Goal: Task Accomplishment & Management: Manage account settings

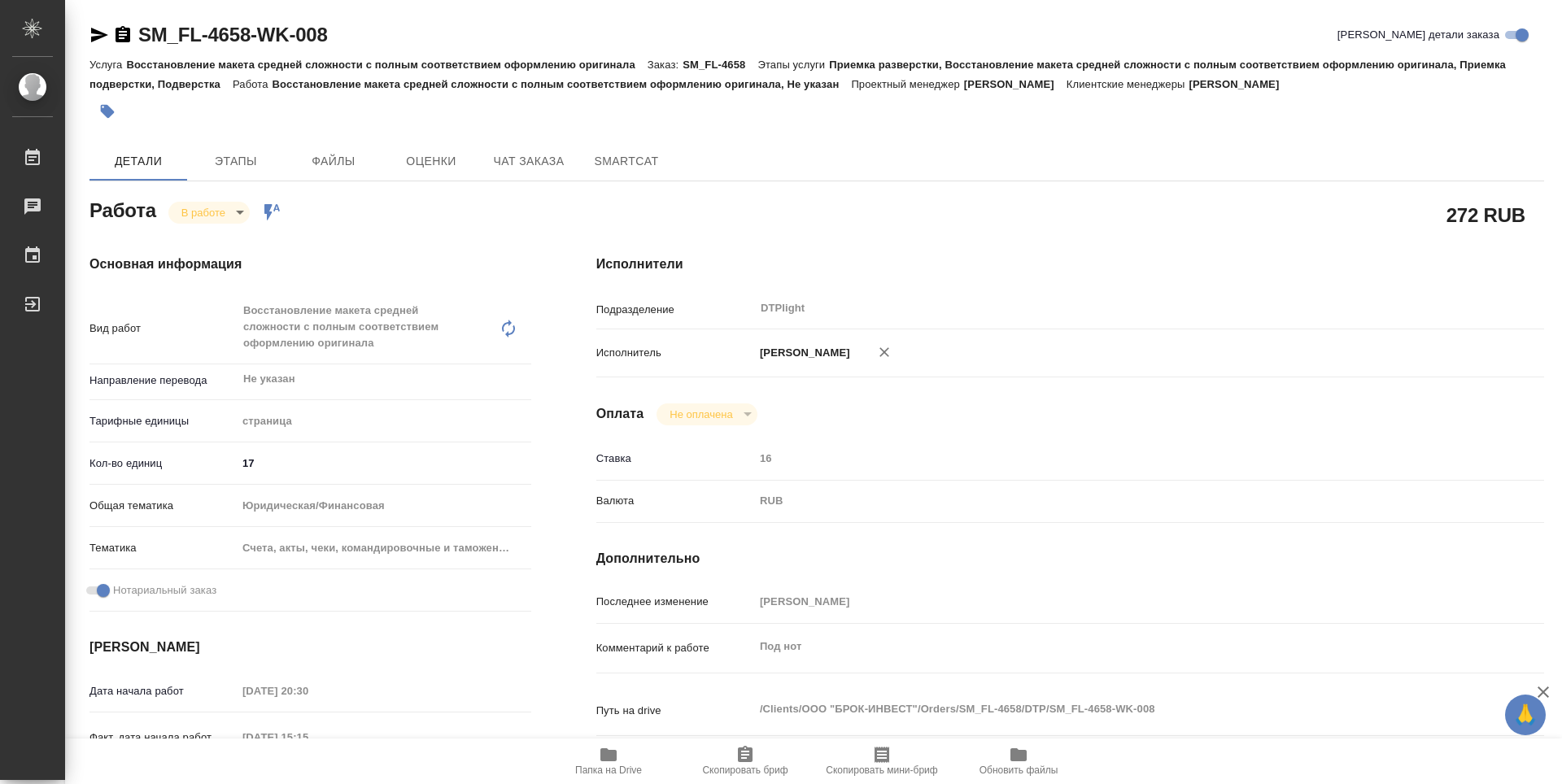
type textarea "x"
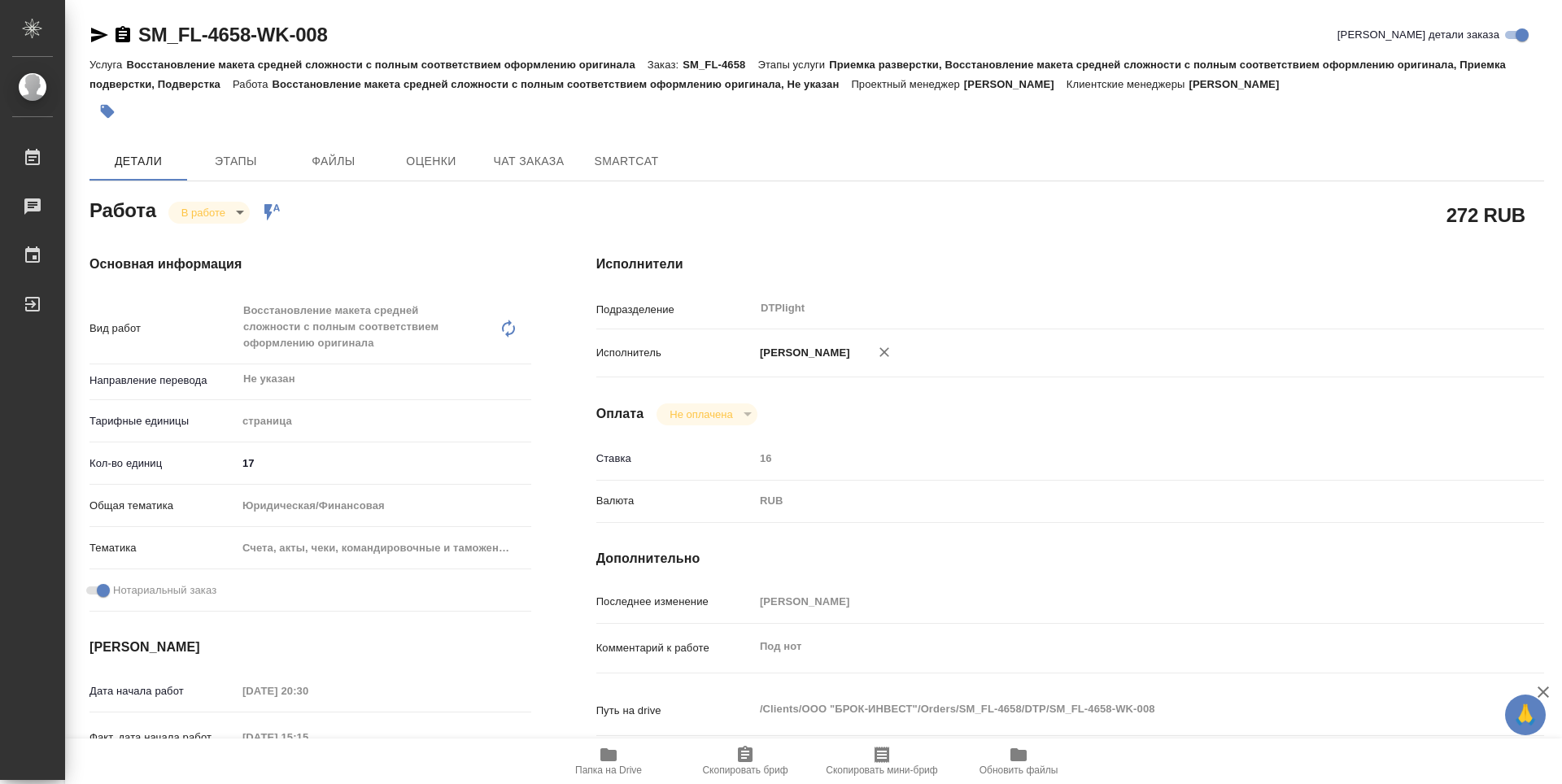
type textarea "x"
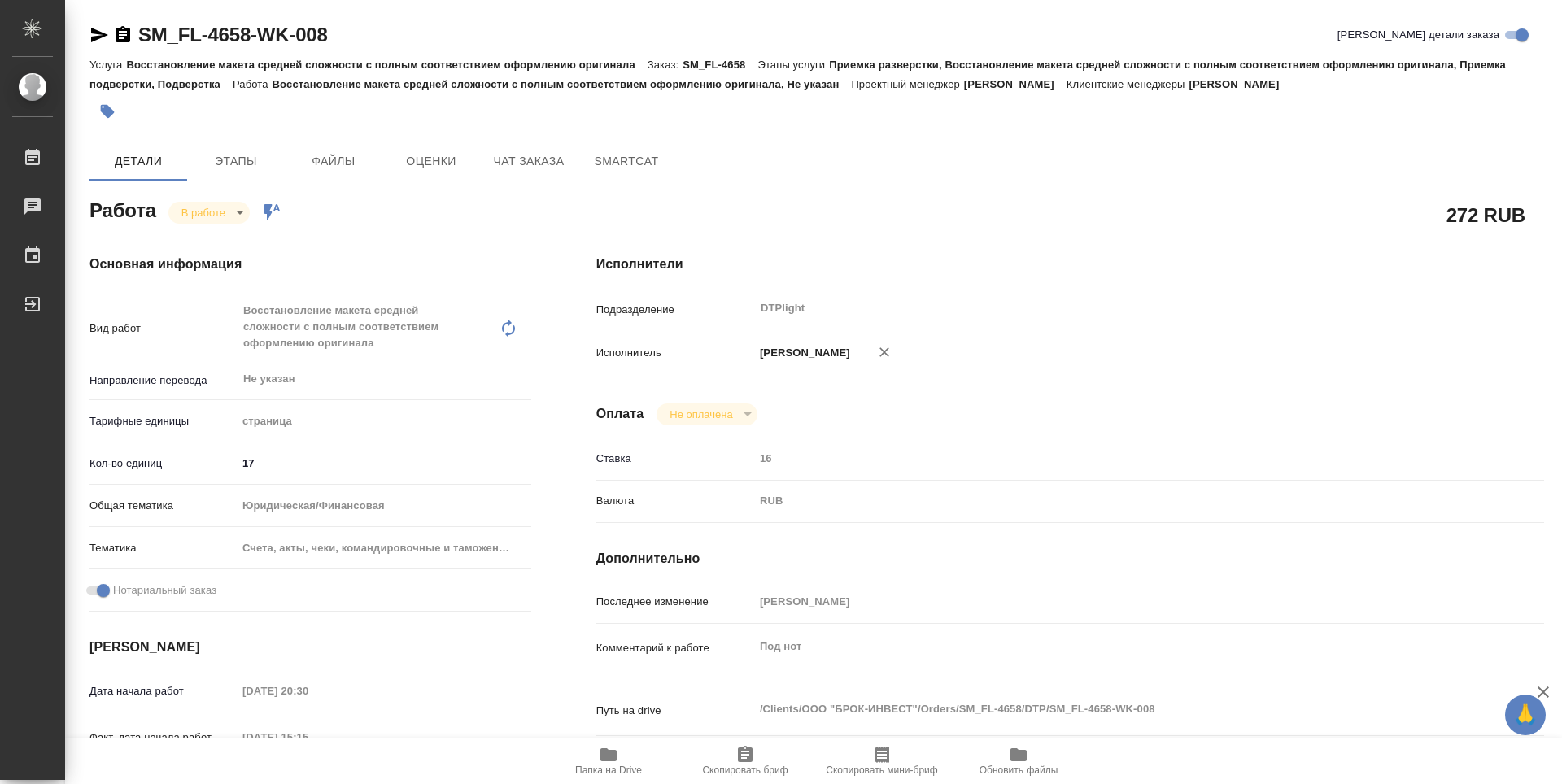
type textarea "x"
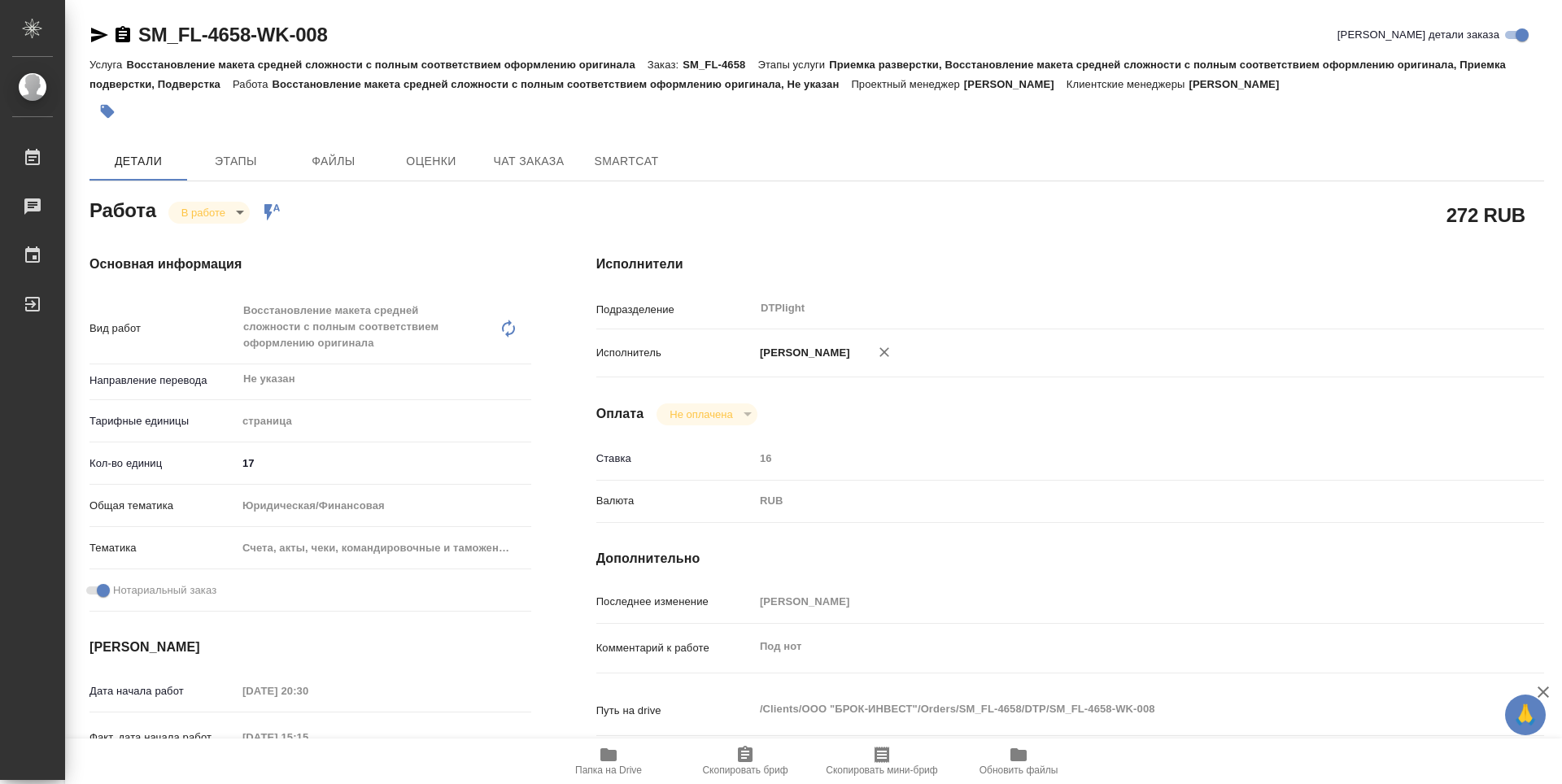
type textarea "x"
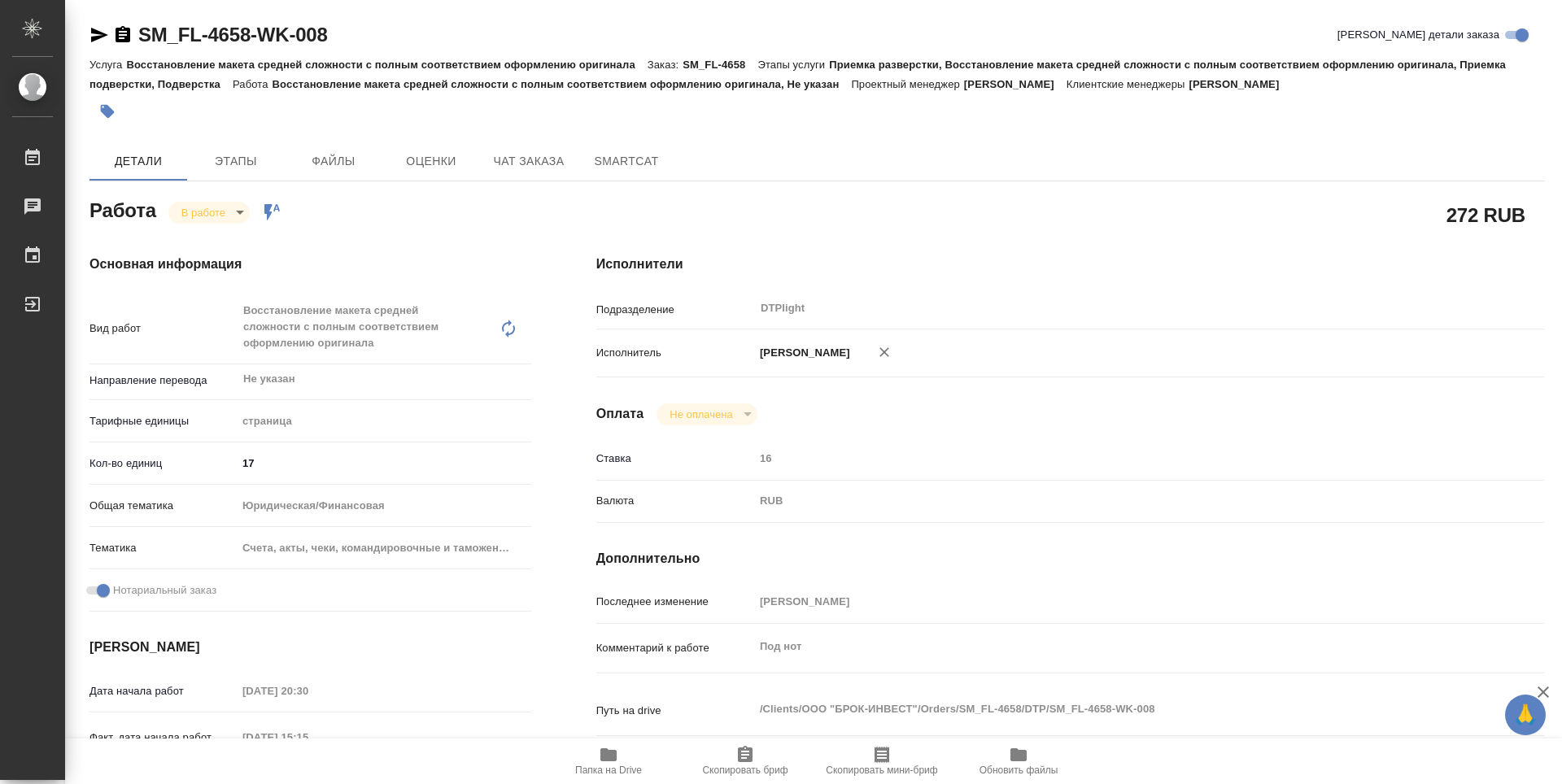
type textarea "x"
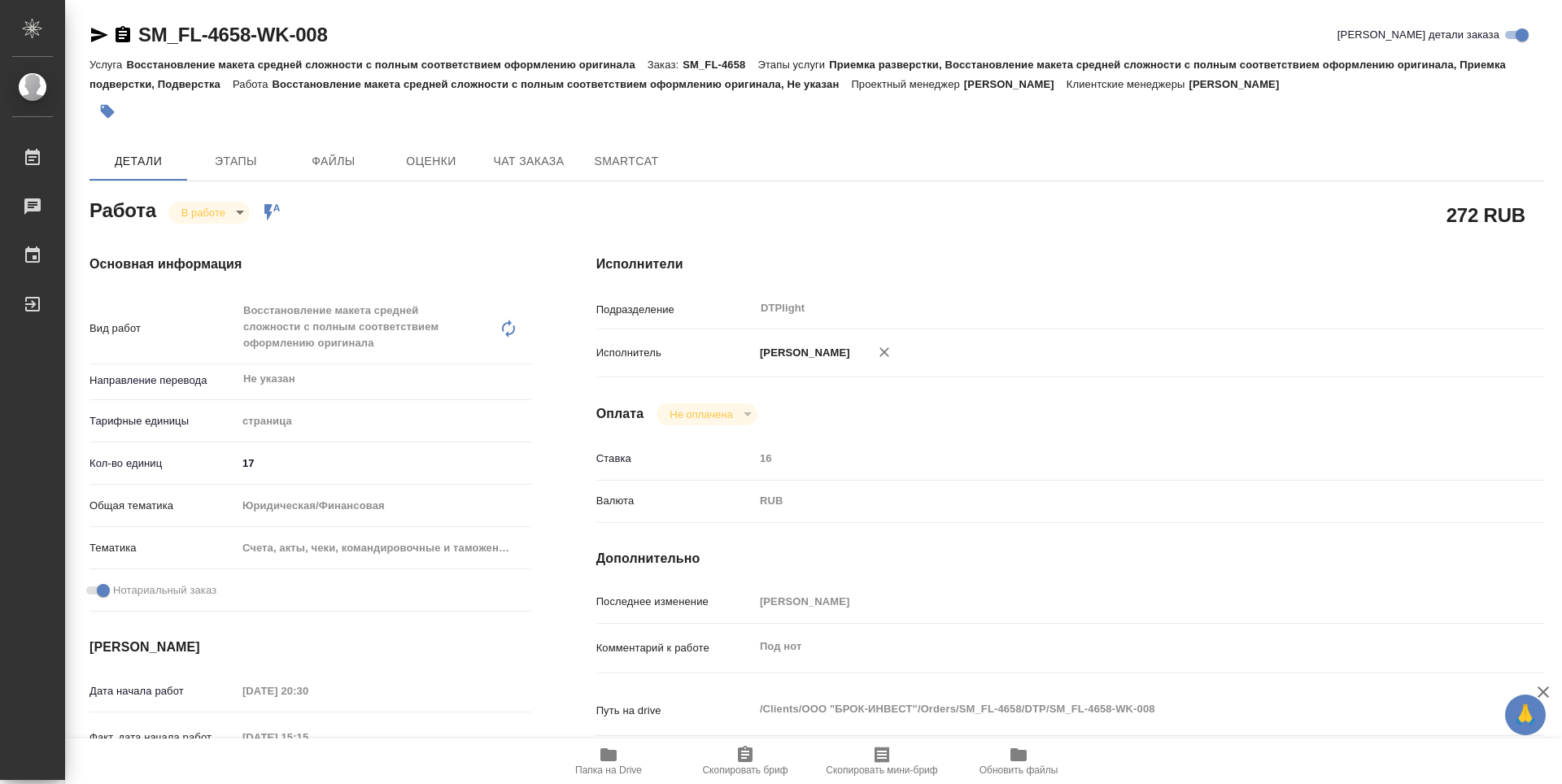
type textarea "x"
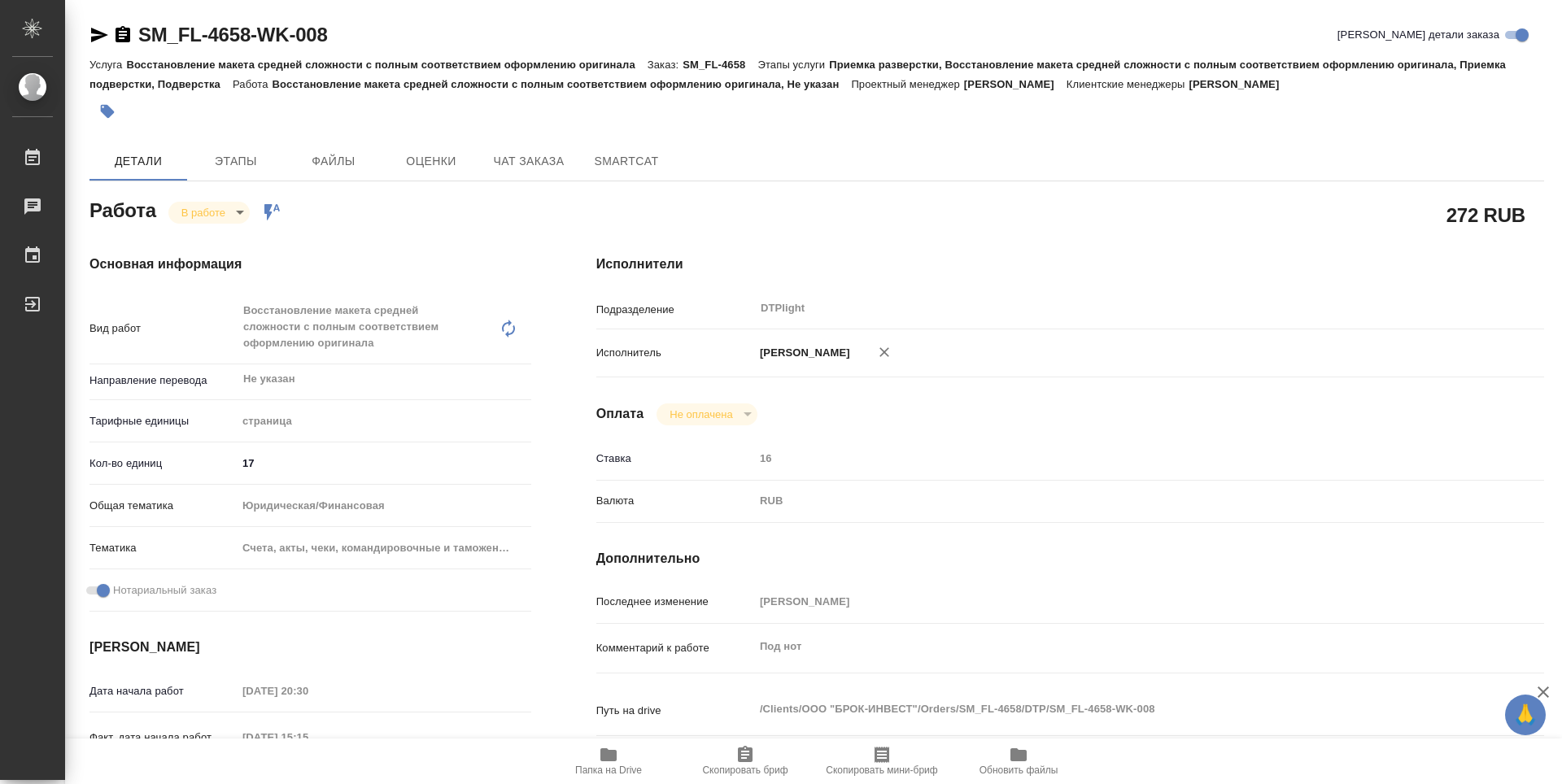
type textarea "x"
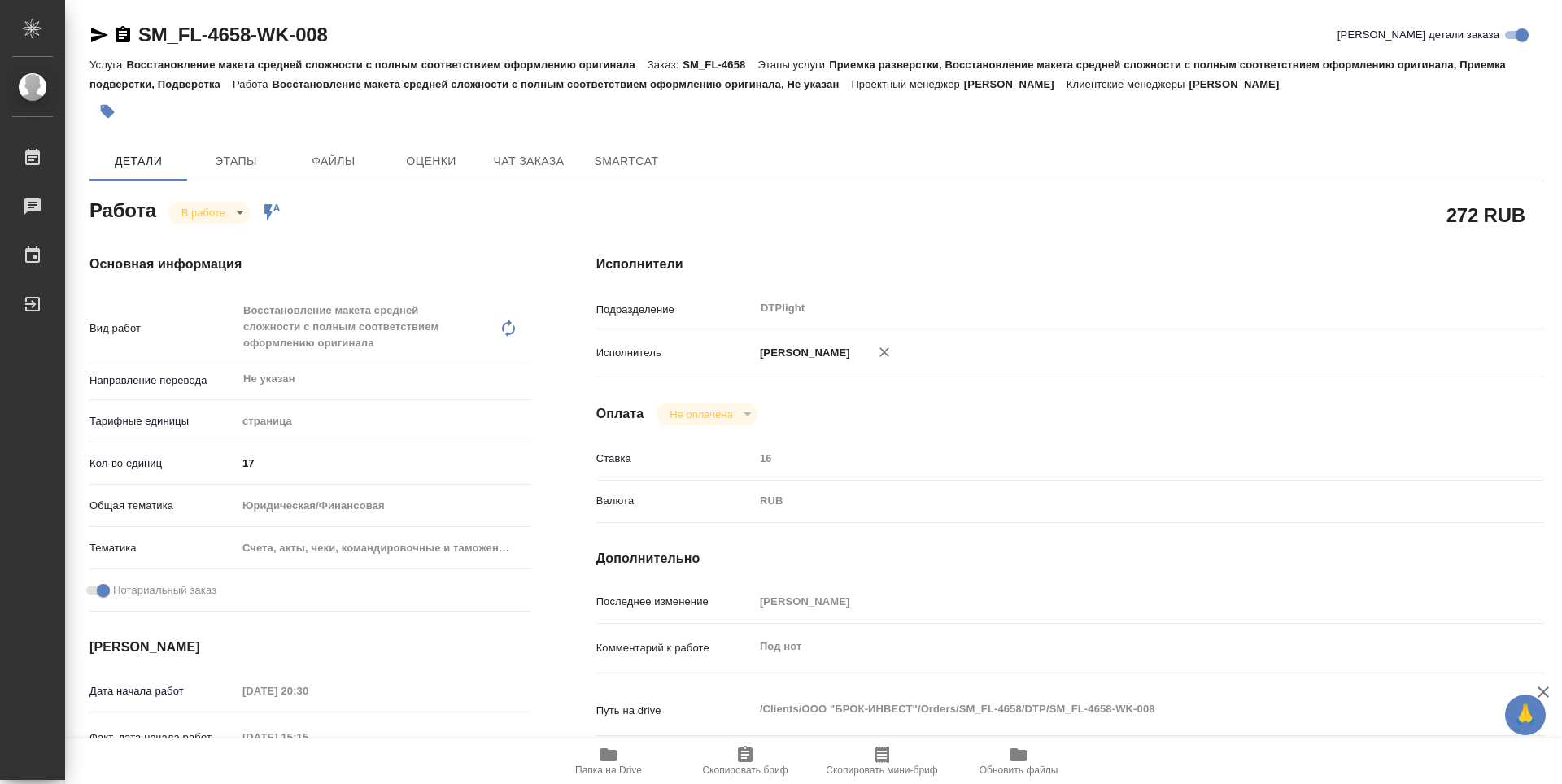
type textarea "x"
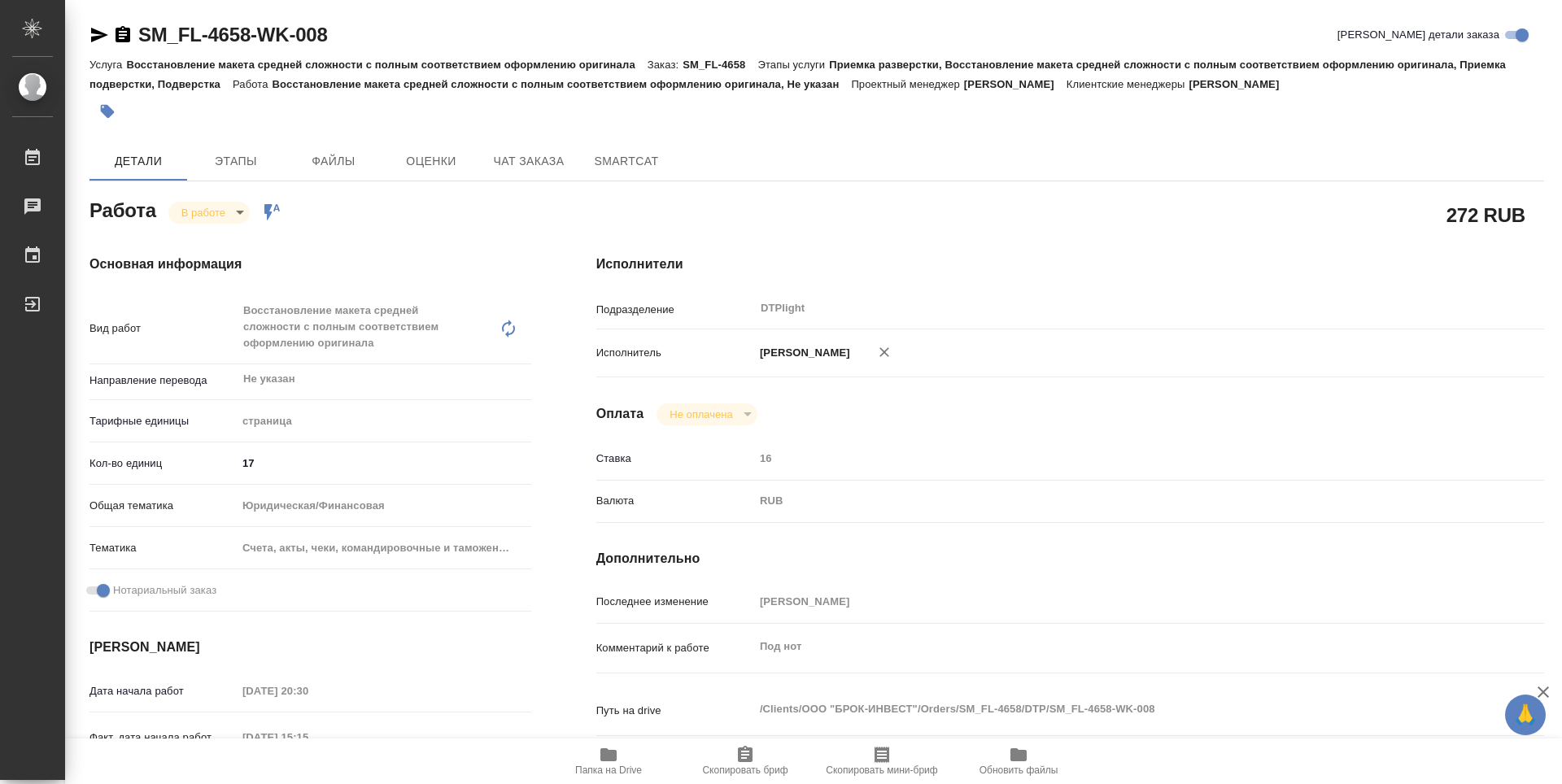
click at [614, 760] on icon "button" at bounding box center [608, 755] width 16 height 13
type textarea "x"
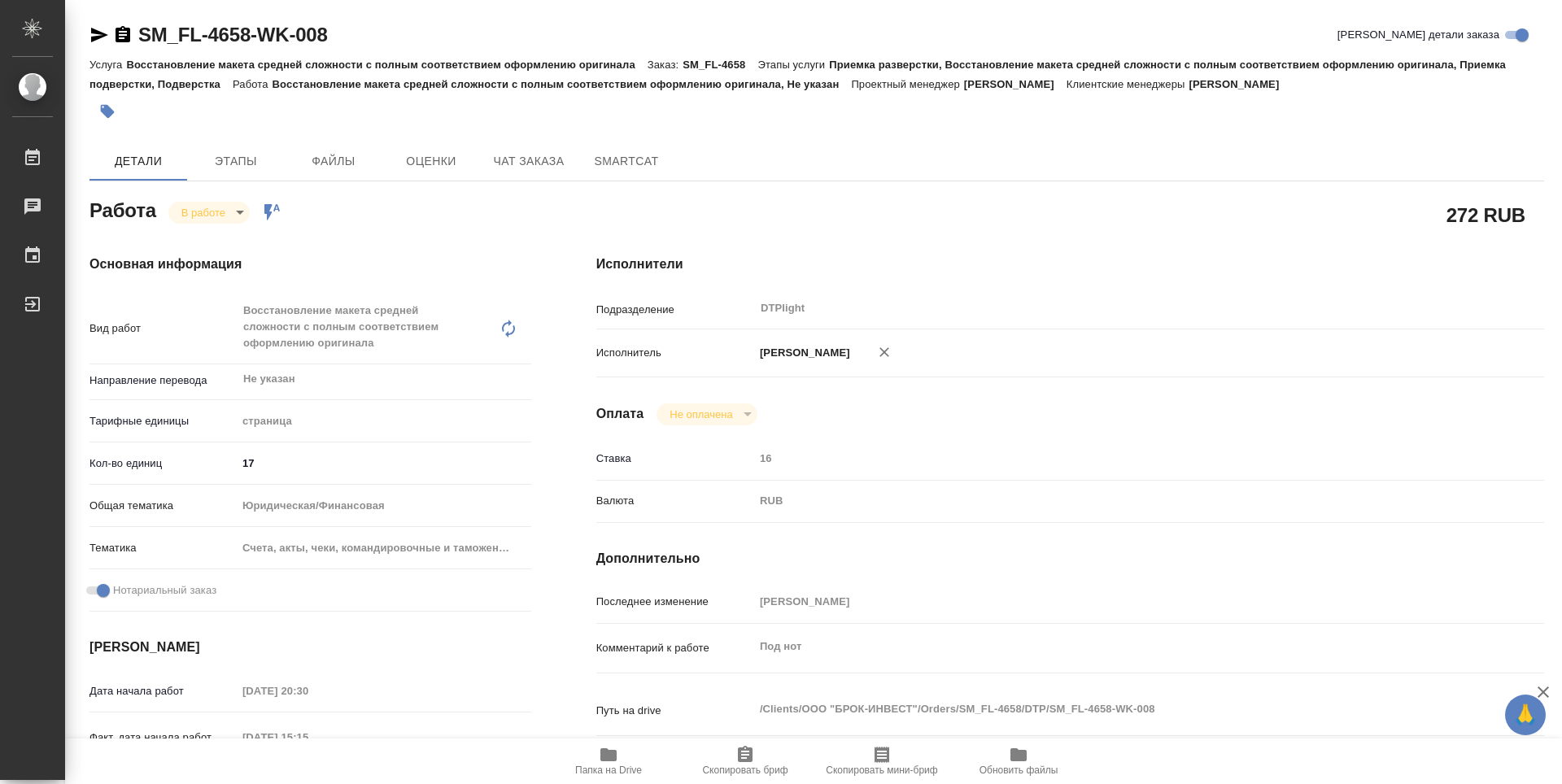
type textarea "x"
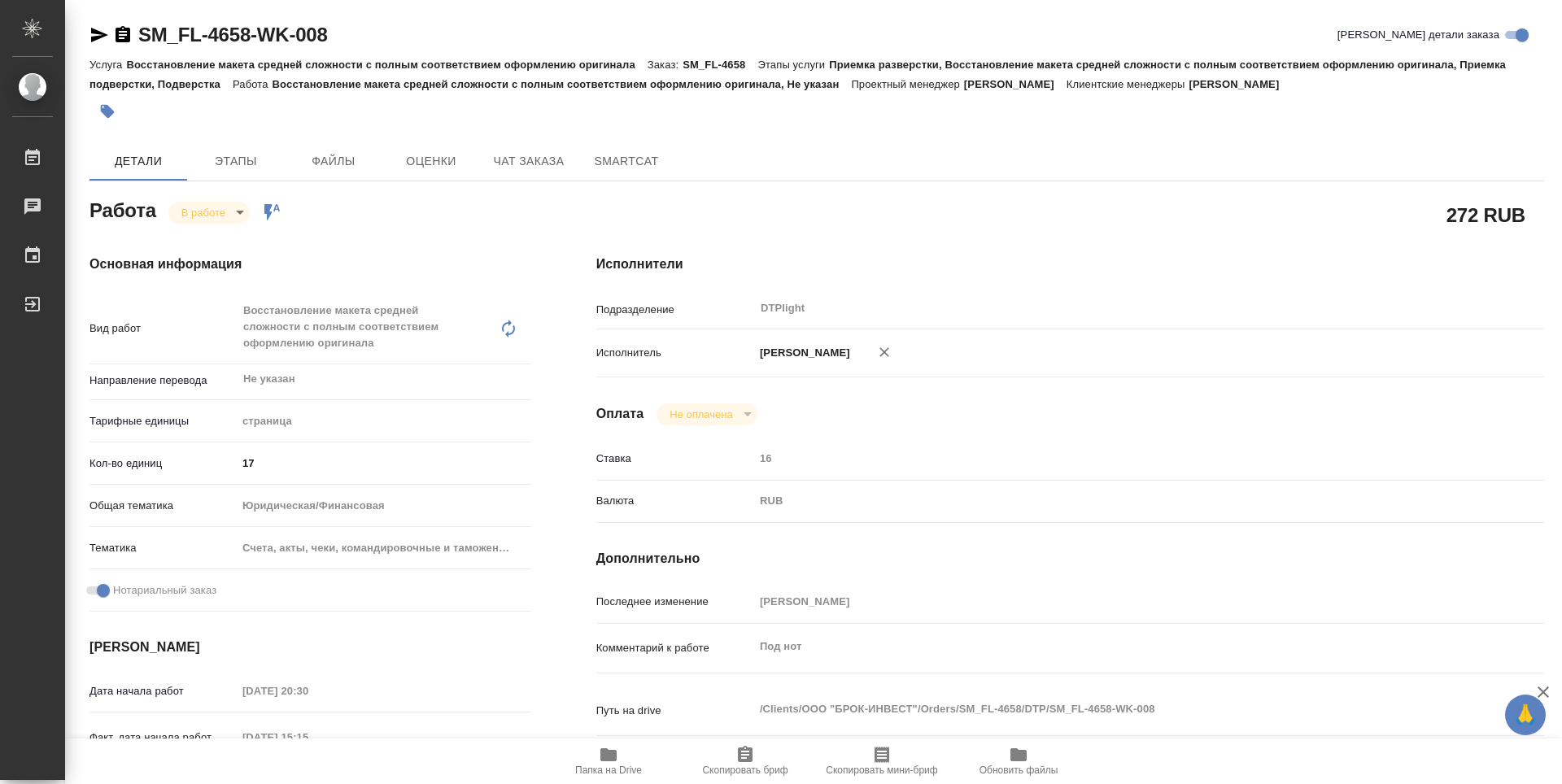
type textarea "x"
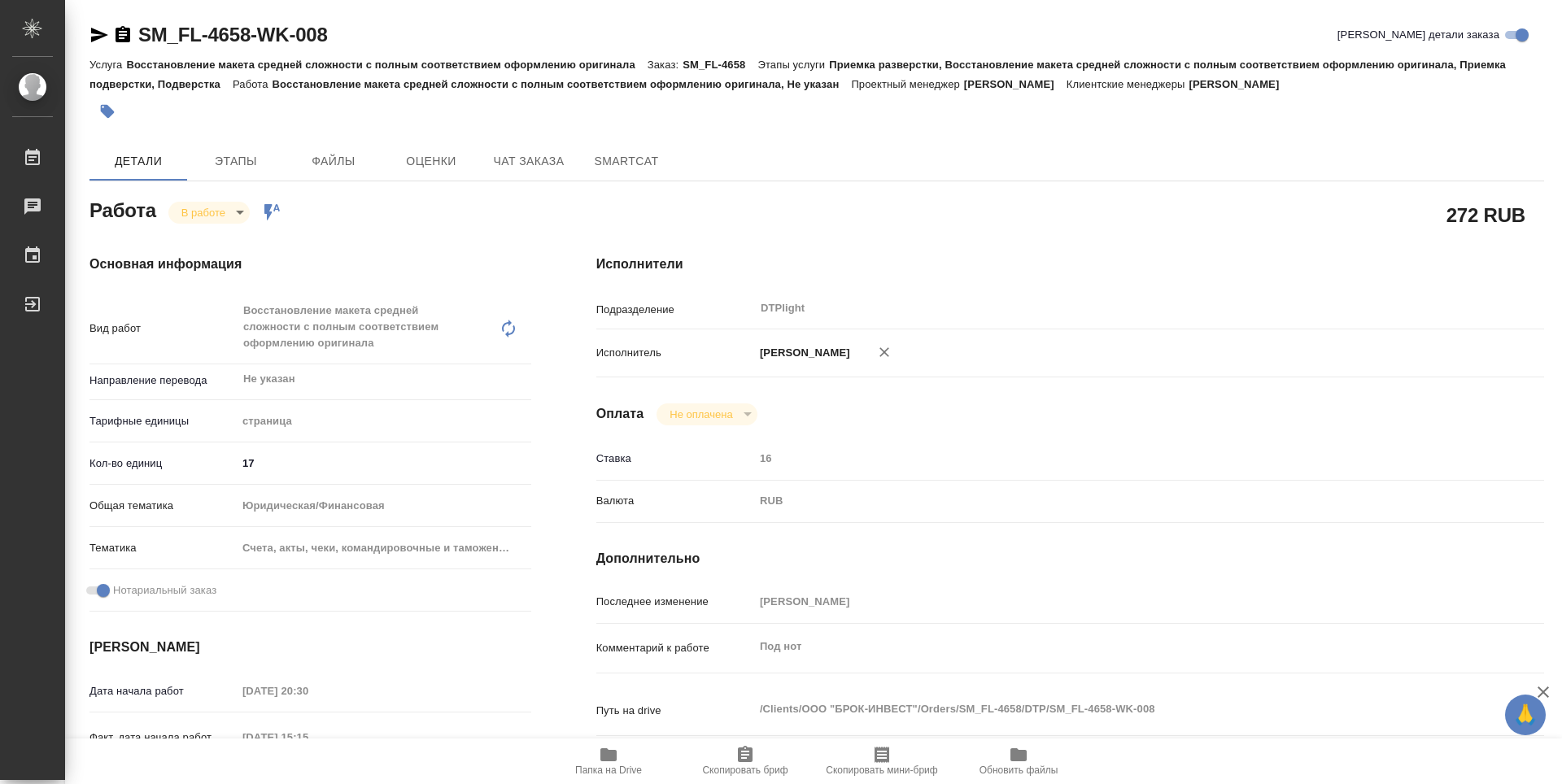
type textarea "x"
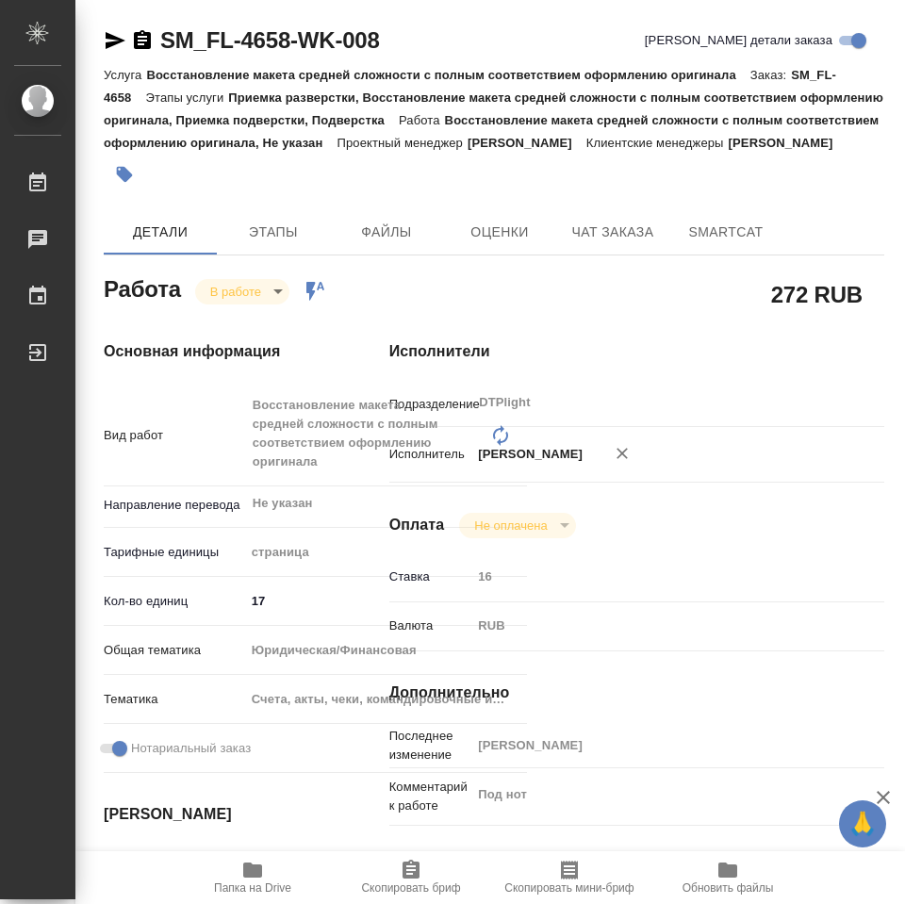
type textarea "x"
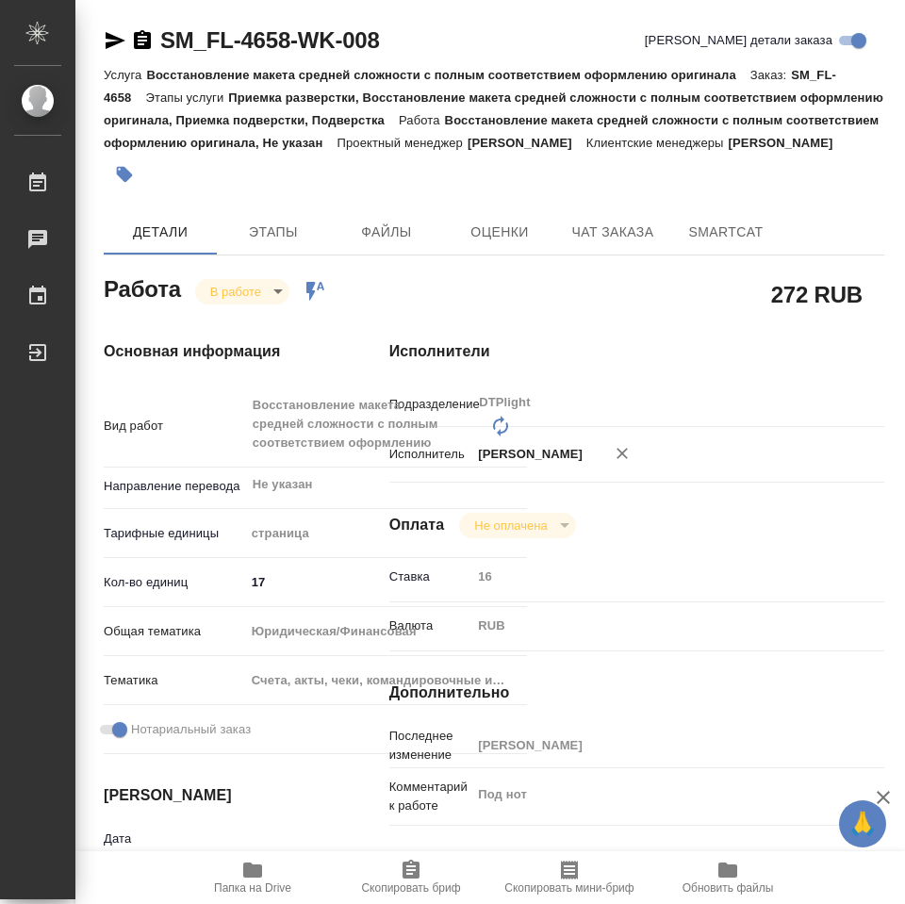
type textarea "x"
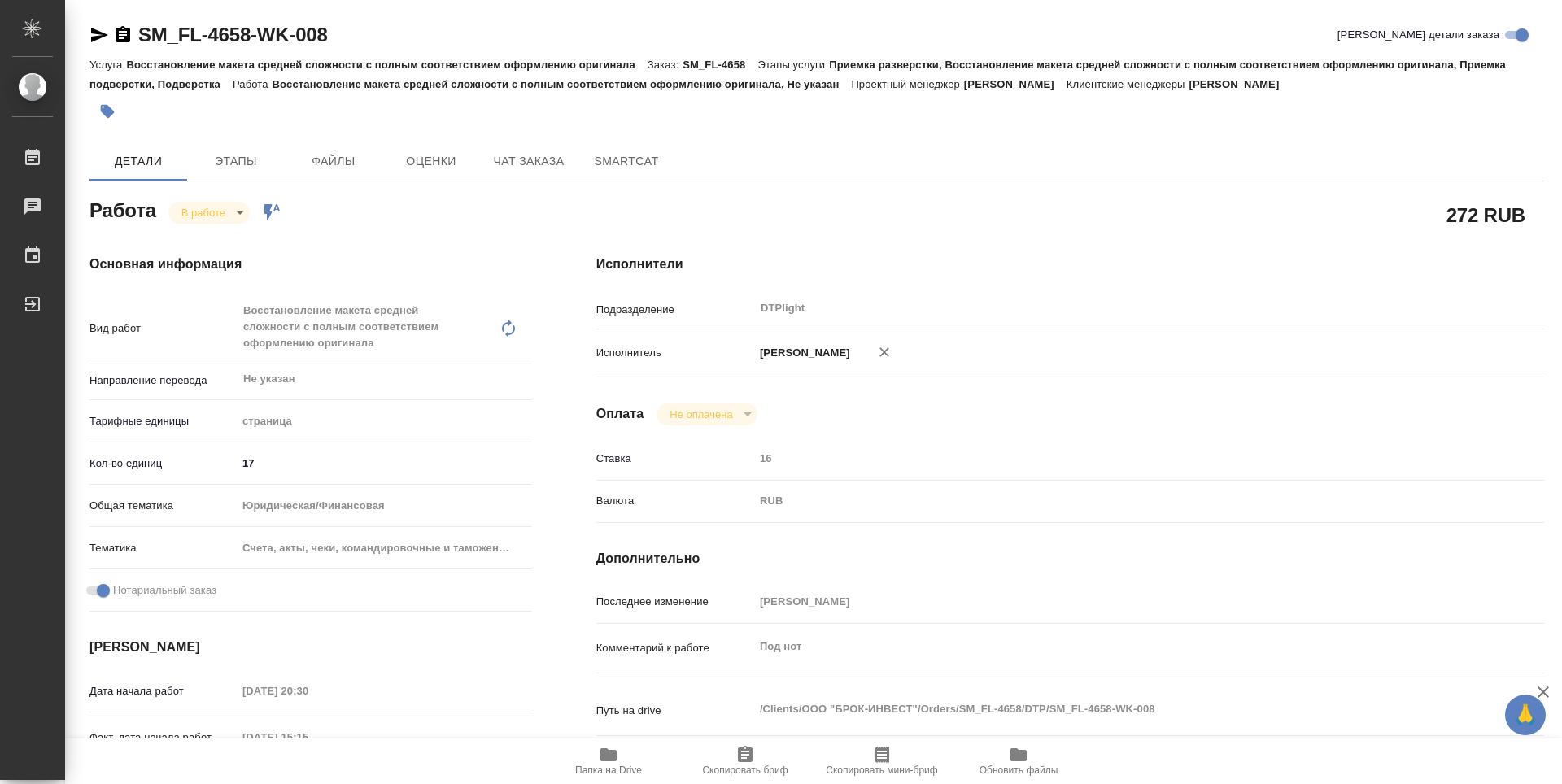
type textarea "x"
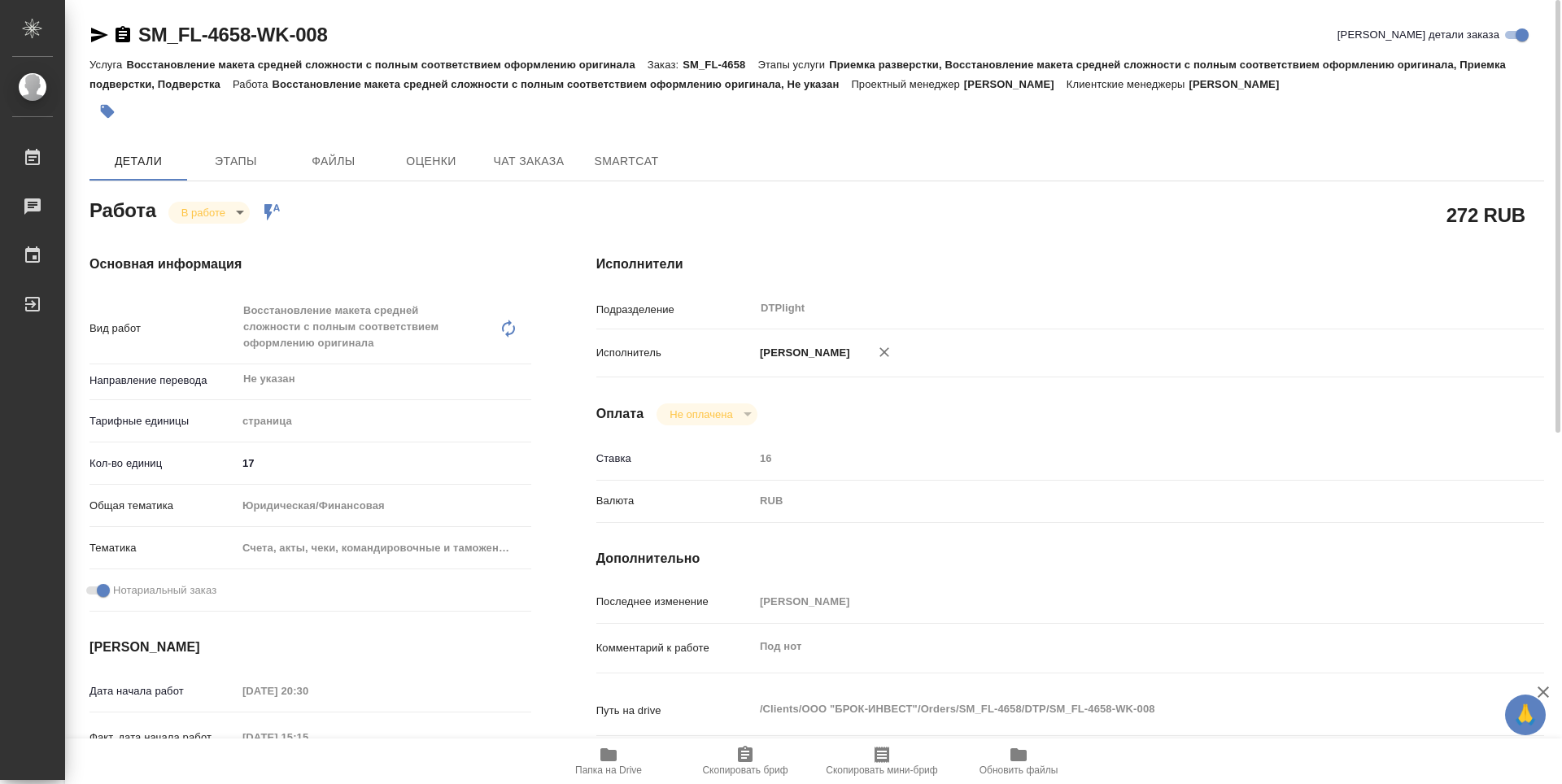
click at [212, 215] on body "🙏 .cls-1 fill:#fff; AWATERA Zubakova Viktoriya Работы 0 Чаты График Выйти SM_FL…" at bounding box center [781, 392] width 1562 height 784
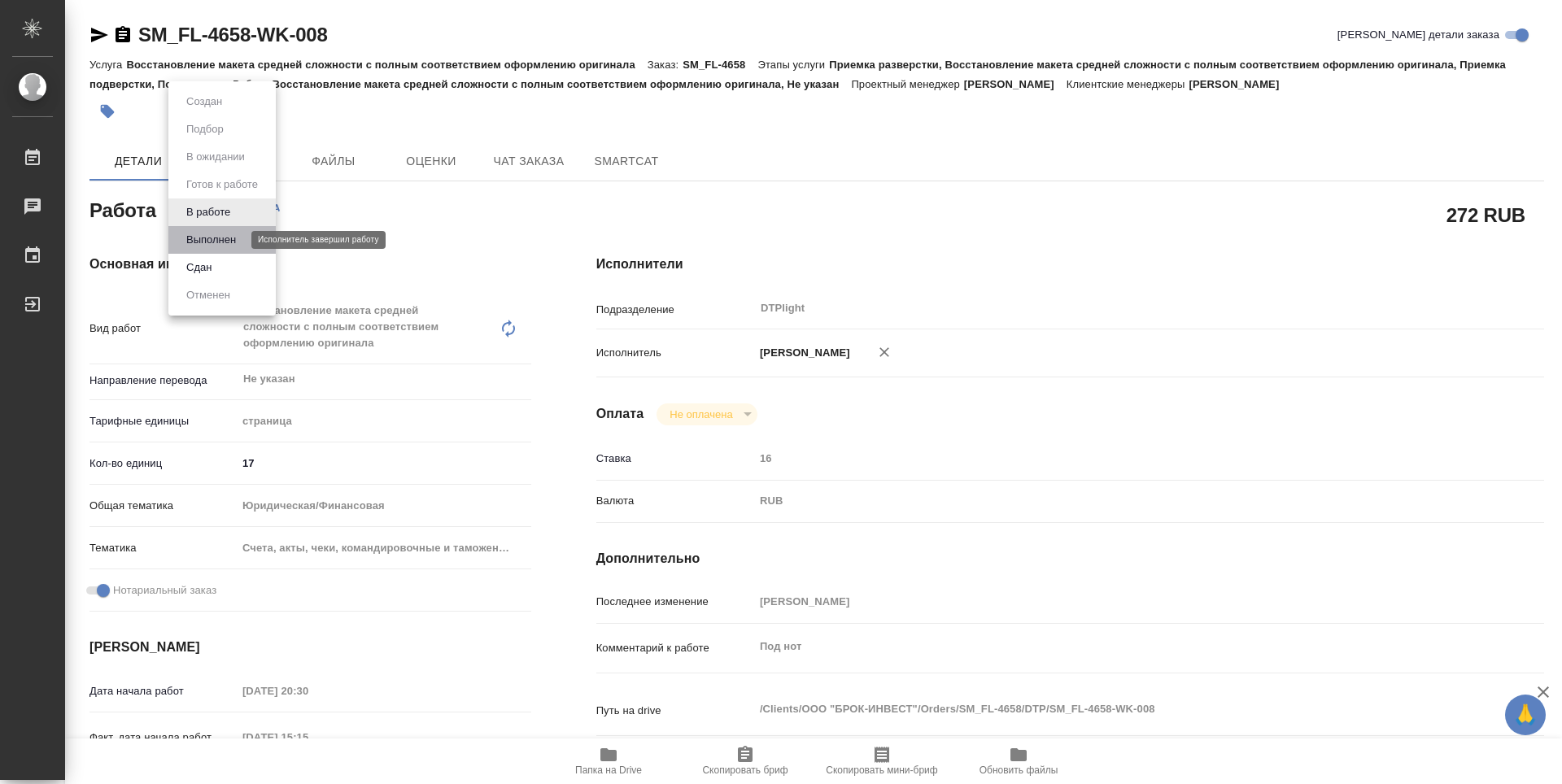
click at [227, 240] on button "Выполнен" at bounding box center [211, 240] width 60 height 18
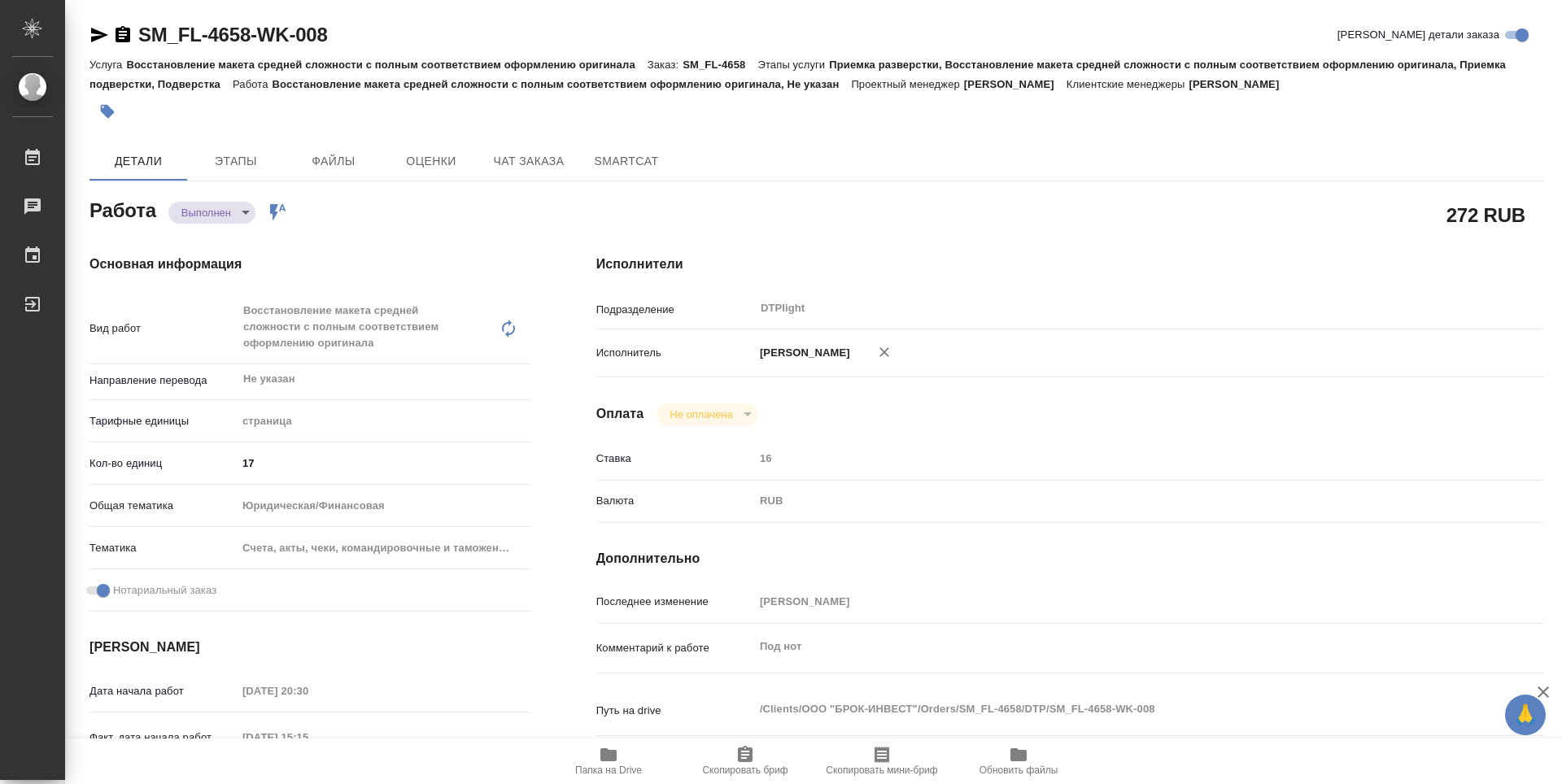
type textarea "x"
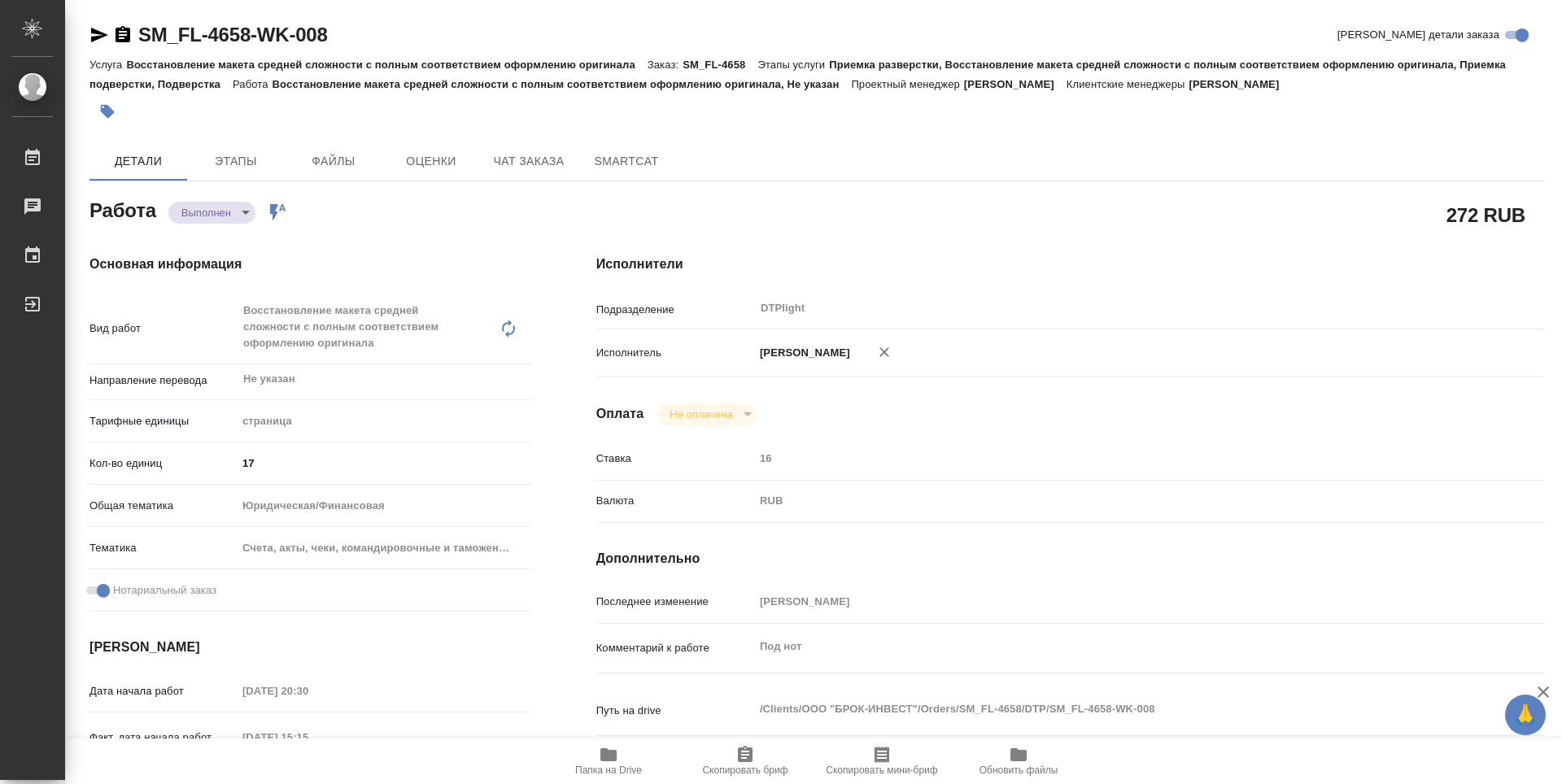
type textarea "x"
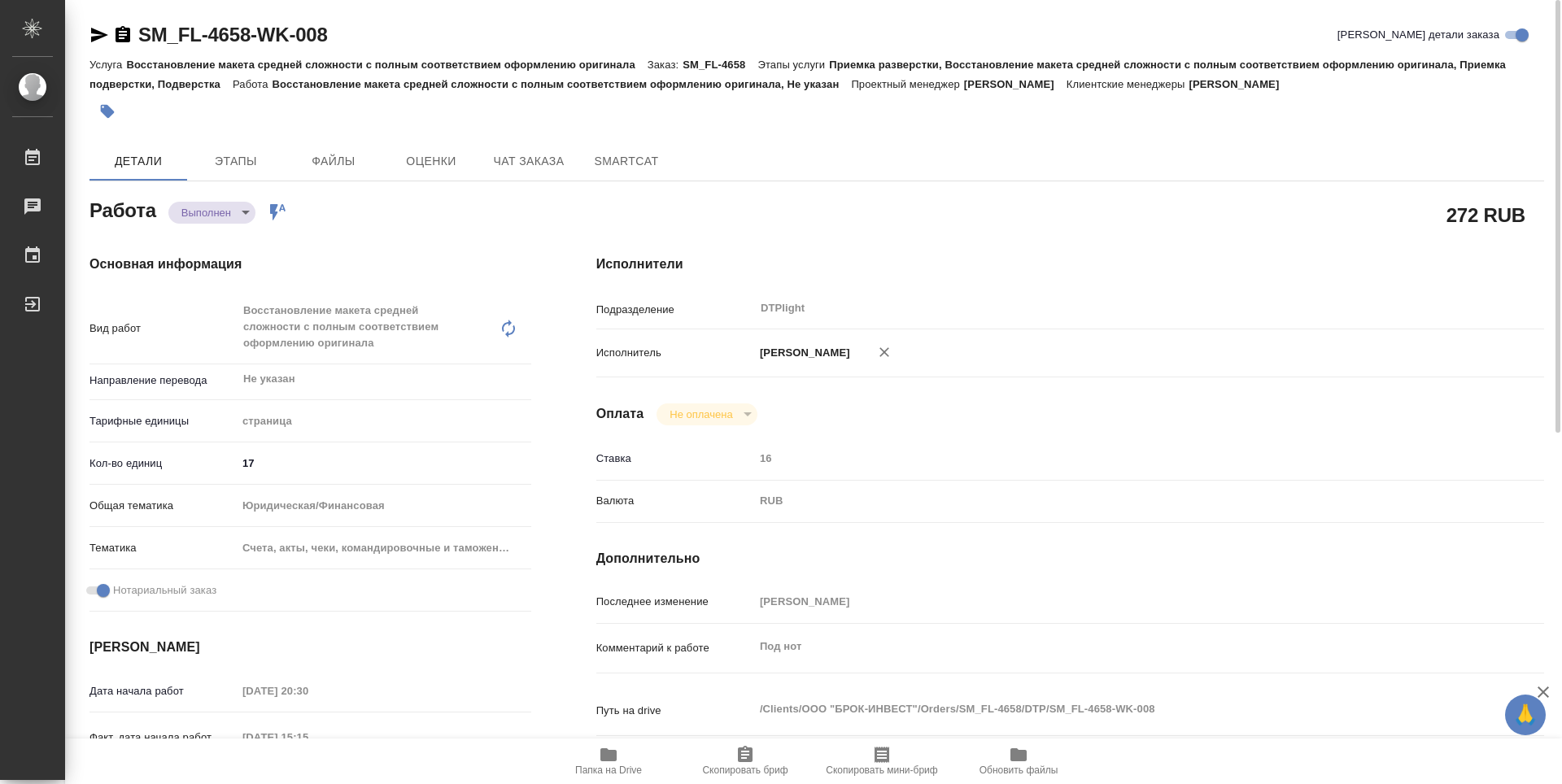
type textarea "x"
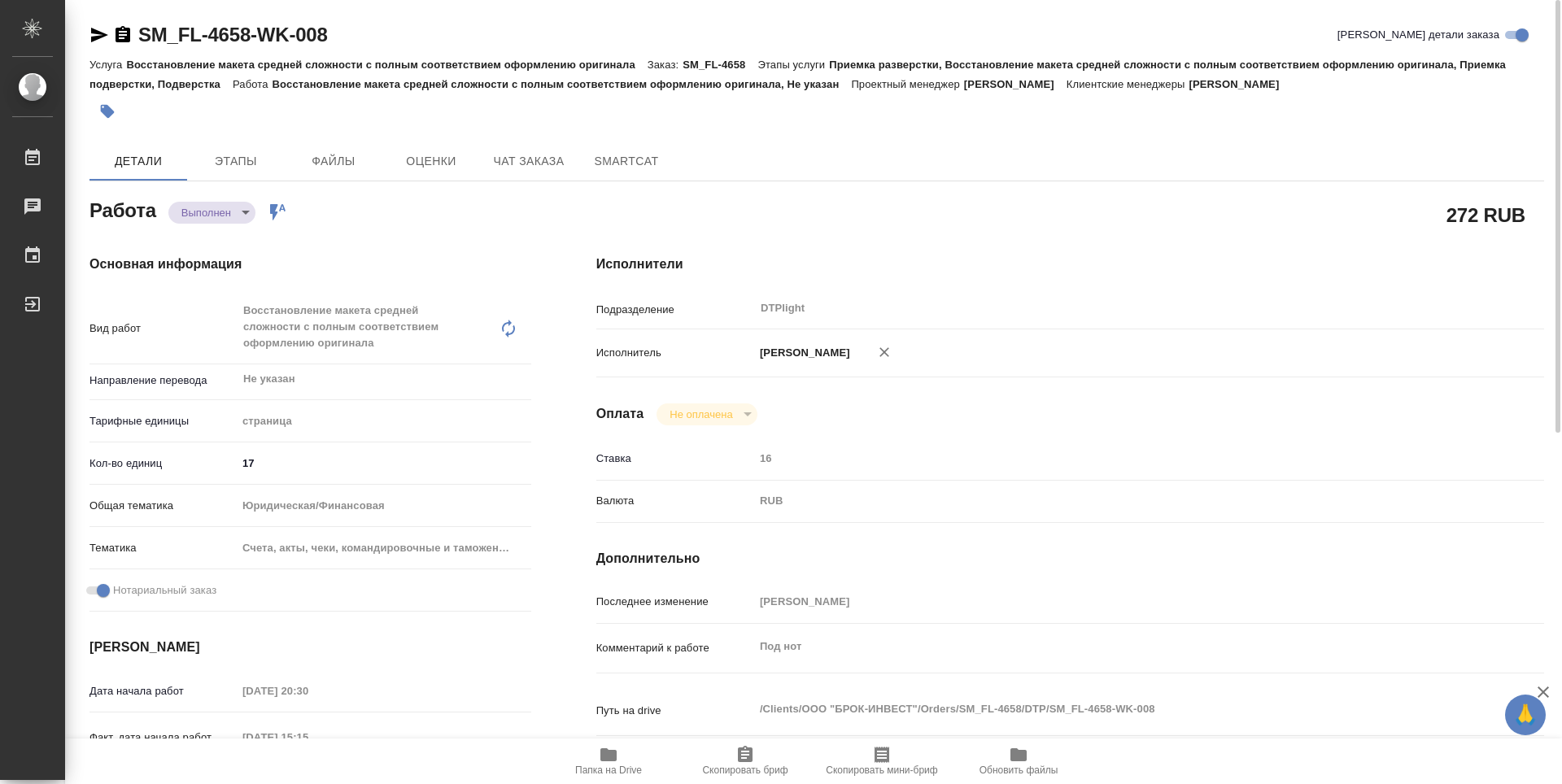
type textarea "x"
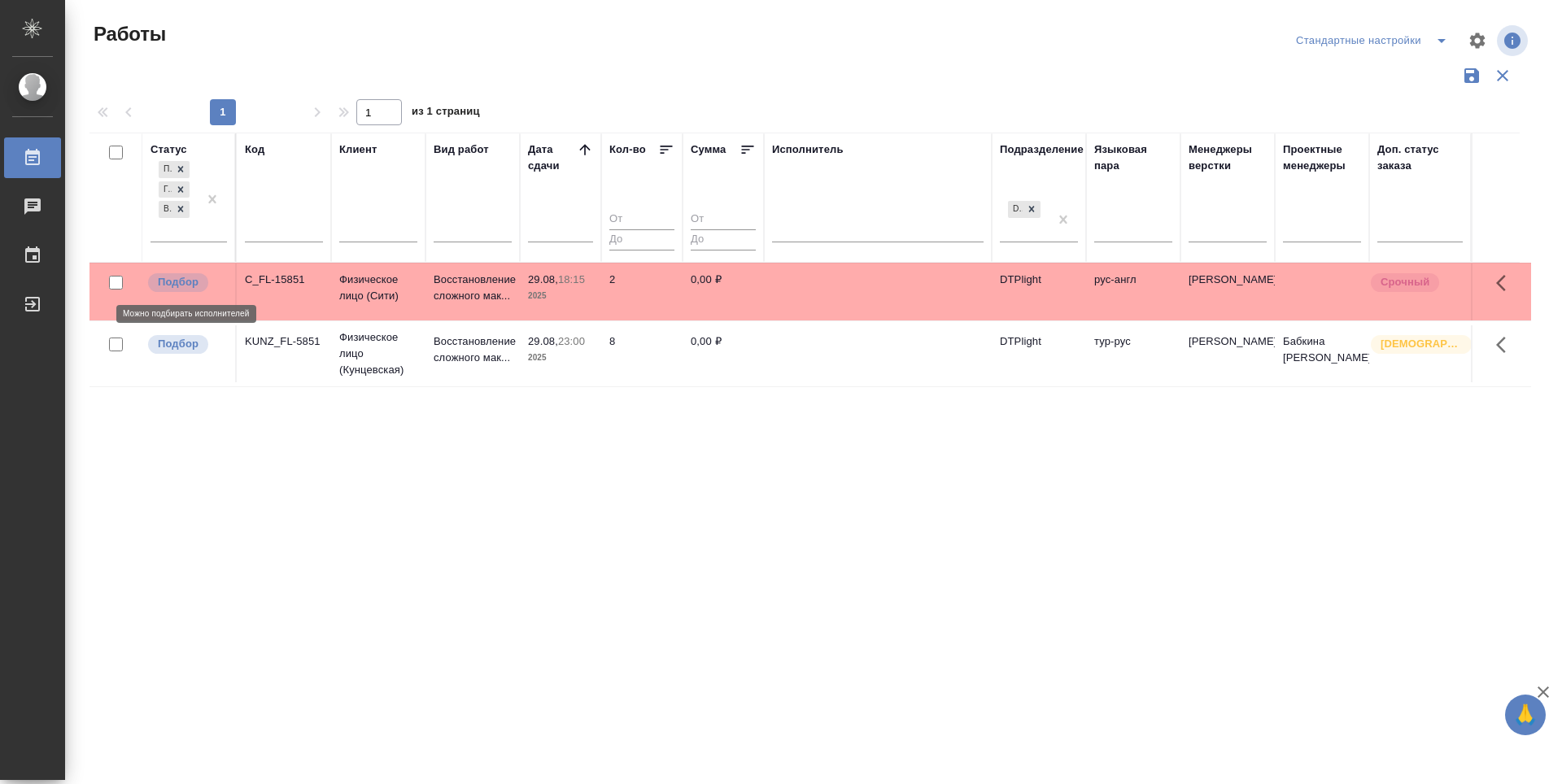
click at [176, 284] on p "Подбор" at bounding box center [178, 282] width 41 height 16
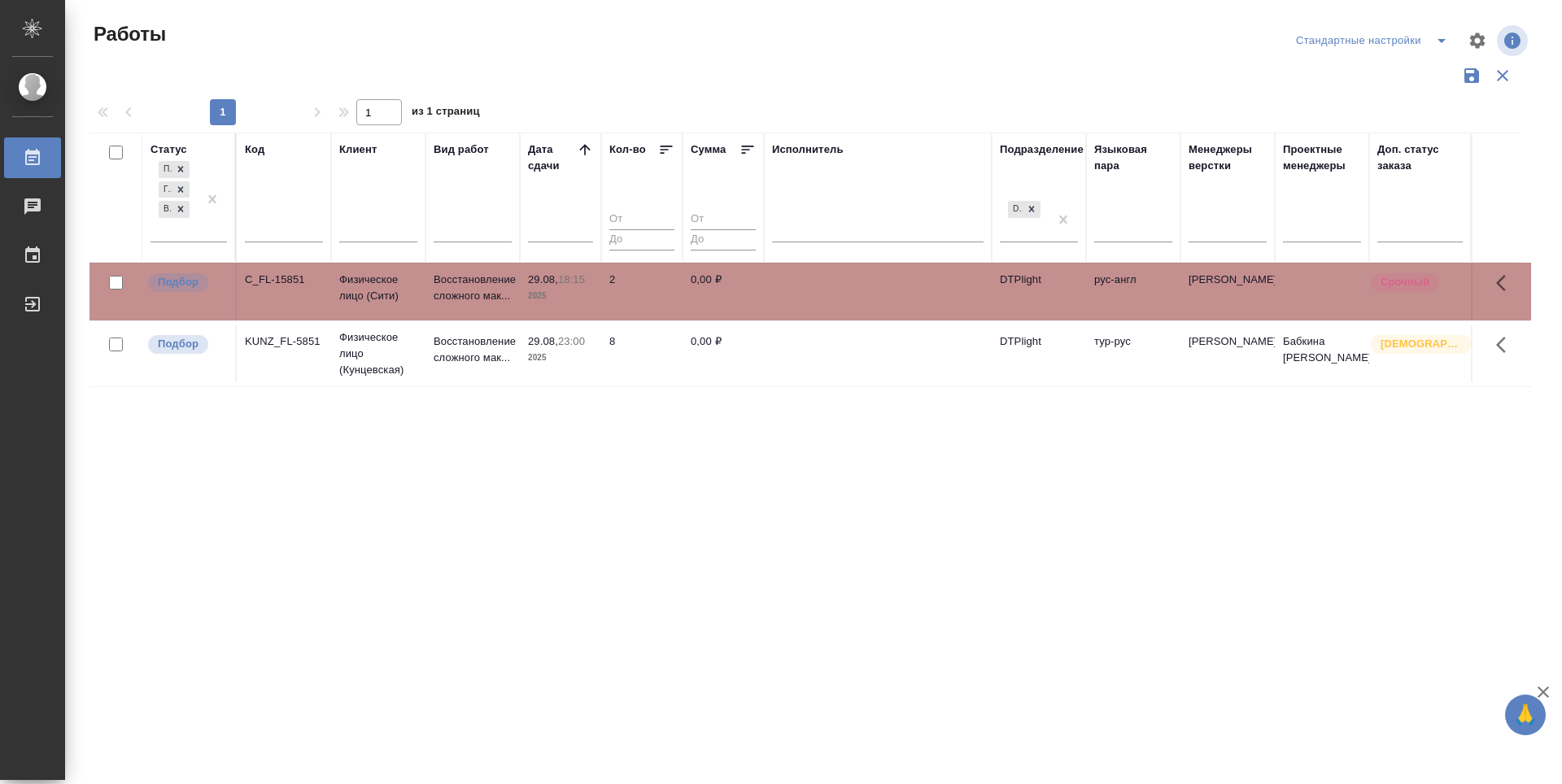
click at [187, 345] on p "Подбор" at bounding box center [178, 344] width 41 height 16
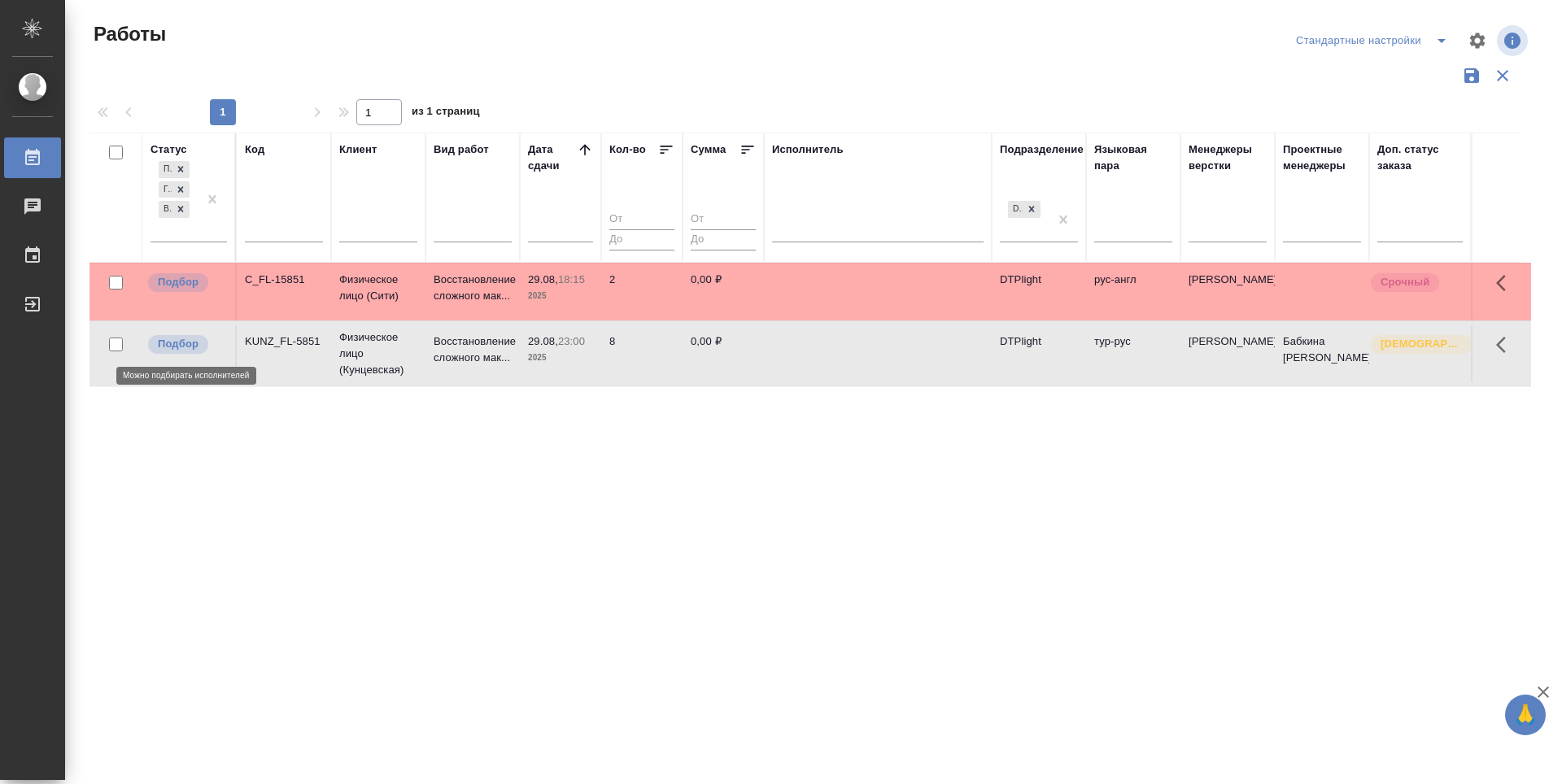
click at [187, 345] on p "Подбор" at bounding box center [178, 344] width 41 height 16
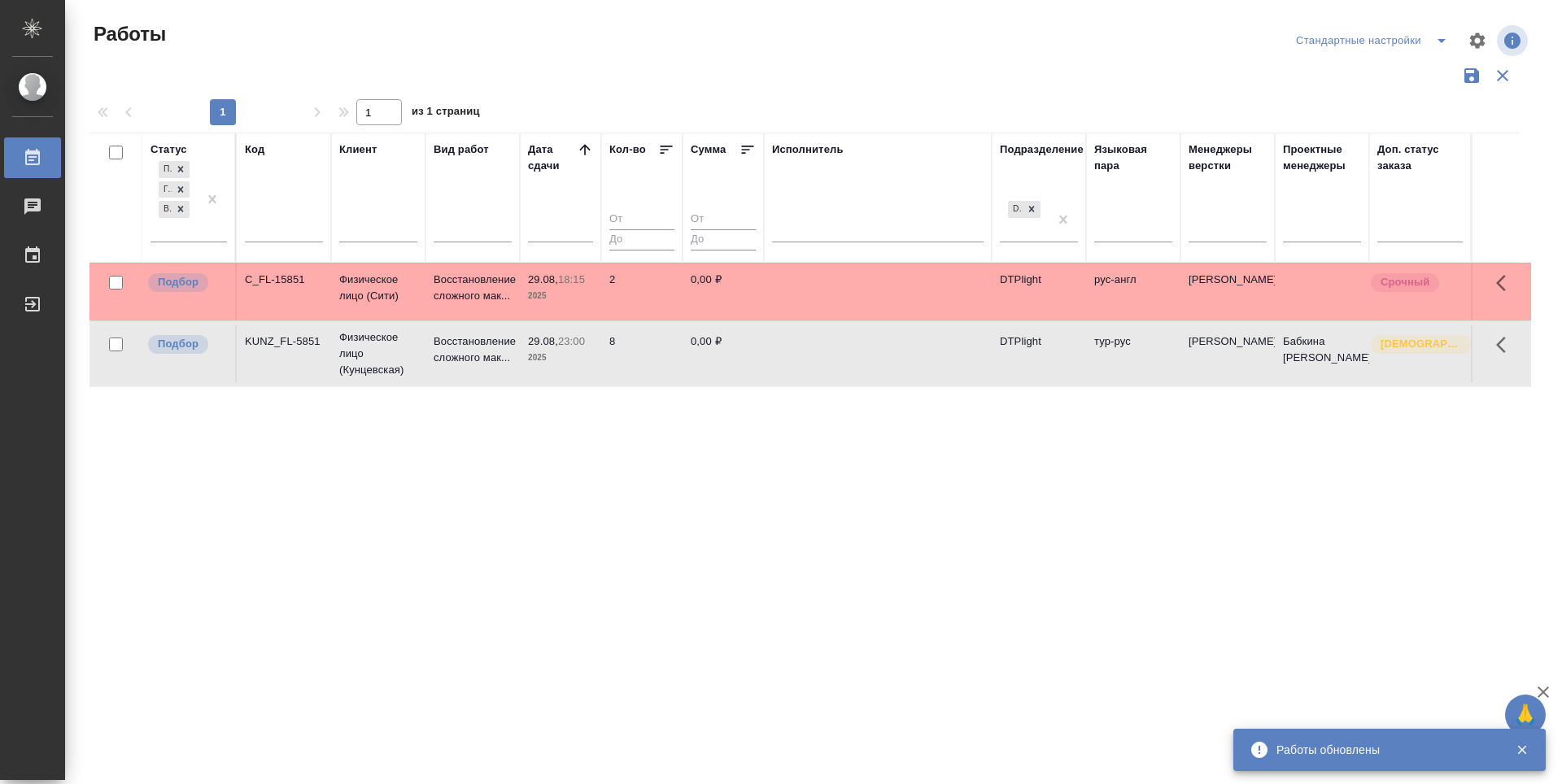
click at [643, 660] on div "Статус Подбор Готов к работе В работе Код Клиент Вид работ Дата сдачи Кол-во Су…" at bounding box center [811, 426] width 1442 height 585
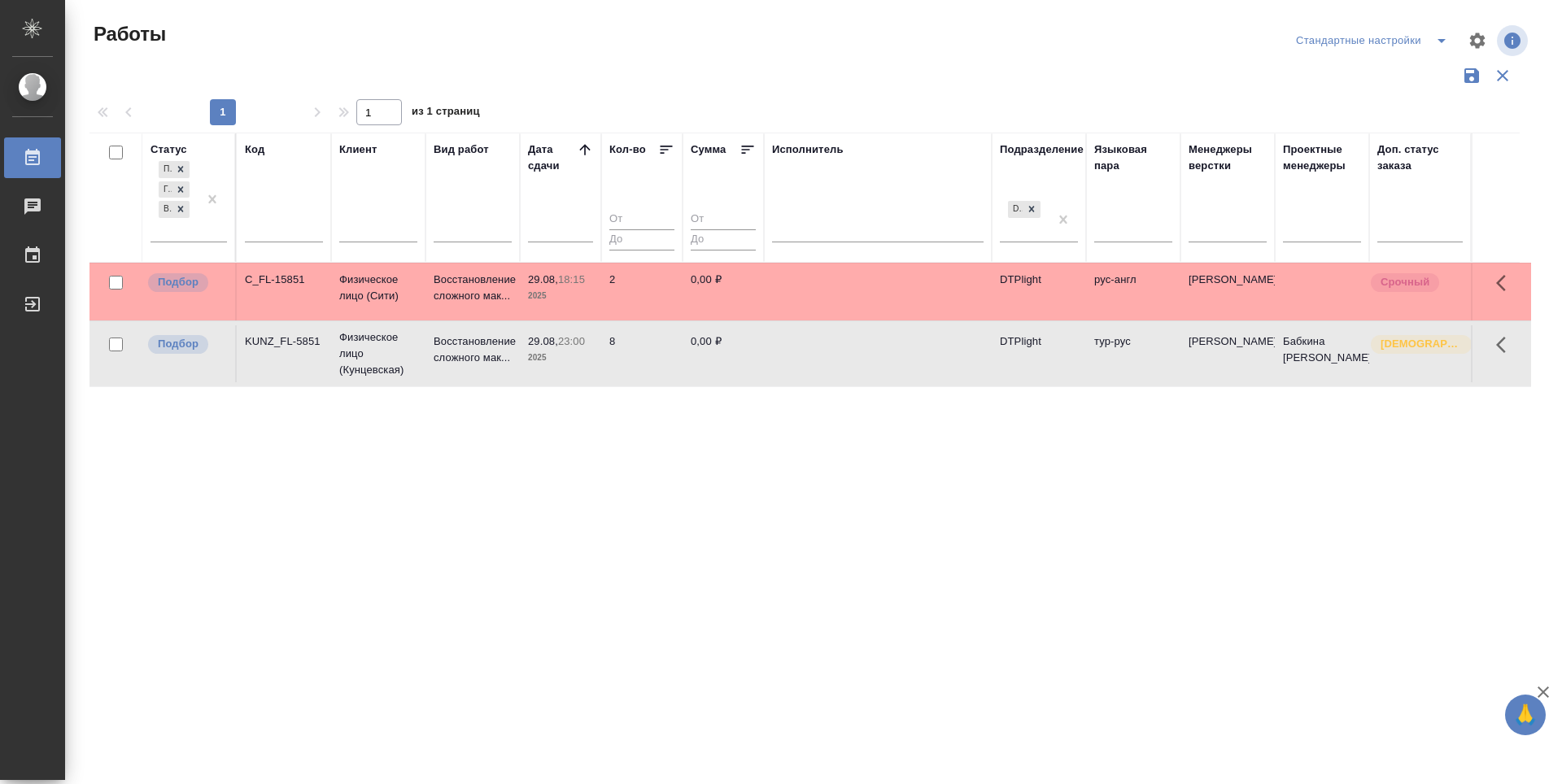
click at [661, 599] on div "Статус Подбор Готов к работе В работе Код Клиент Вид работ Дата сдачи Кол-во Су…" at bounding box center [811, 426] width 1442 height 585
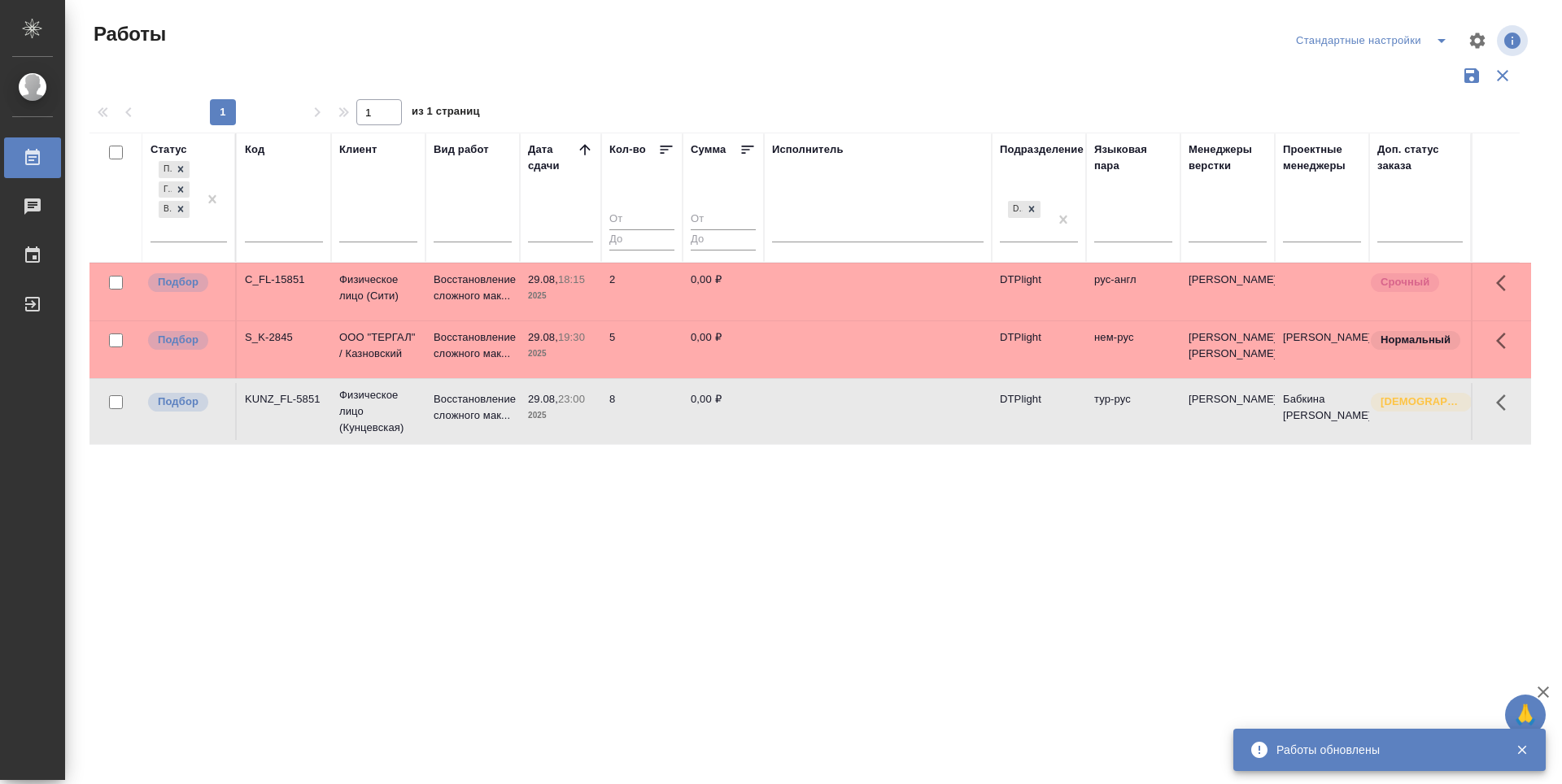
click at [612, 677] on div "Статус Подбор Готов к работе В работе Код Клиент Вид работ Дата сдачи Кол-во Су…" at bounding box center [811, 426] width 1442 height 585
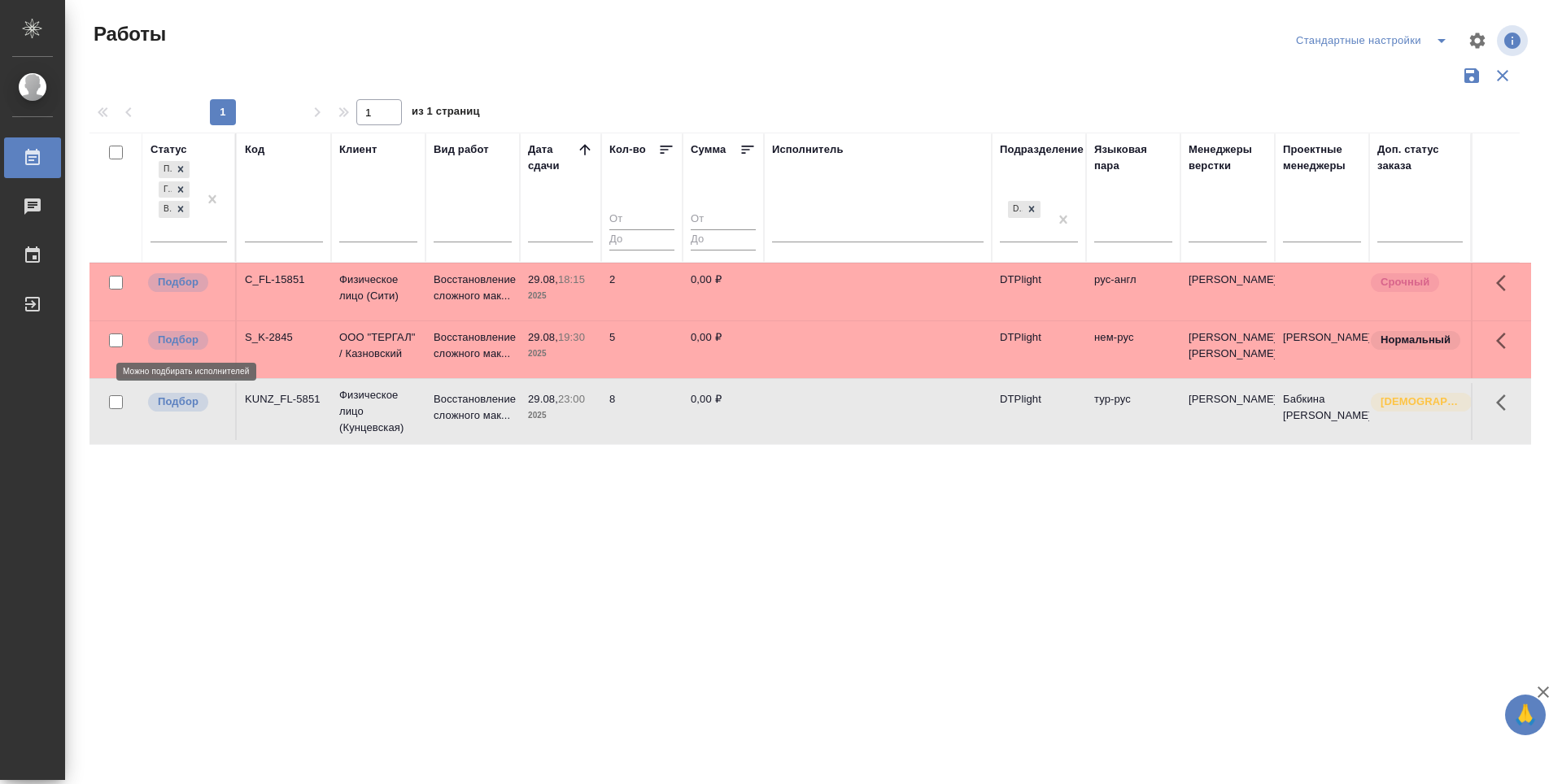
click at [166, 338] on p "Подбор" at bounding box center [178, 339] width 41 height 16
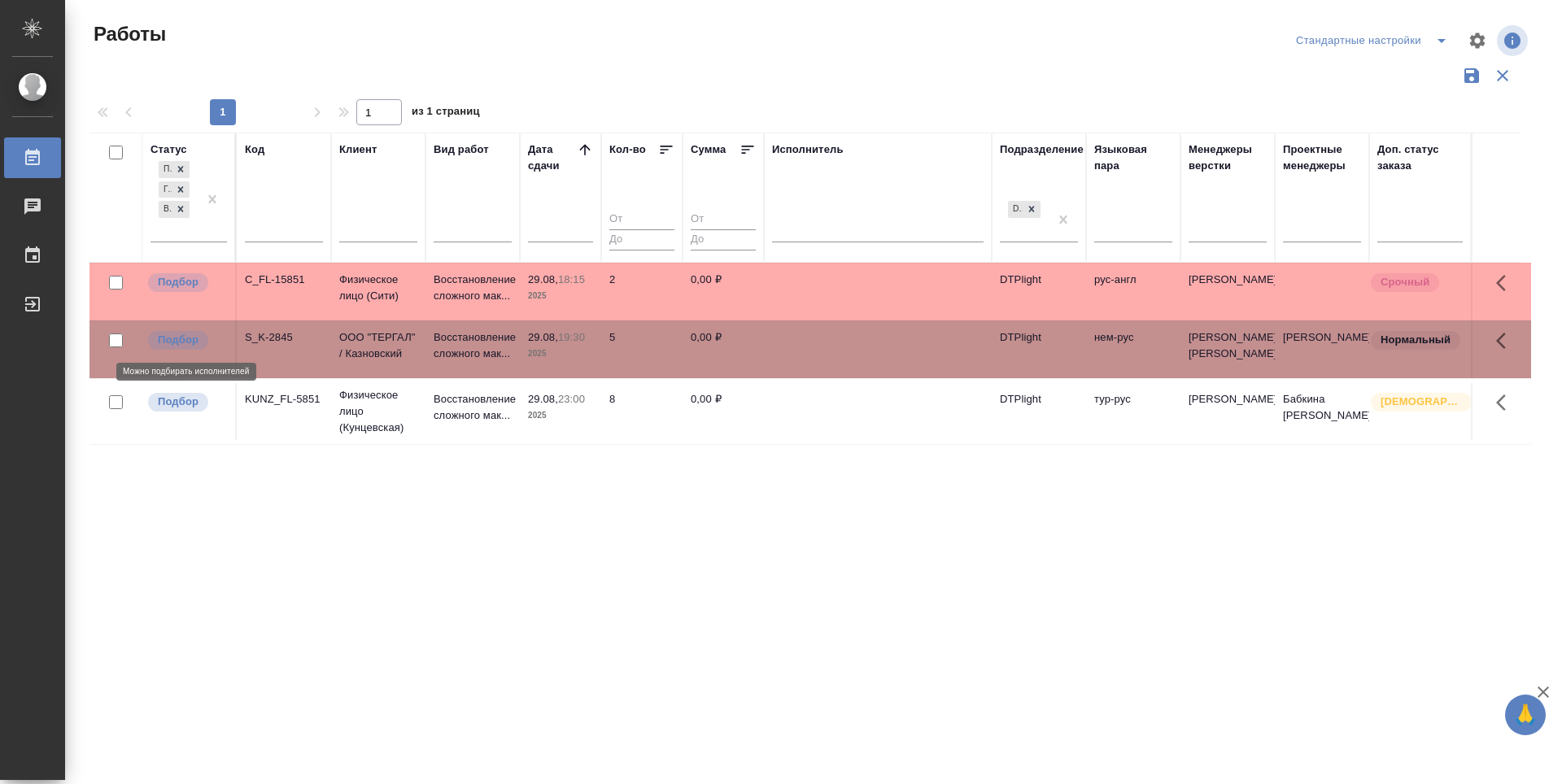
click at [166, 338] on p "Подбор" at bounding box center [178, 339] width 41 height 16
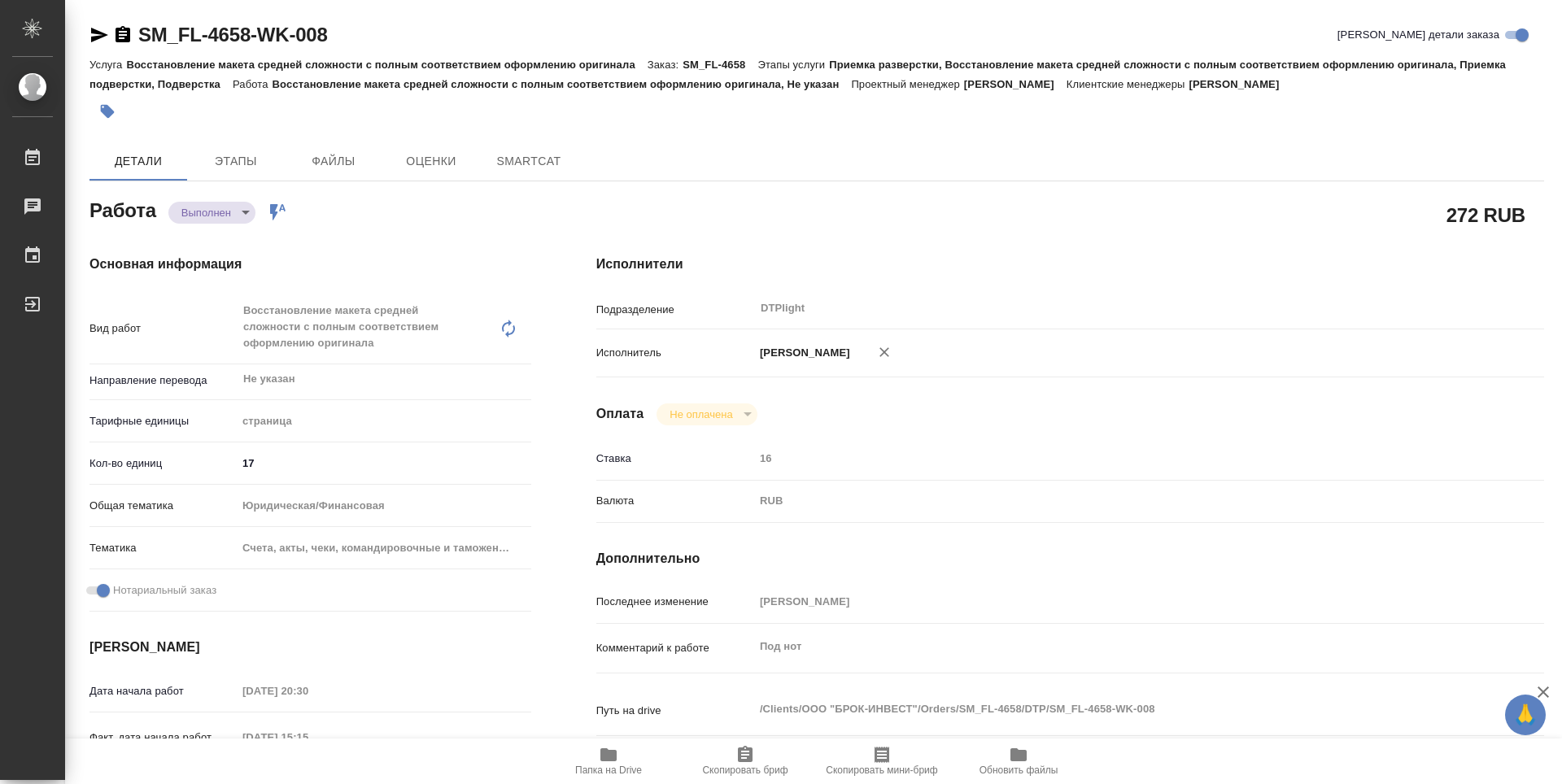
type textarea "x"
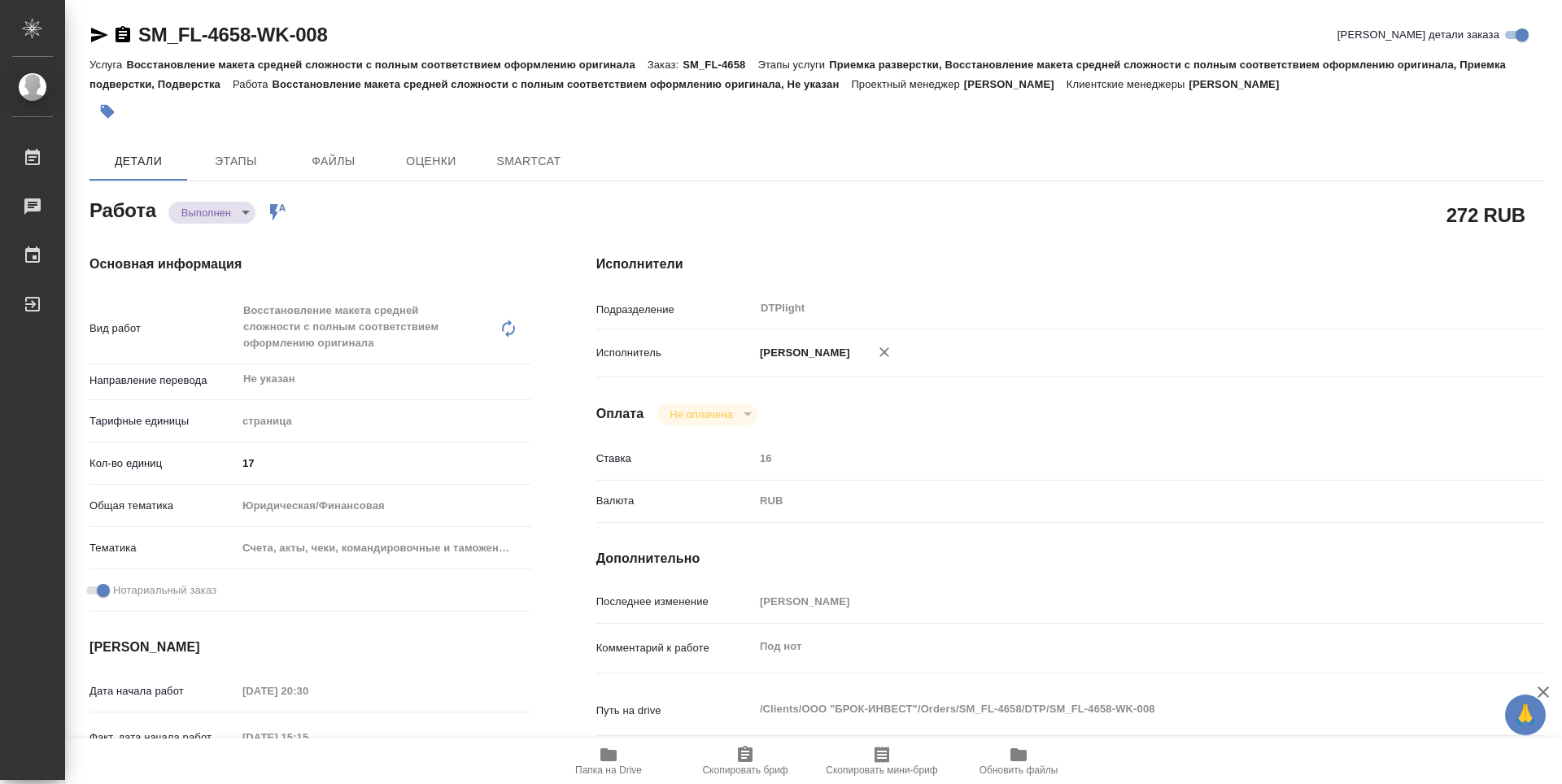
type textarea "x"
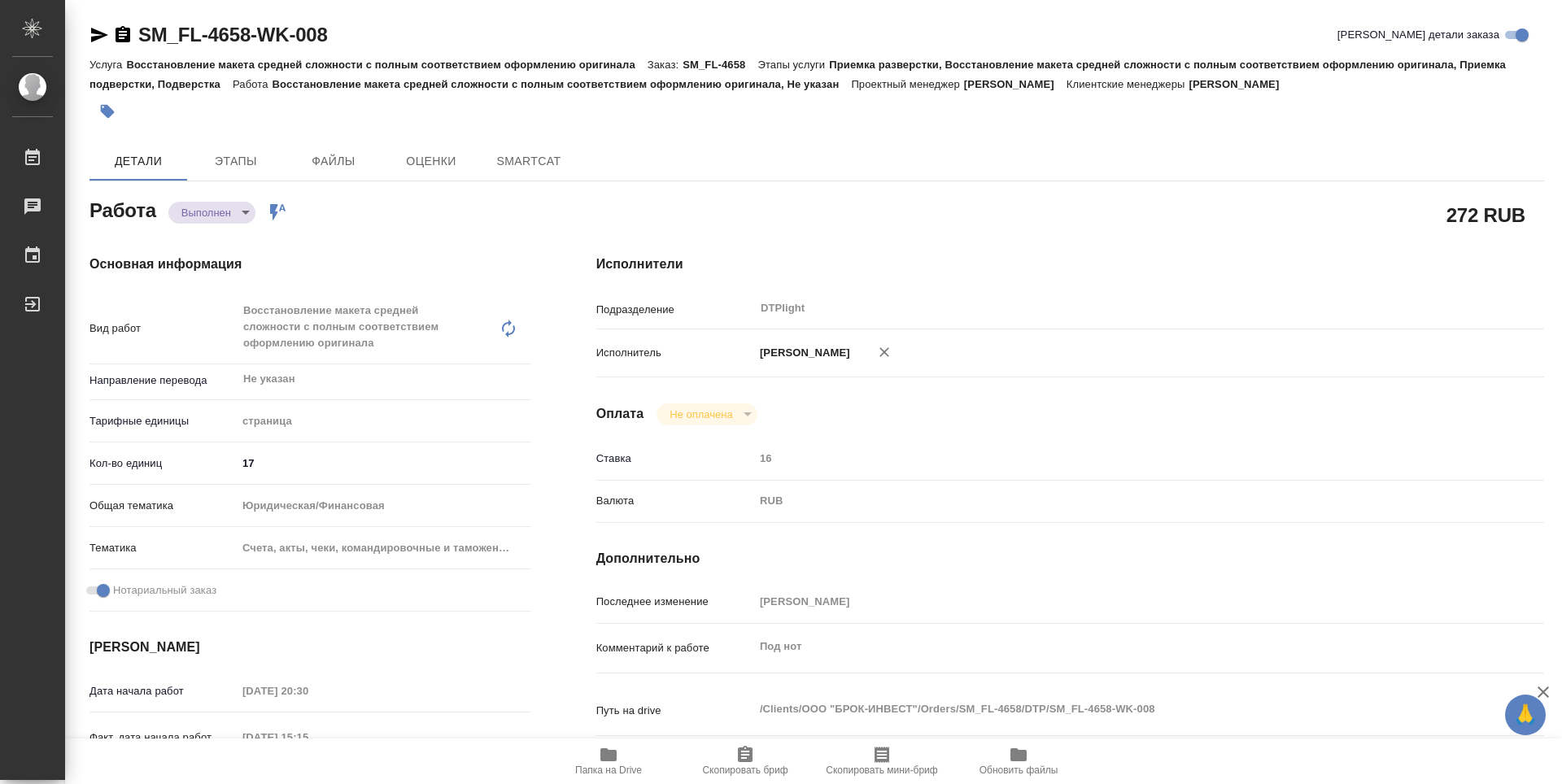
type textarea "x"
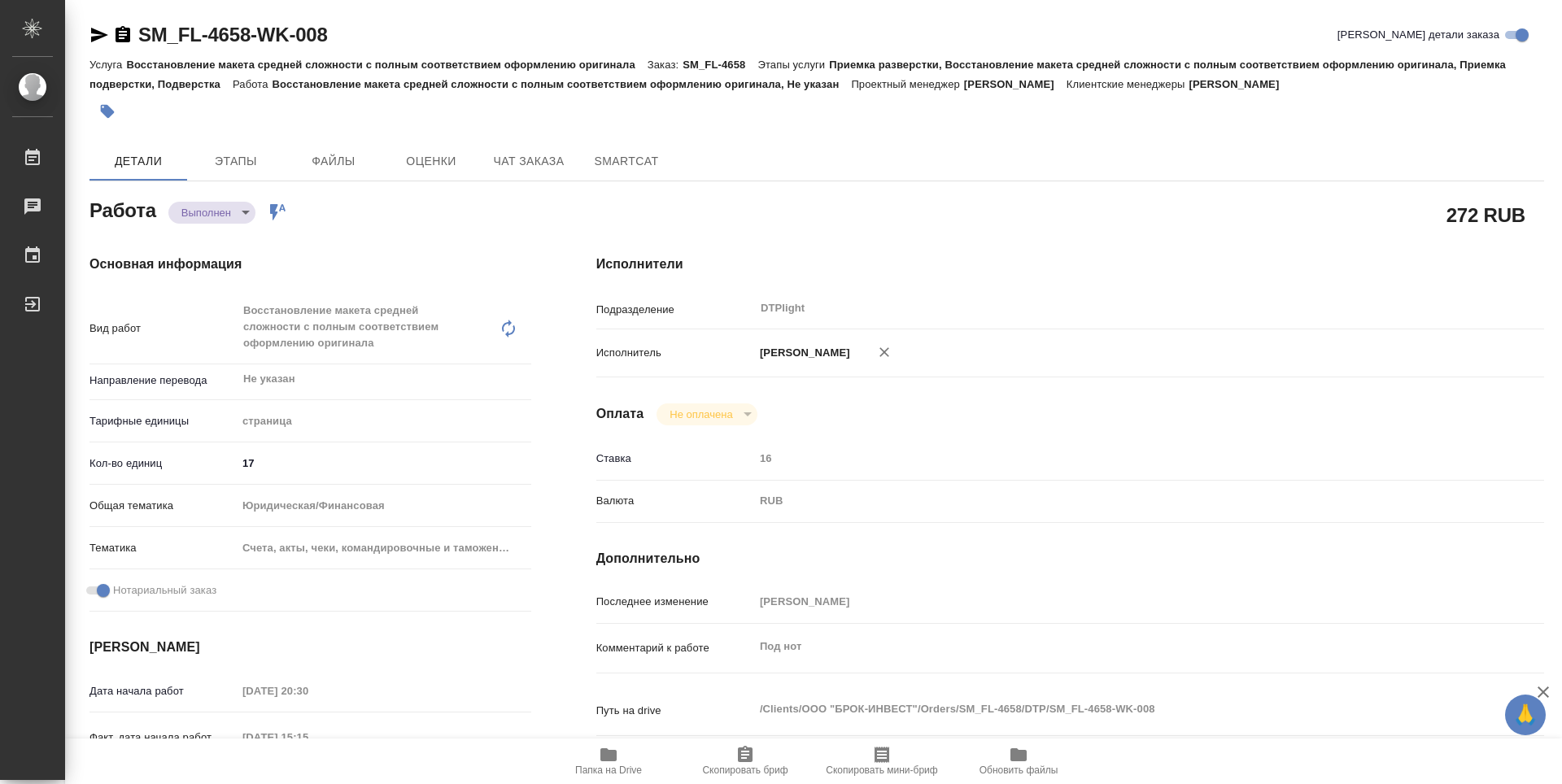
type textarea "x"
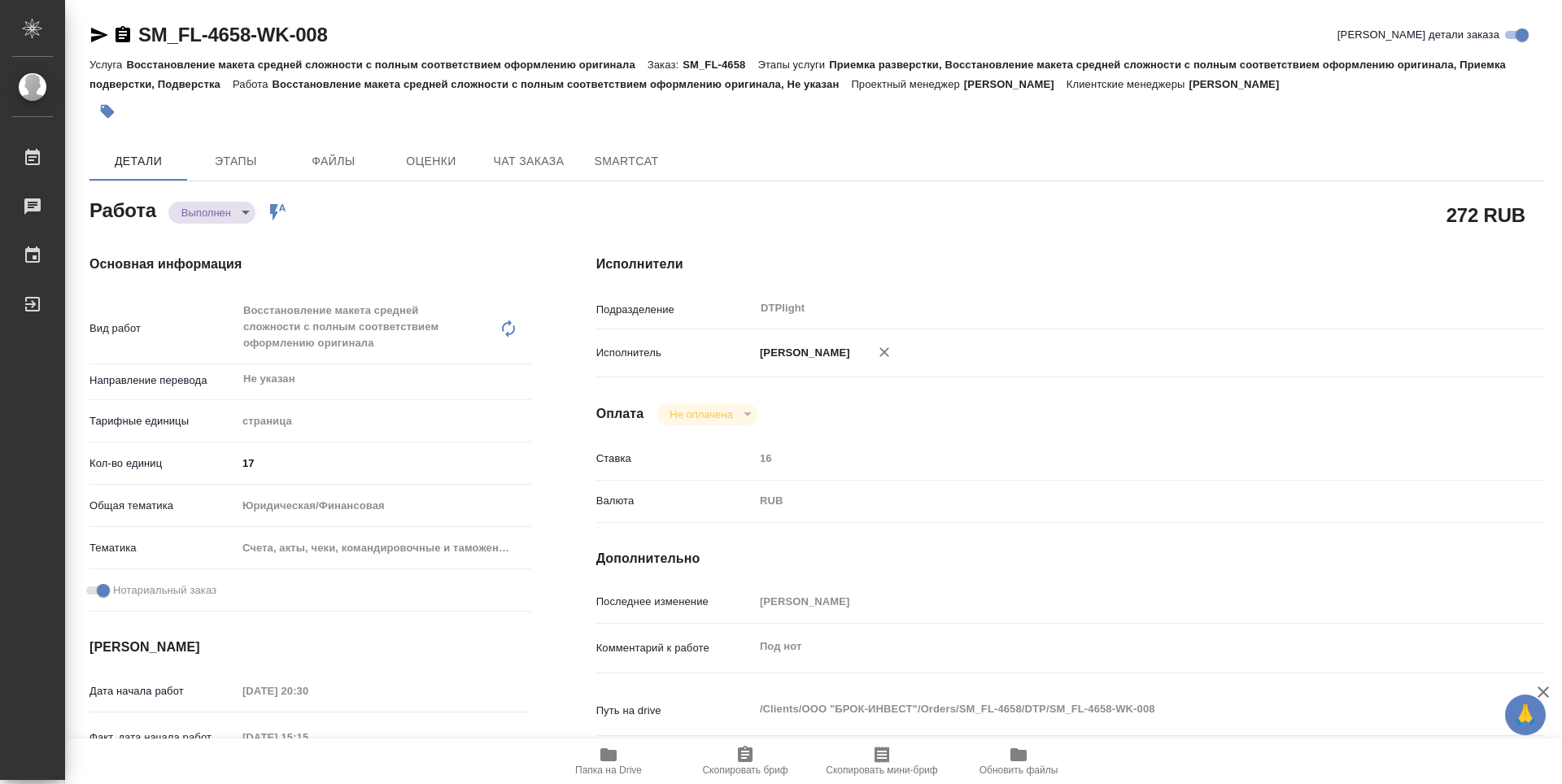
type textarea "x"
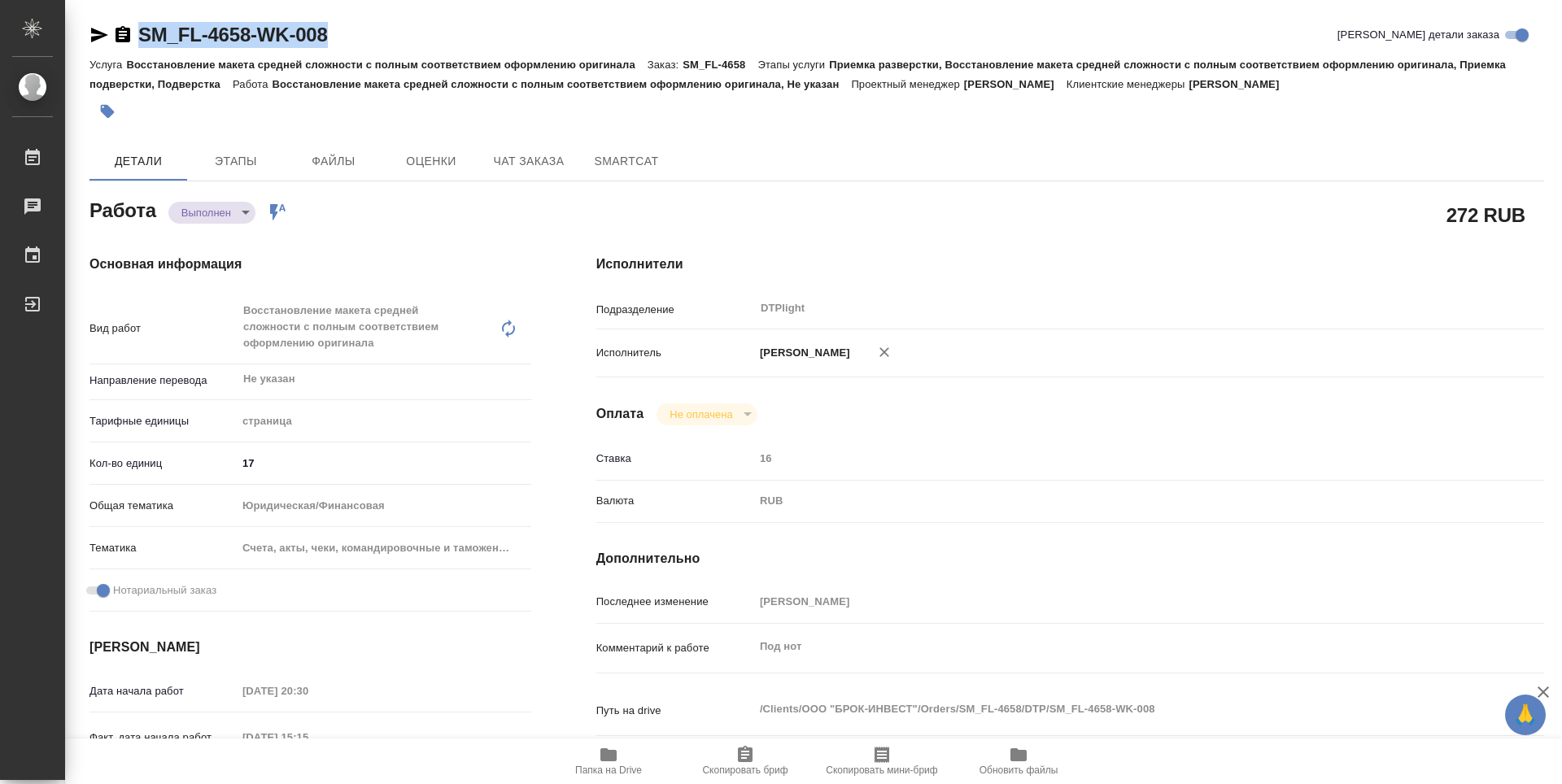
drag, startPoint x: 351, startPoint y: 27, endPoint x: 125, endPoint y: 39, distance: 226.3
click at [125, 39] on div "SM_FL-4658-WK-008 Кратко детали заказа" at bounding box center [817, 35] width 1455 height 26
copy link "SM_FL-4658-WK-008"
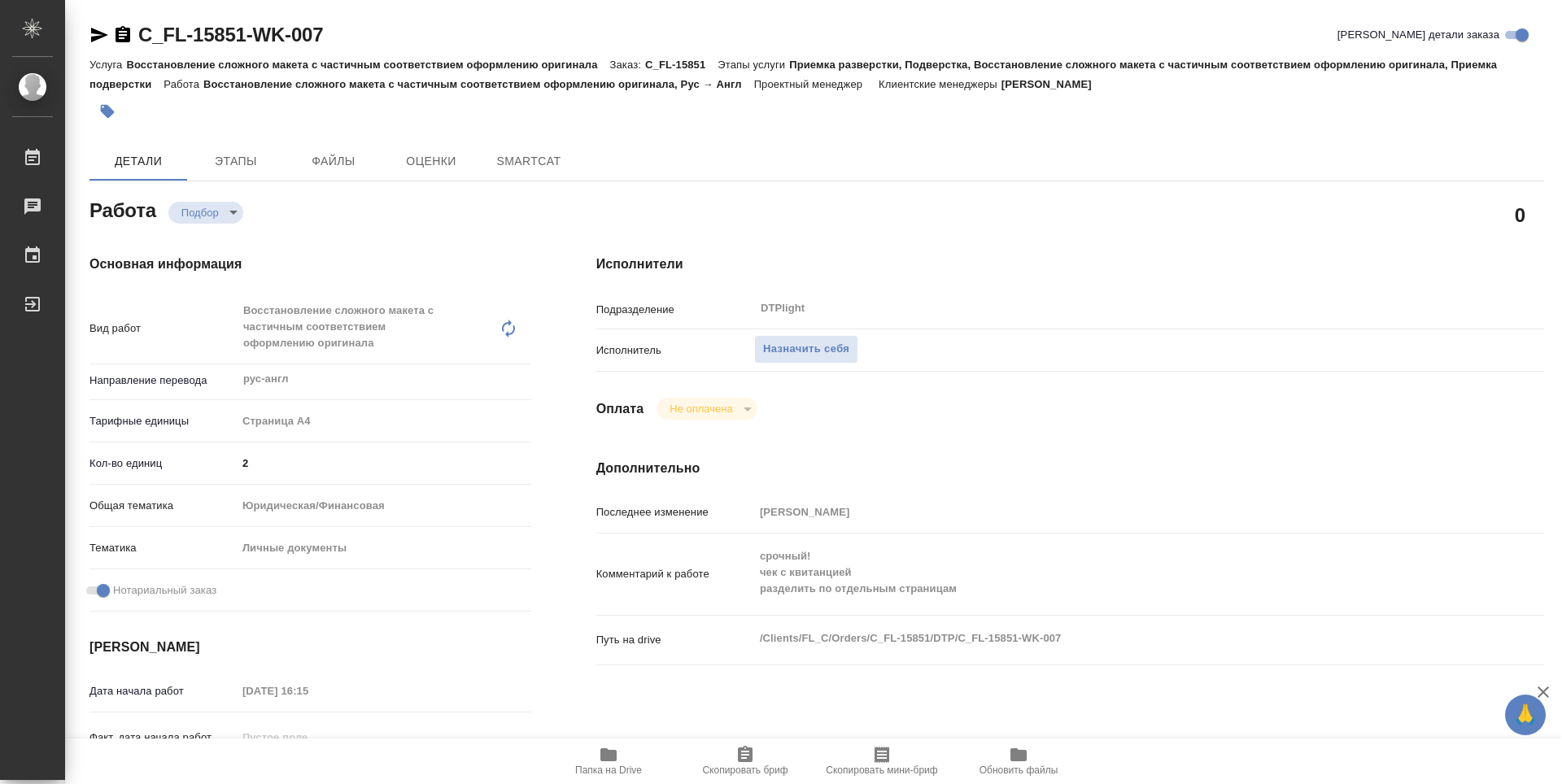
type textarea "x"
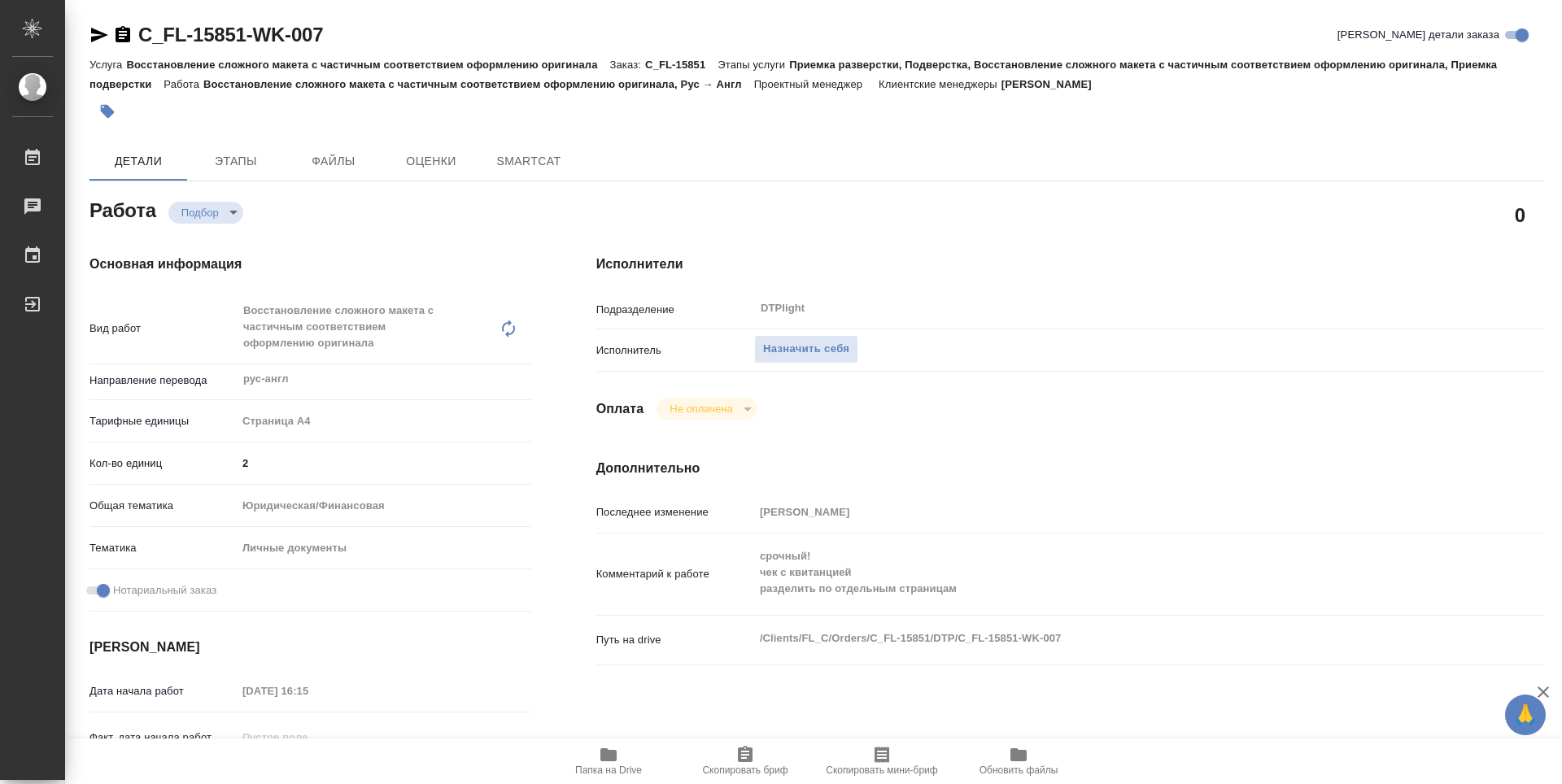
type textarea "x"
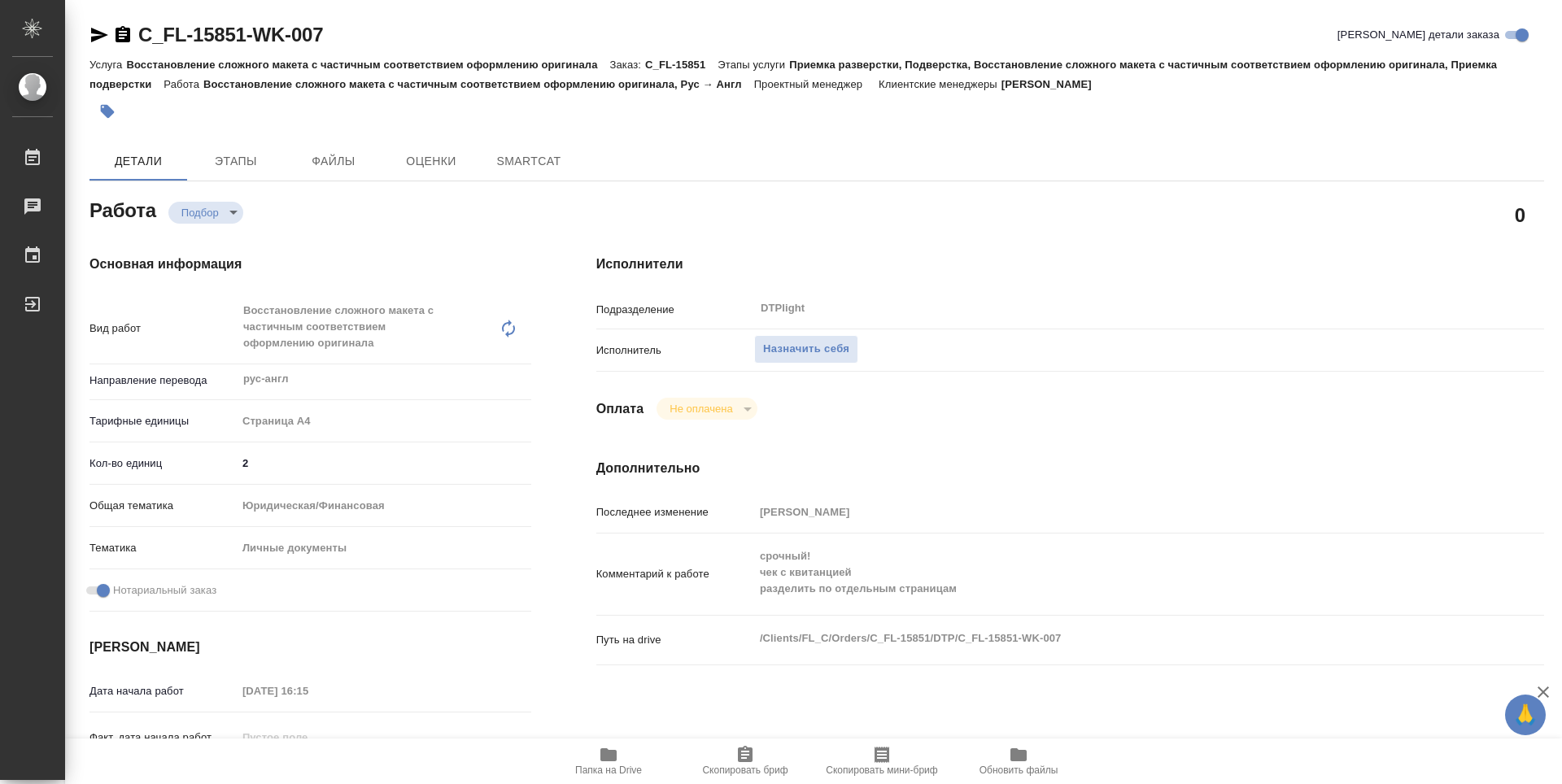
type textarea "x"
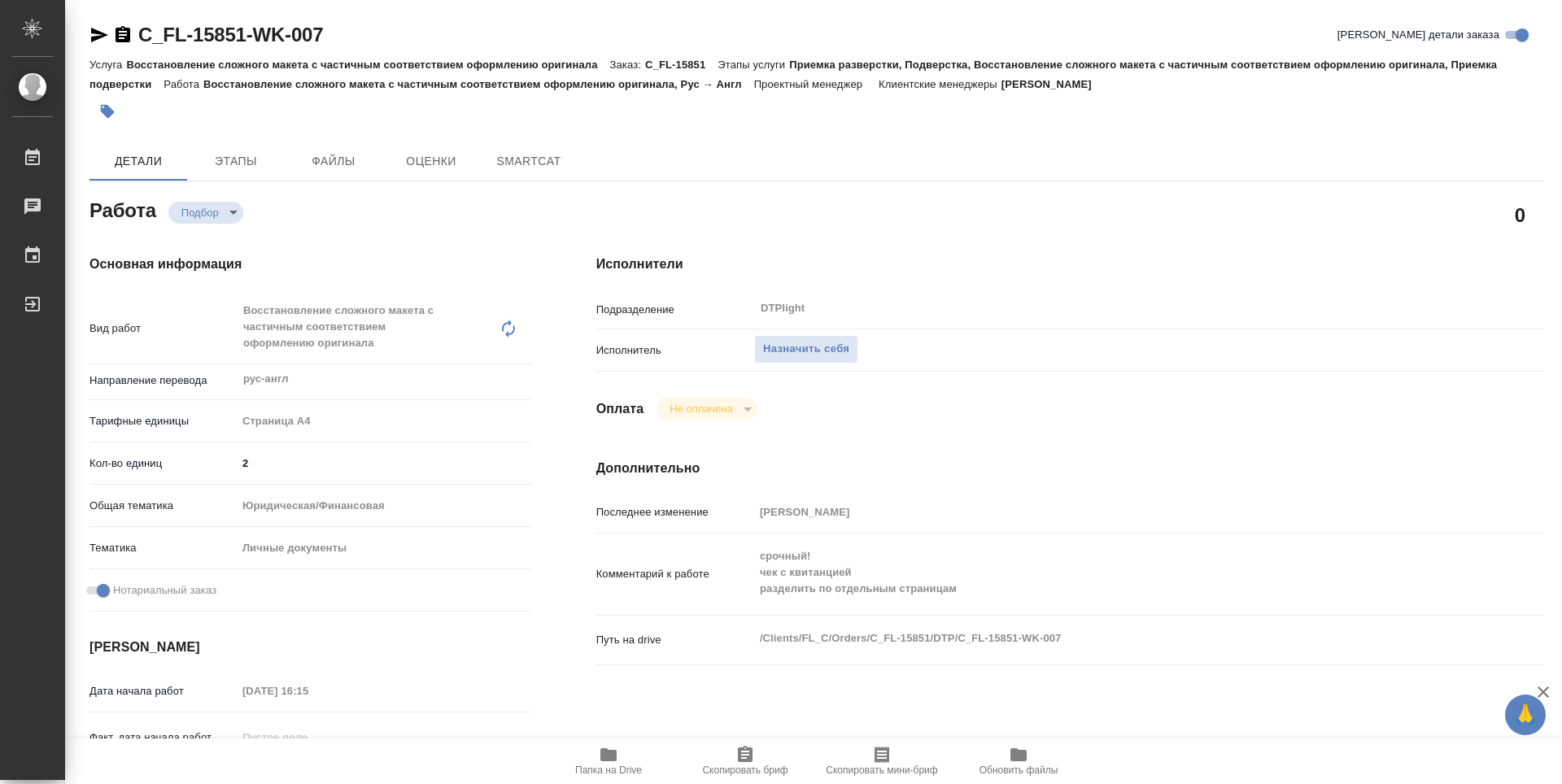
type textarea "x"
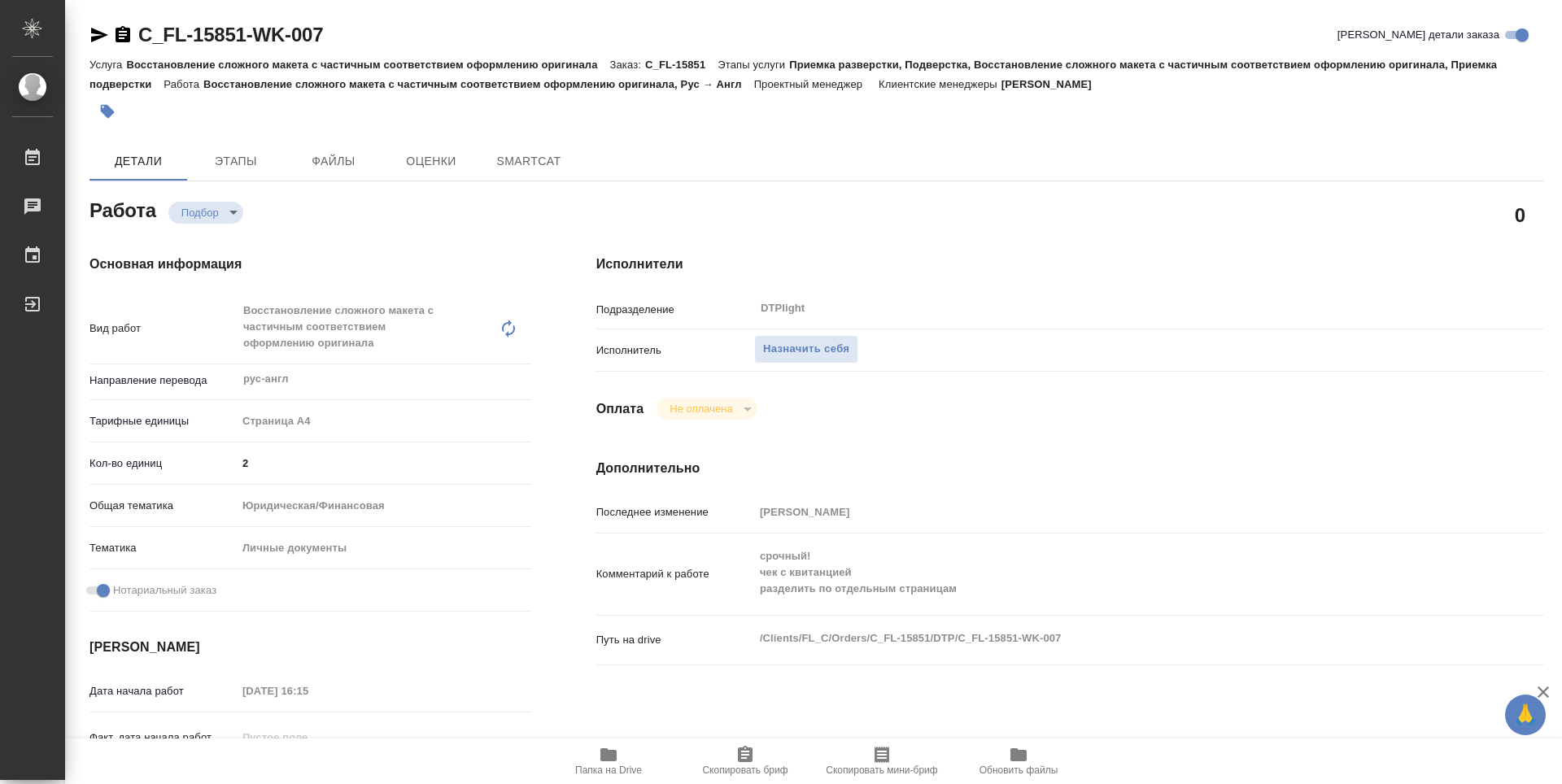
type textarea "x"
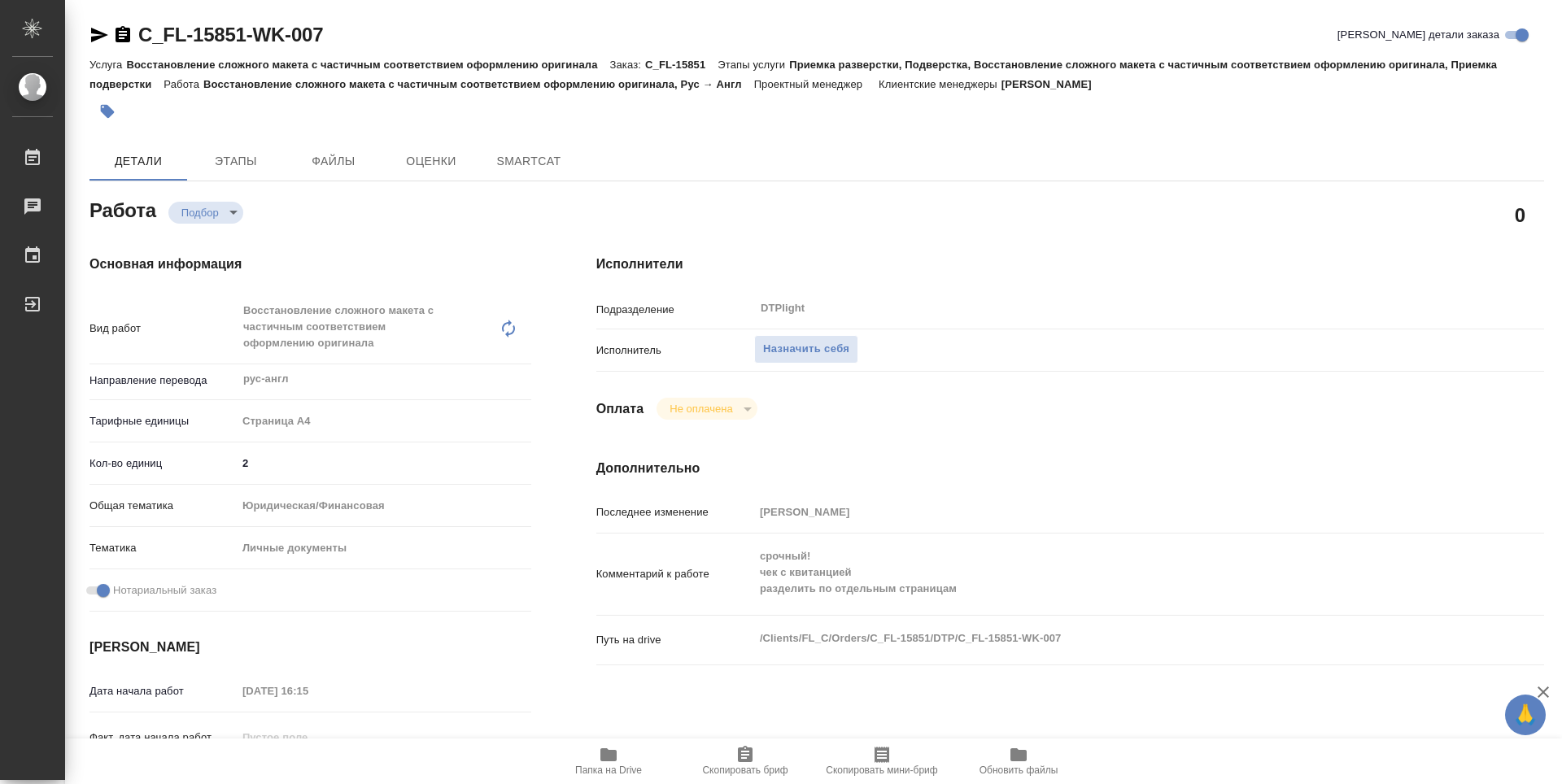
type textarea "x"
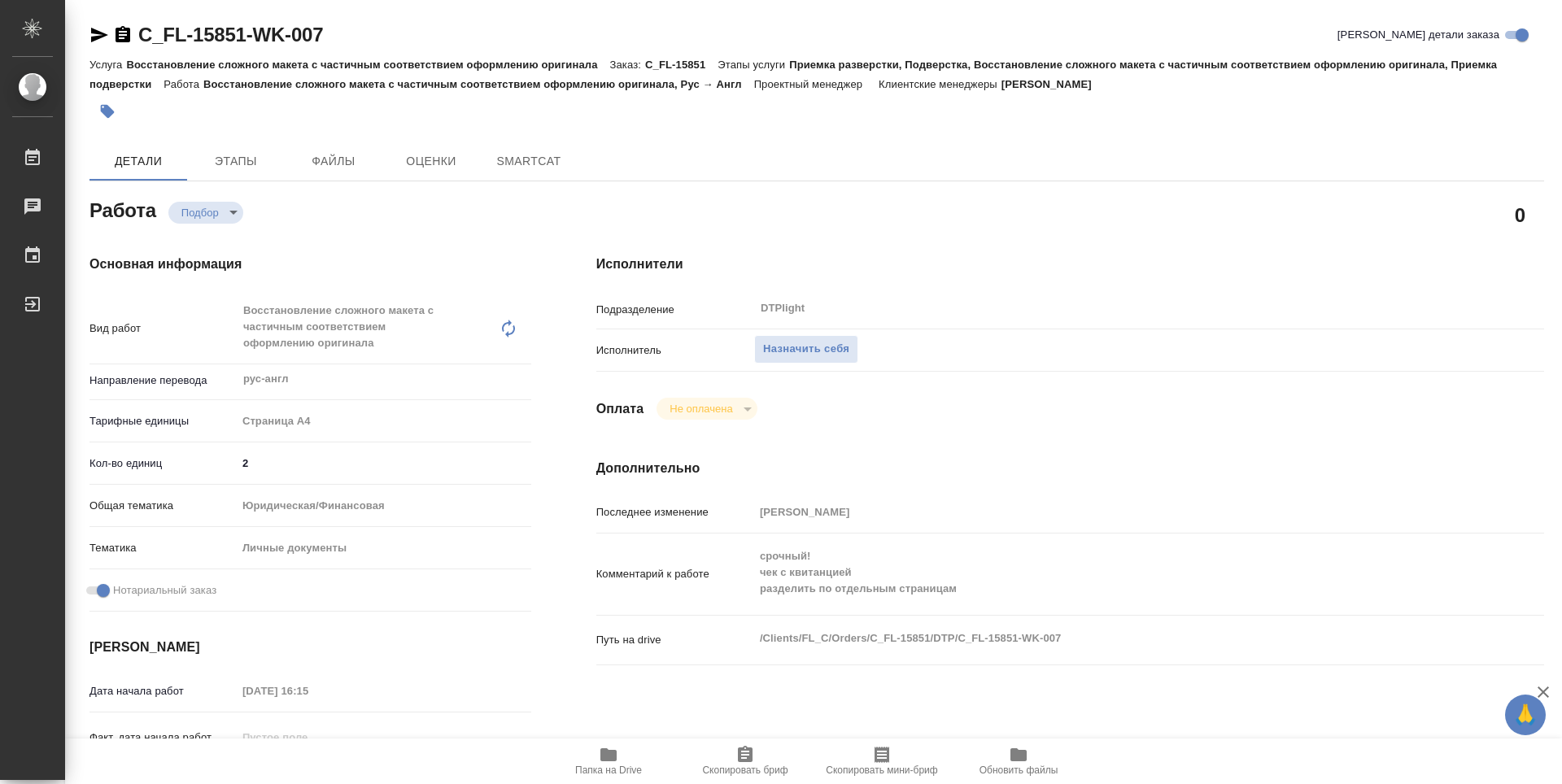
type textarea "x"
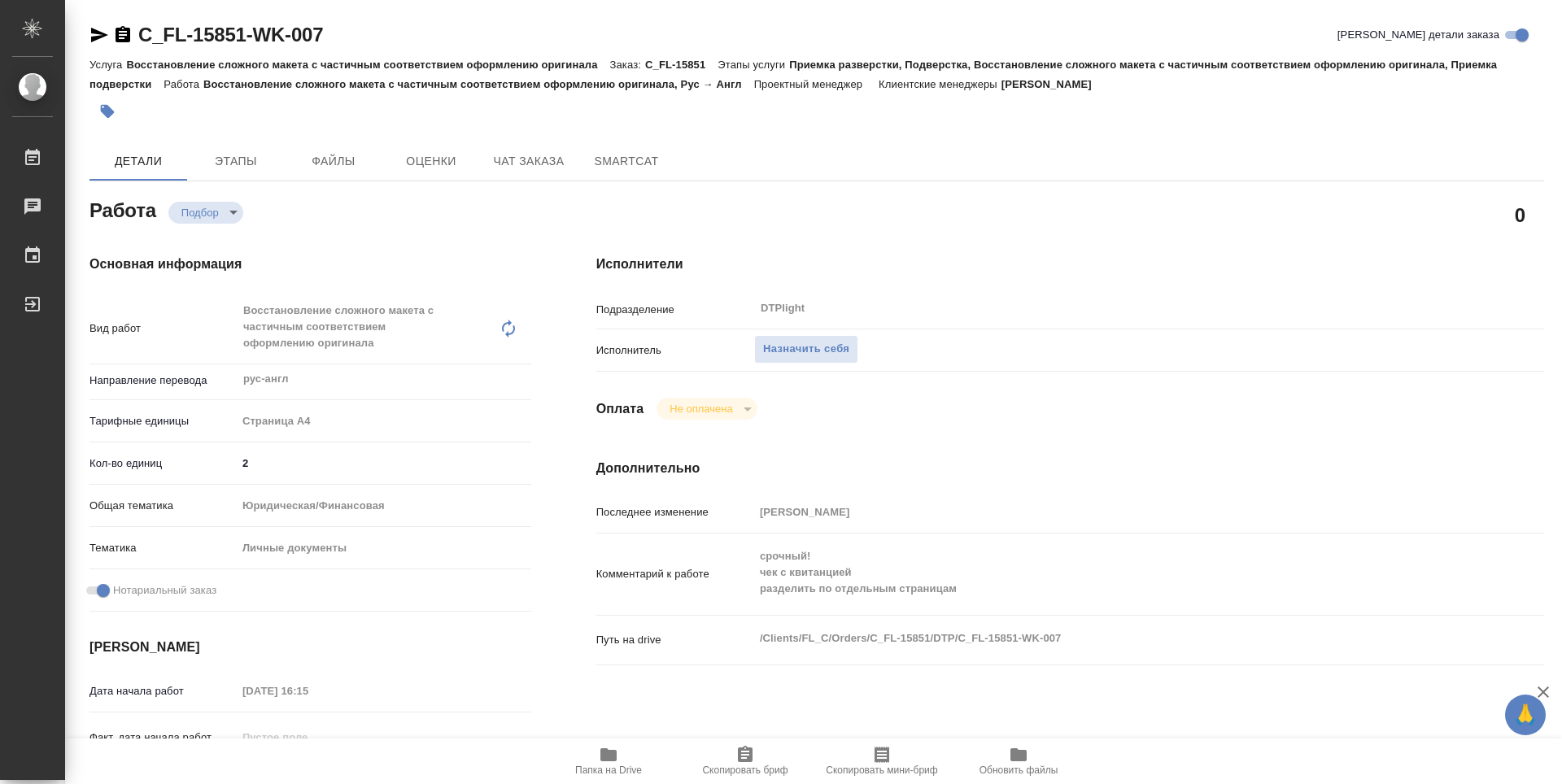
type textarea "x"
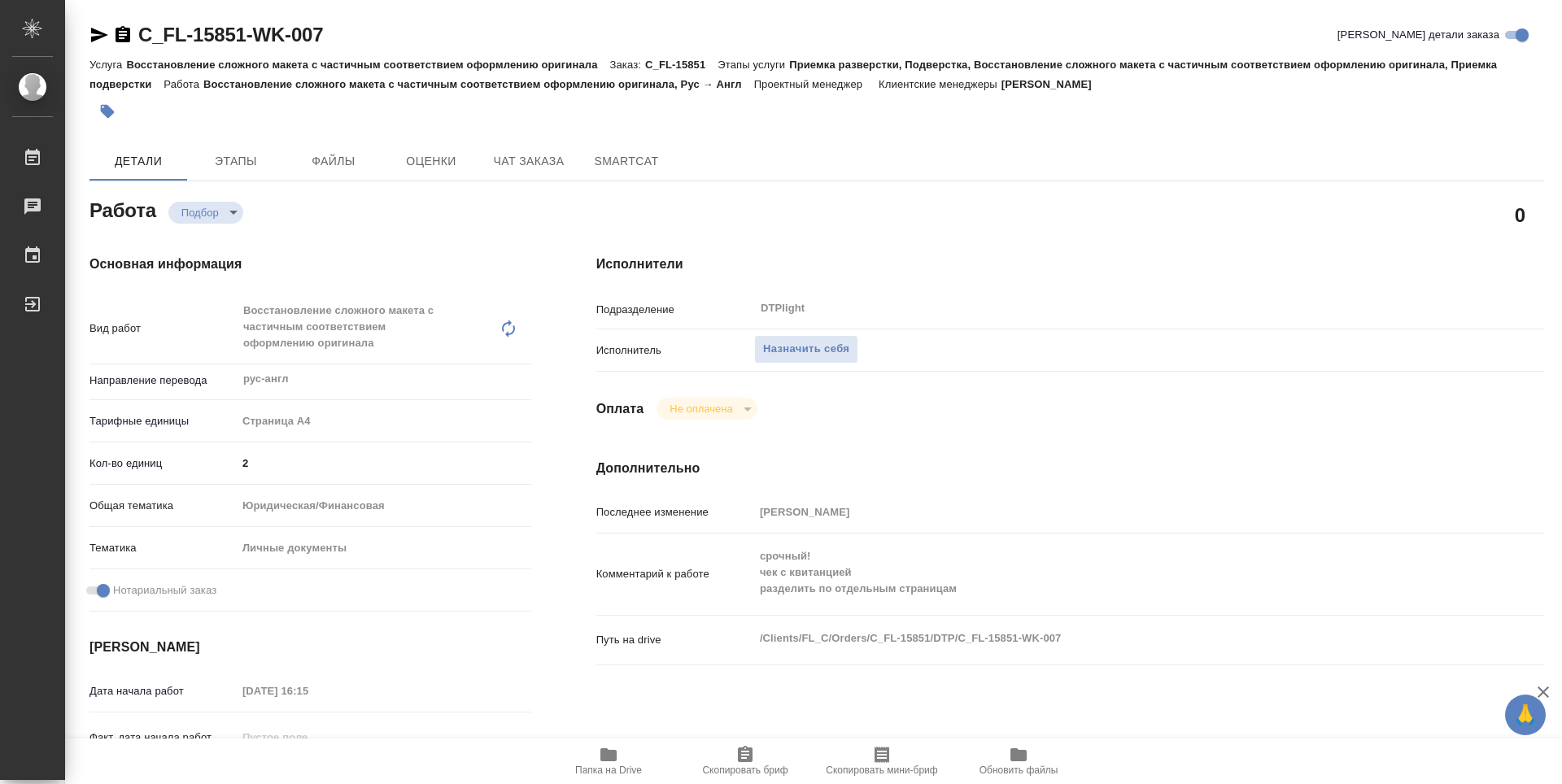
type textarea "x"
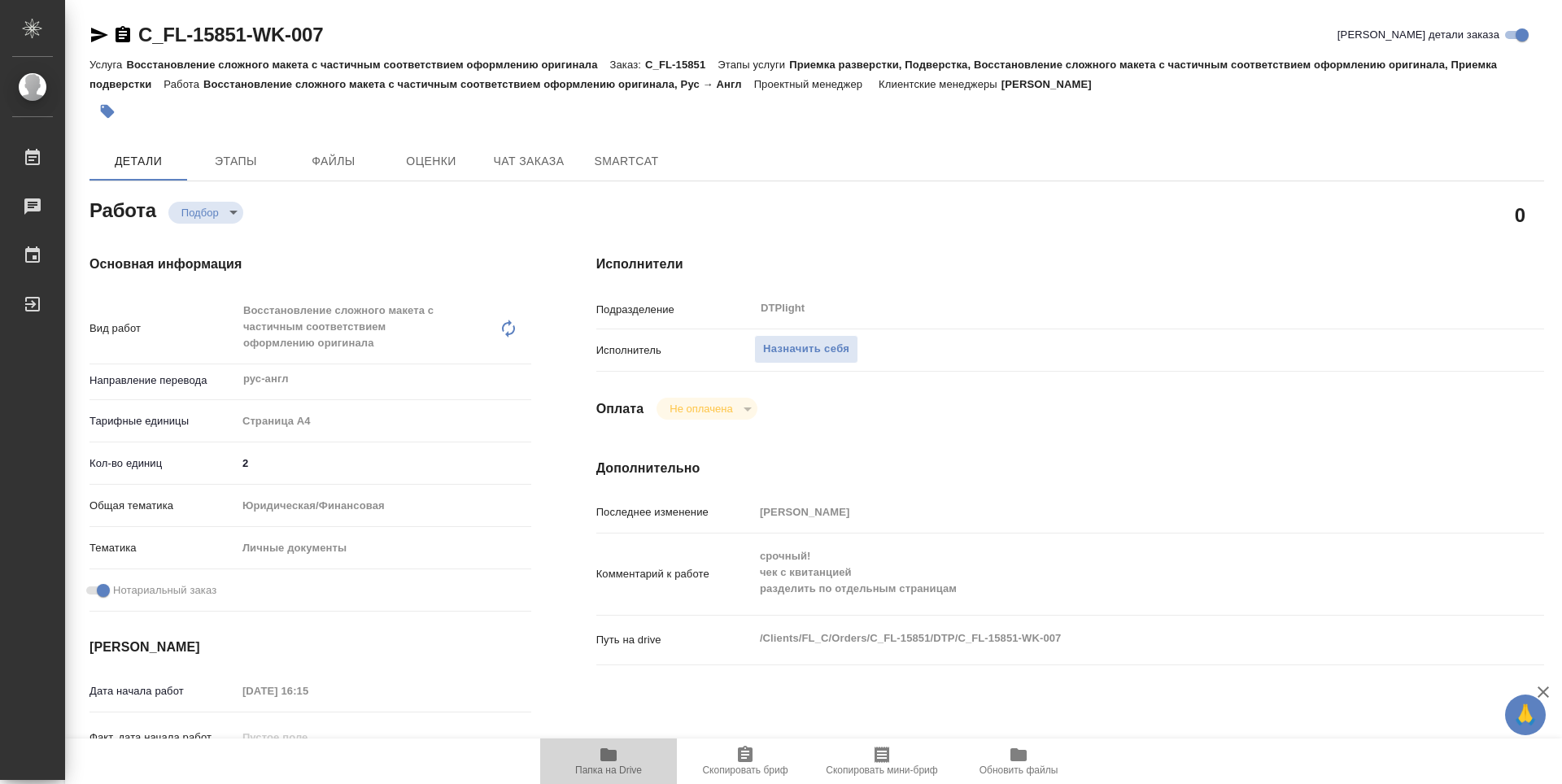
click at [608, 756] on icon "button" at bounding box center [608, 755] width 16 height 13
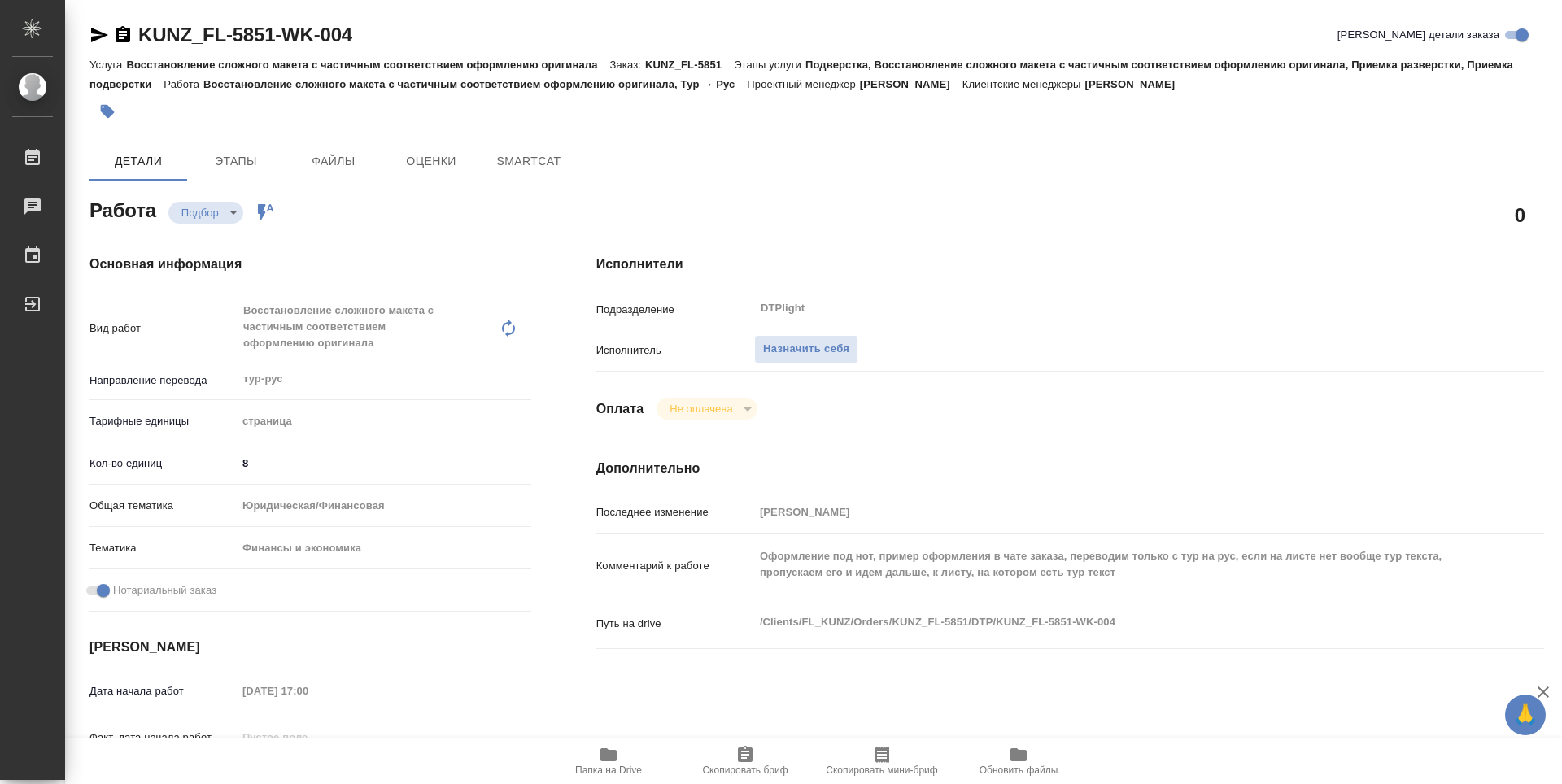
type textarea "x"
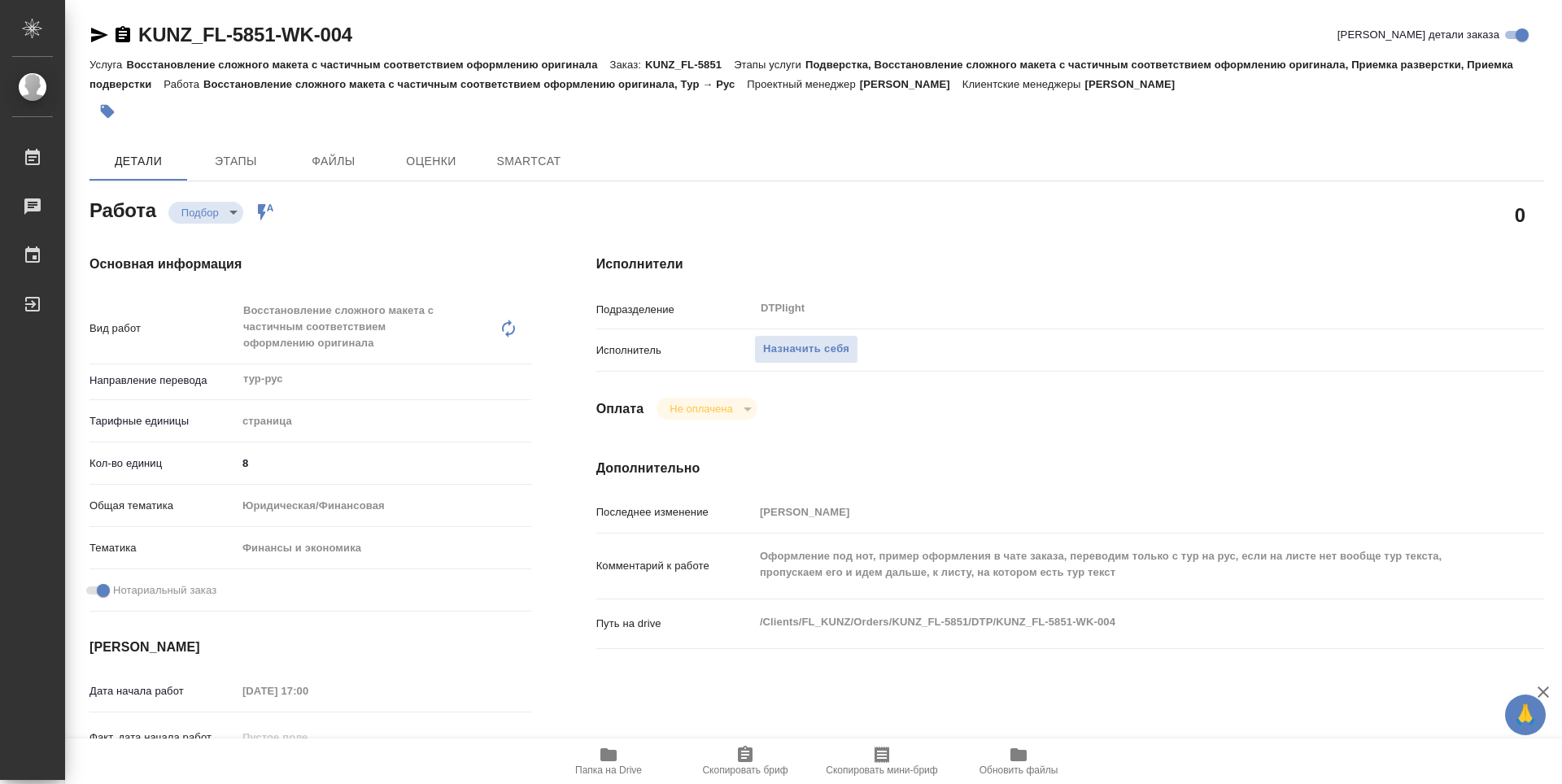
type textarea "x"
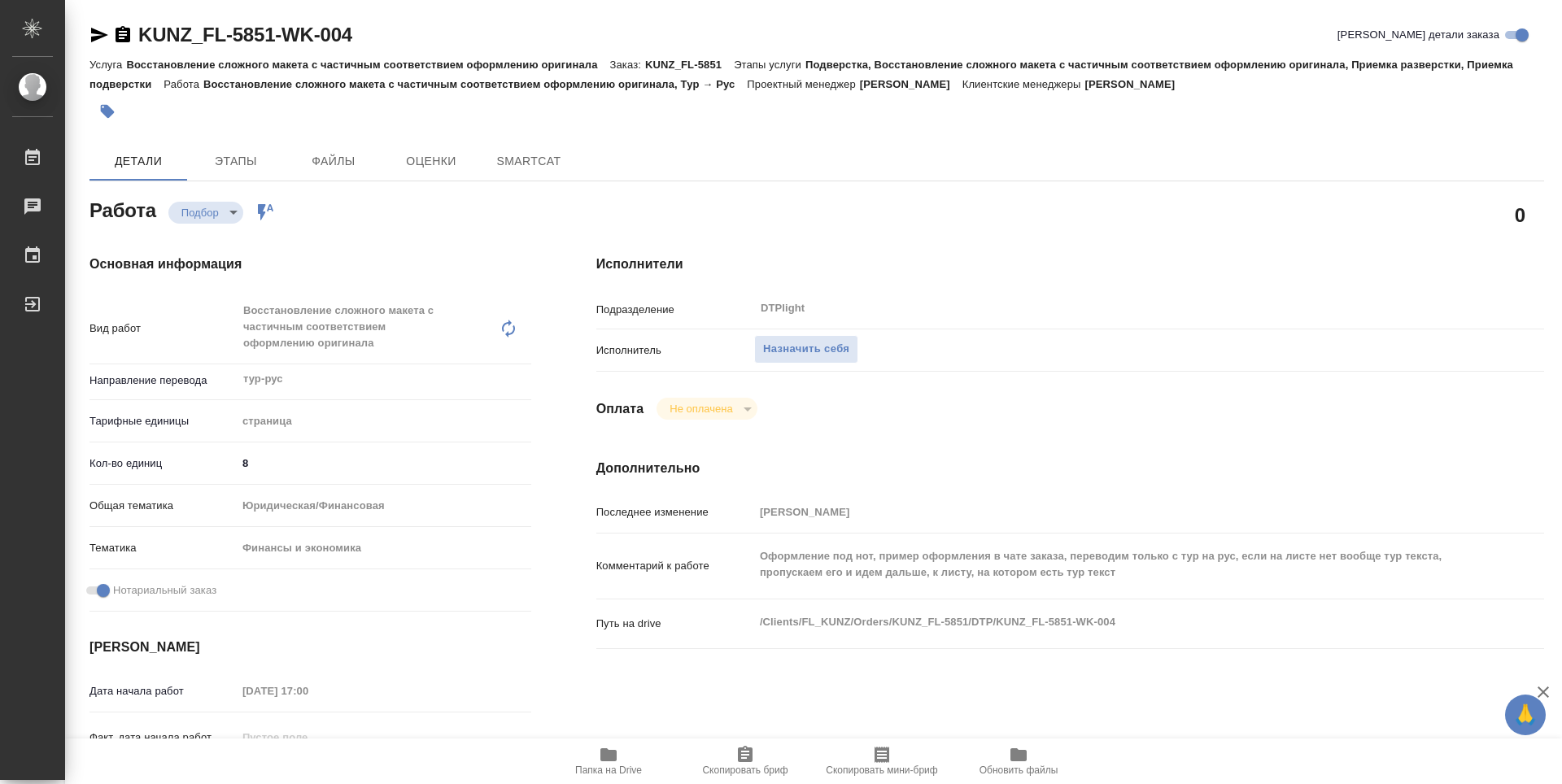
type textarea "x"
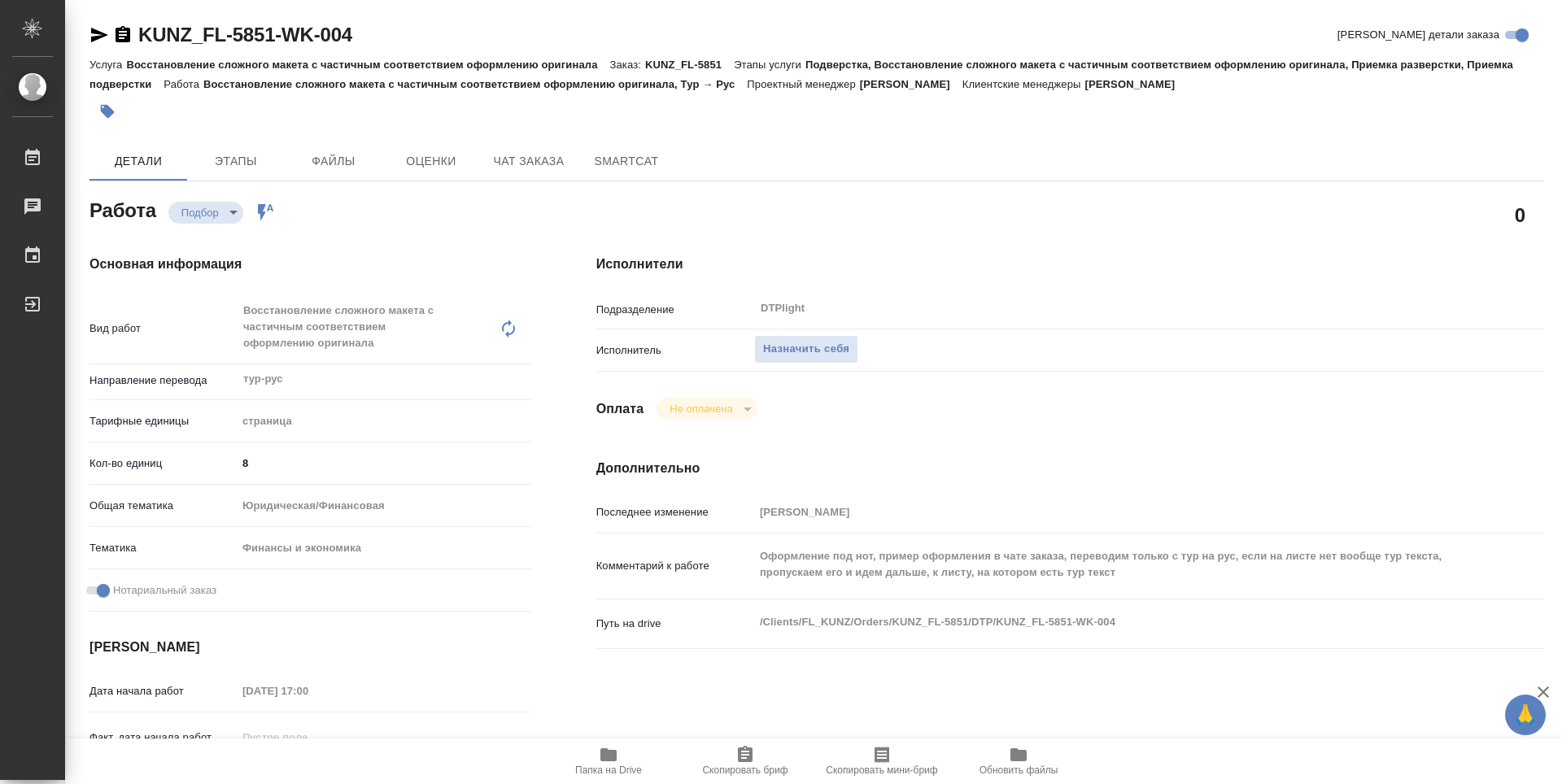
type textarea "x"
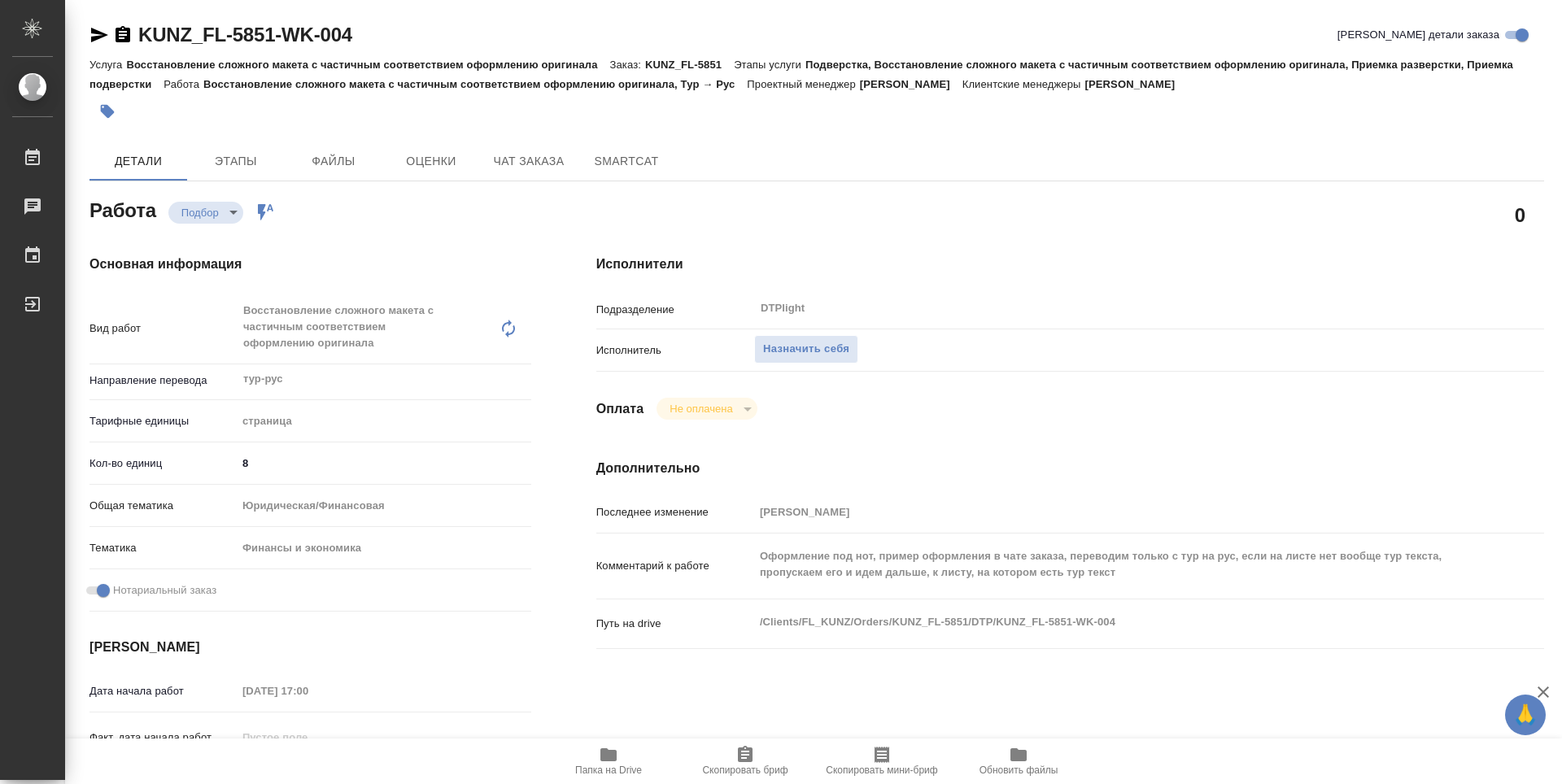
click at [871, 245] on div "Исполнители Подразделение DTPlight ​ Исполнитель Назначить себя Оплата Не оплач…" at bounding box center [1070, 585] width 1013 height 727
type textarea "x"
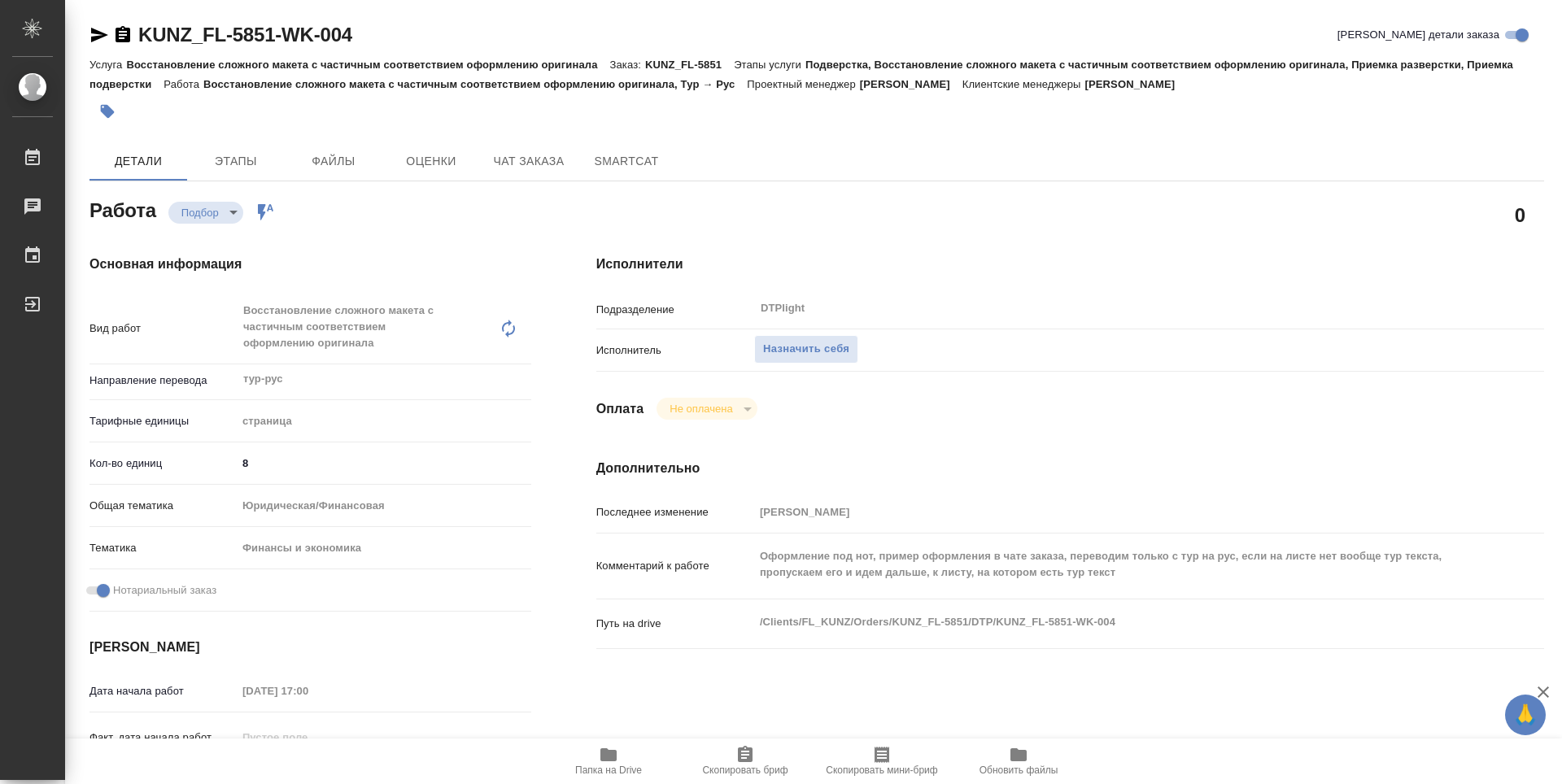
type textarea "x"
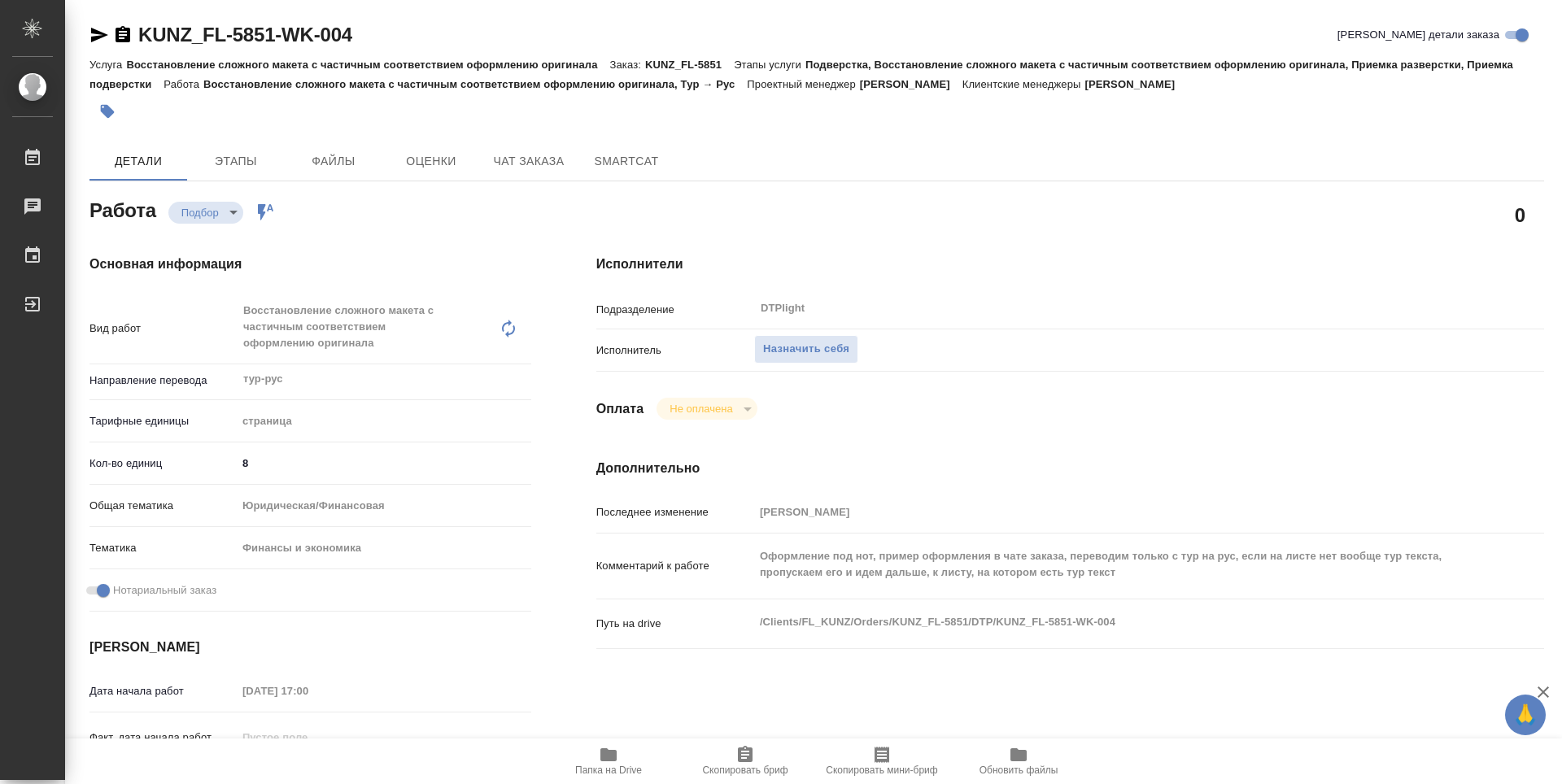
type textarea "x"
click at [627, 762] on span "Папка на Drive" at bounding box center [609, 761] width 117 height 31
click at [623, 762] on span "Папка на Drive" at bounding box center [609, 761] width 117 height 31
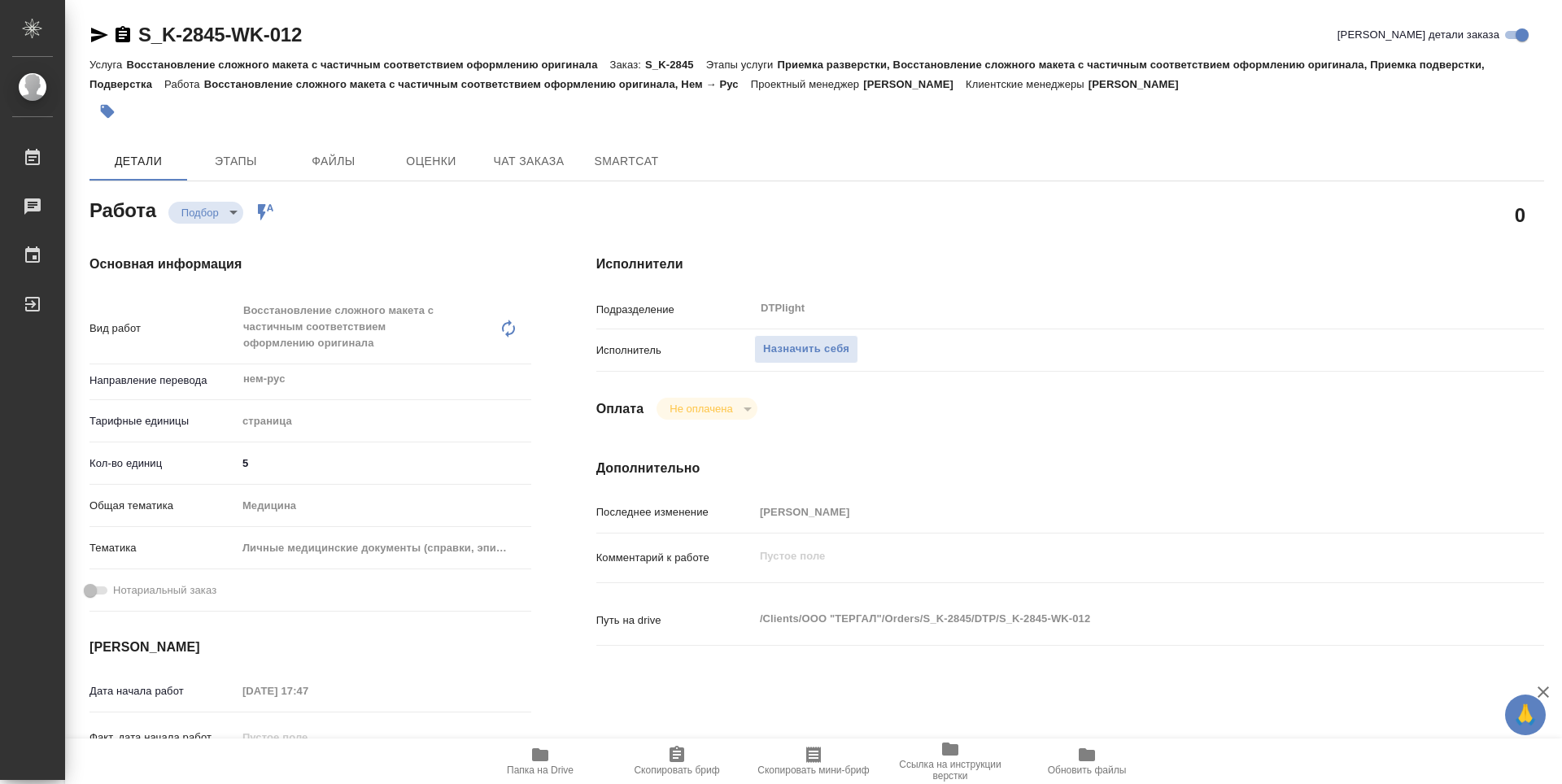
click at [559, 756] on span "Папка на Drive" at bounding box center [541, 761] width 117 height 31
click at [825, 351] on span "Назначить себя" at bounding box center [806, 350] width 86 height 19
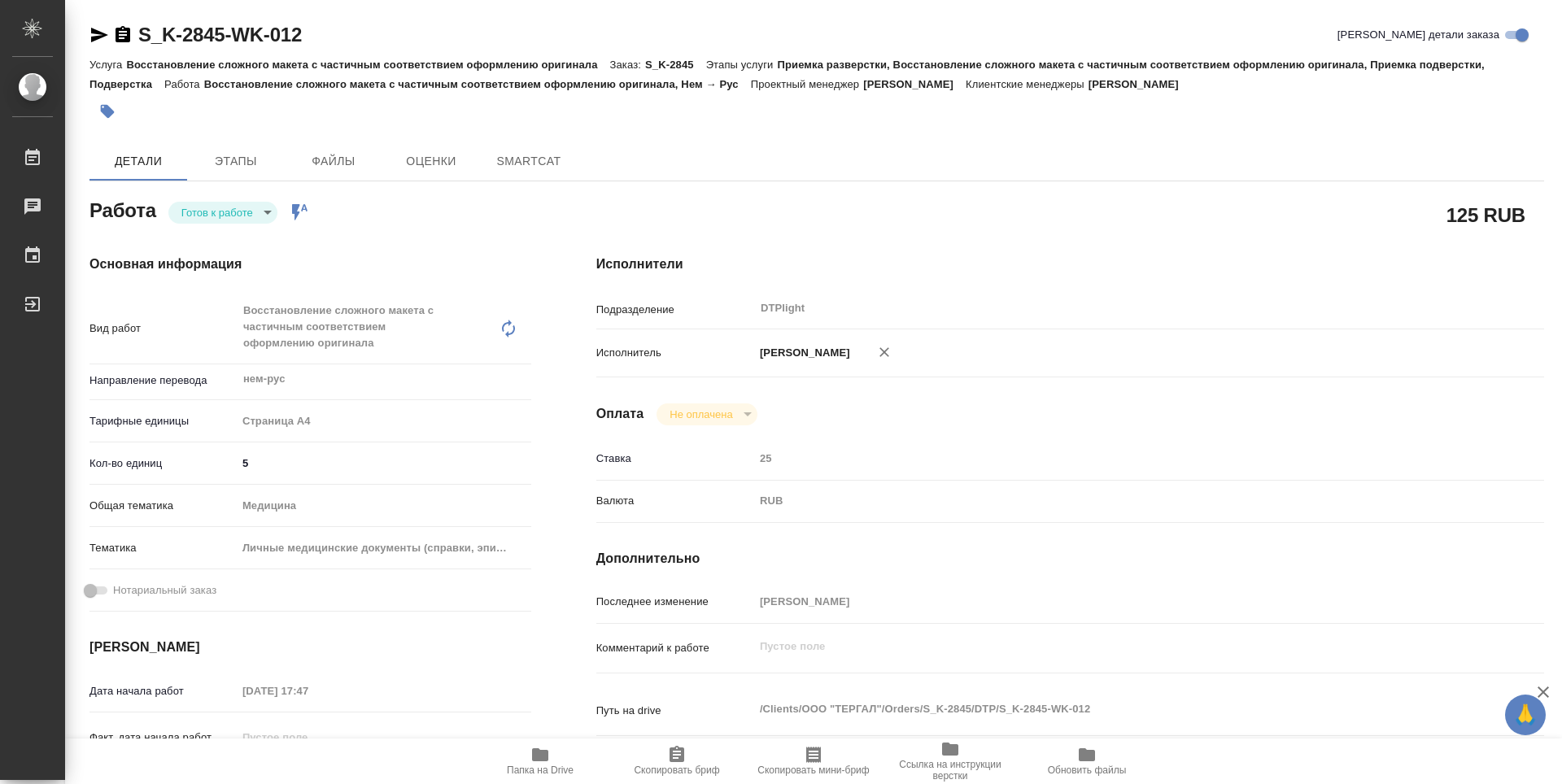
type textarea "x"
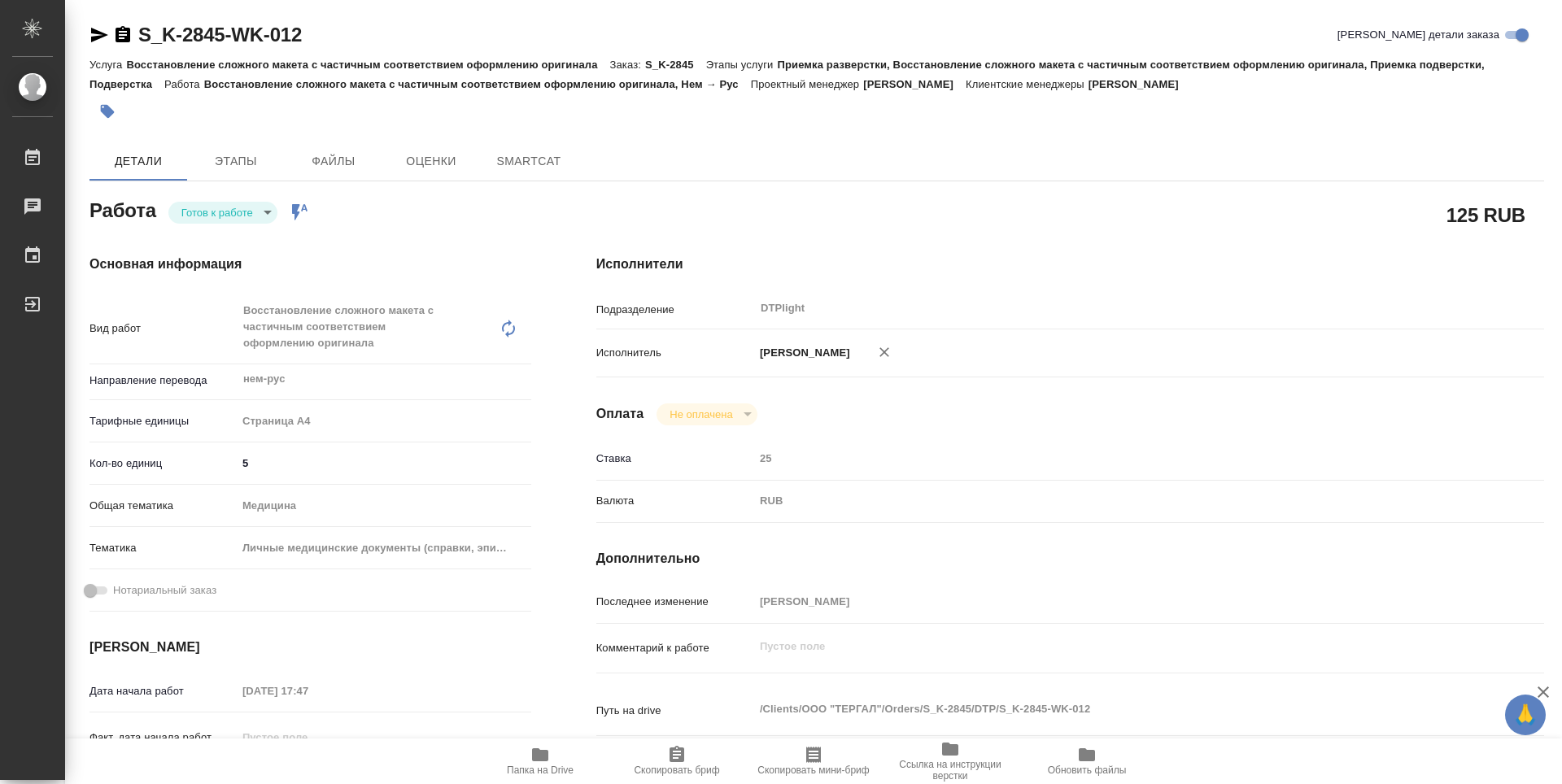
type textarea "x"
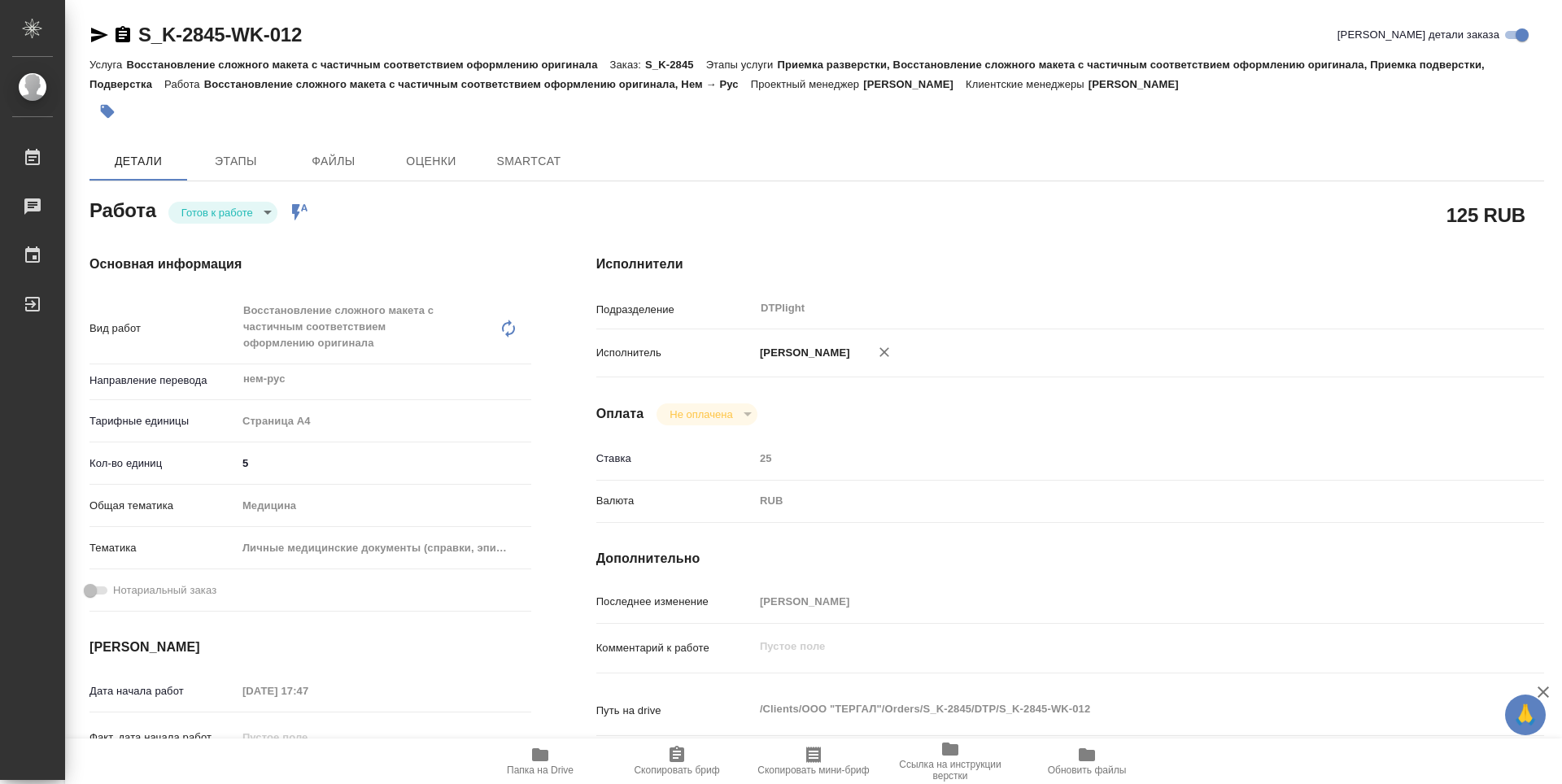
type textarea "x"
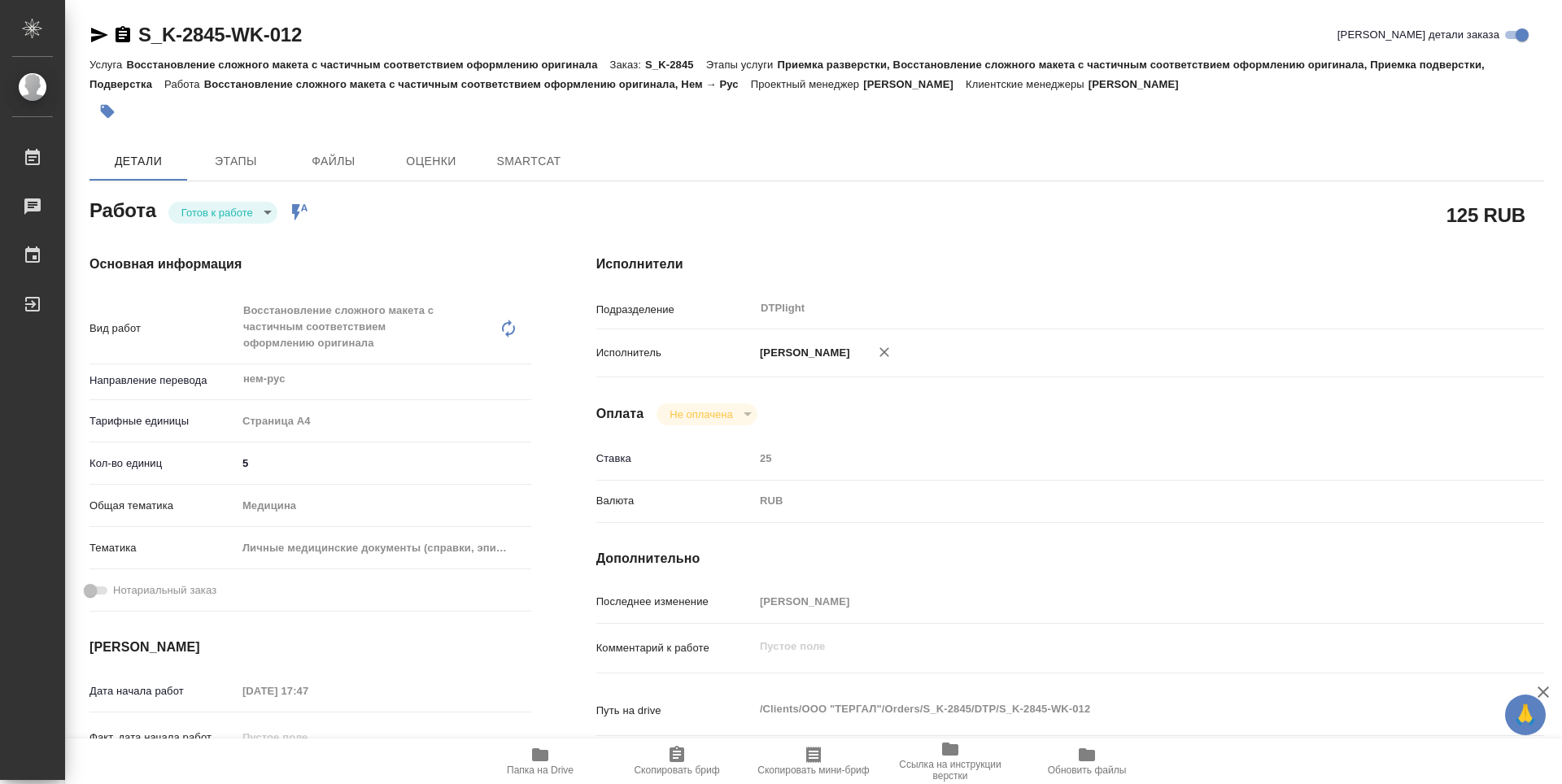
type textarea "x"
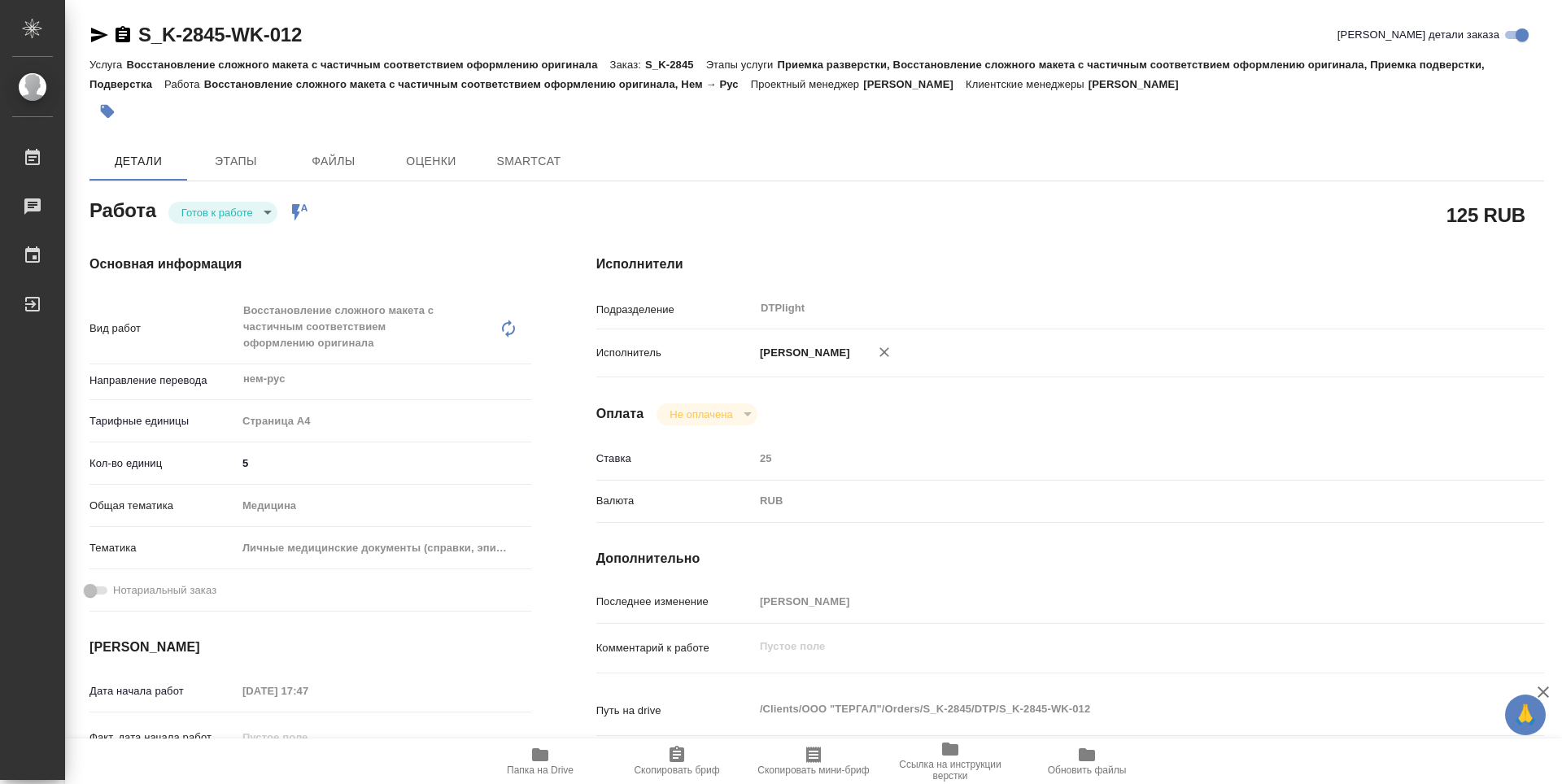
type textarea "x"
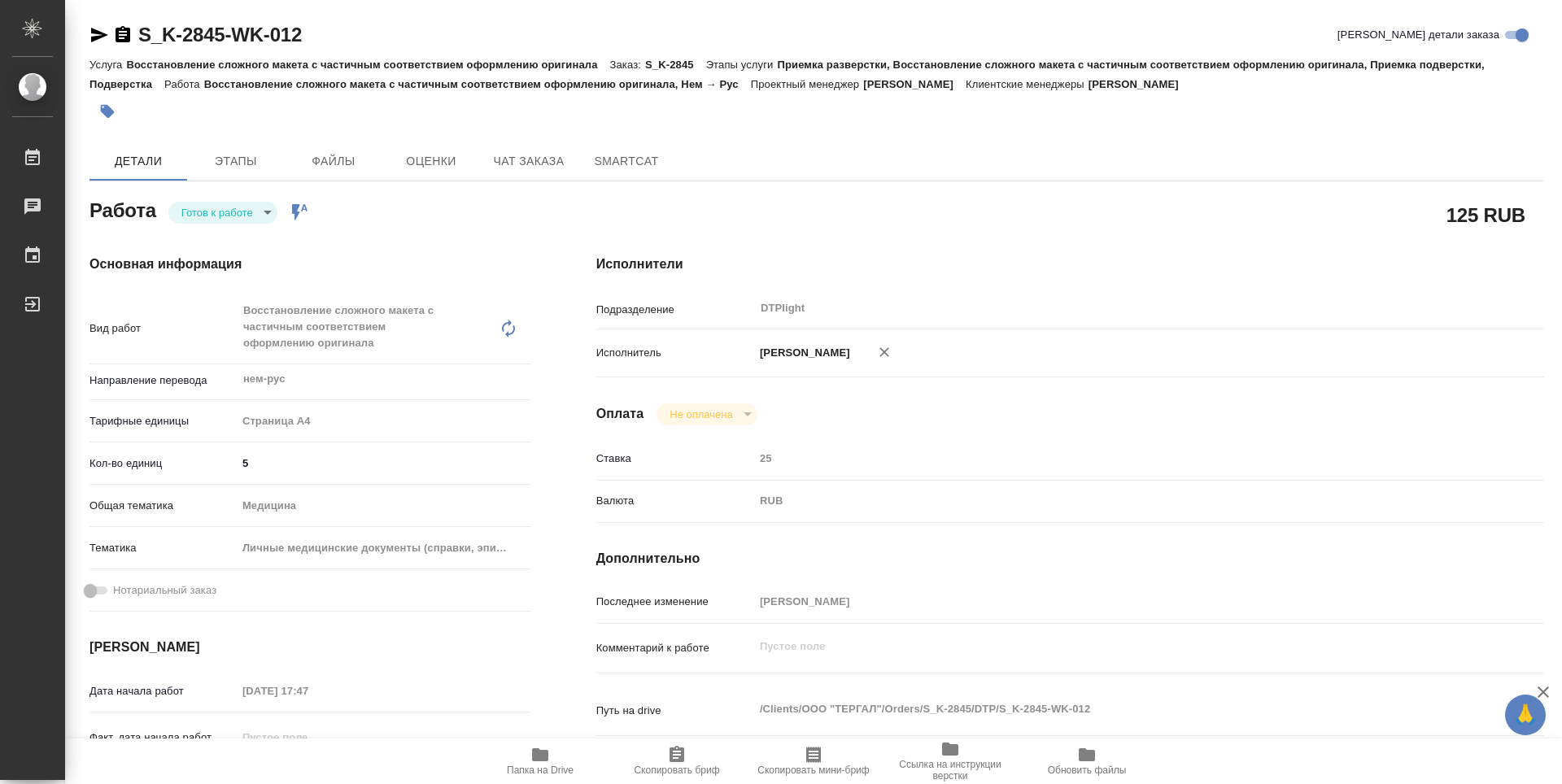
type textarea "x"
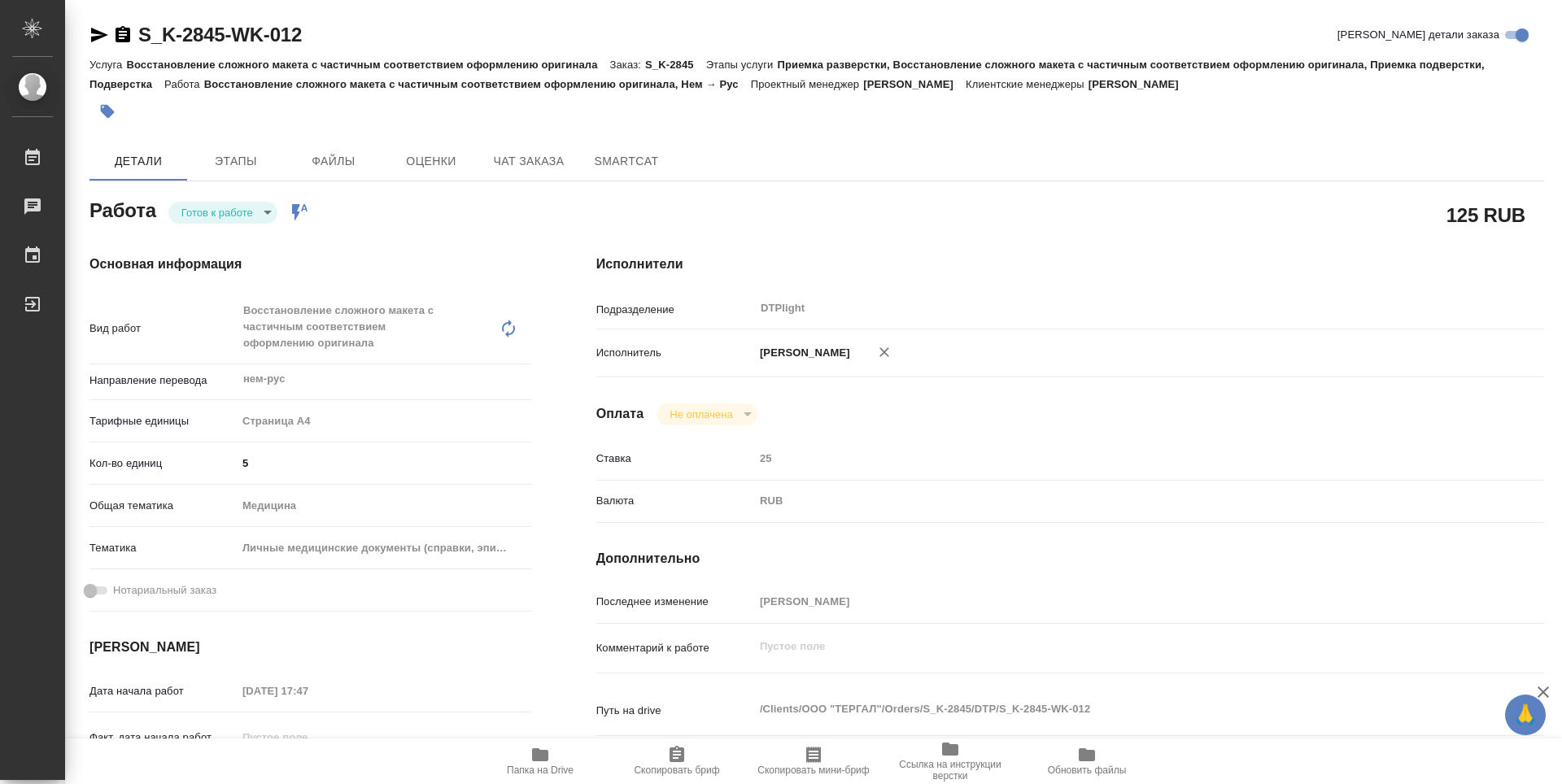
type textarea "x"
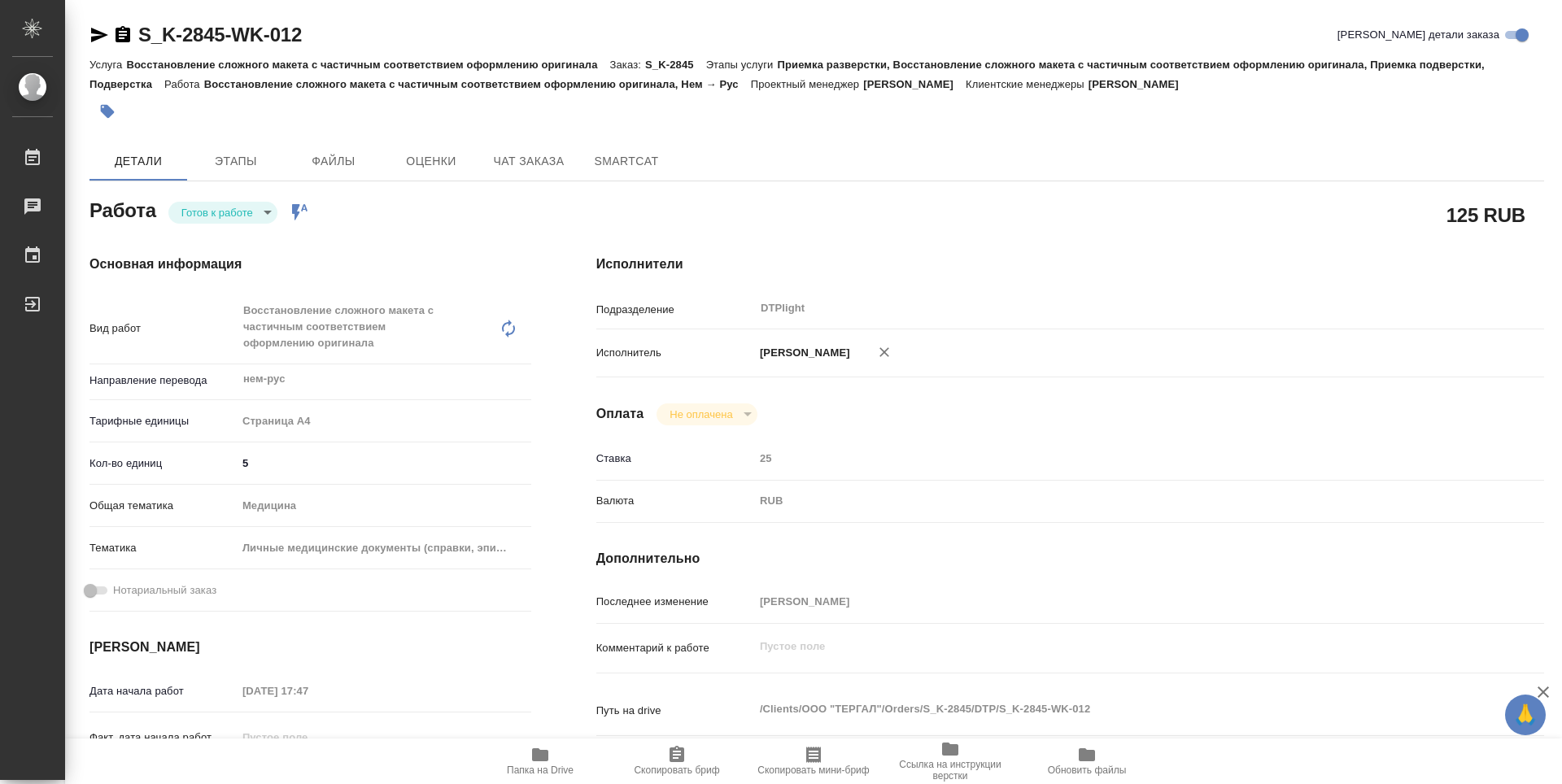
type textarea "x"
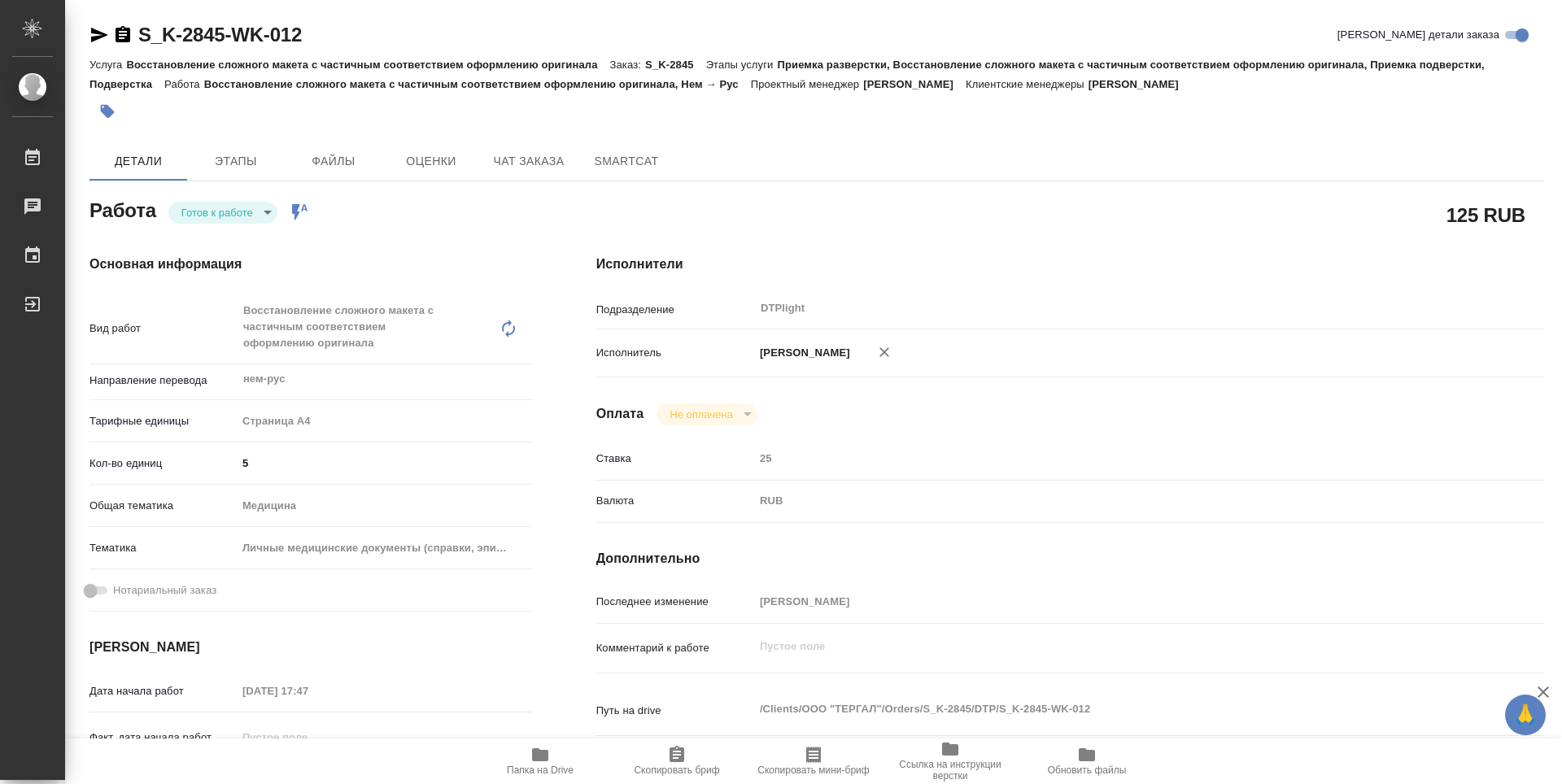
click at [251, 205] on body "🙏 .cls-1 fill:#fff; AWATERA Zubakova Viktoriya Работы Чаты График Выйти S_K-284…" at bounding box center [781, 392] width 1562 height 784
click at [222, 214] on button "В работе" at bounding box center [208, 212] width 54 height 18
type textarea "x"
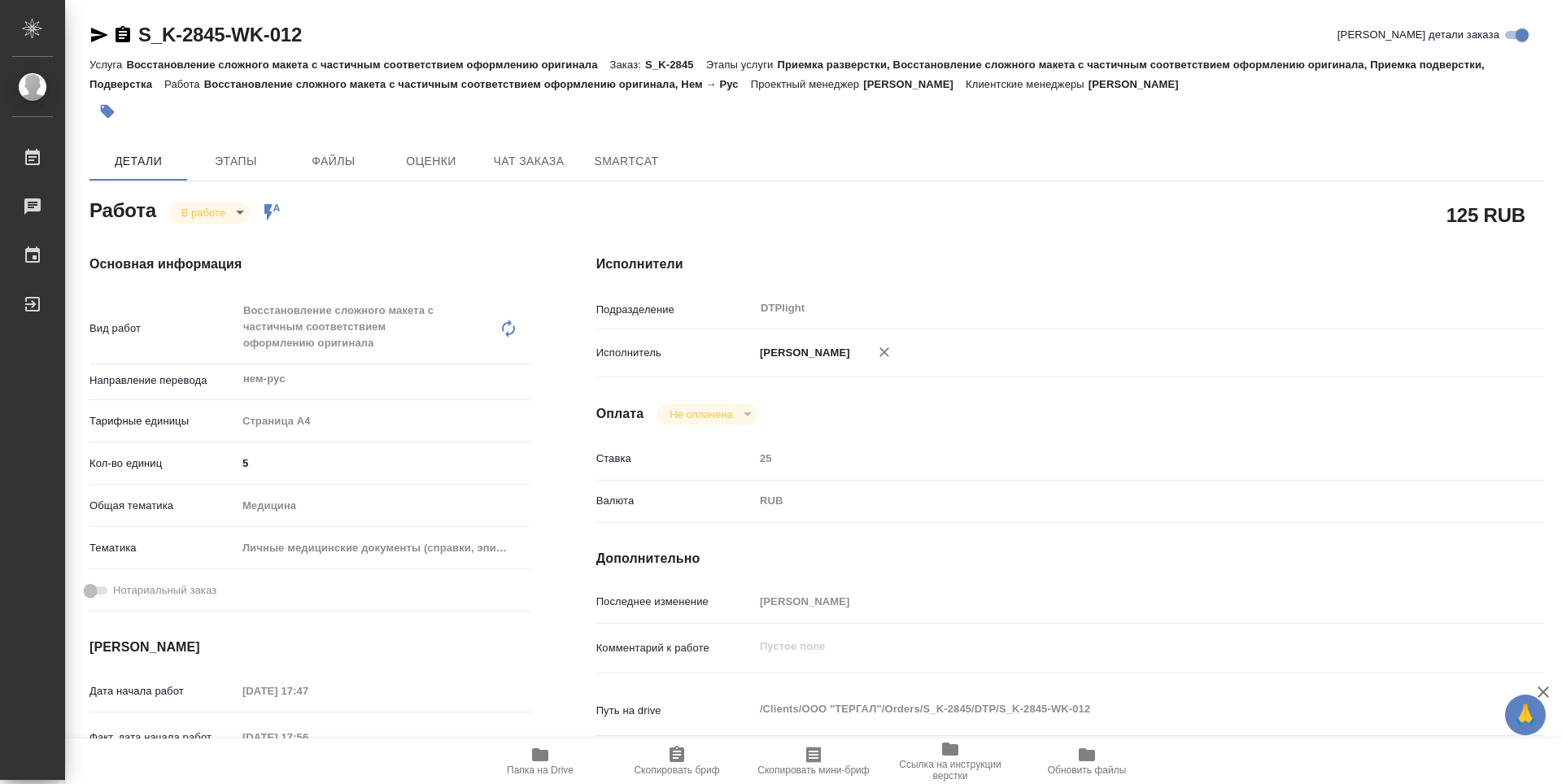
type textarea "x"
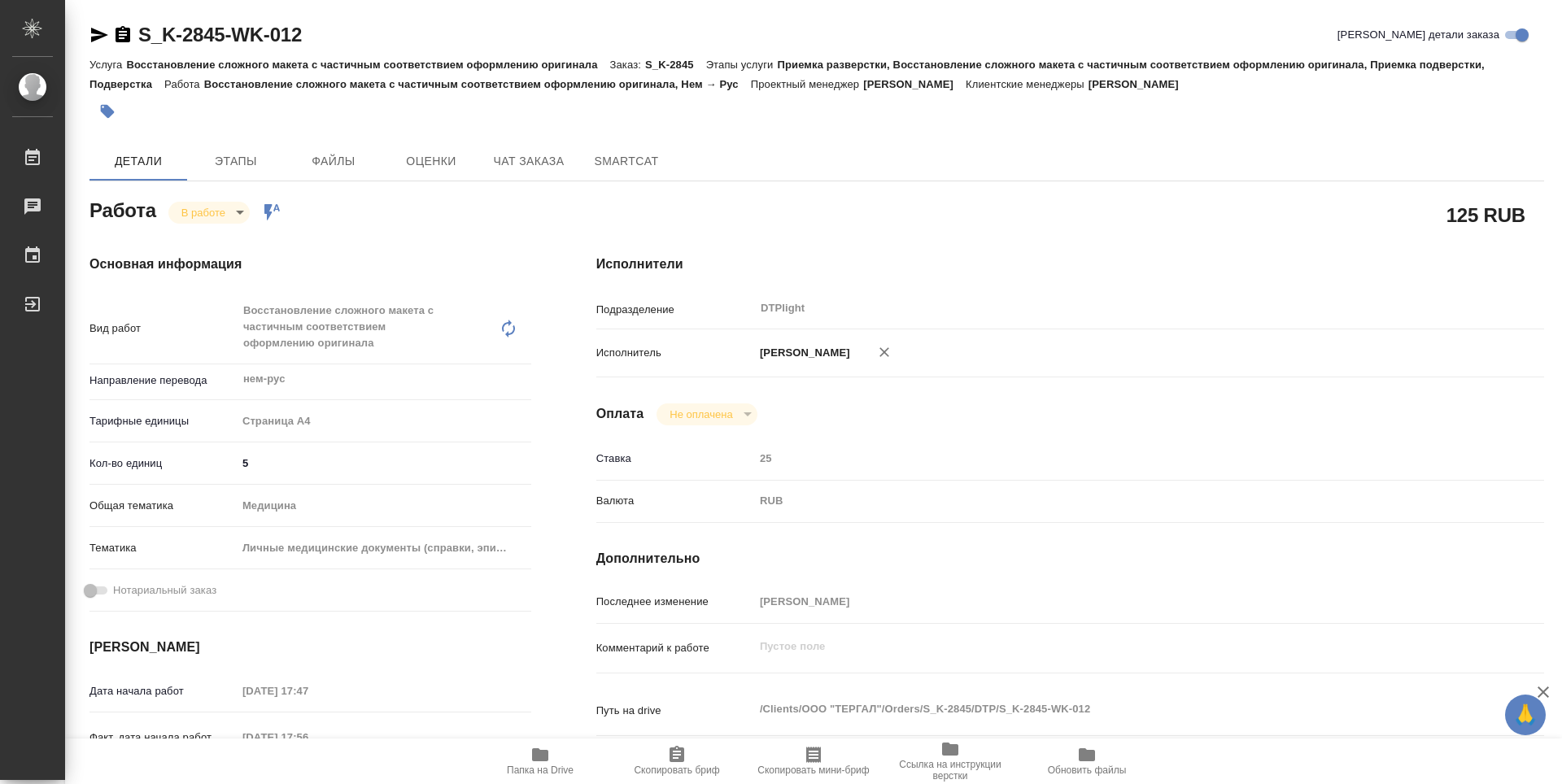
type textarea "x"
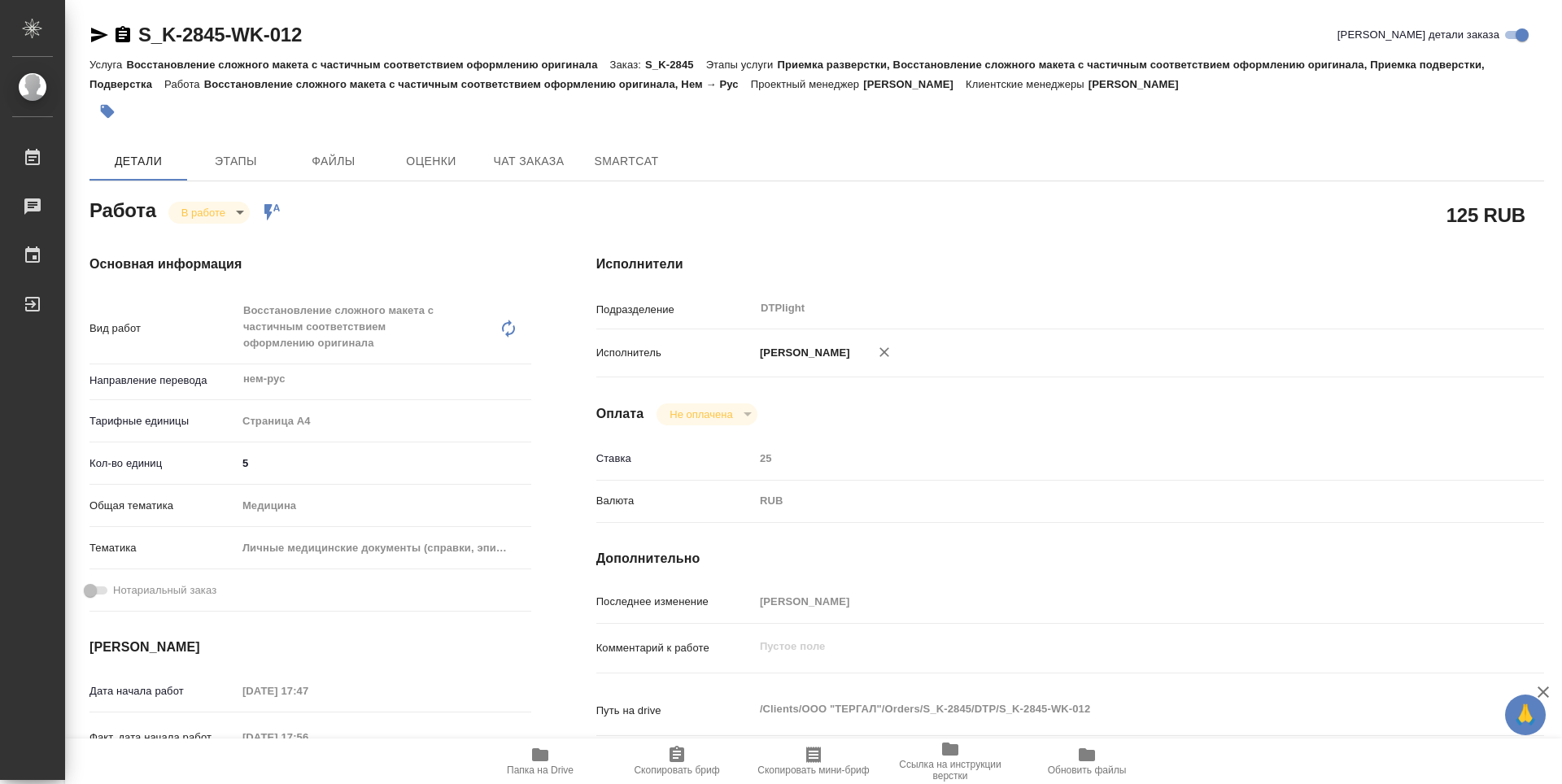
type textarea "x"
drag, startPoint x: 288, startPoint y: 36, endPoint x: 116, endPoint y: 34, distance: 172.0
click at [116, 34] on div "S_K-2845-WK-012 Кратко детали заказа" at bounding box center [817, 35] width 1455 height 26
type textarea "x"
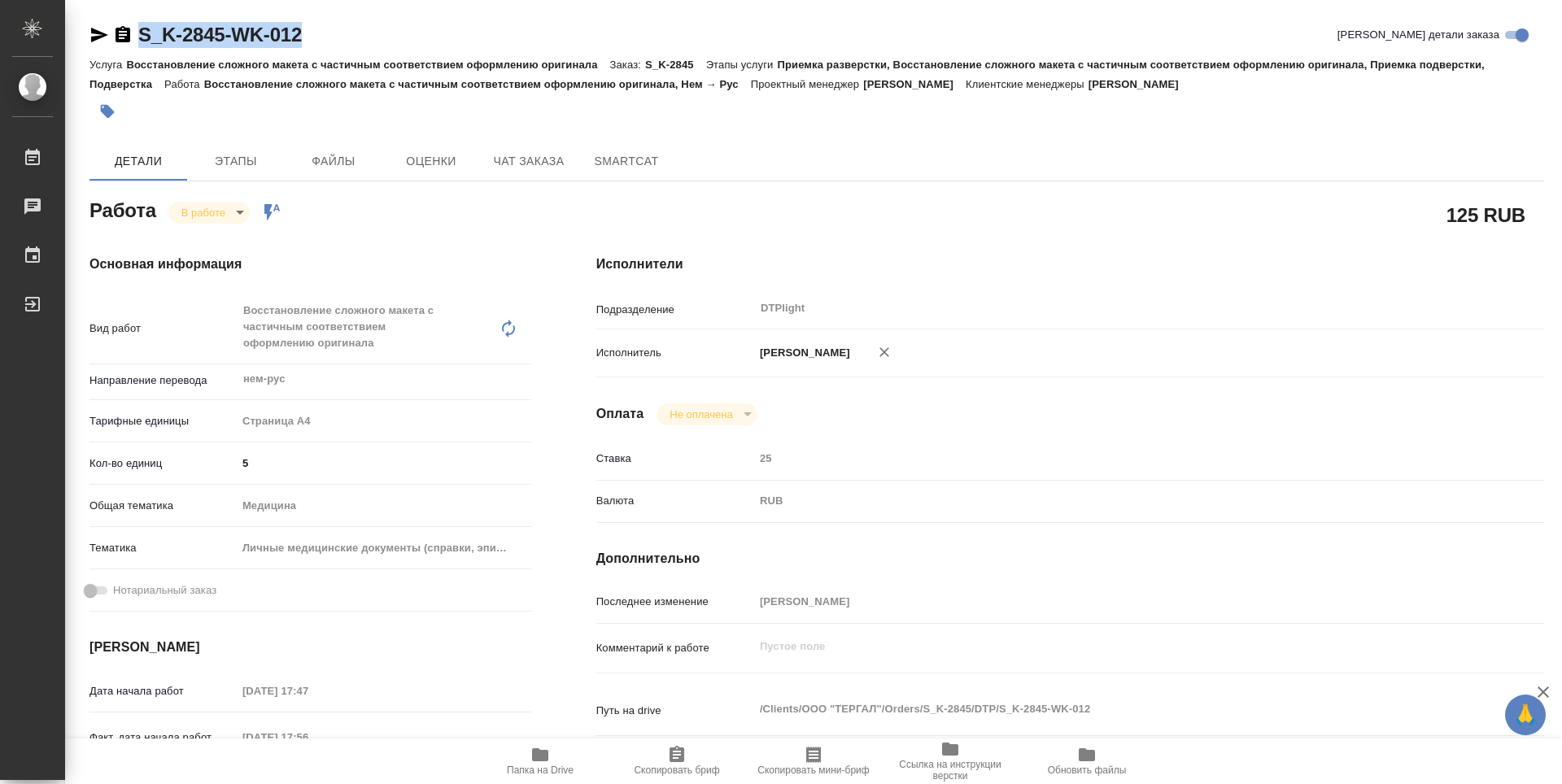
type textarea "x"
copy link "S_K-2845-WK-012"
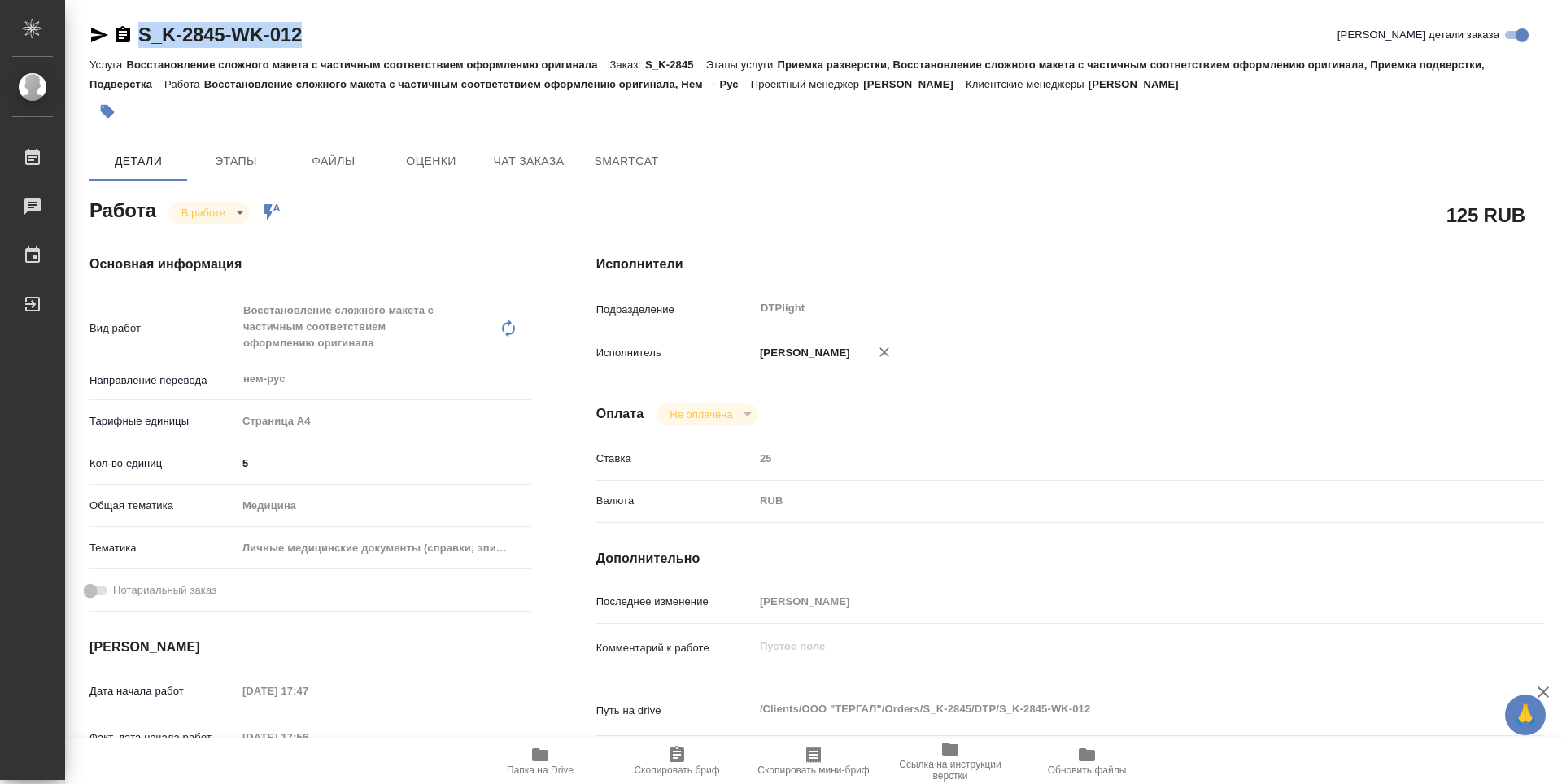
type textarea "x"
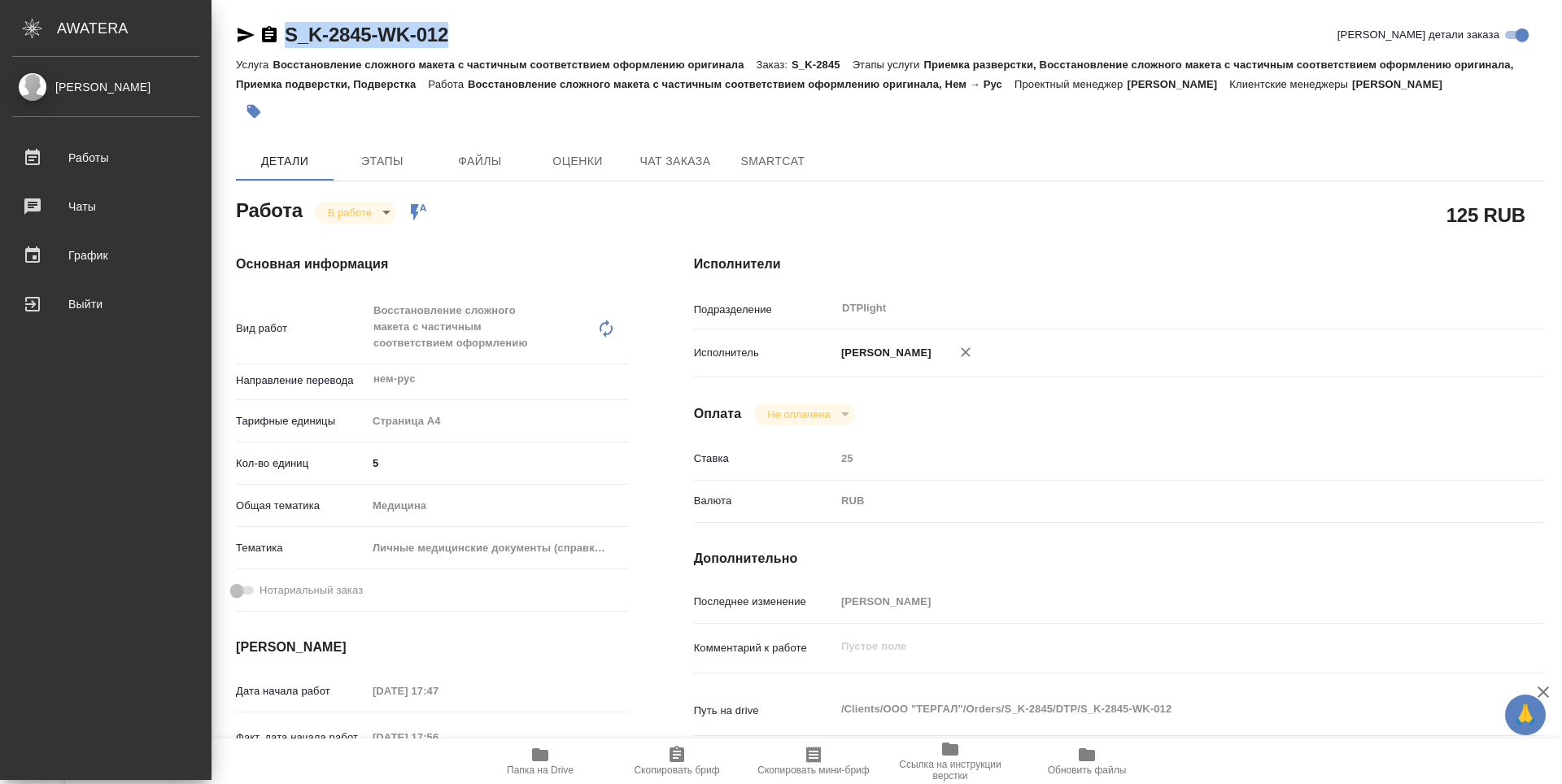
type textarea "x"
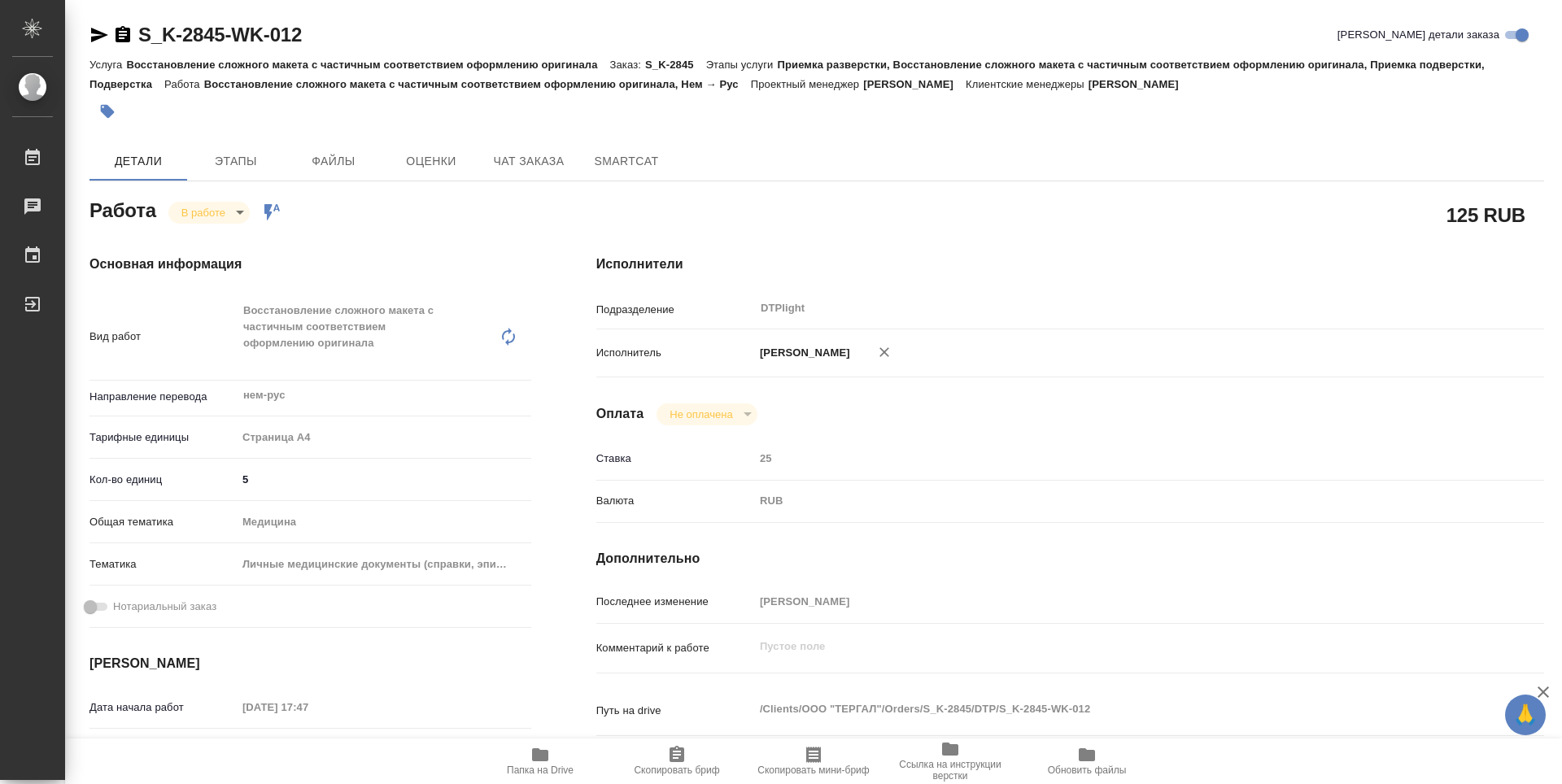
click at [787, 217] on div "125 RUB" at bounding box center [1071, 214] width 948 height 41
click at [540, 756] on icon "button" at bounding box center [540, 755] width 16 height 13
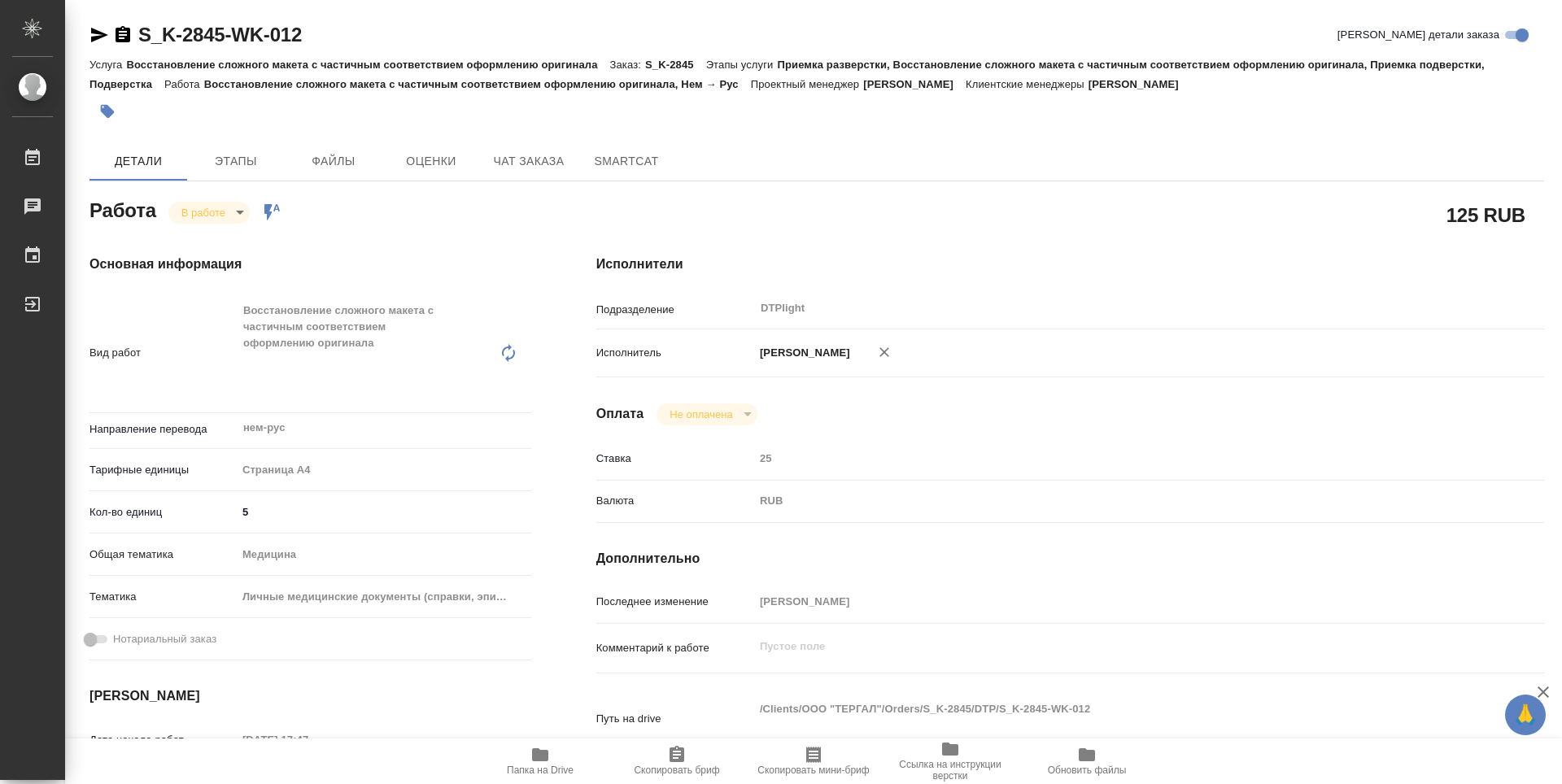
type textarea "x"
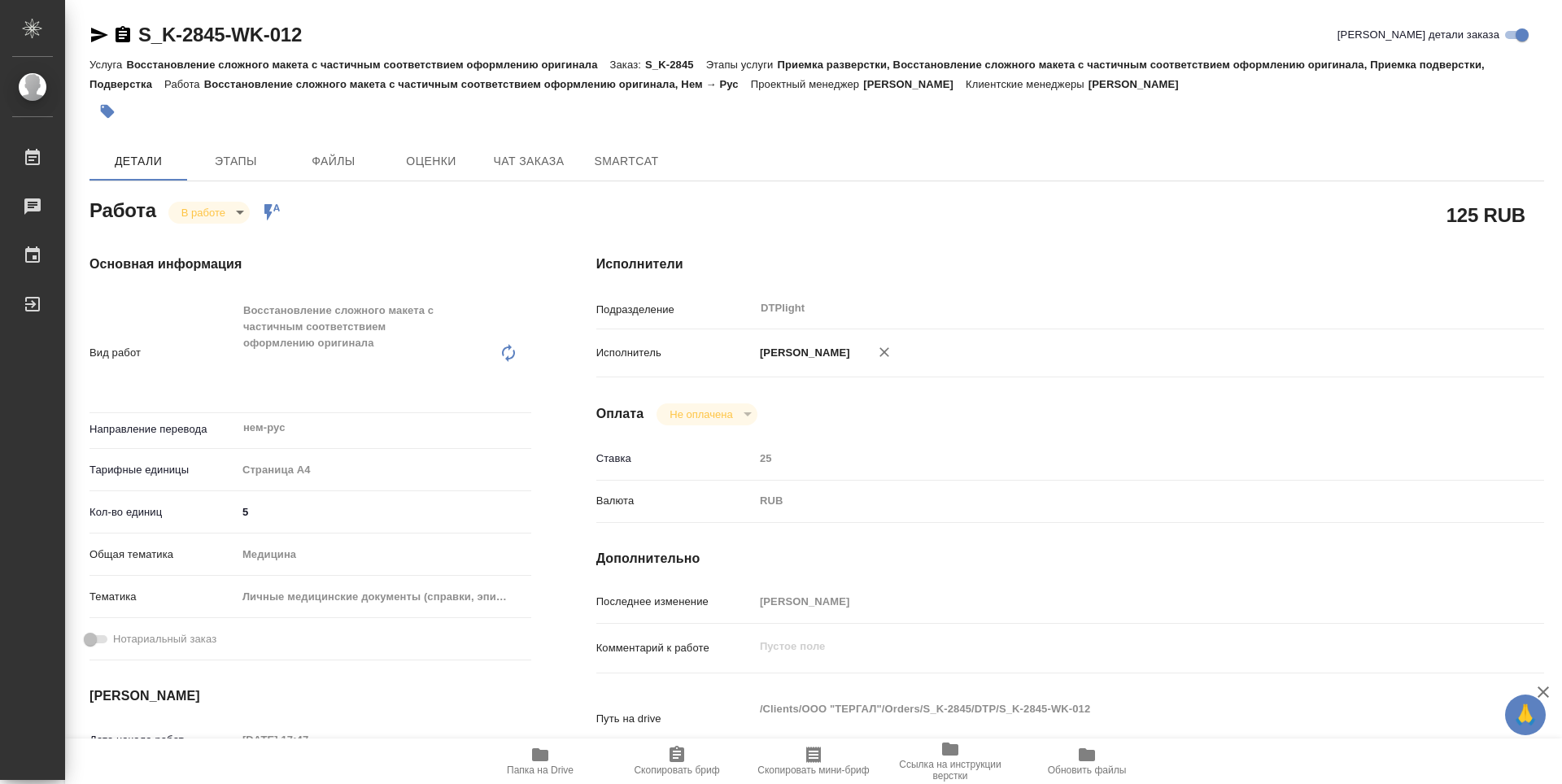
type textarea "x"
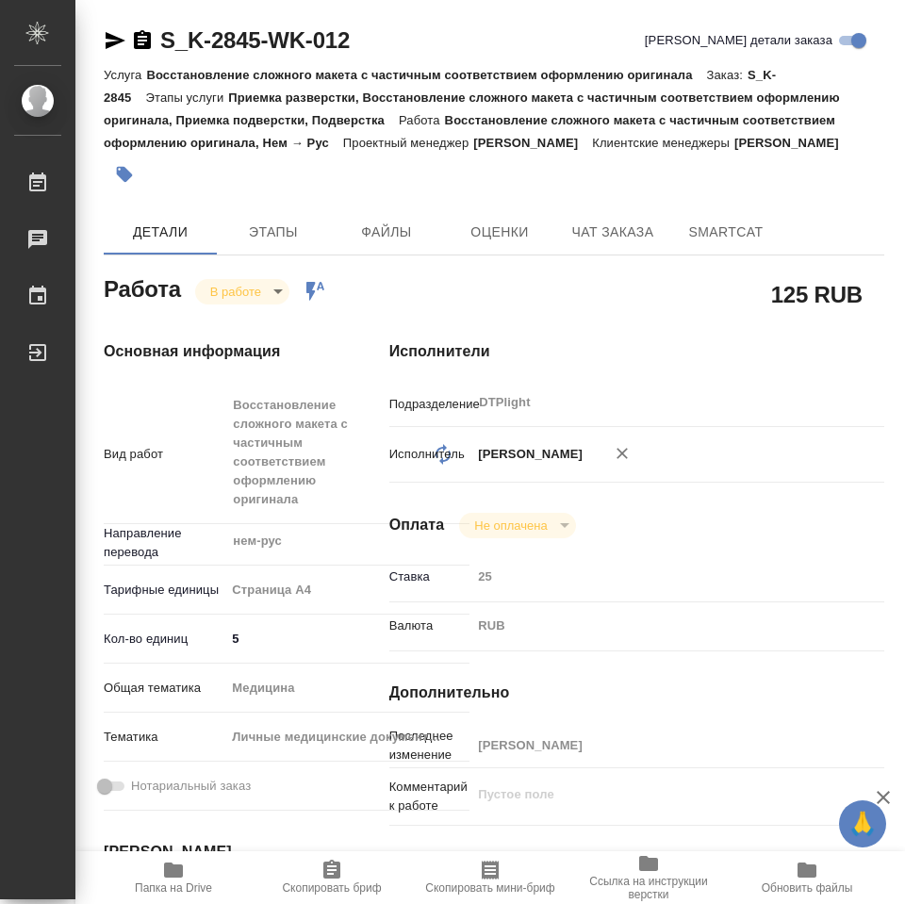
type textarea "x"
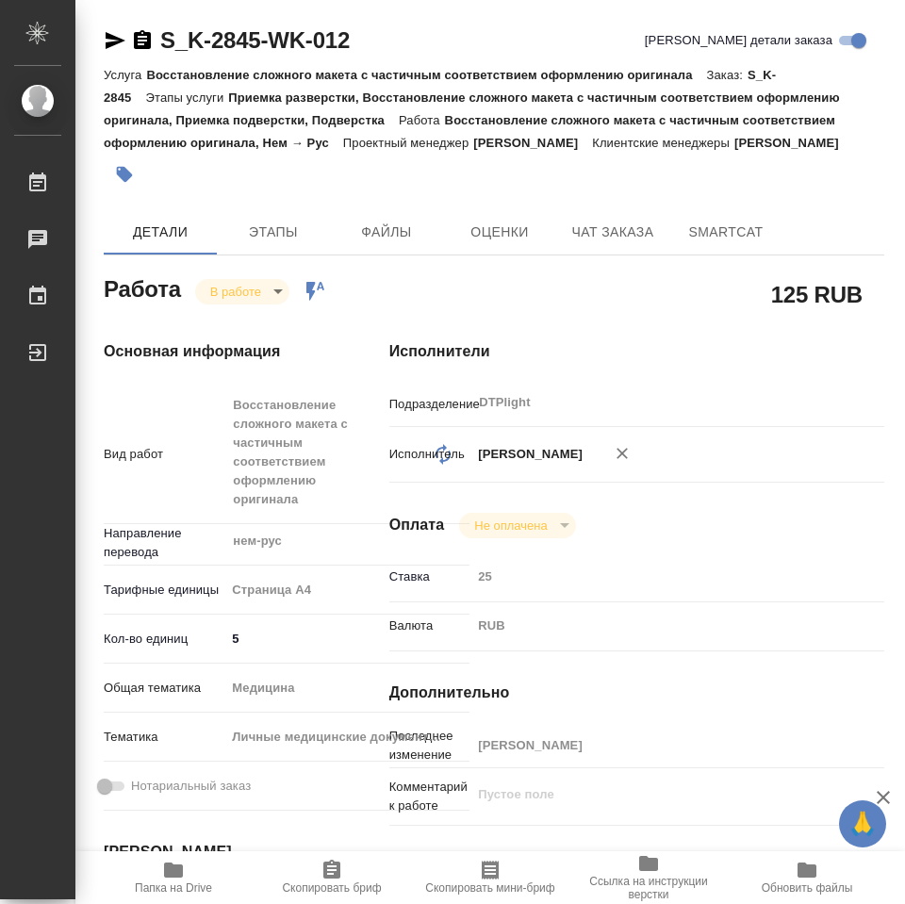
type textarea "x"
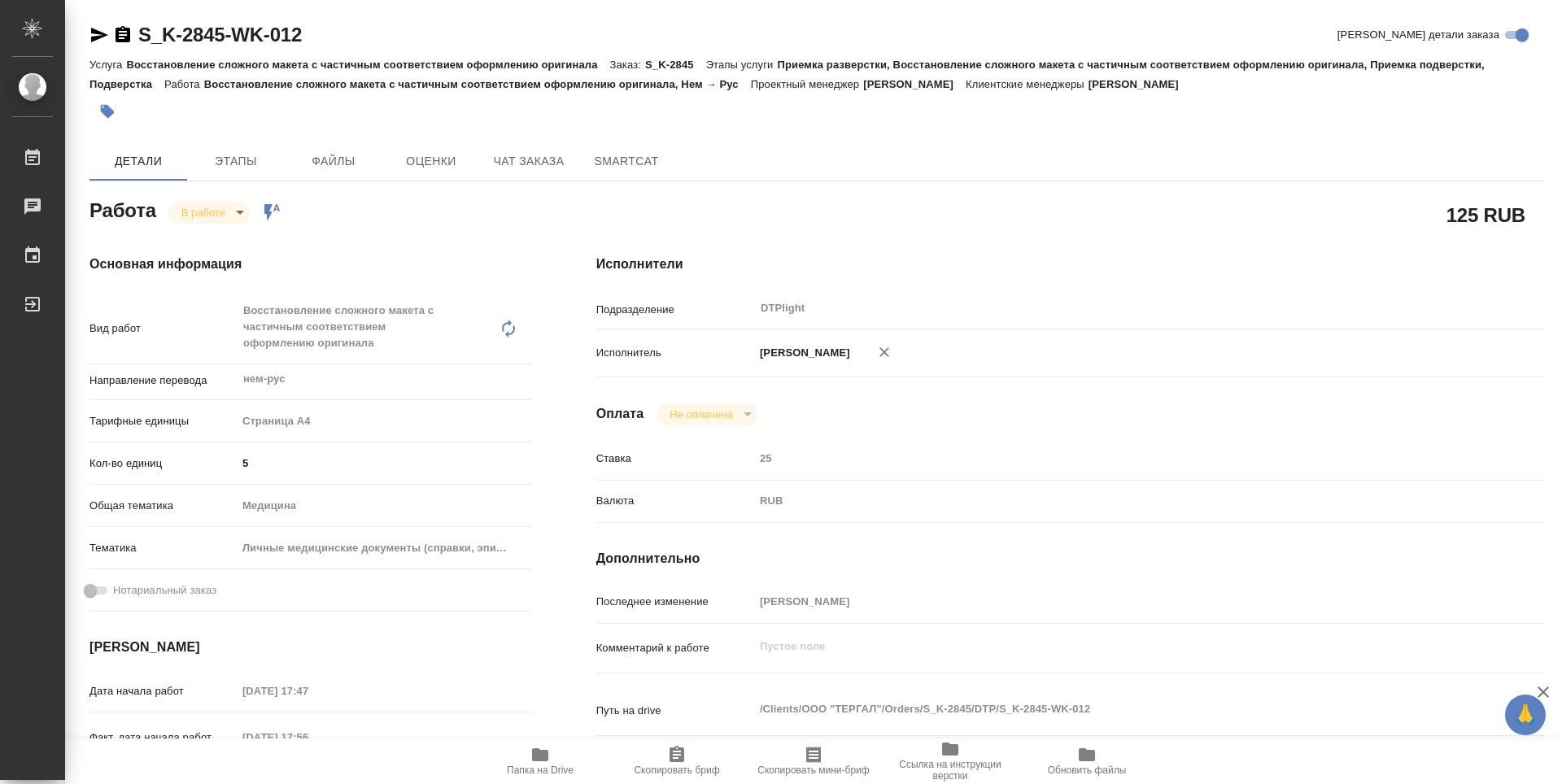
type textarea "x"
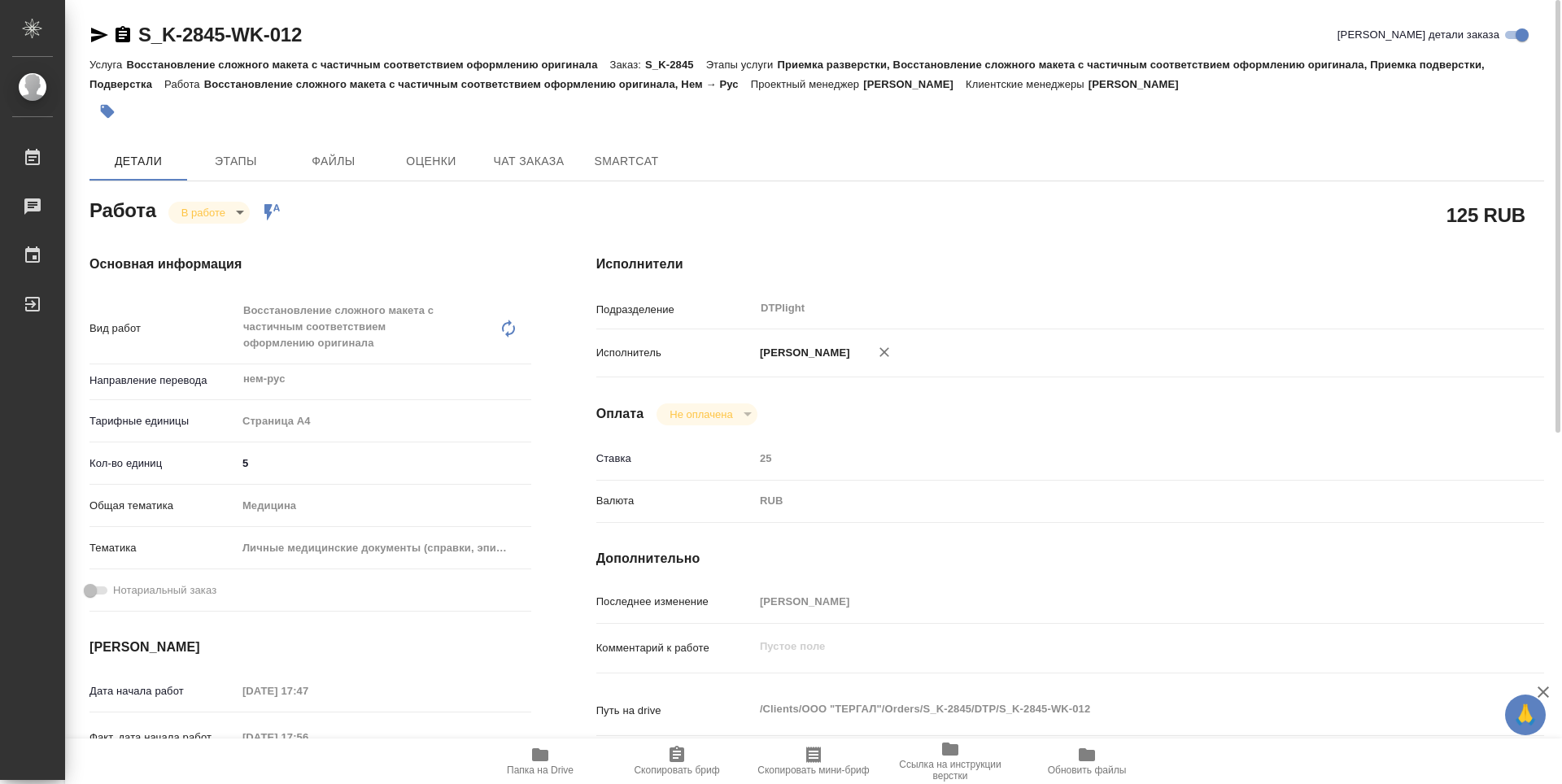
click at [201, 208] on body "🙏 .cls-1 fill:#fff; AWATERA Zubakova Viktoriya Работы 0 Чаты График Выйти S_K-2…" at bounding box center [781, 392] width 1562 height 784
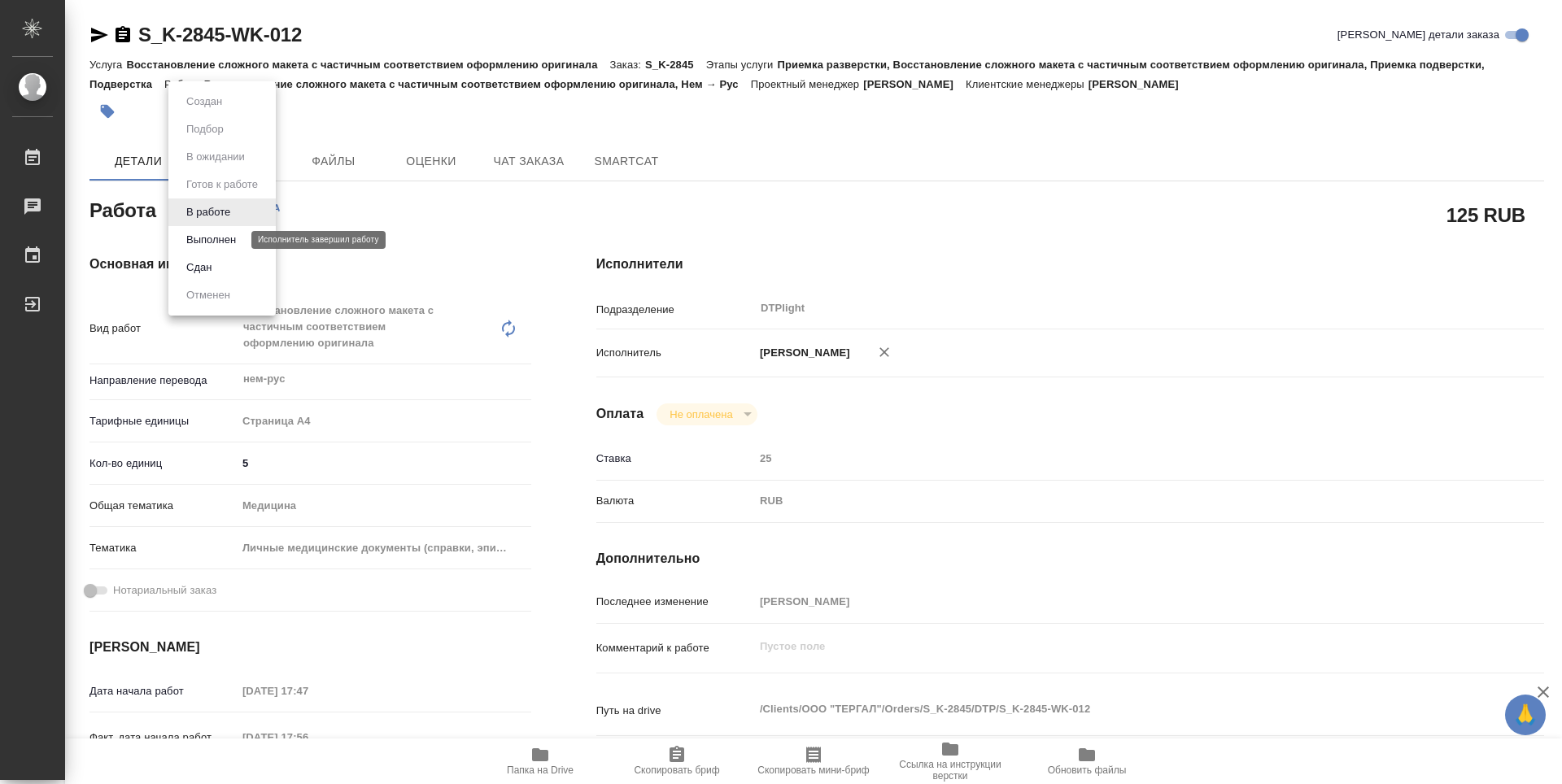
click at [202, 235] on button "Выполнен" at bounding box center [211, 240] width 60 height 18
type textarea "x"
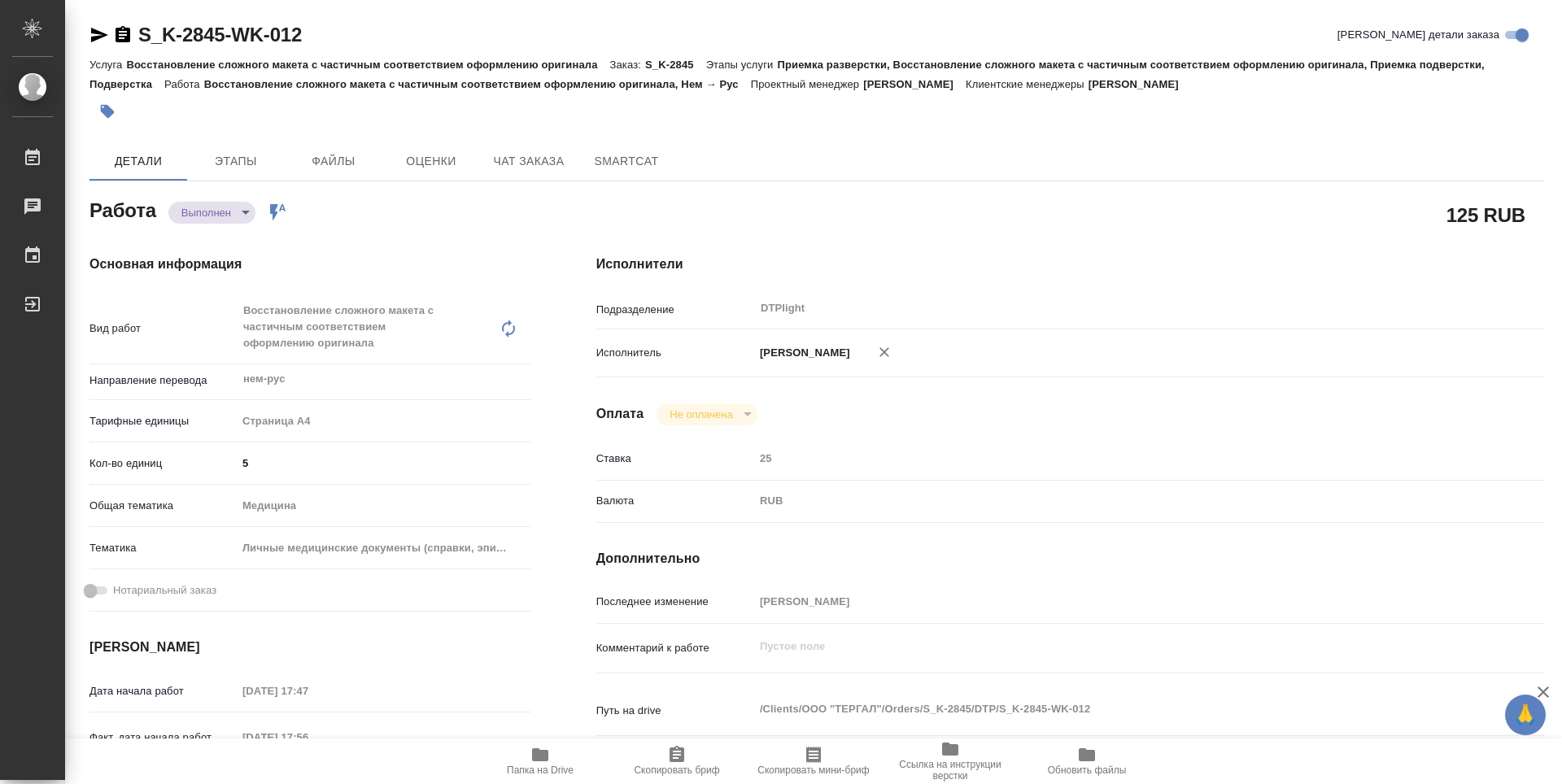
type textarea "x"
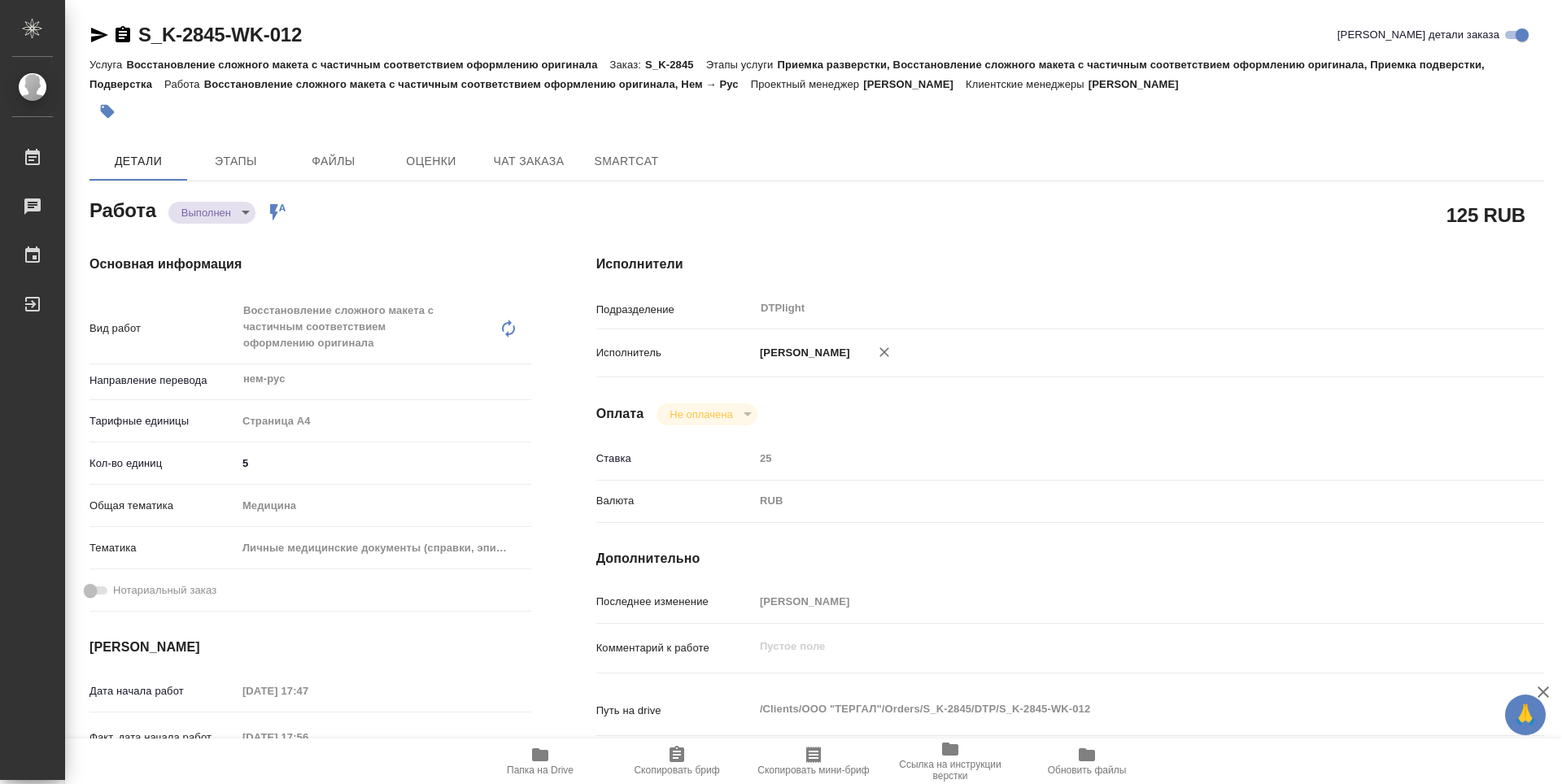
type textarea "x"
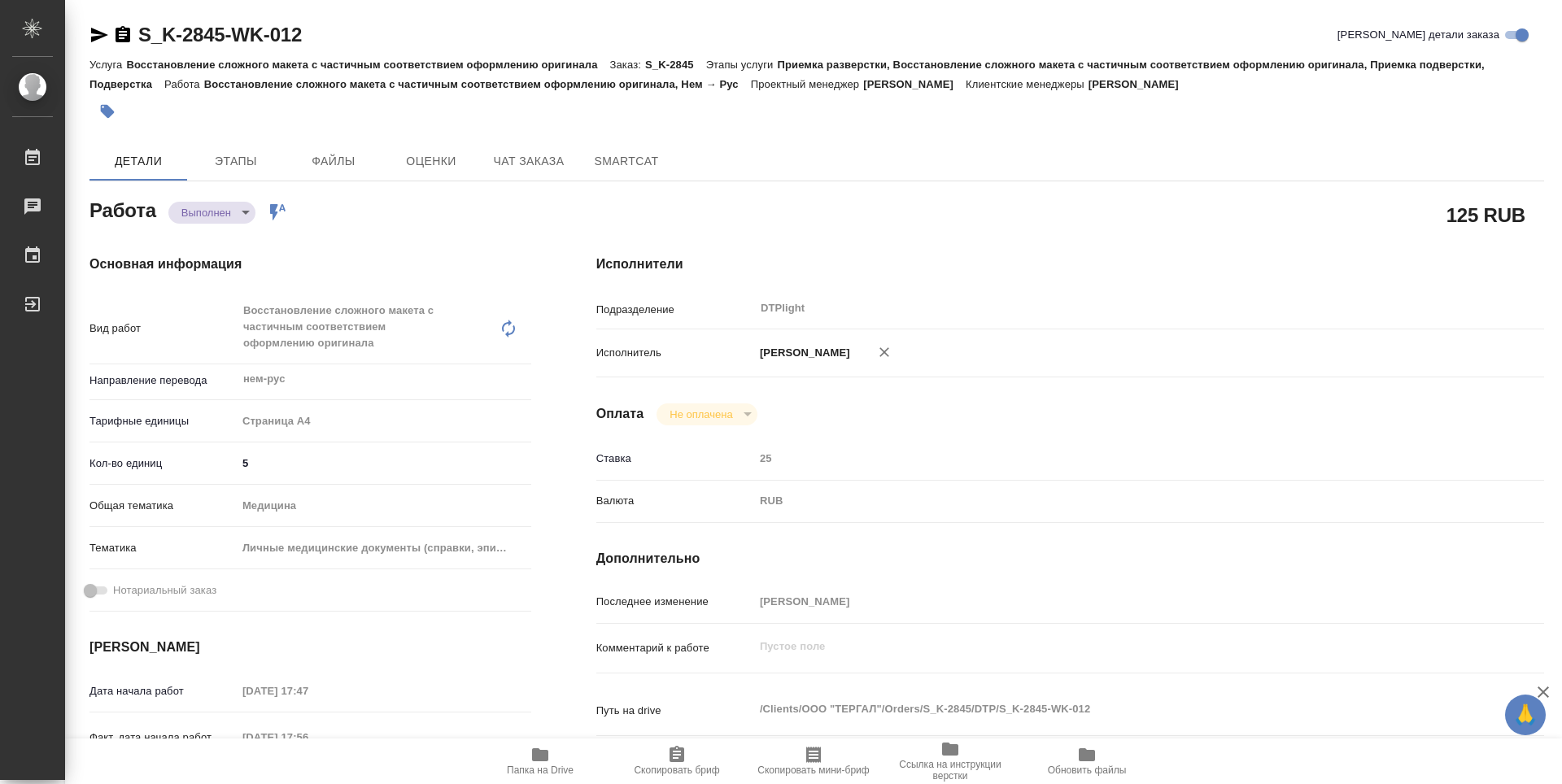
type textarea "x"
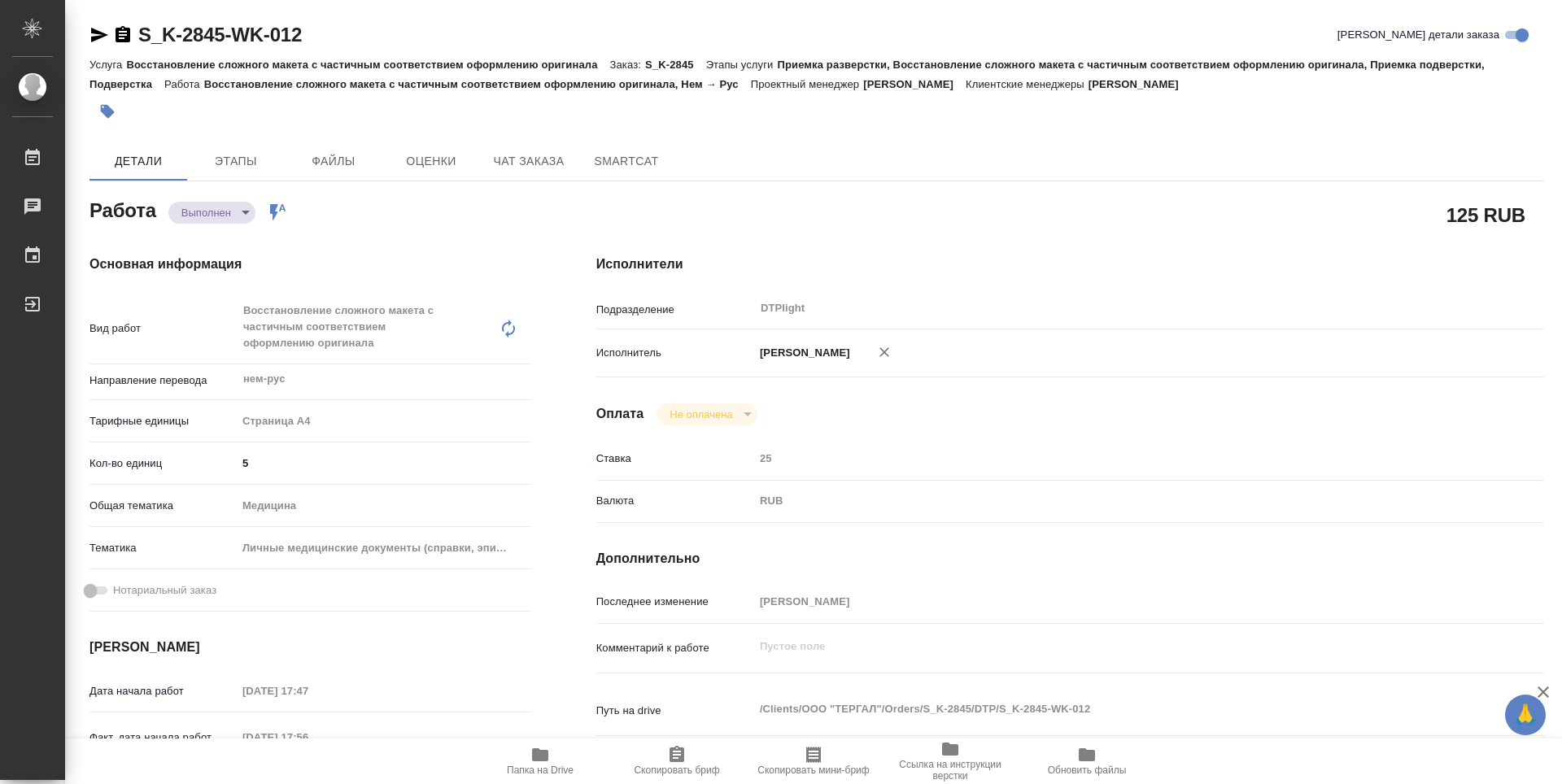
type textarea "x"
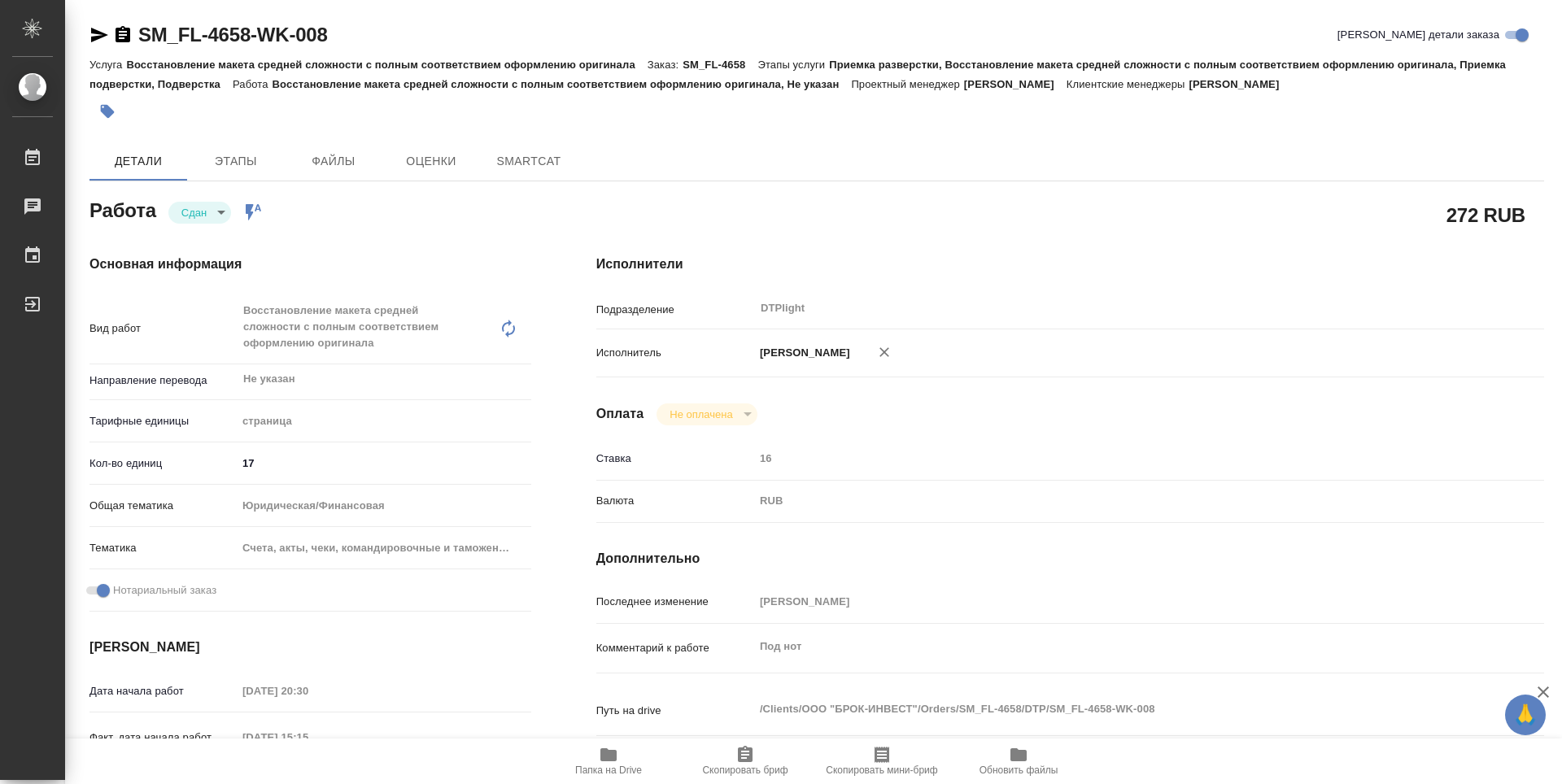
type textarea "x"
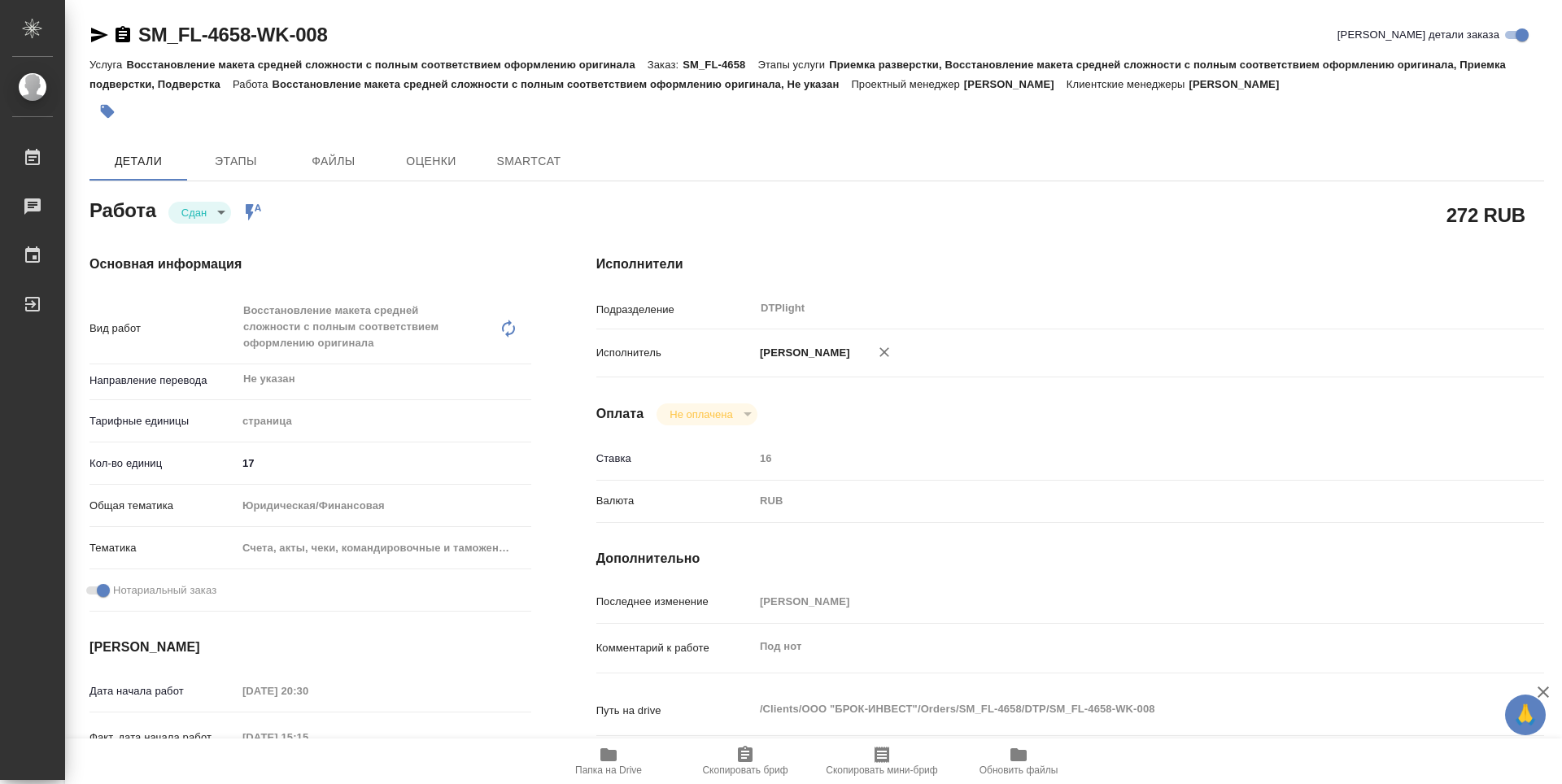
type textarea "x"
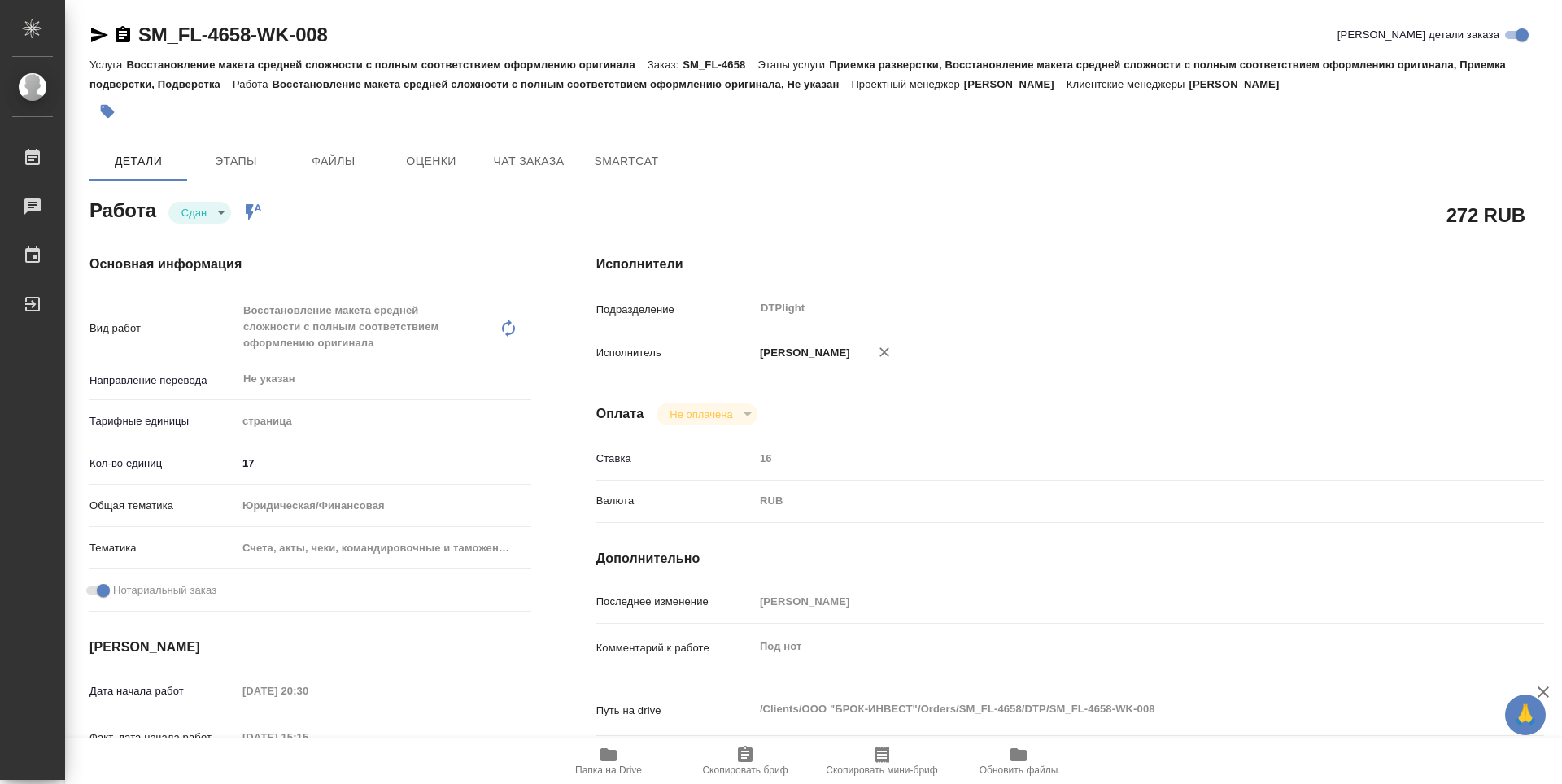
type textarea "x"
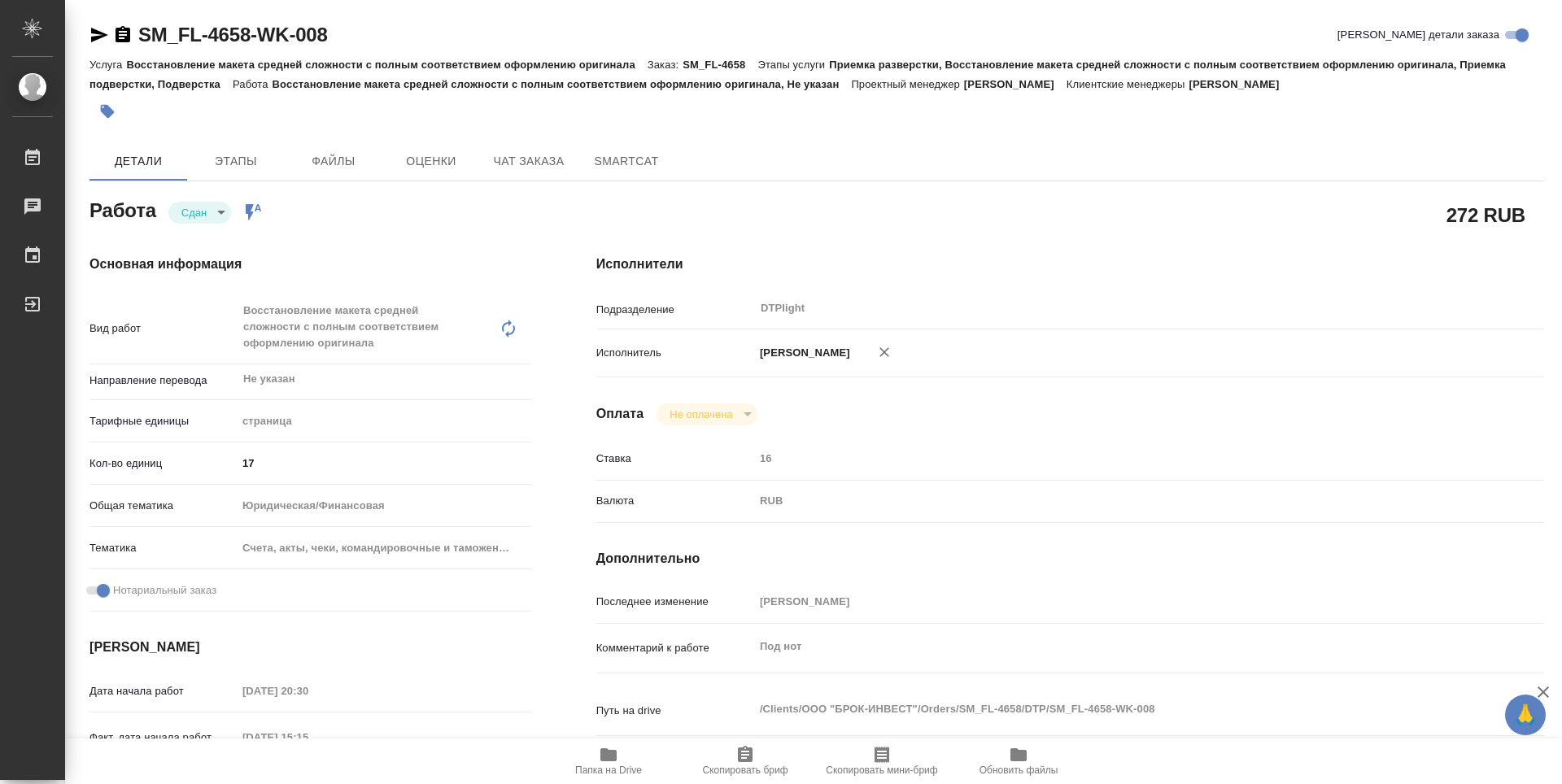
type textarea "x"
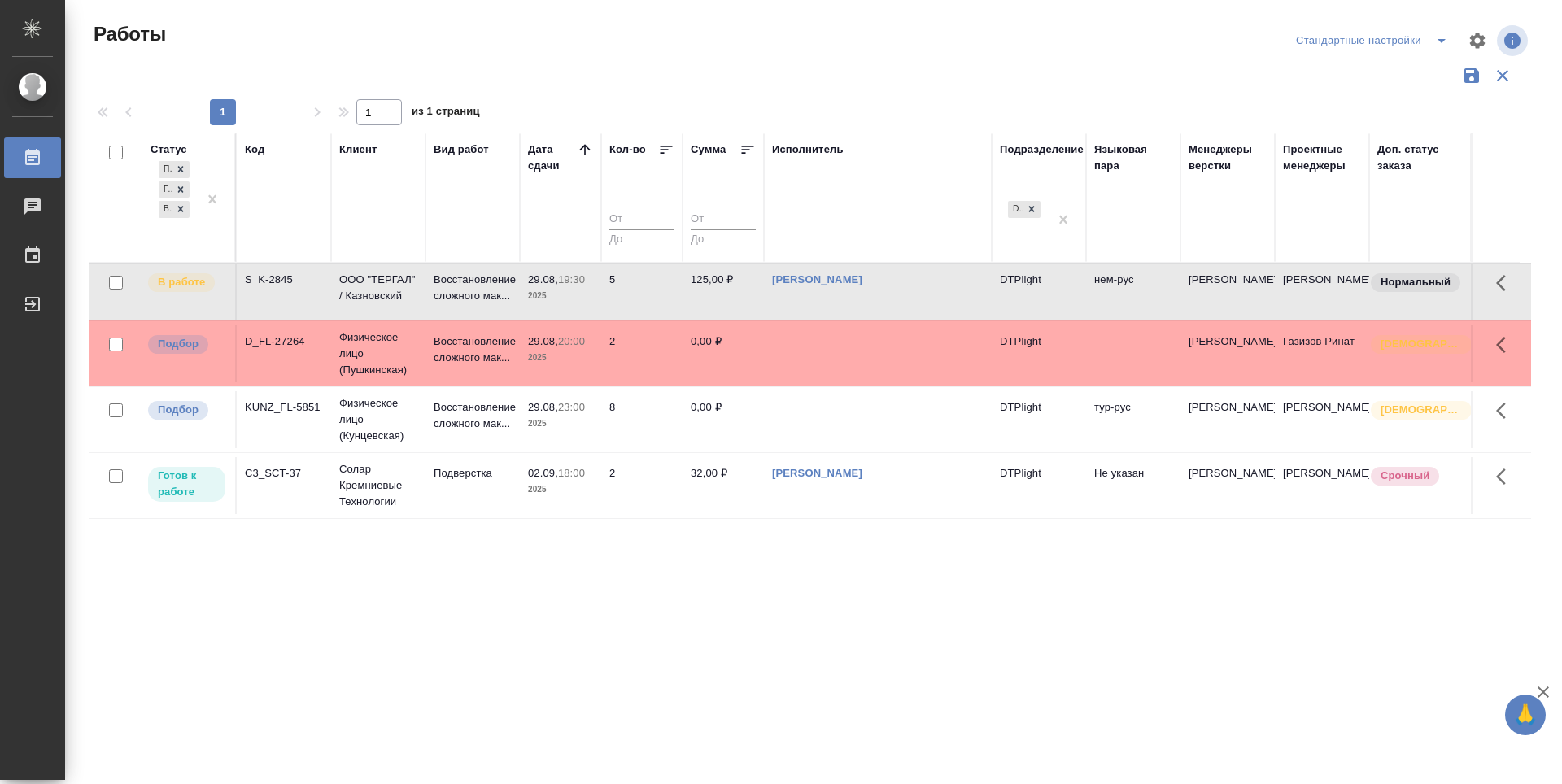
click at [734, 695] on div "Статус Подбор Готов к работе В работе Код Клиент Вид работ Дата сдачи Кол-во Су…" at bounding box center [811, 426] width 1442 height 585
drag, startPoint x: 213, startPoint y: 344, endPoint x: 204, endPoint y: 341, distance: 9.5
click at [212, 344] on div "Подбор" at bounding box center [187, 344] width 80 height 22
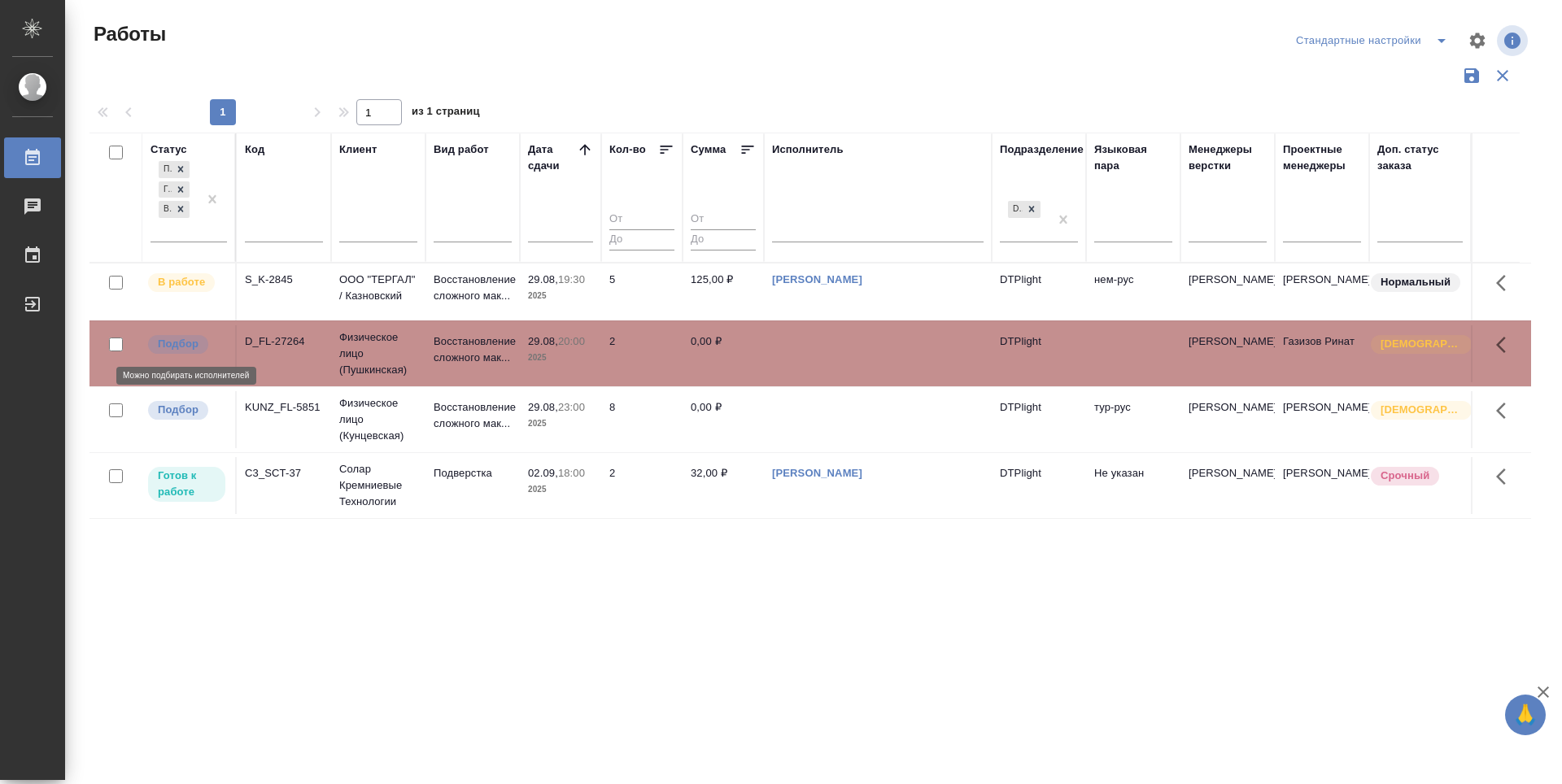
click at [194, 339] on p "Подбор" at bounding box center [178, 344] width 41 height 16
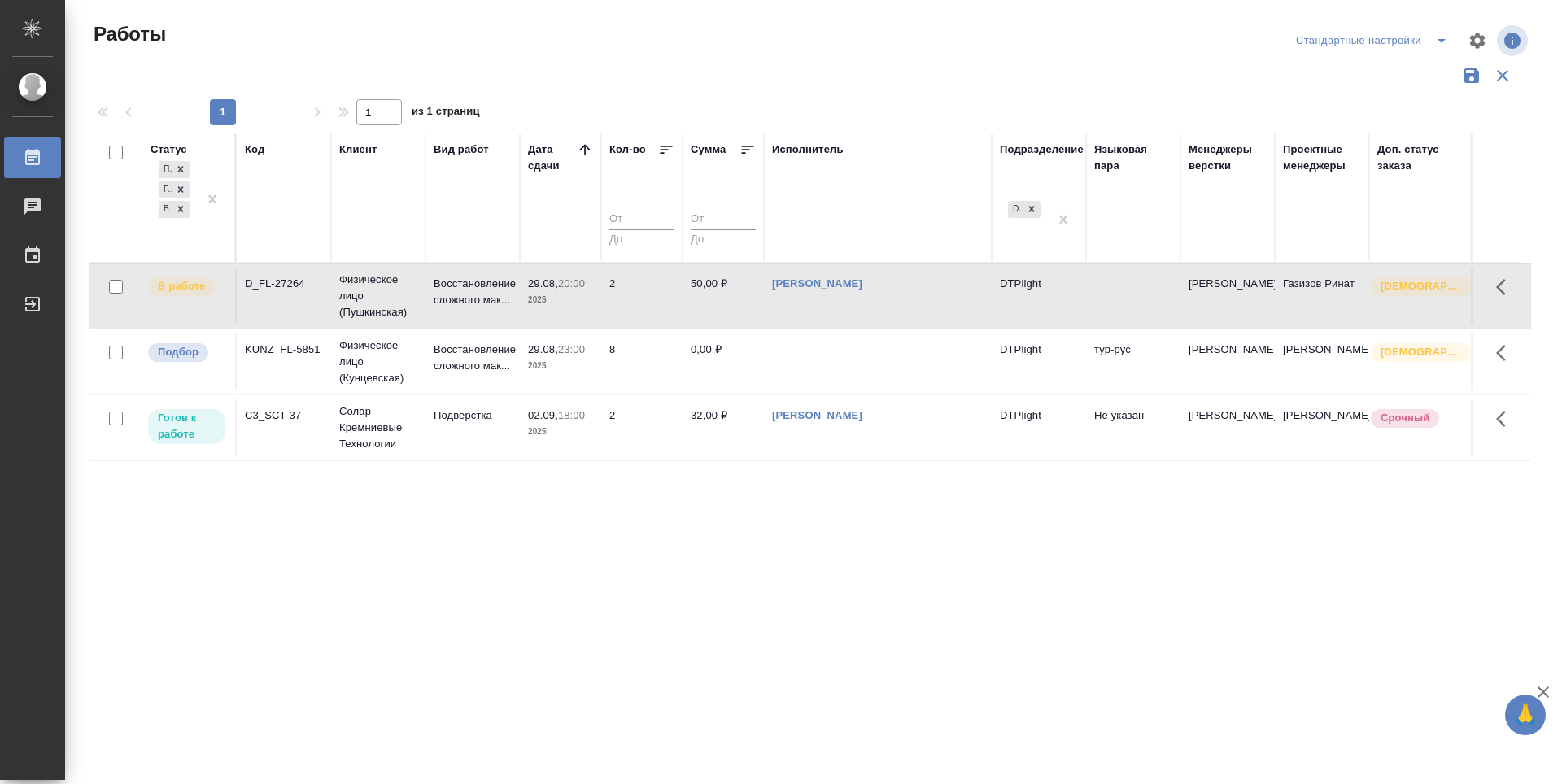
click at [641, 640] on div "Статус Подбор Готов к работе В работе Код Клиент Вид работ Дата сдачи Кол-во Су…" at bounding box center [811, 426] width 1442 height 585
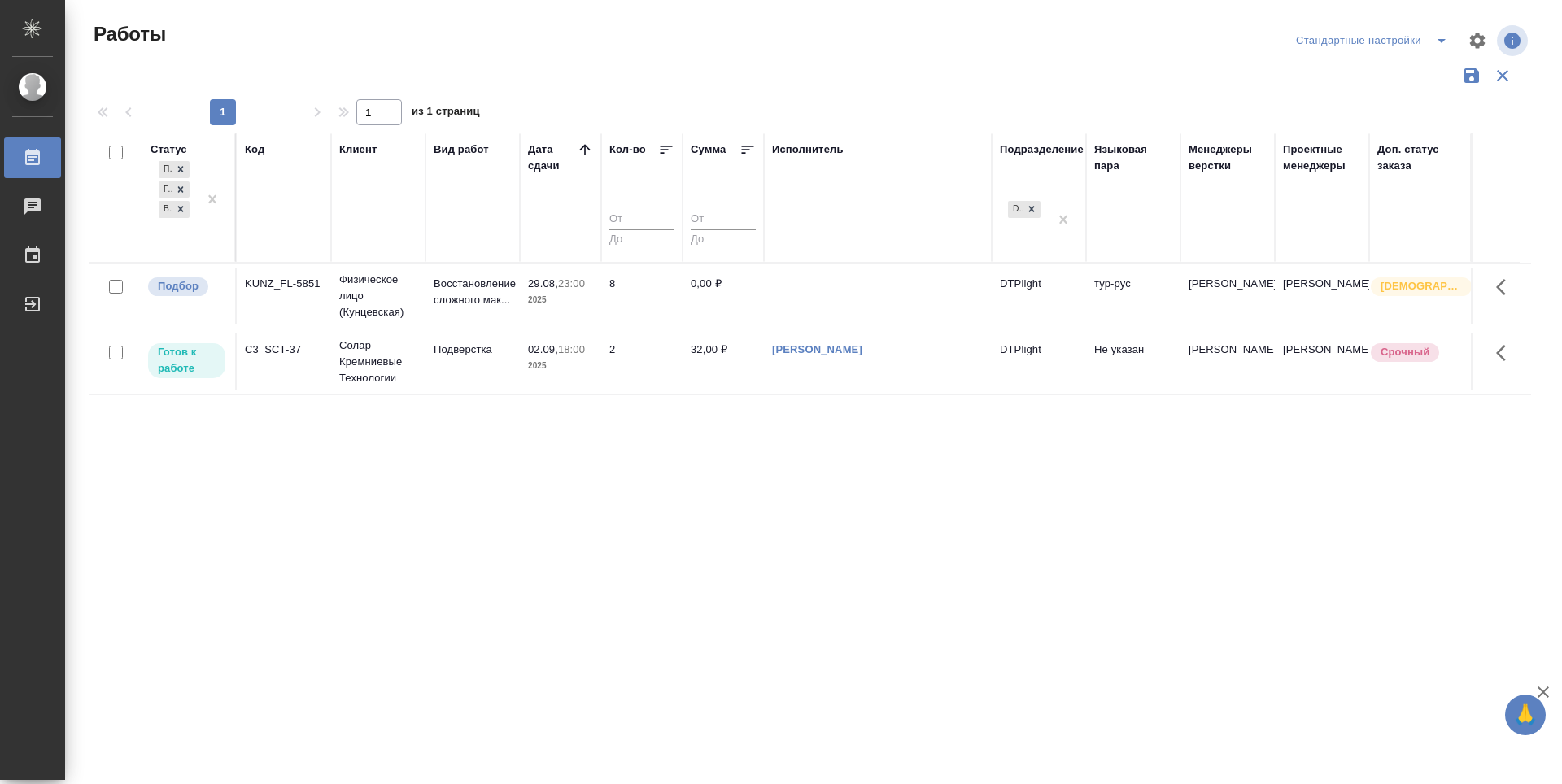
click at [886, 452] on div "Статус Подбор Готов к работе В работе Код Клиент Вид работ Дата сдачи Кол-во Су…" at bounding box center [811, 426] width 1442 height 585
click at [180, 290] on p "Подбор" at bounding box center [178, 286] width 41 height 16
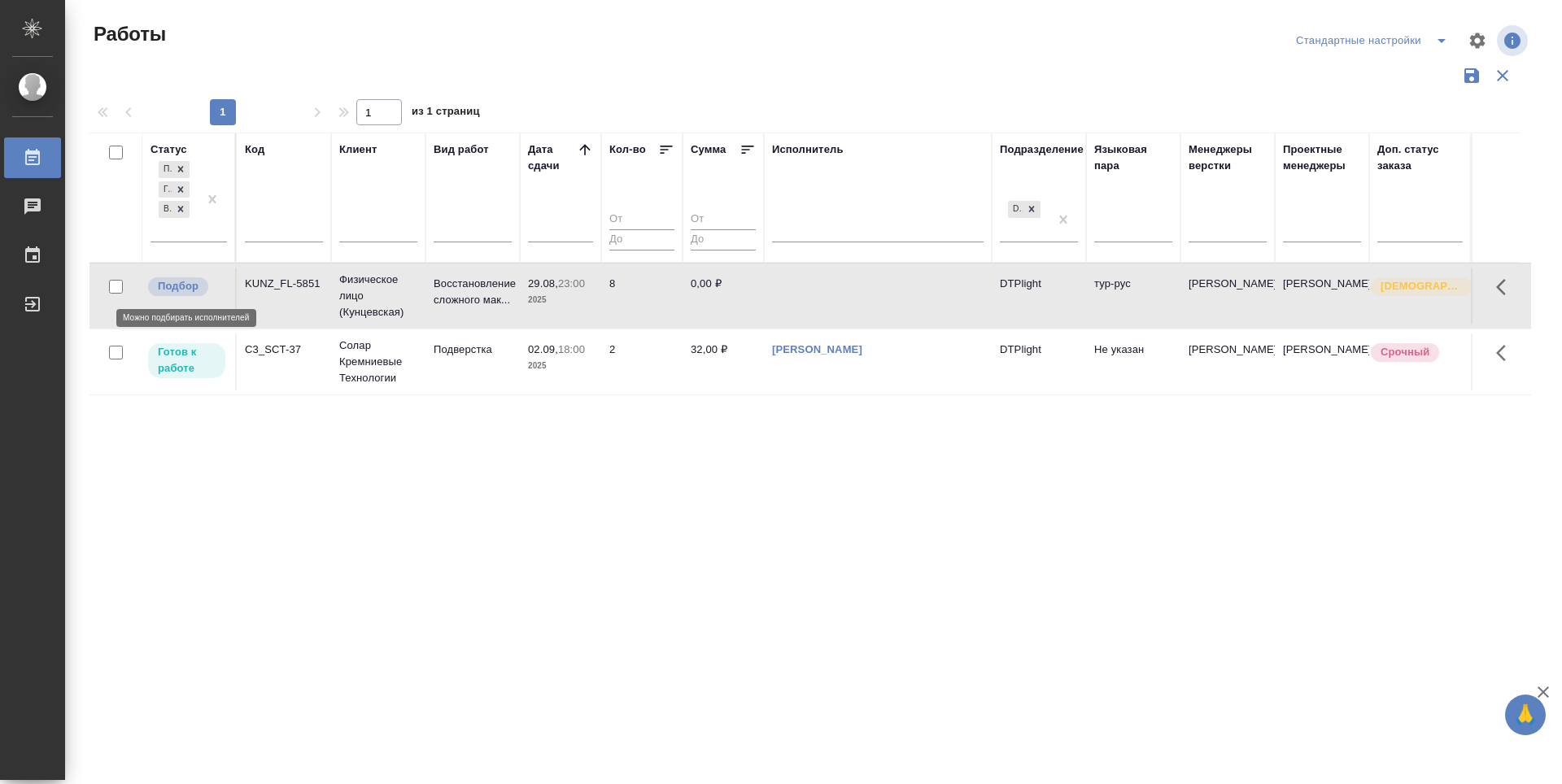
click at [180, 290] on p "Подбор" at bounding box center [178, 286] width 41 height 16
click at [799, 604] on div "Статус Подбор Готов к работе В работе Код Клиент Вид работ Дата сдачи Кол-во Су…" at bounding box center [811, 426] width 1442 height 585
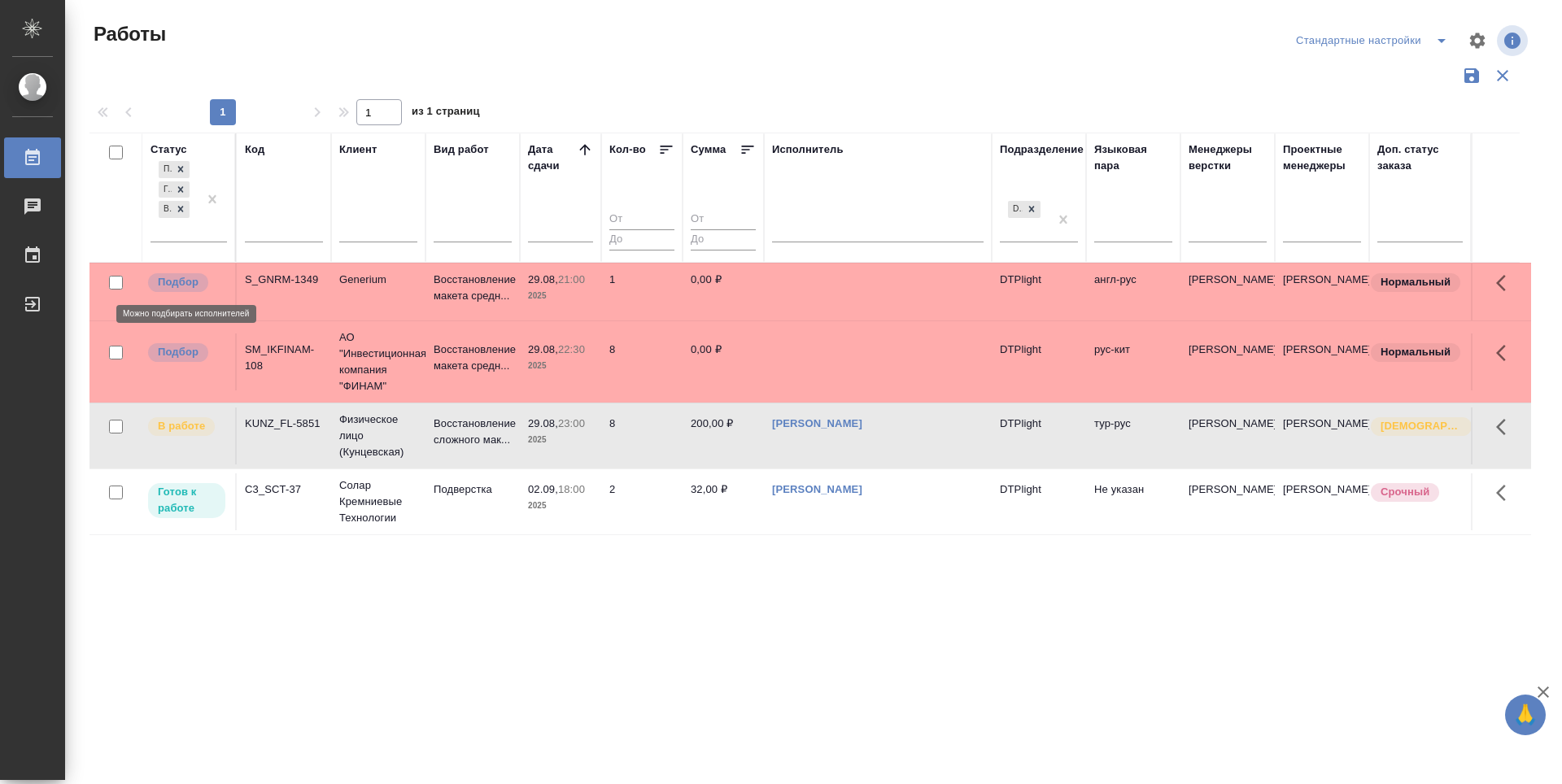
click at [180, 287] on p "Подбор" at bounding box center [178, 282] width 41 height 16
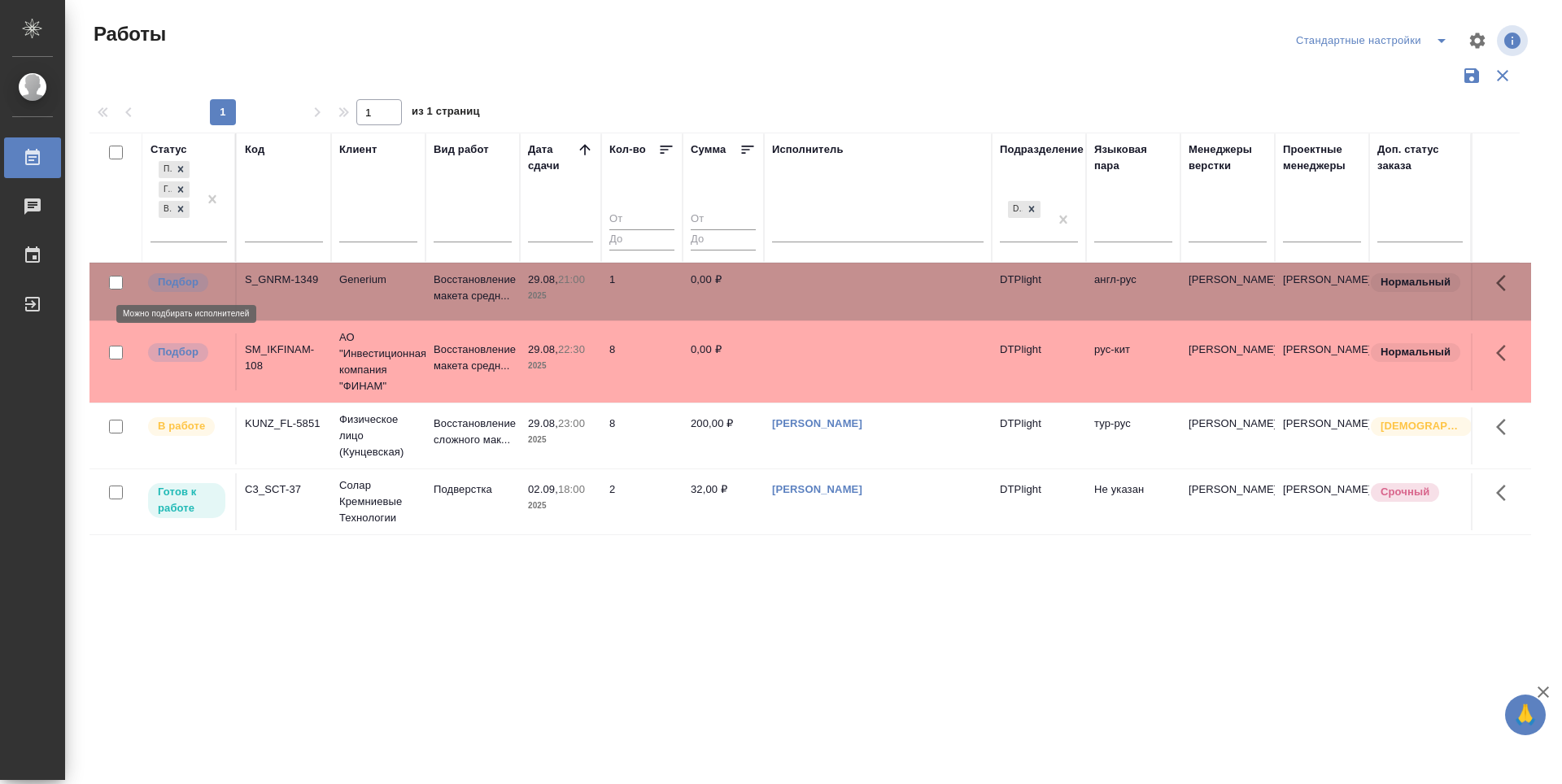
click at [180, 287] on p "Подбор" at bounding box center [178, 282] width 41 height 16
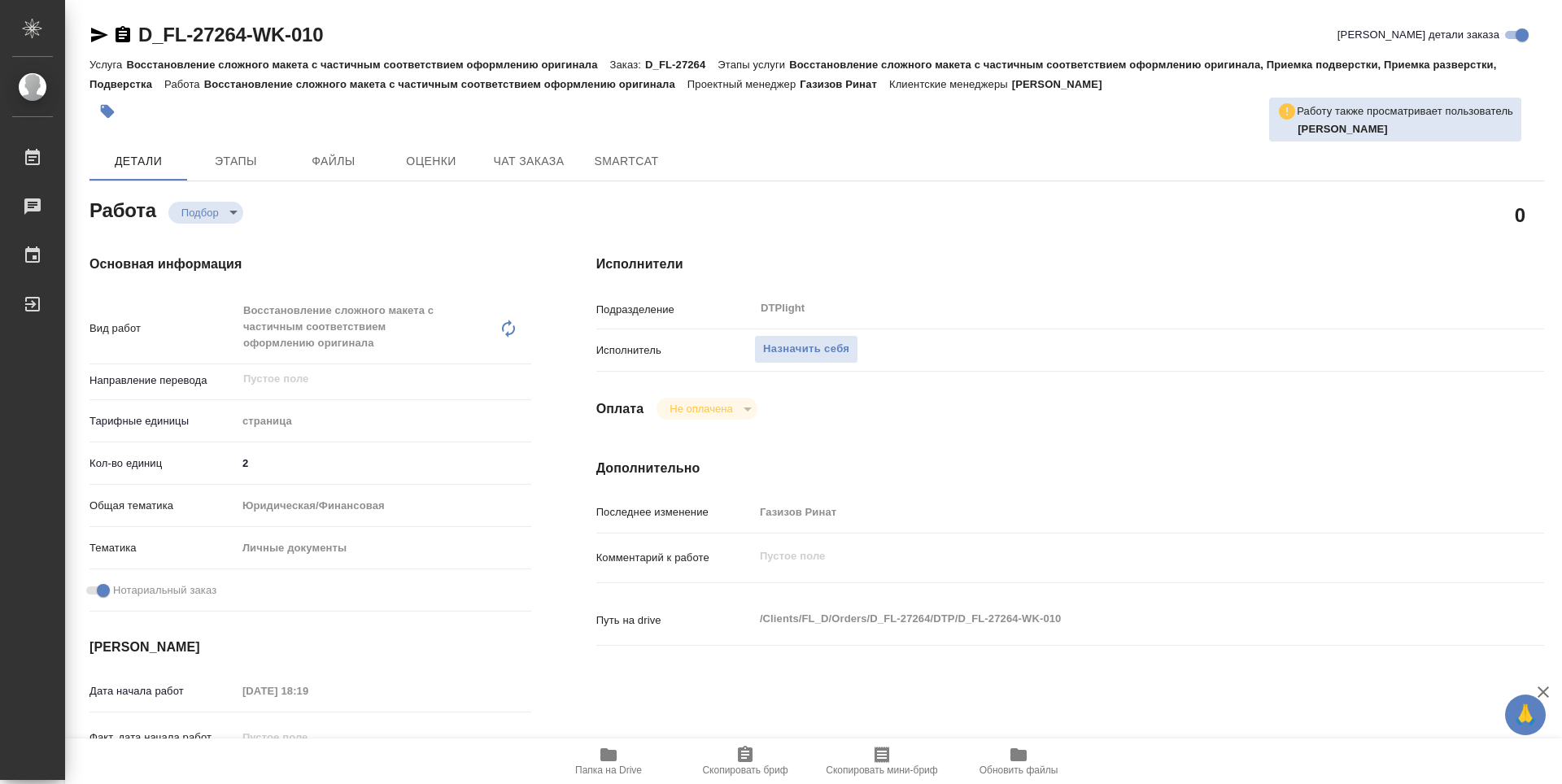
click at [618, 767] on span "Папка на Drive" at bounding box center [608, 770] width 66 height 11
type textarea "x"
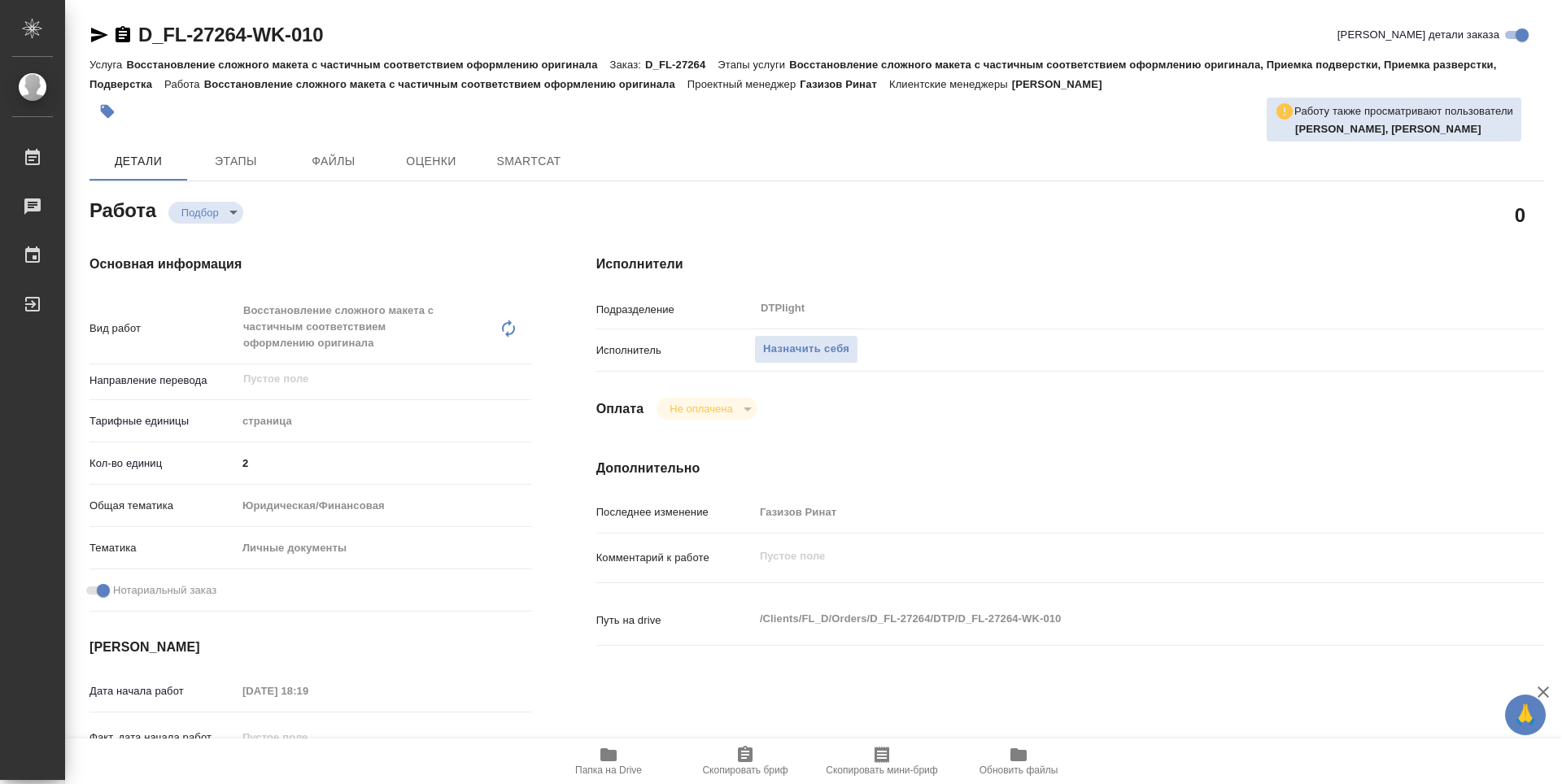
type textarea "x"
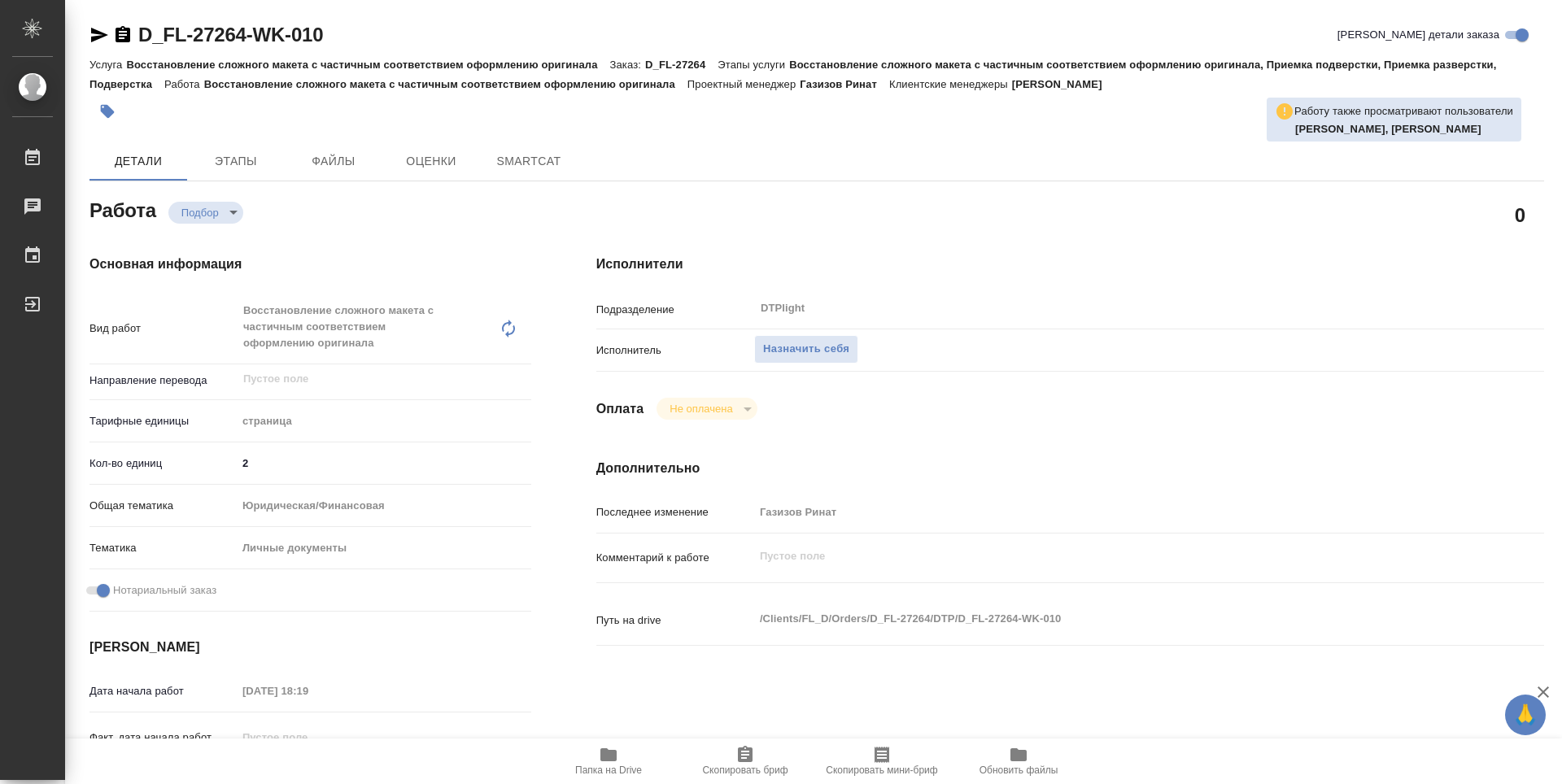
type textarea "x"
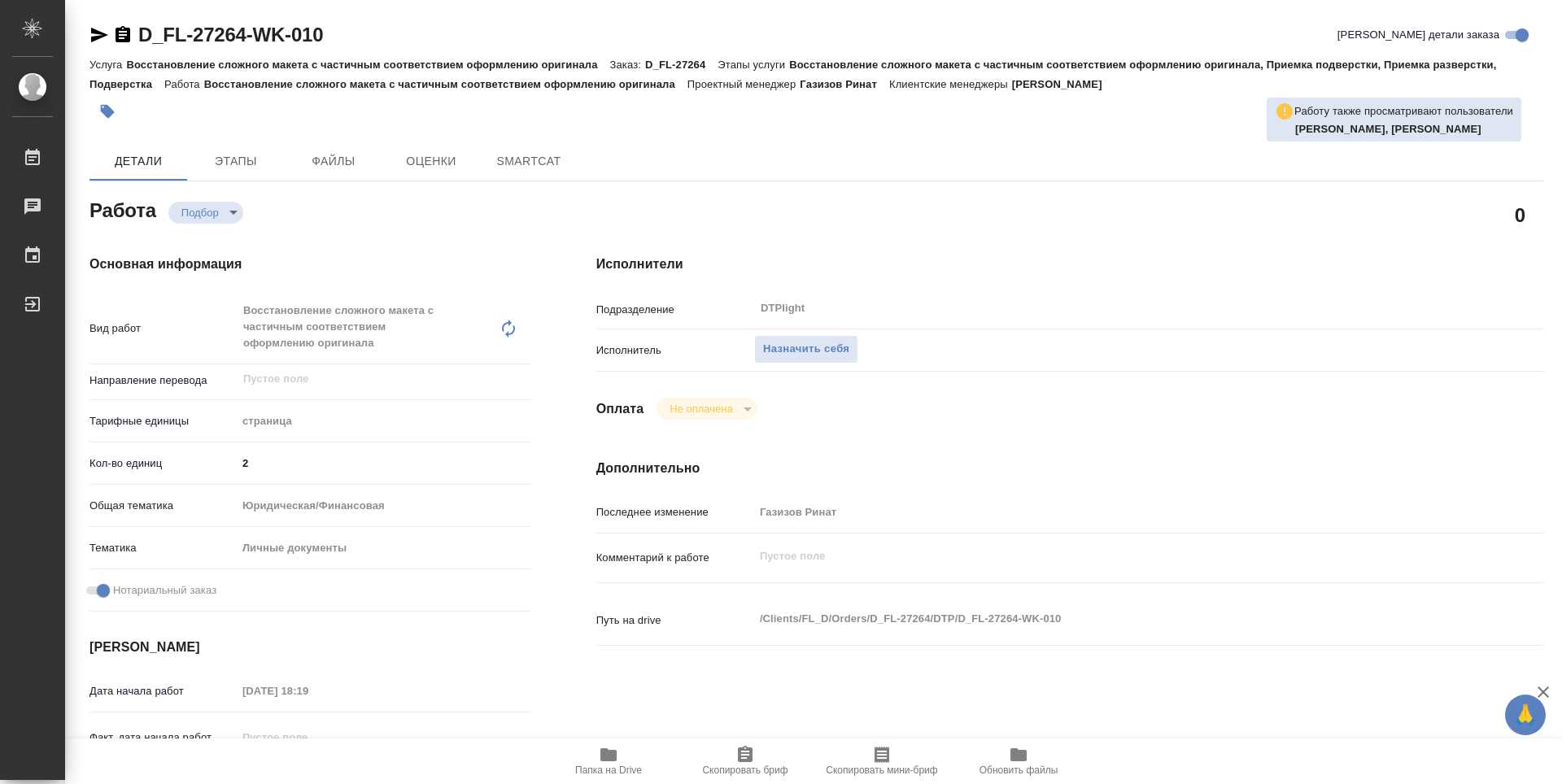
type textarea "x"
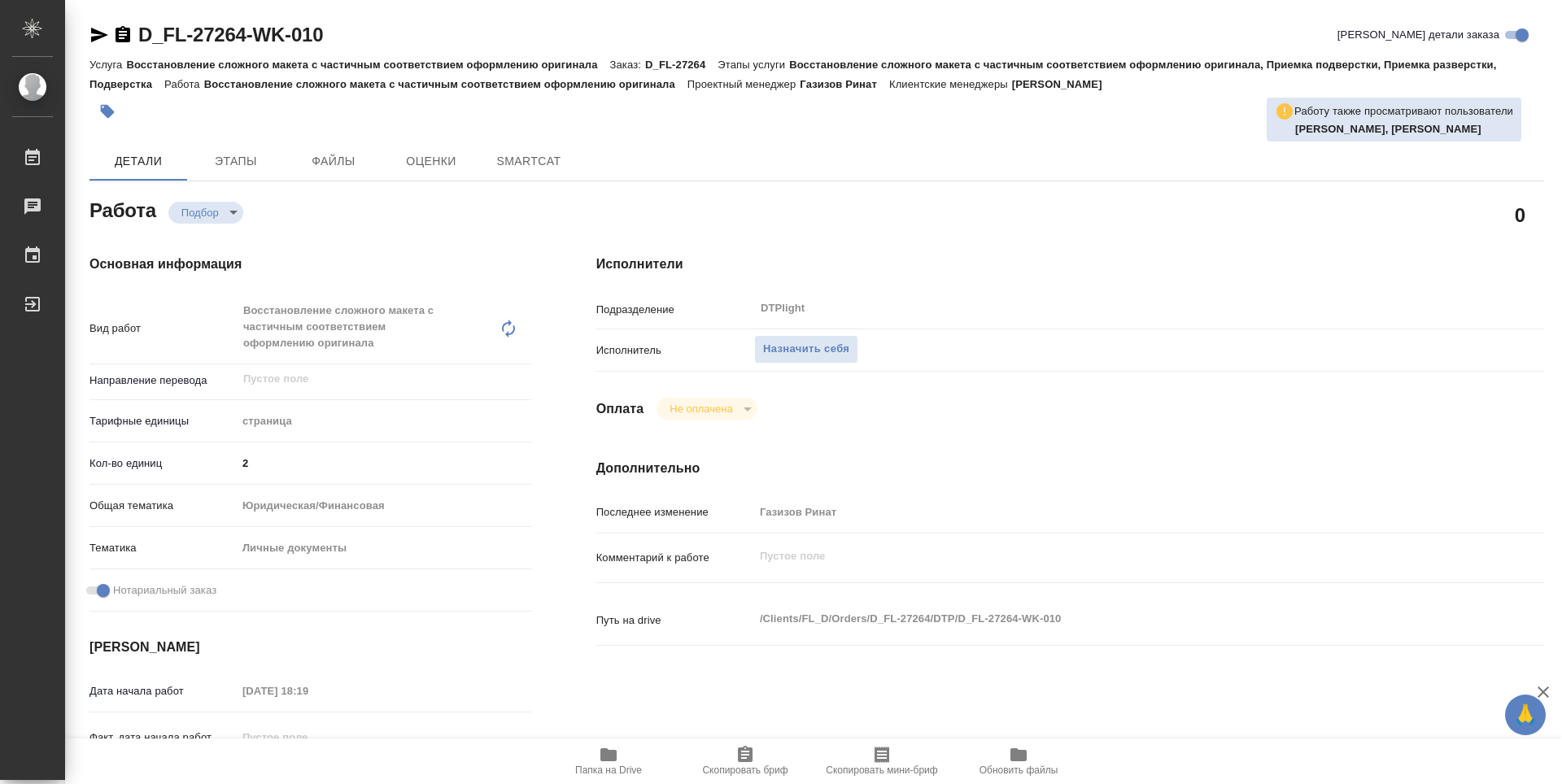
type textarea "x"
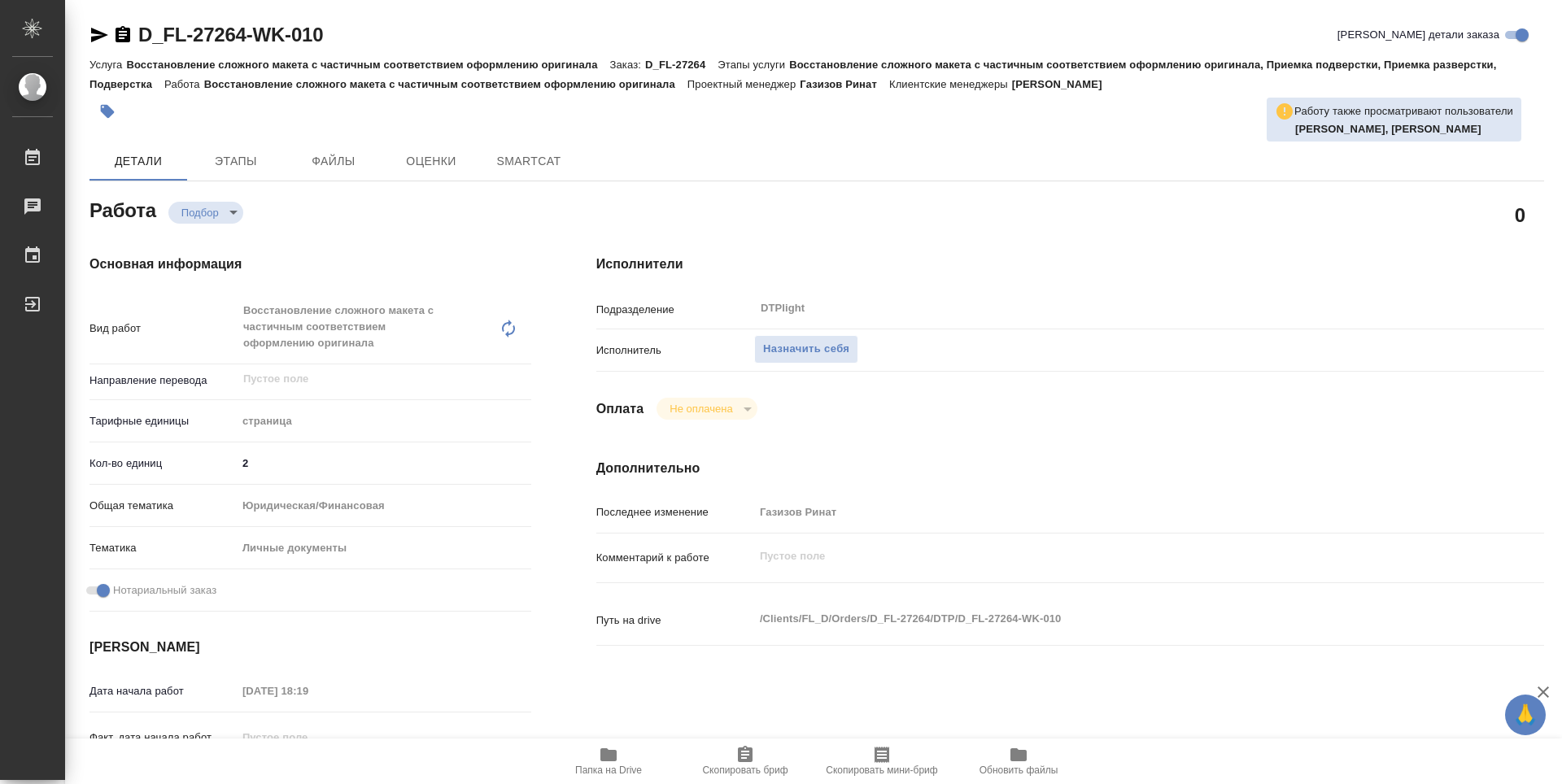
type textarea "x"
click at [829, 341] on span "Назначить себя" at bounding box center [806, 350] width 86 height 19
type textarea "x"
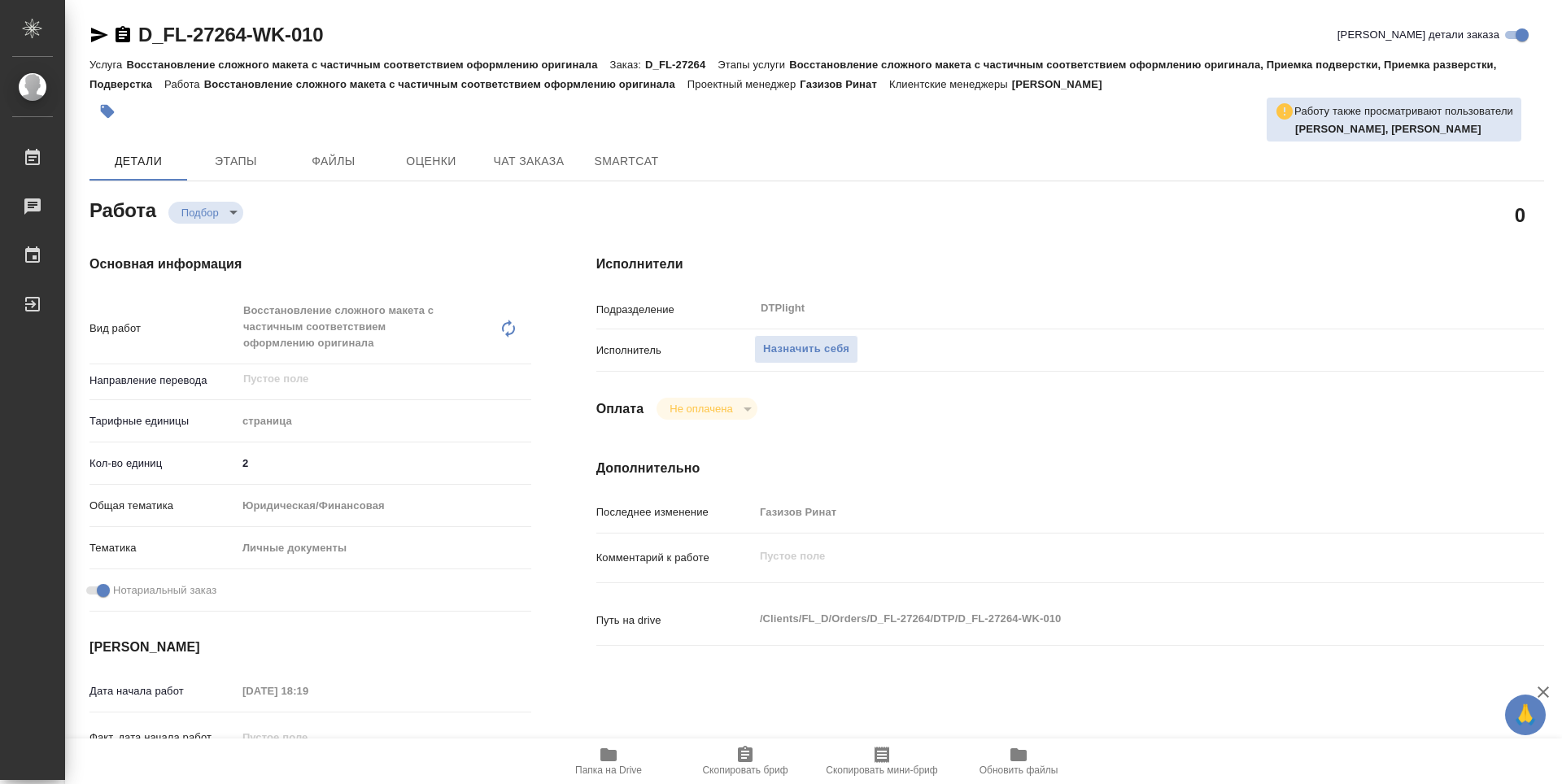
type textarea "x"
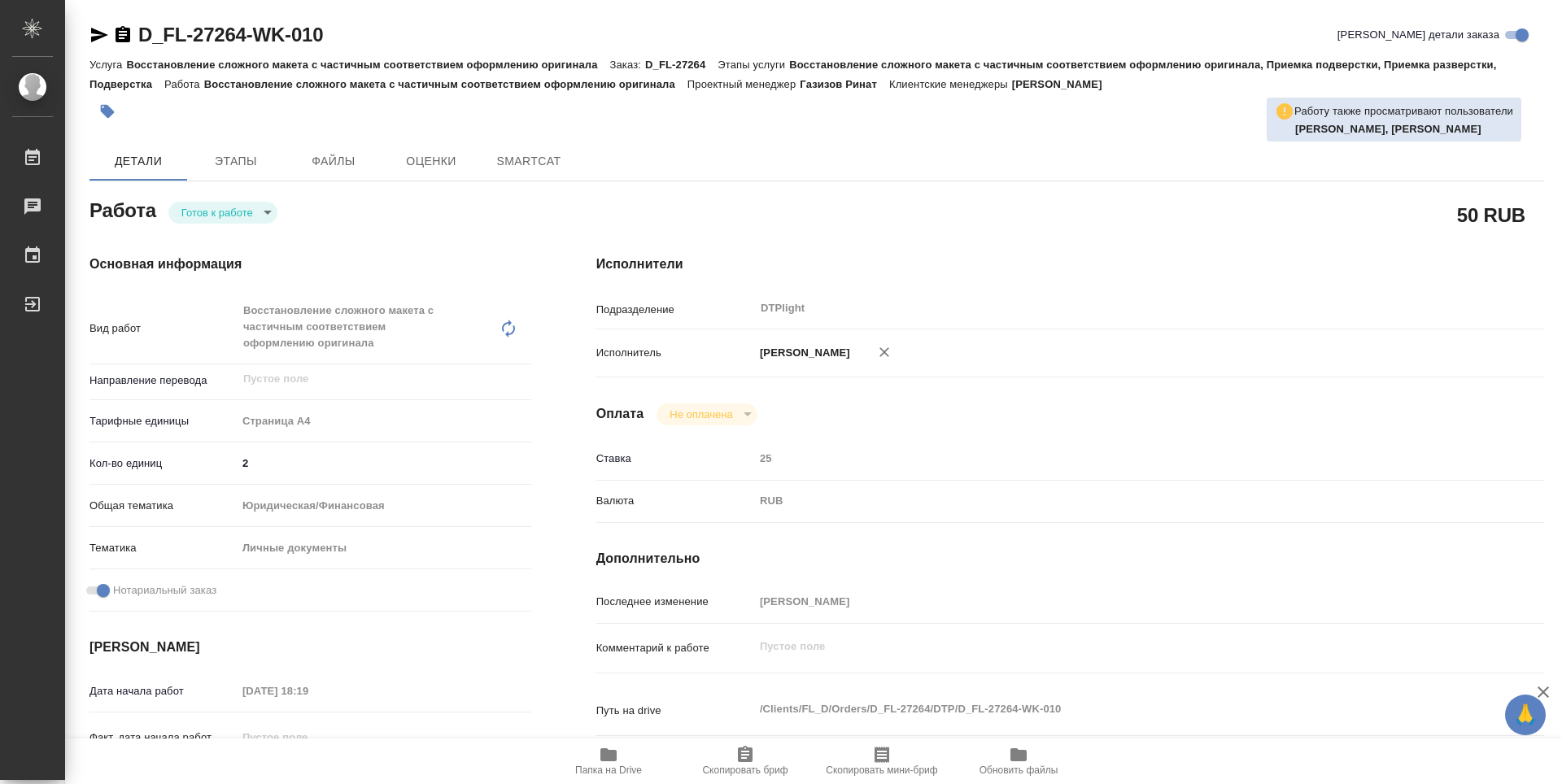
type textarea "x"
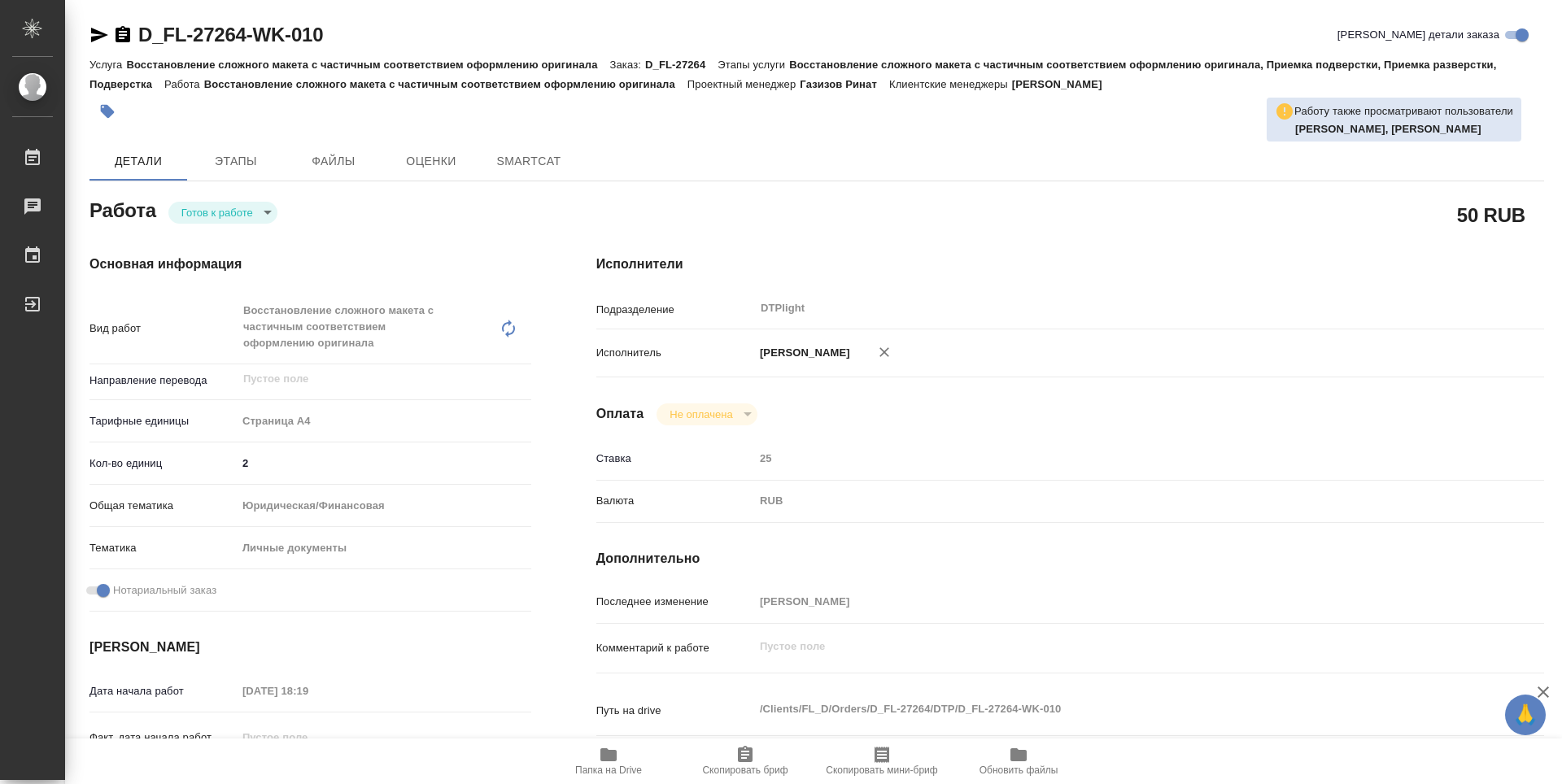
type textarea "x"
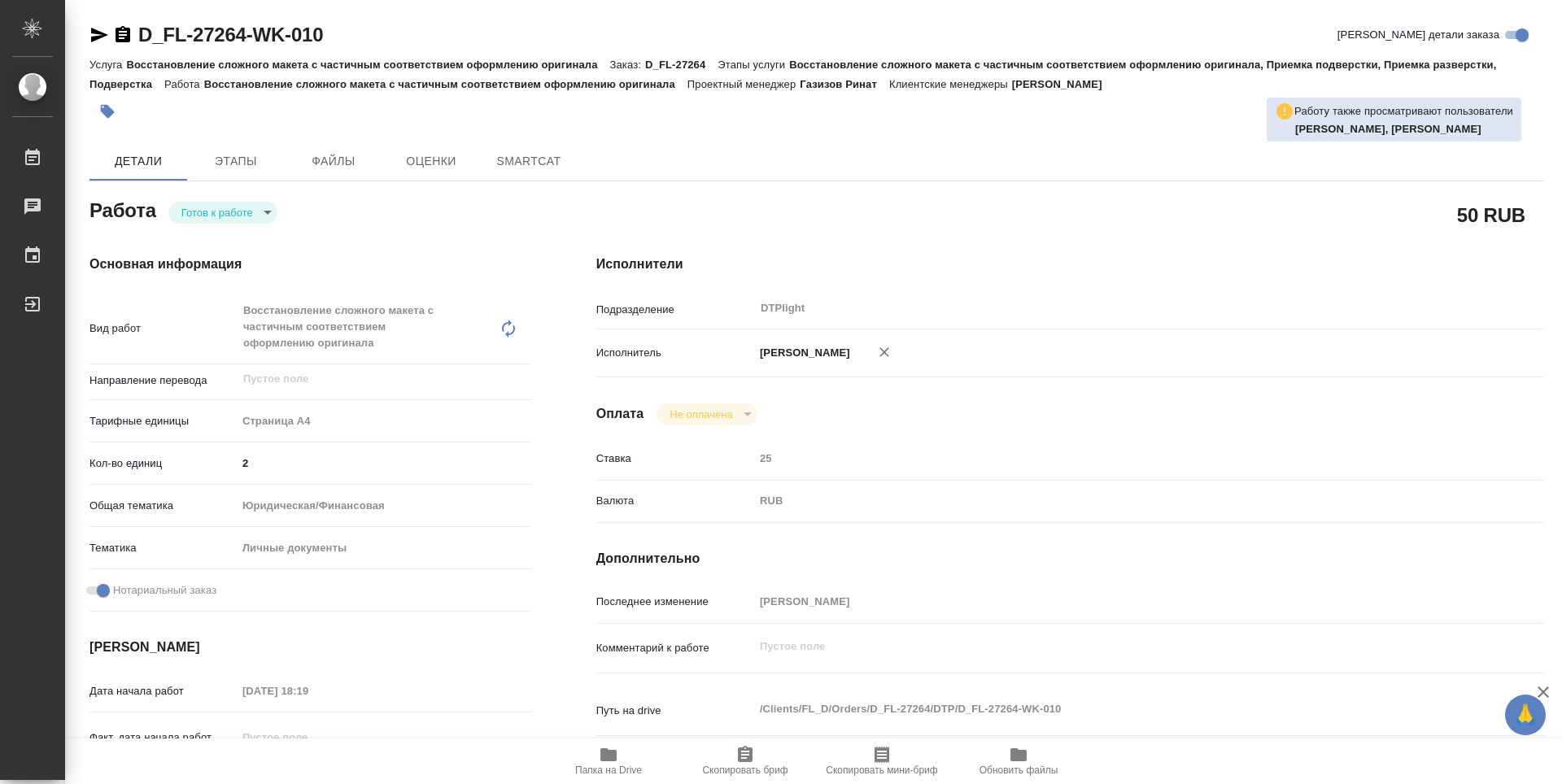
type textarea "x"
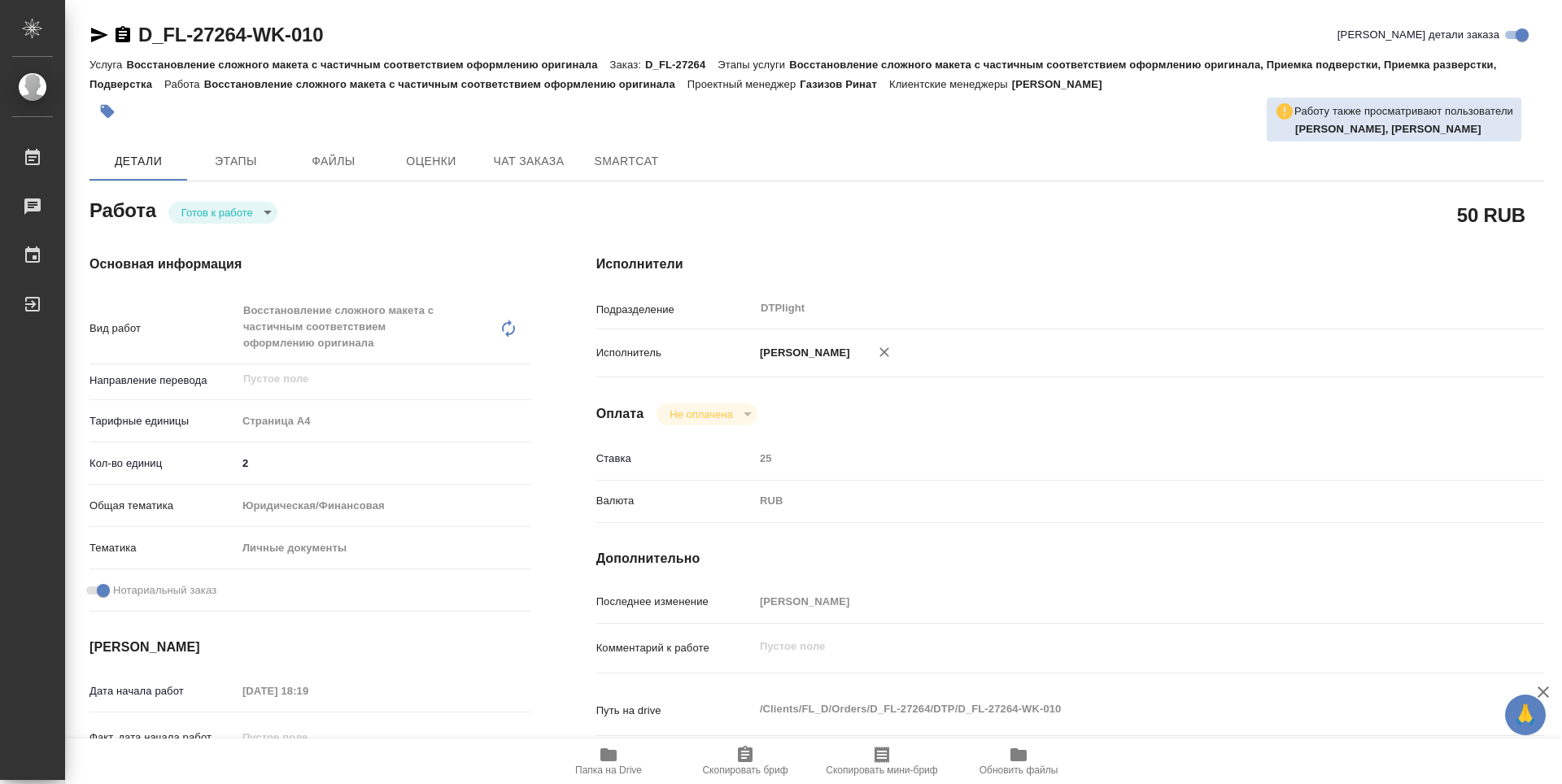
type textarea "x"
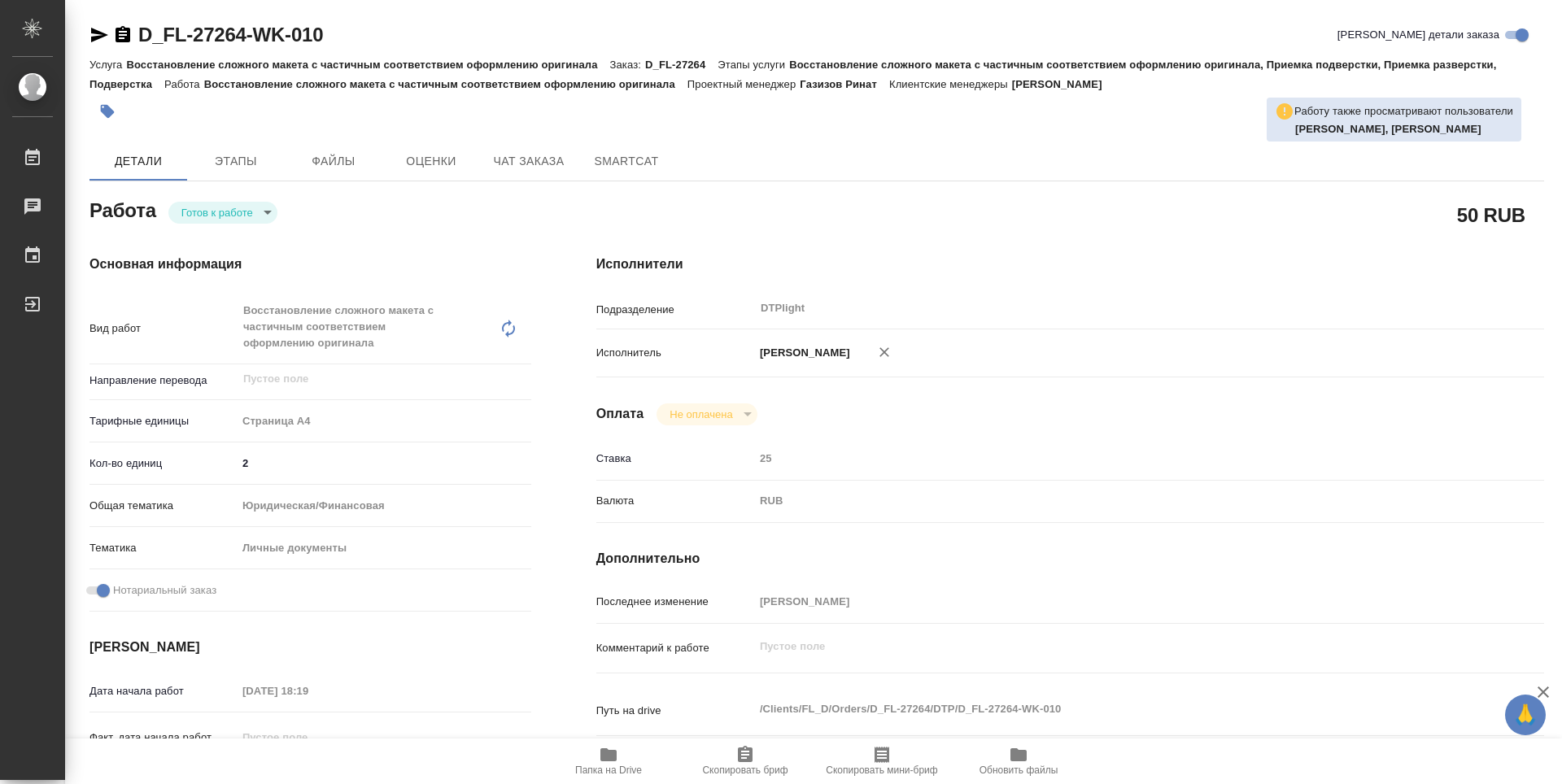
type textarea "x"
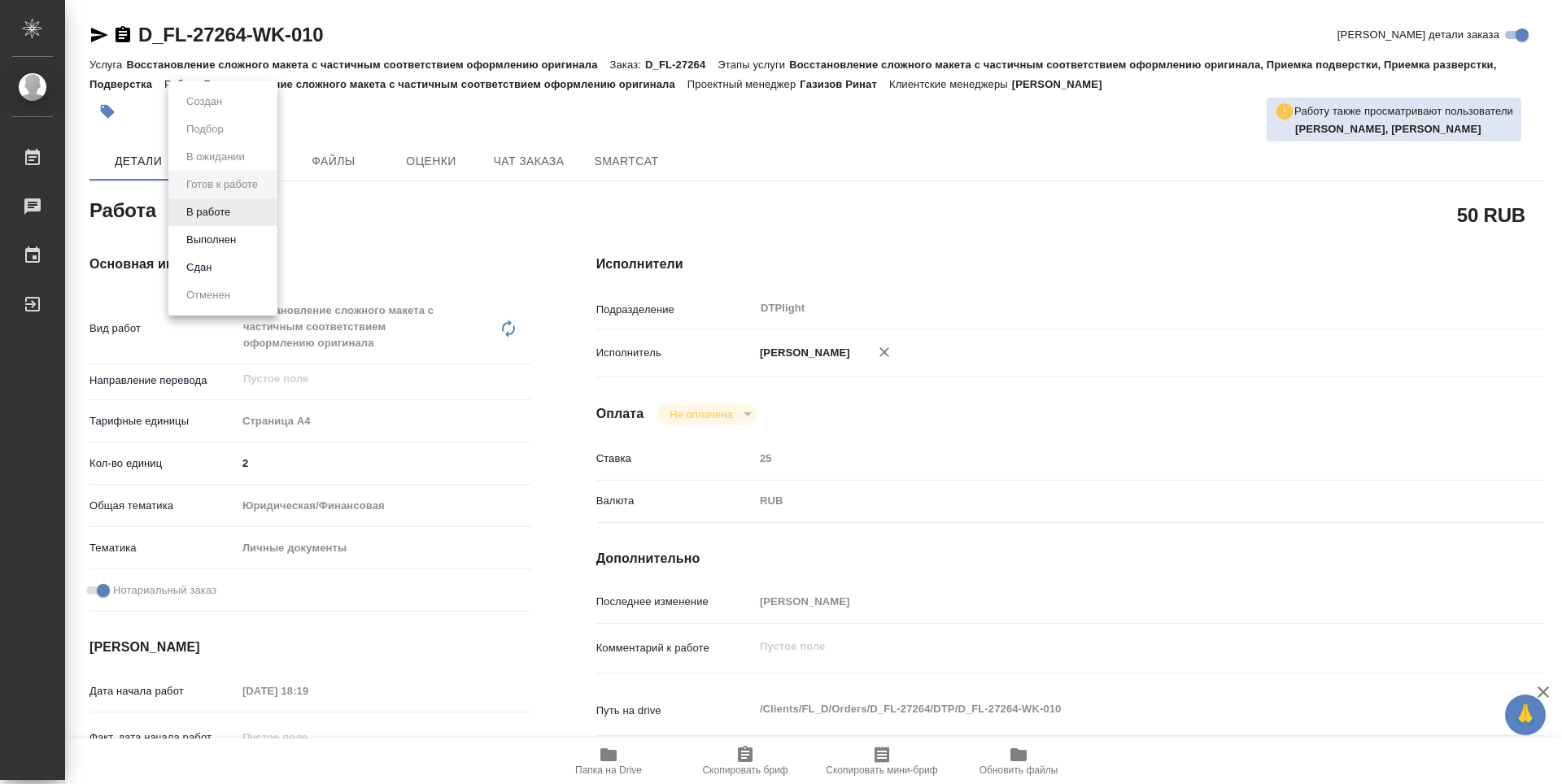
click at [224, 212] on body "🙏 .cls-1 fill:#fff; AWATERA Zubakova Viktoriya Работы Чаты График Выйти D_FL-27…" at bounding box center [781, 392] width 1562 height 784
type textarea "x"
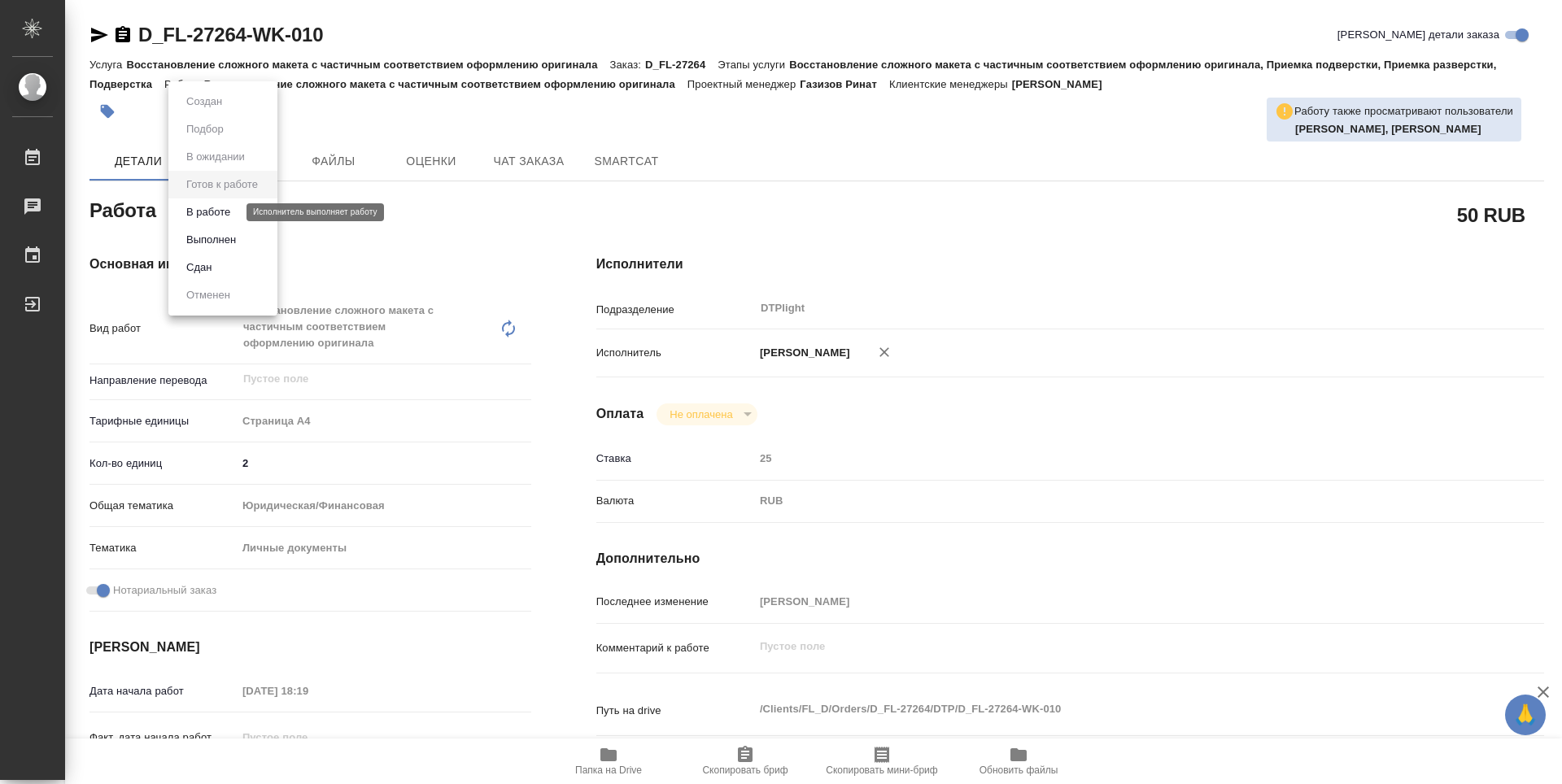
type textarea "x"
click at [218, 208] on button "В работе" at bounding box center [208, 212] width 54 height 18
type textarea "x"
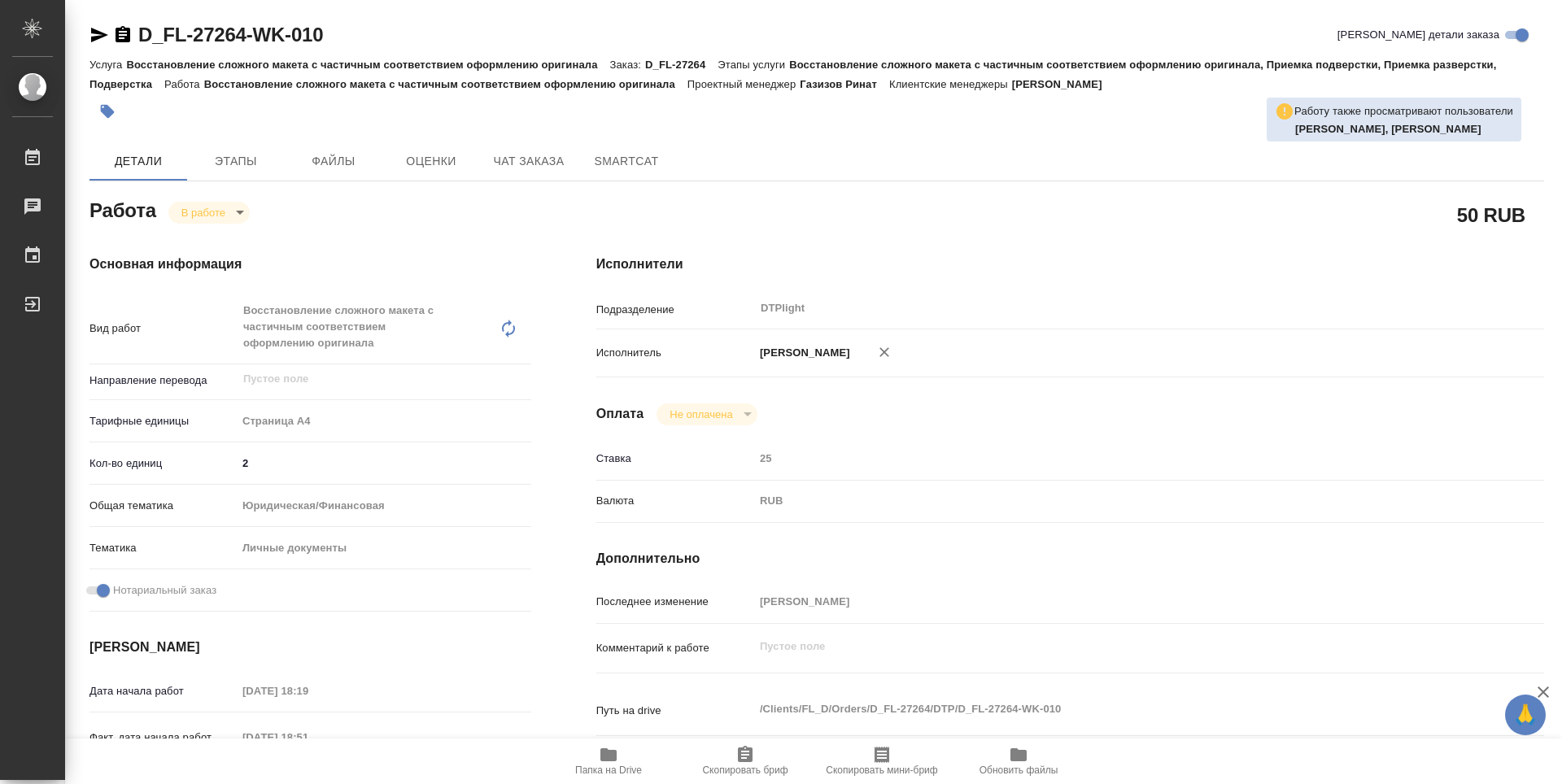
type textarea "x"
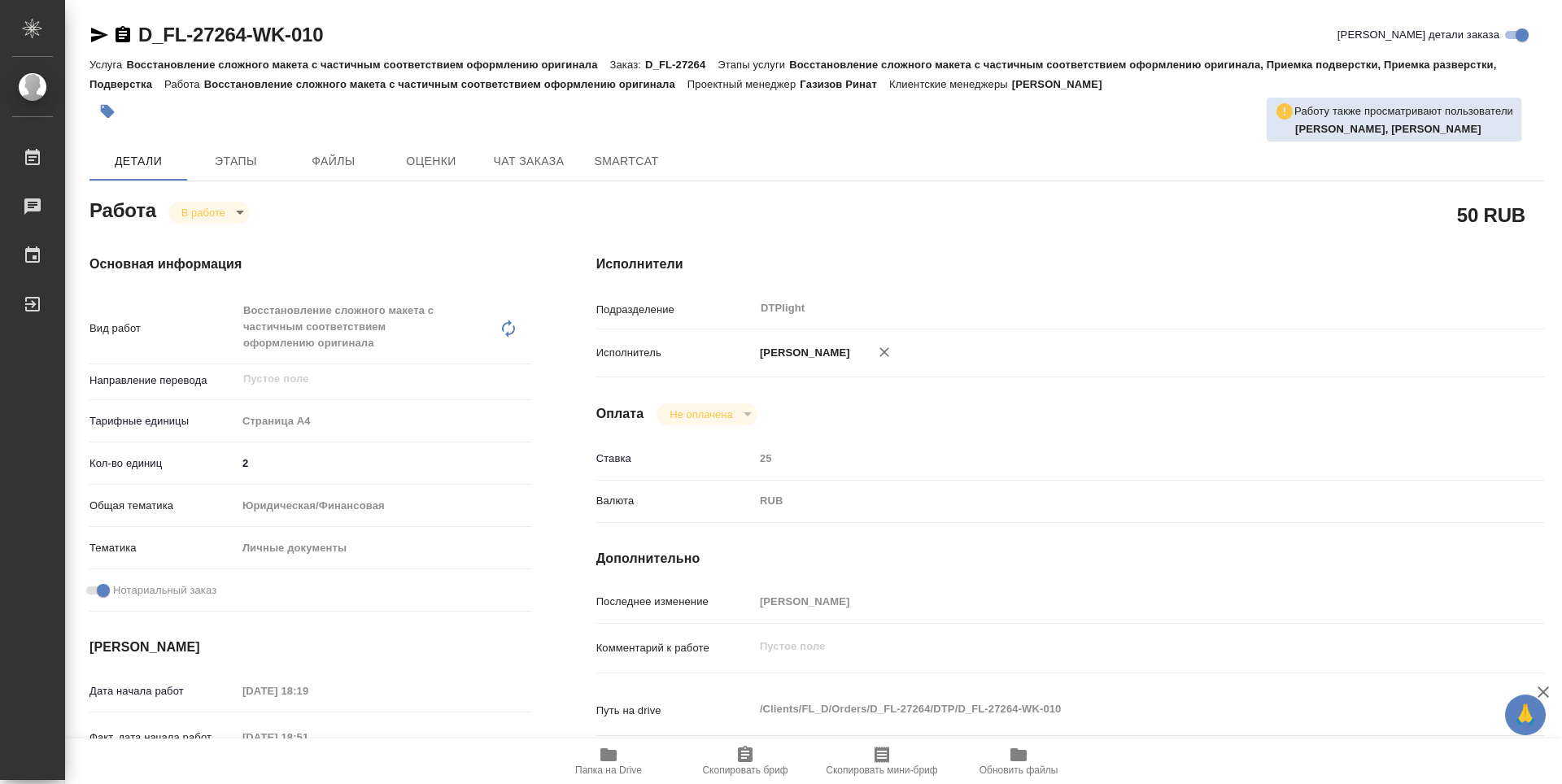
type textarea "x"
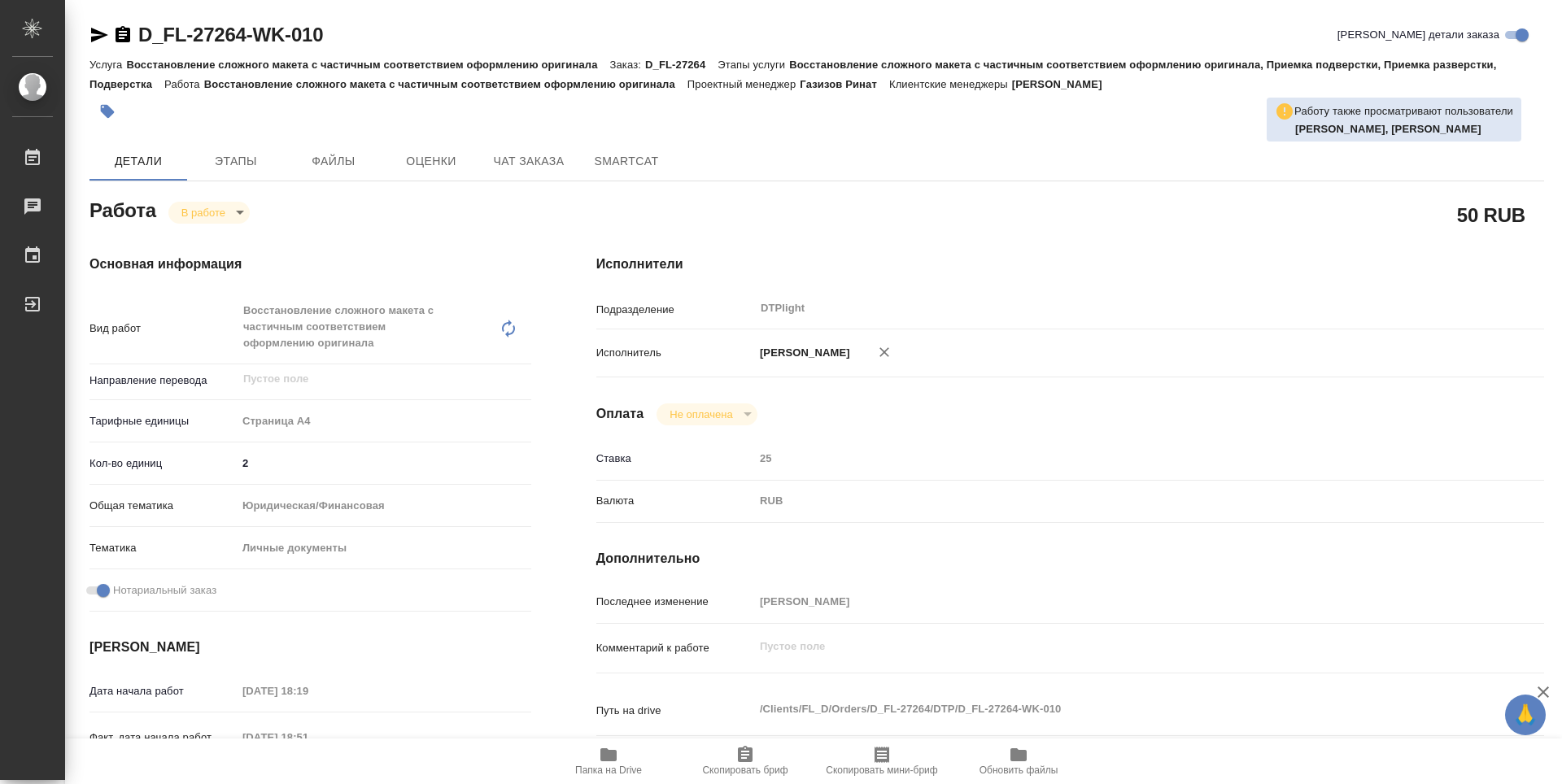
type textarea "x"
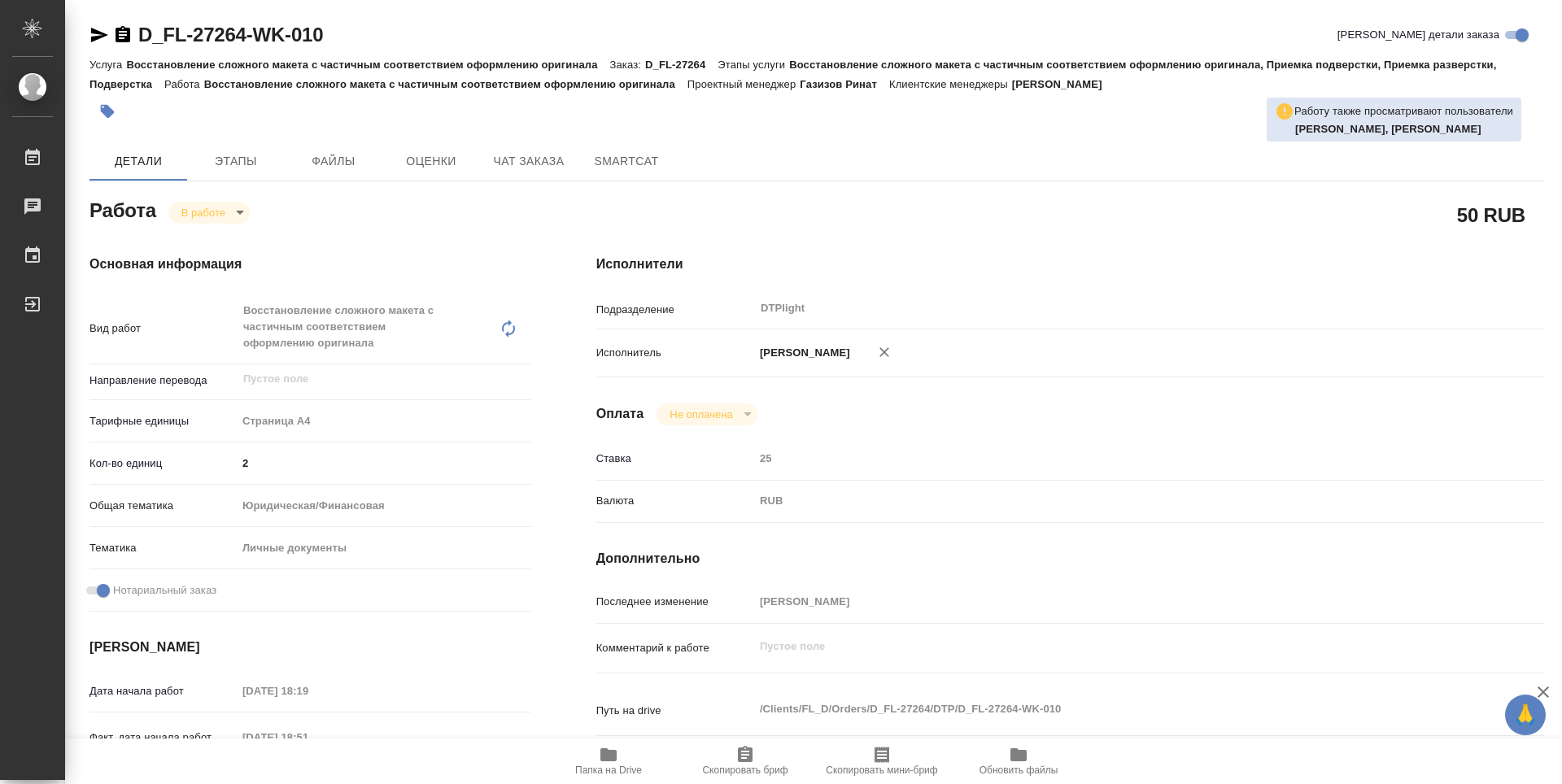
type textarea "x"
drag, startPoint x: 361, startPoint y: 47, endPoint x: 127, endPoint y: 35, distance: 234.3
click at [127, 35] on div "D_FL-27264-WK-010 Кратко детали заказа" at bounding box center [817, 35] width 1455 height 26
copy link "D_FL-27264-WK-010"
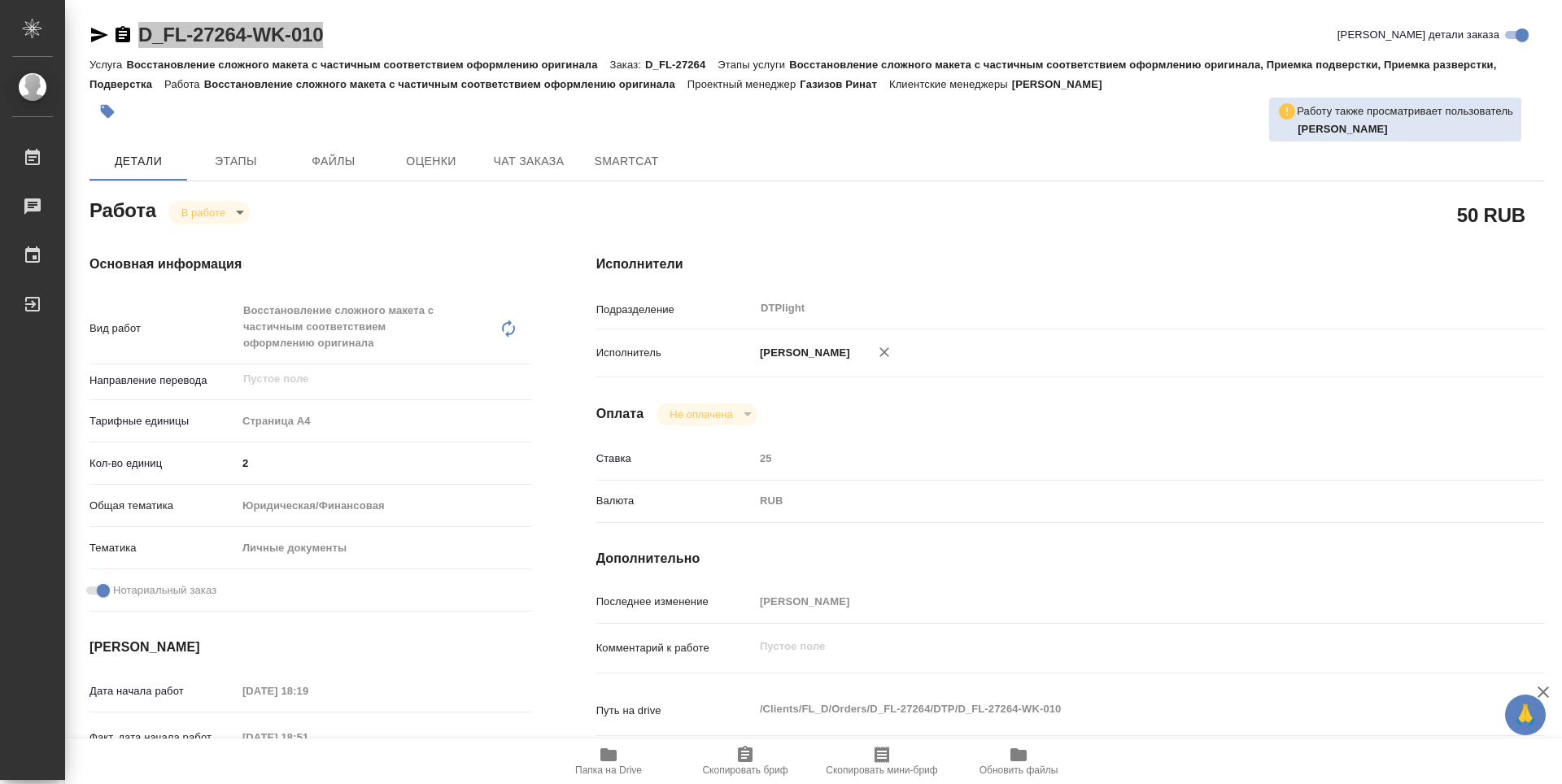
type textarea "x"
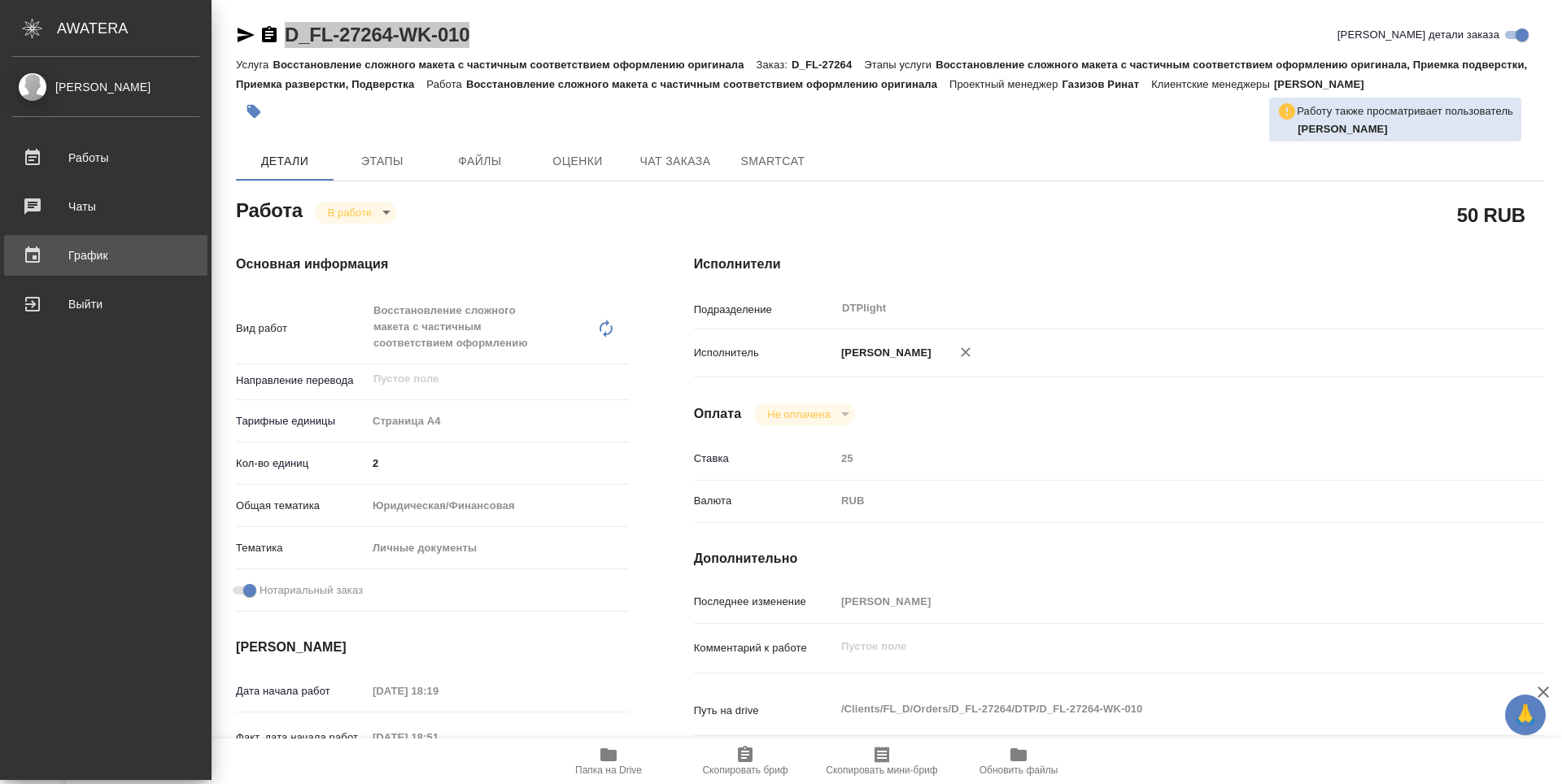
type textarea "x"
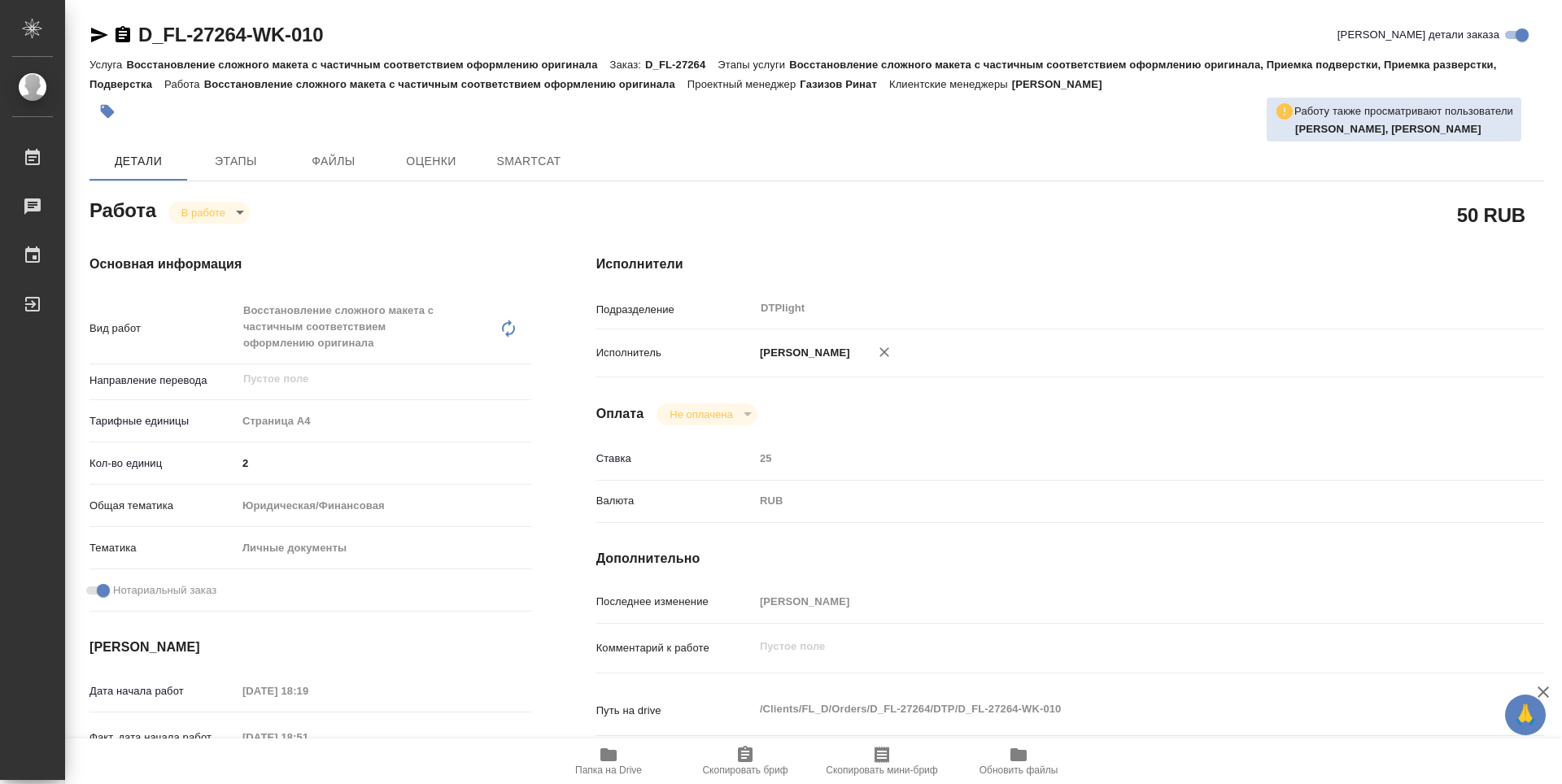
type textarea "x"
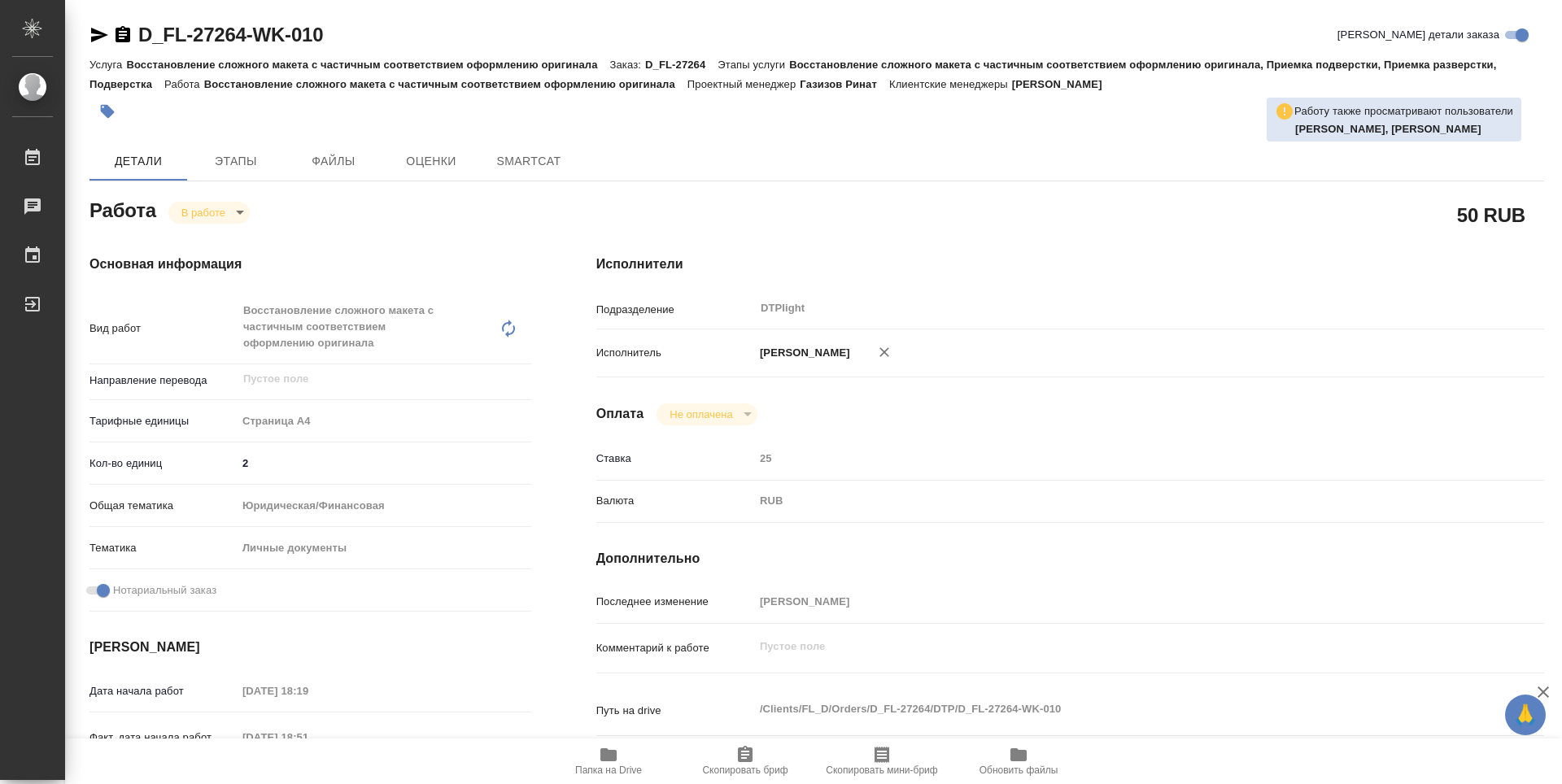
type textarea "x"
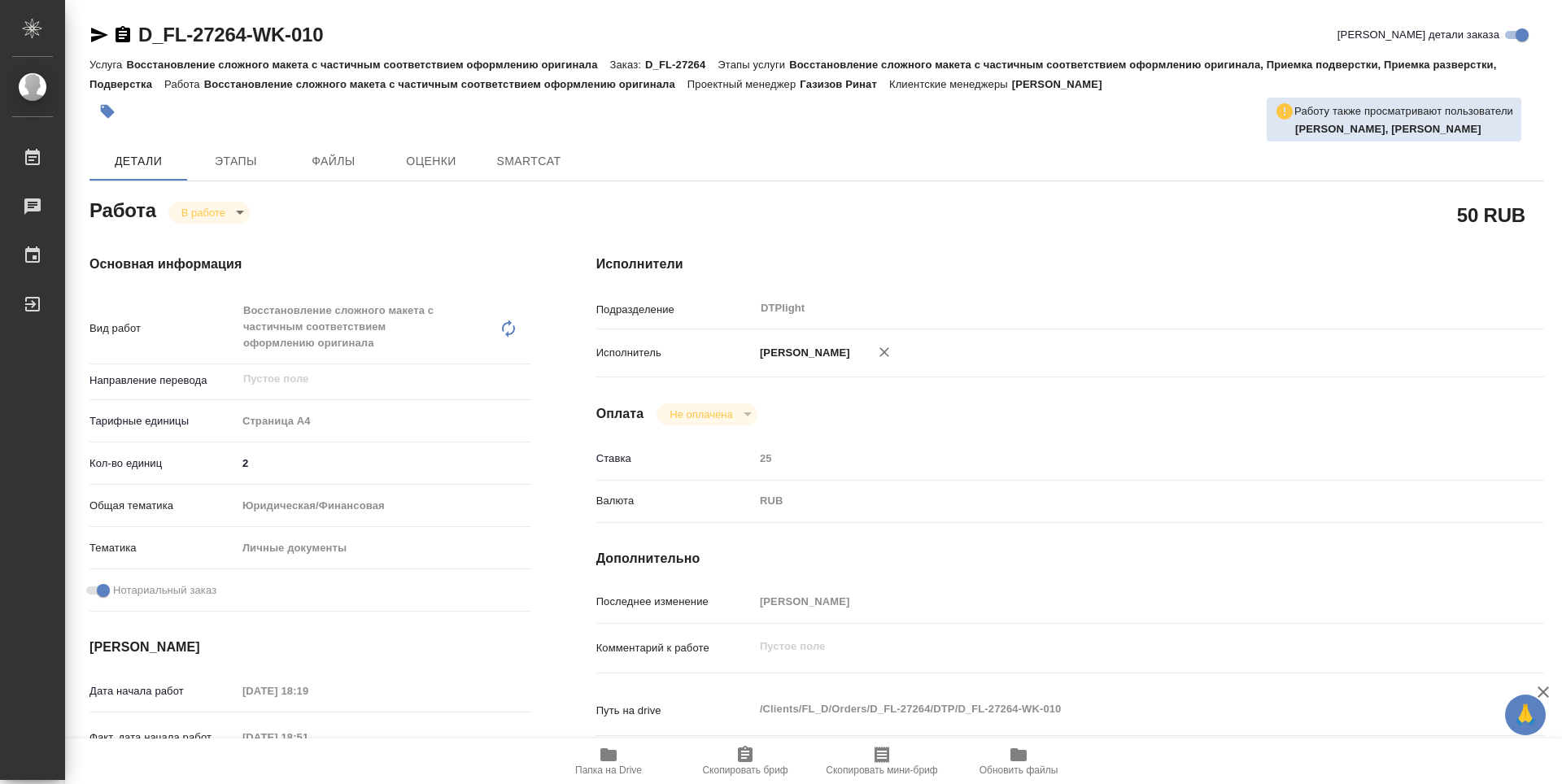
type textarea "x"
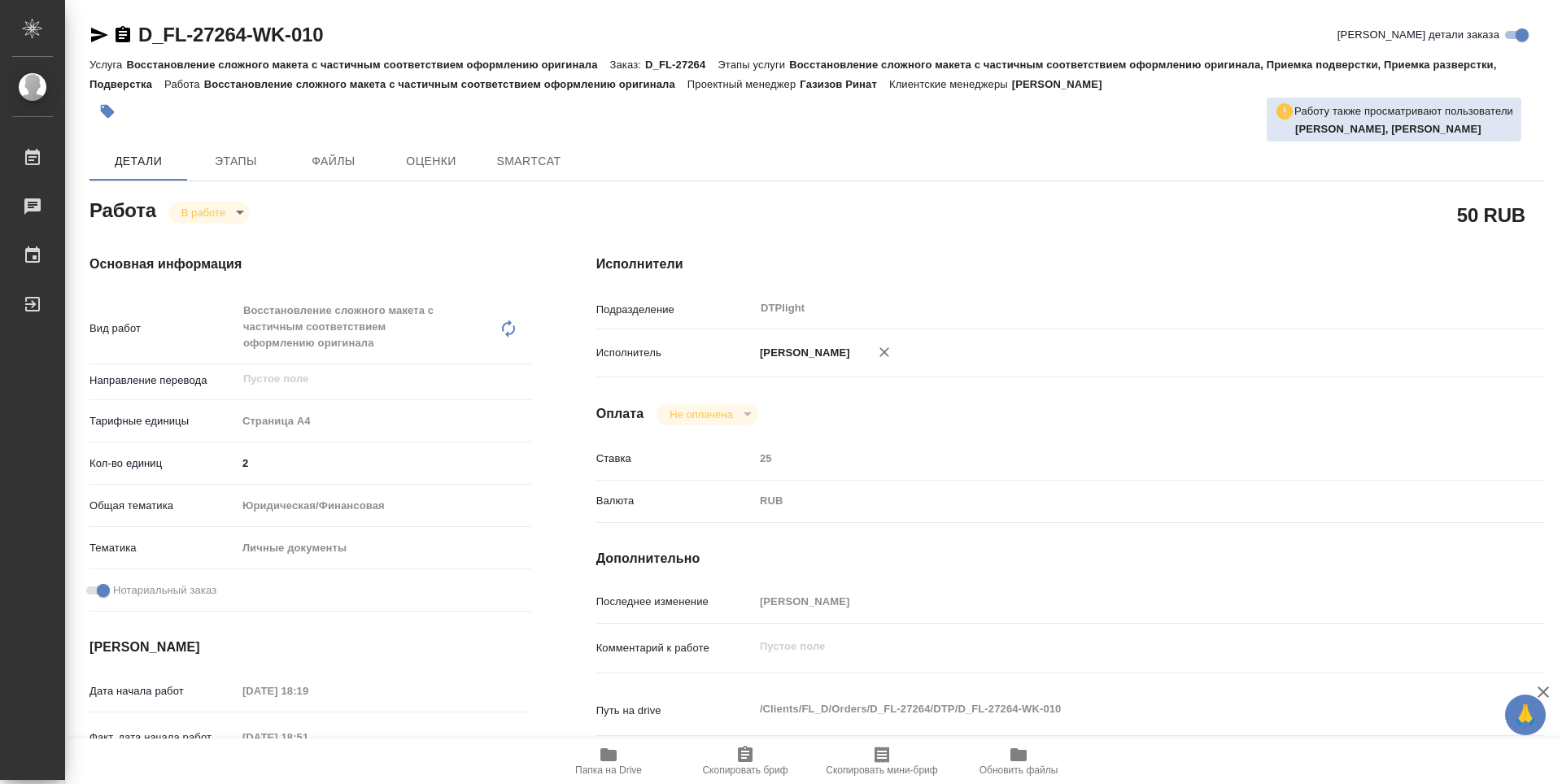
type textarea "x"
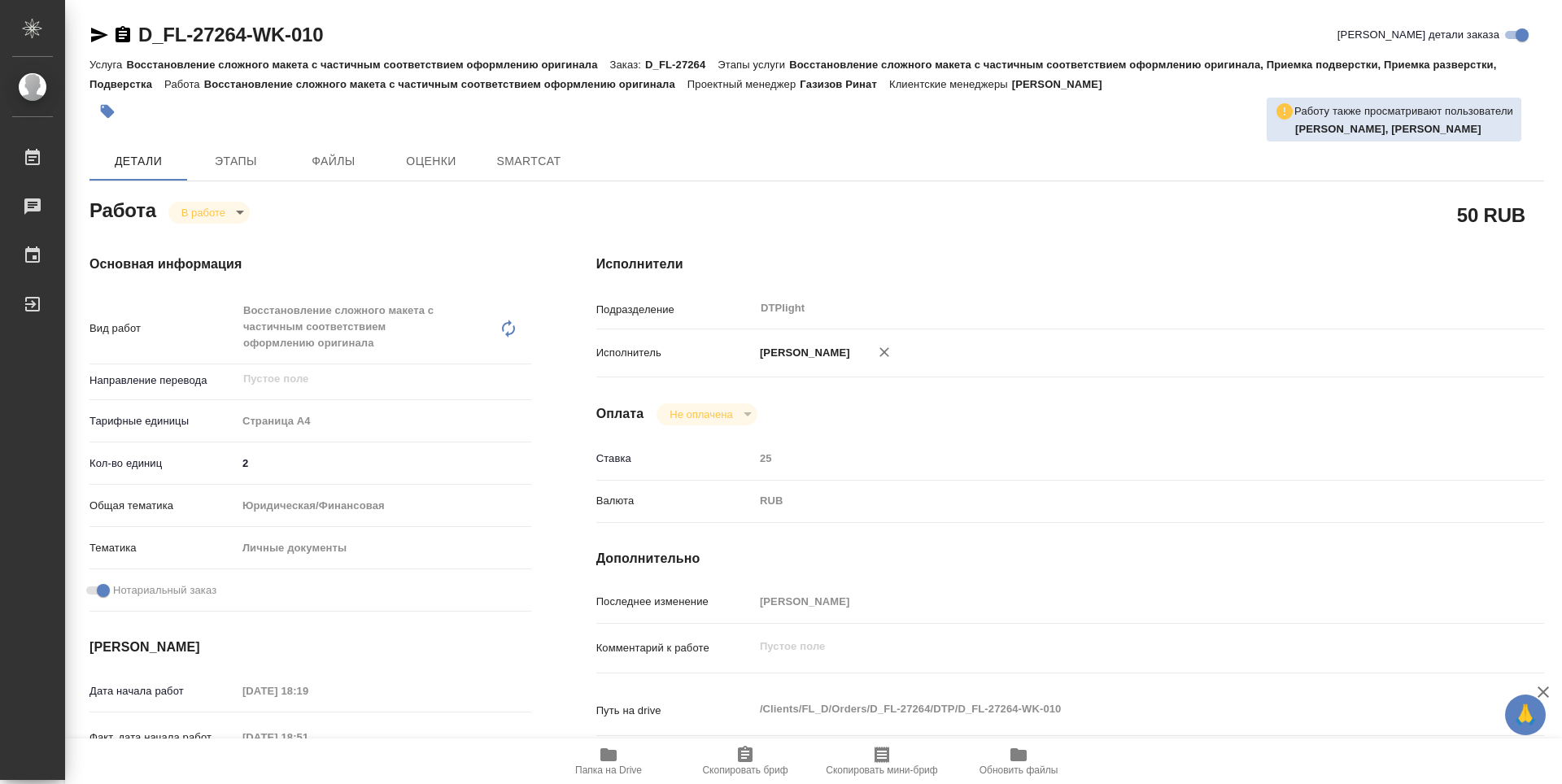
type textarea "x"
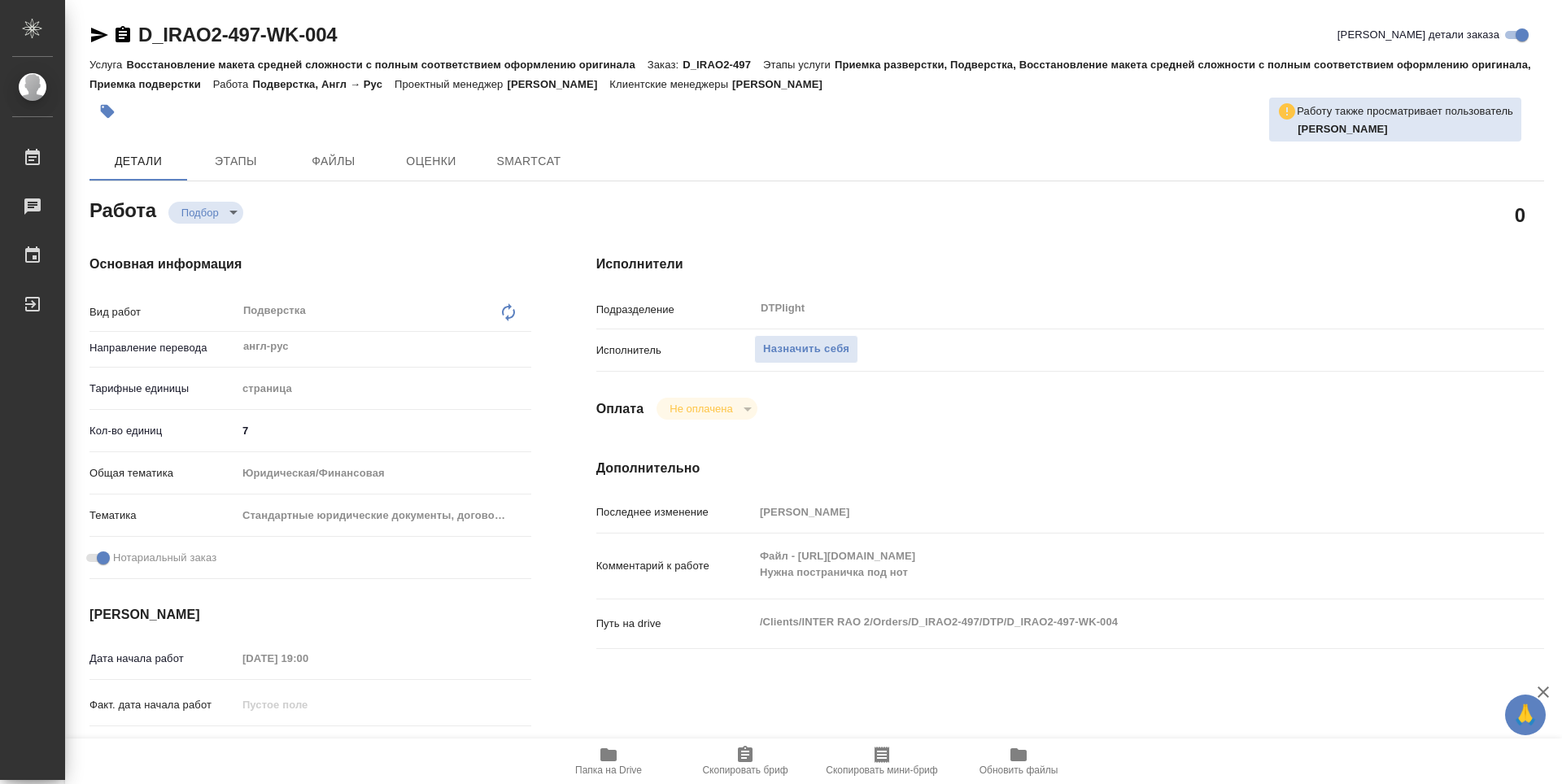
type textarea "x"
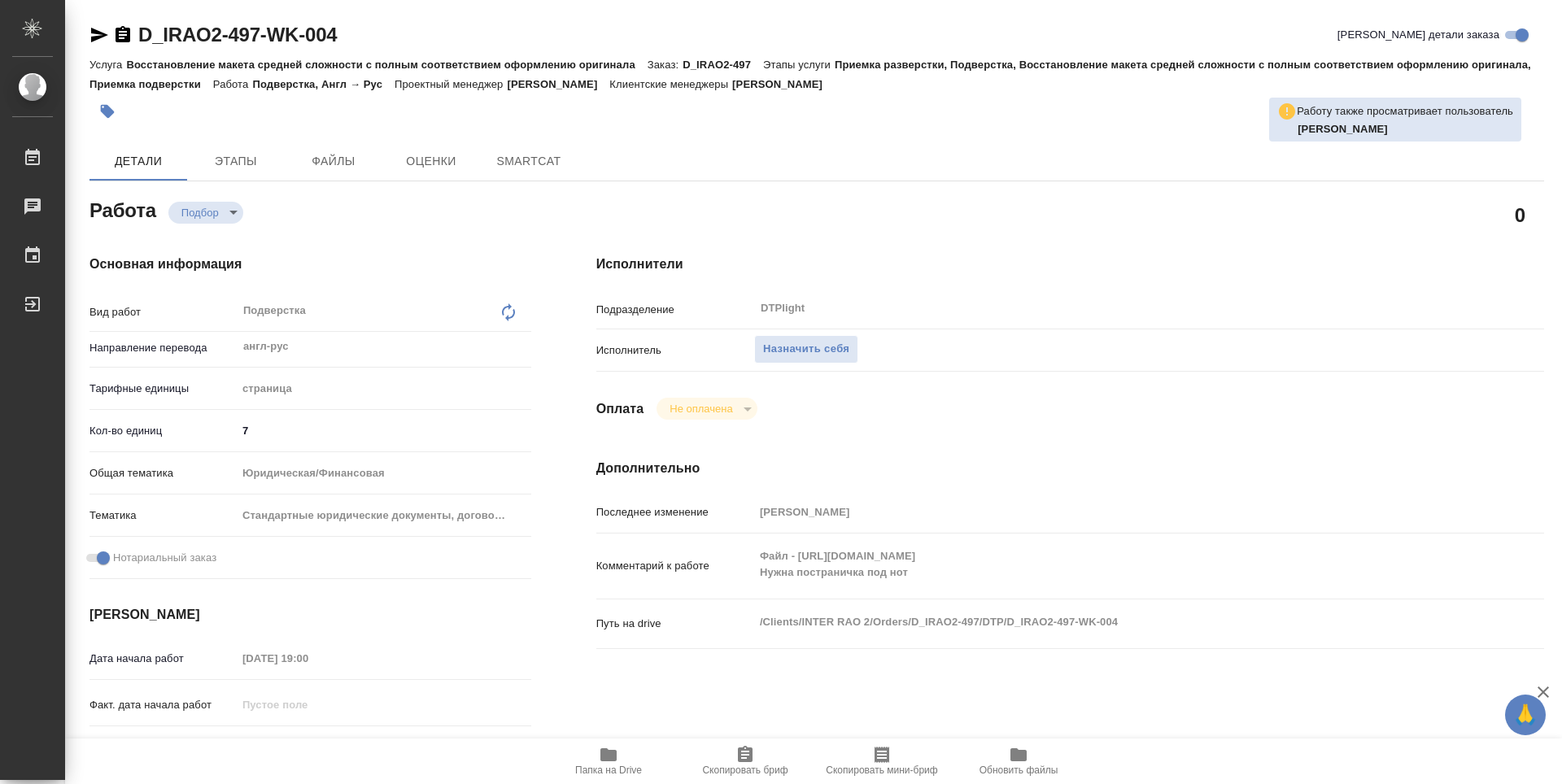
type textarea "x"
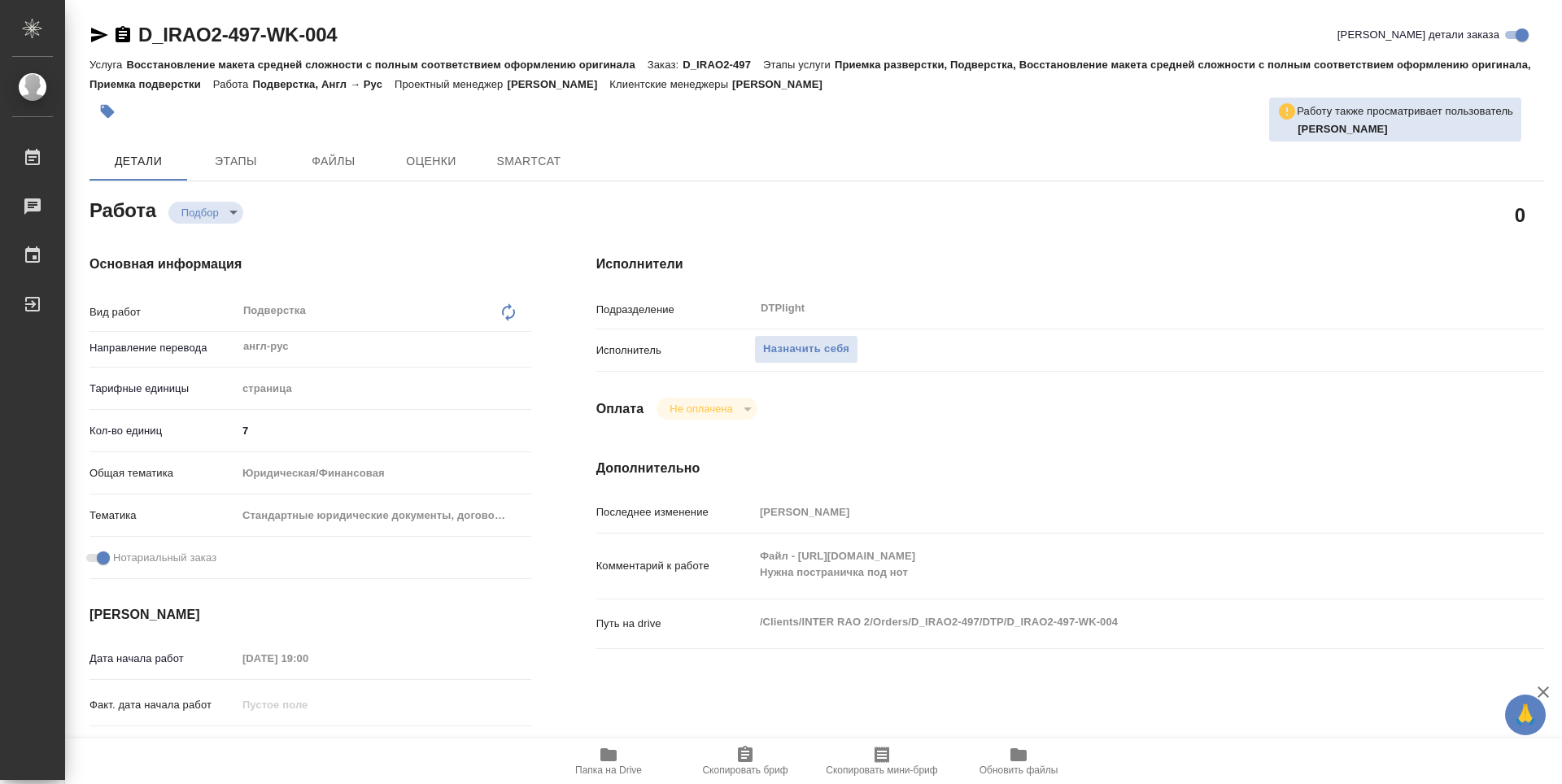
type textarea "x"
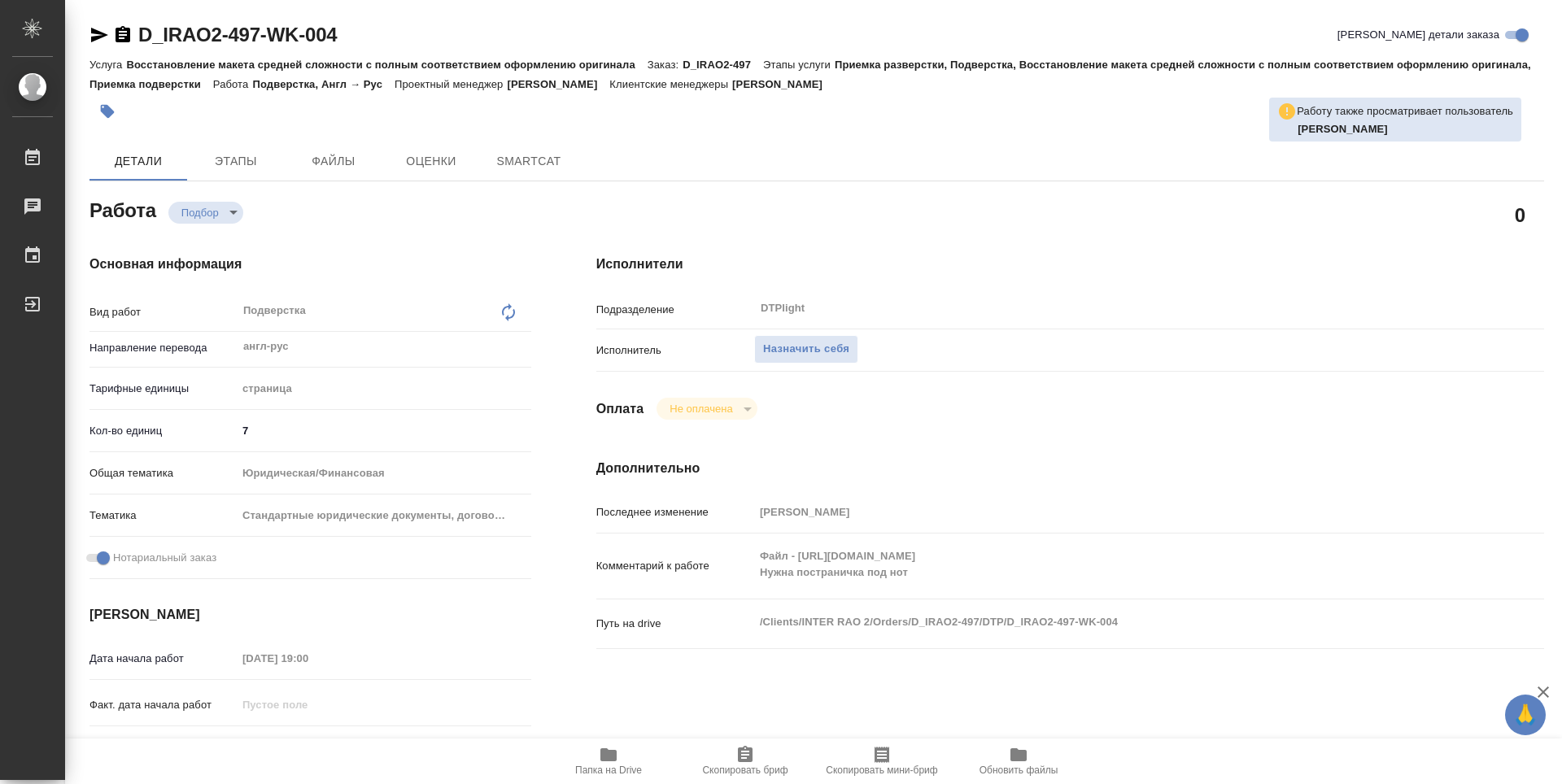
type textarea "x"
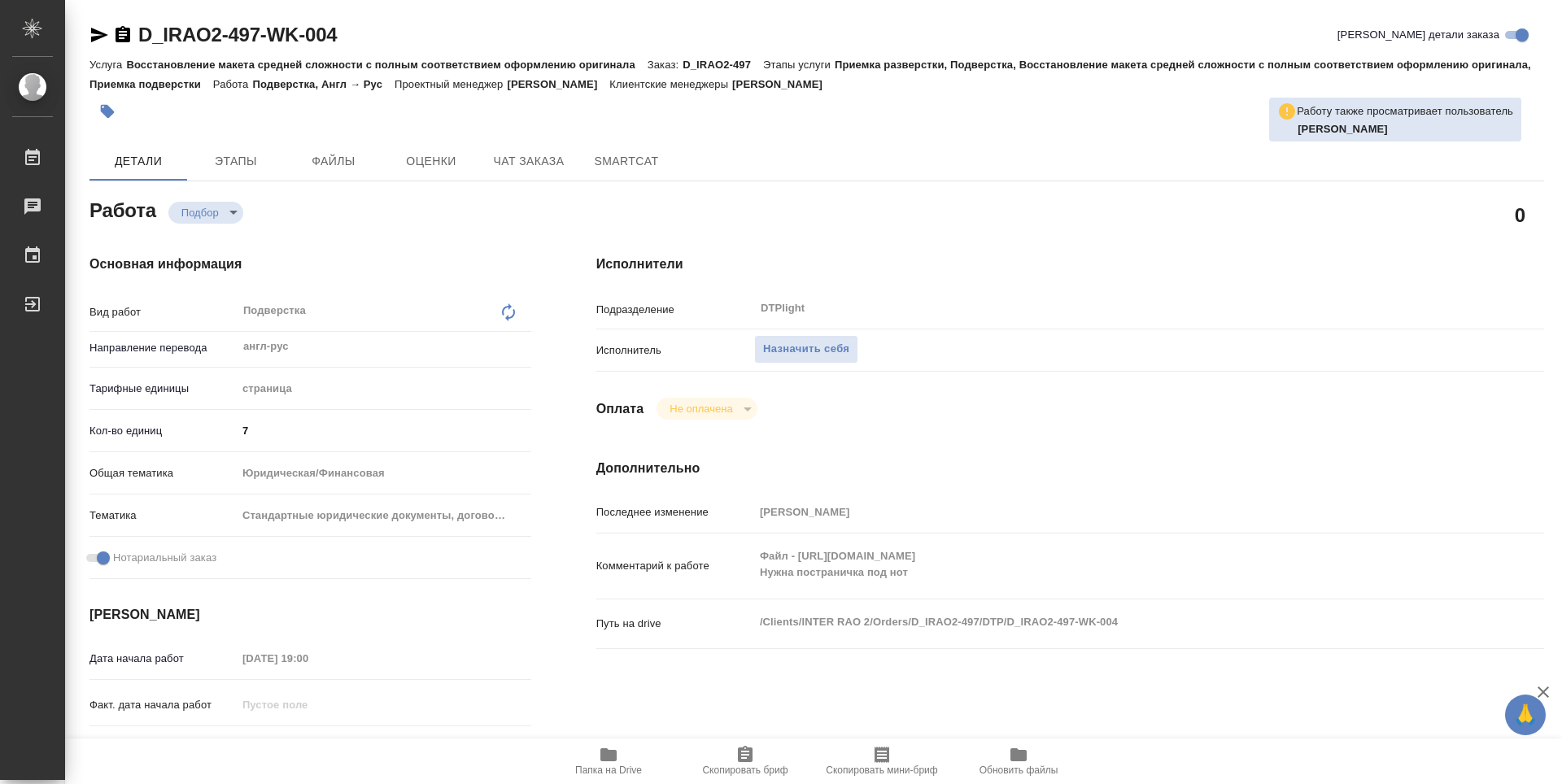
type textarea "x"
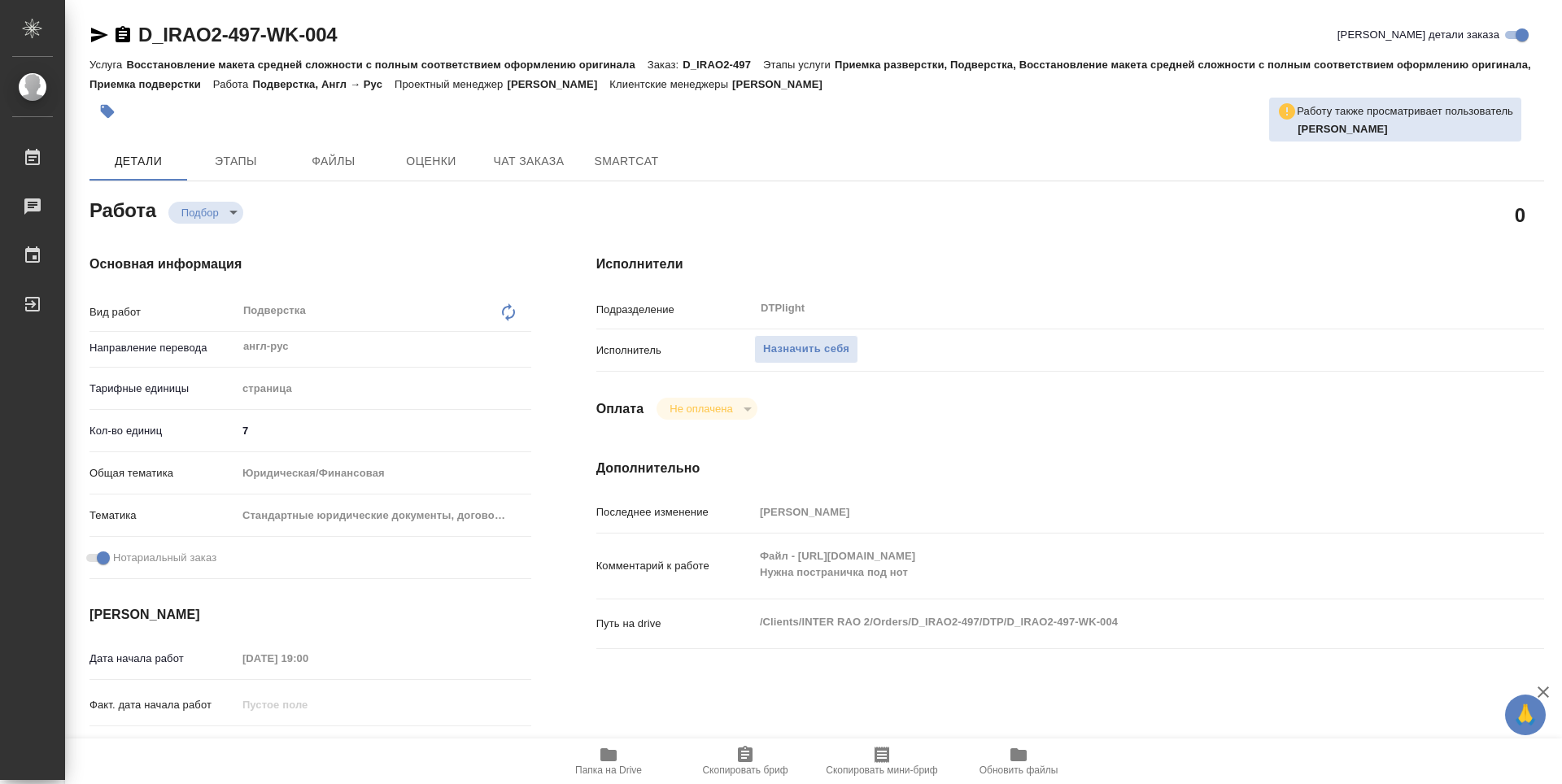
type textarea "x"
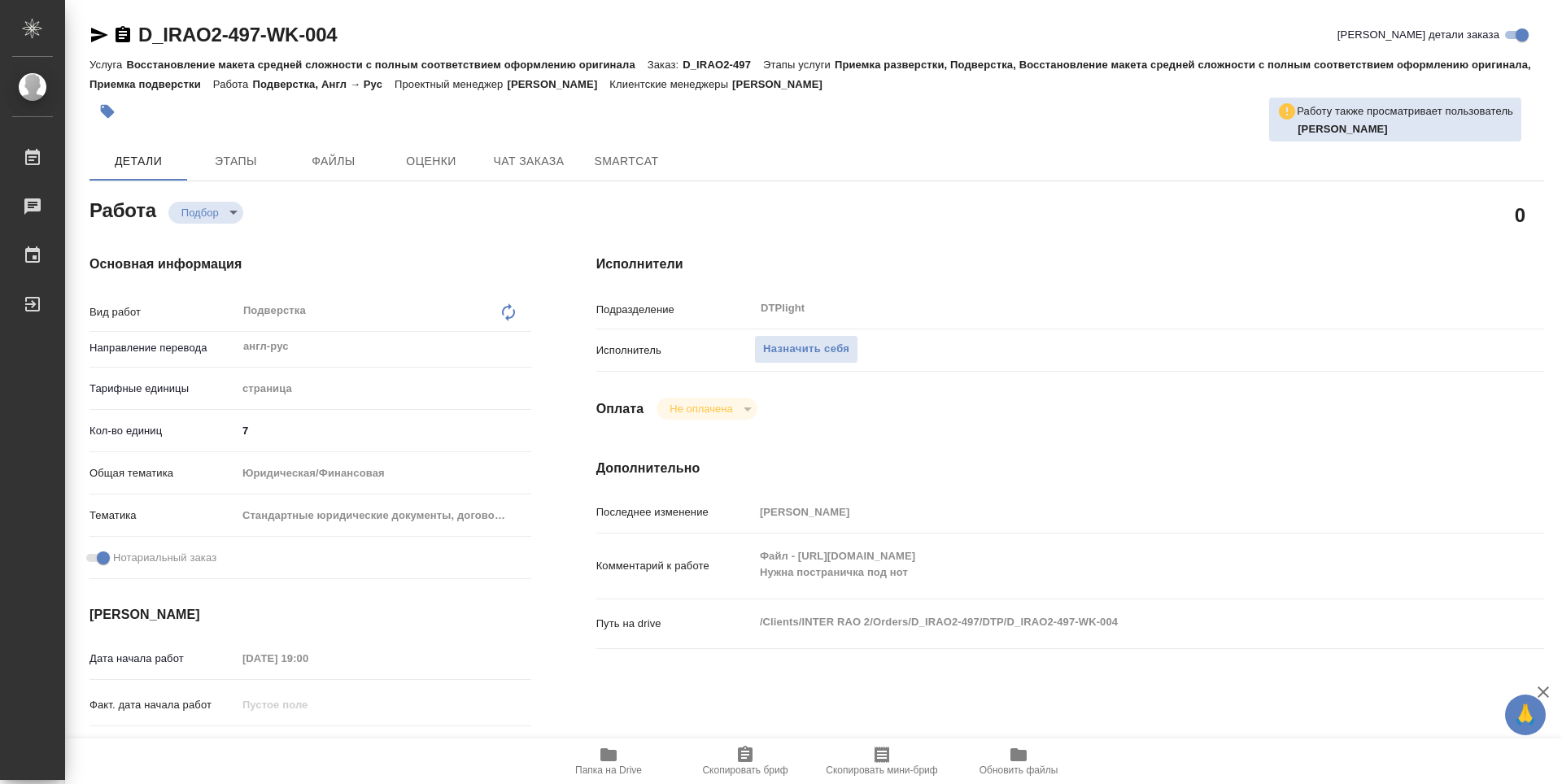
click at [618, 755] on span "Папка на Drive" at bounding box center [609, 761] width 117 height 31
type textarea "x"
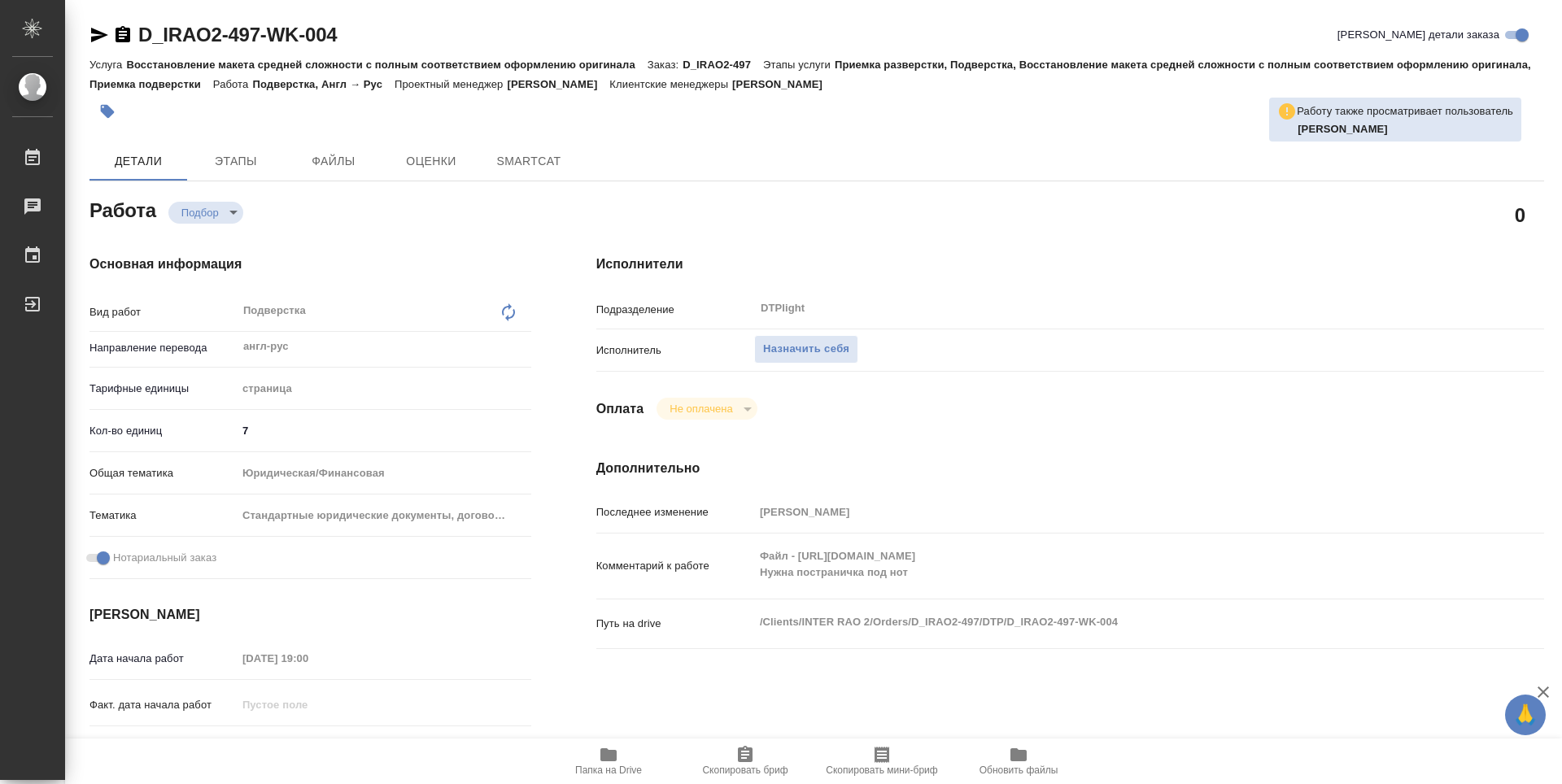
type textarea "x"
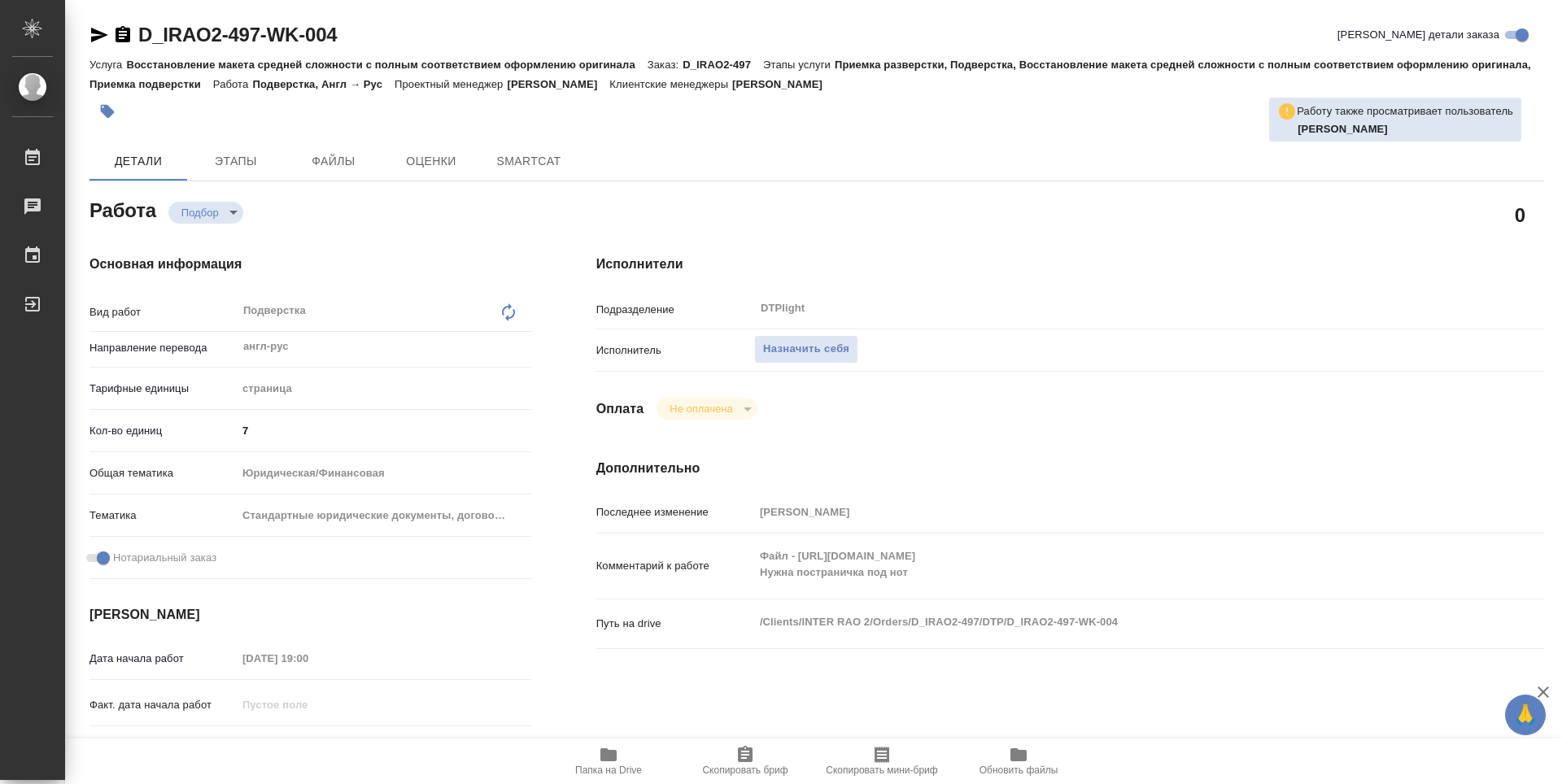
type textarea "x"
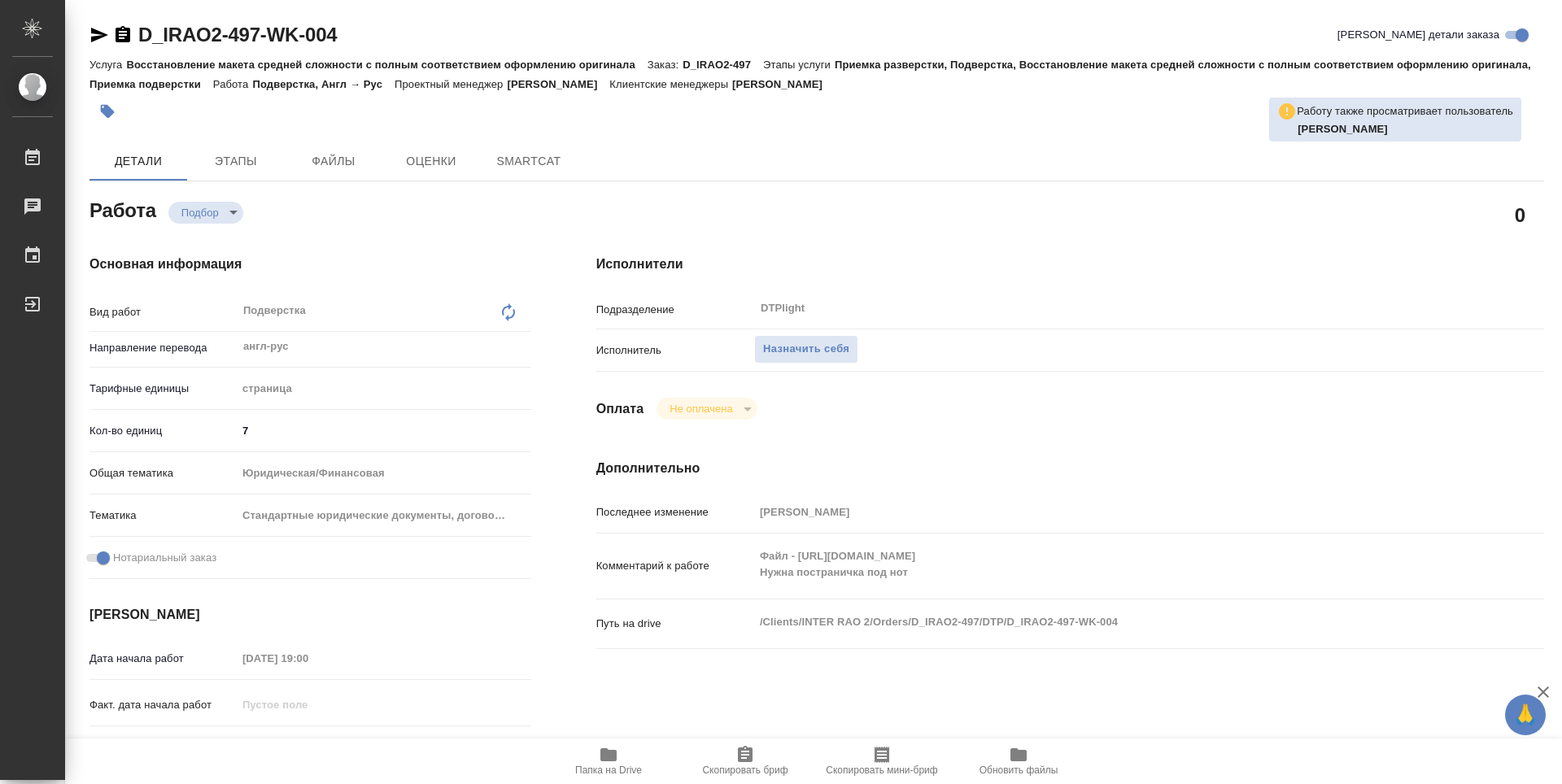
type textarea "x"
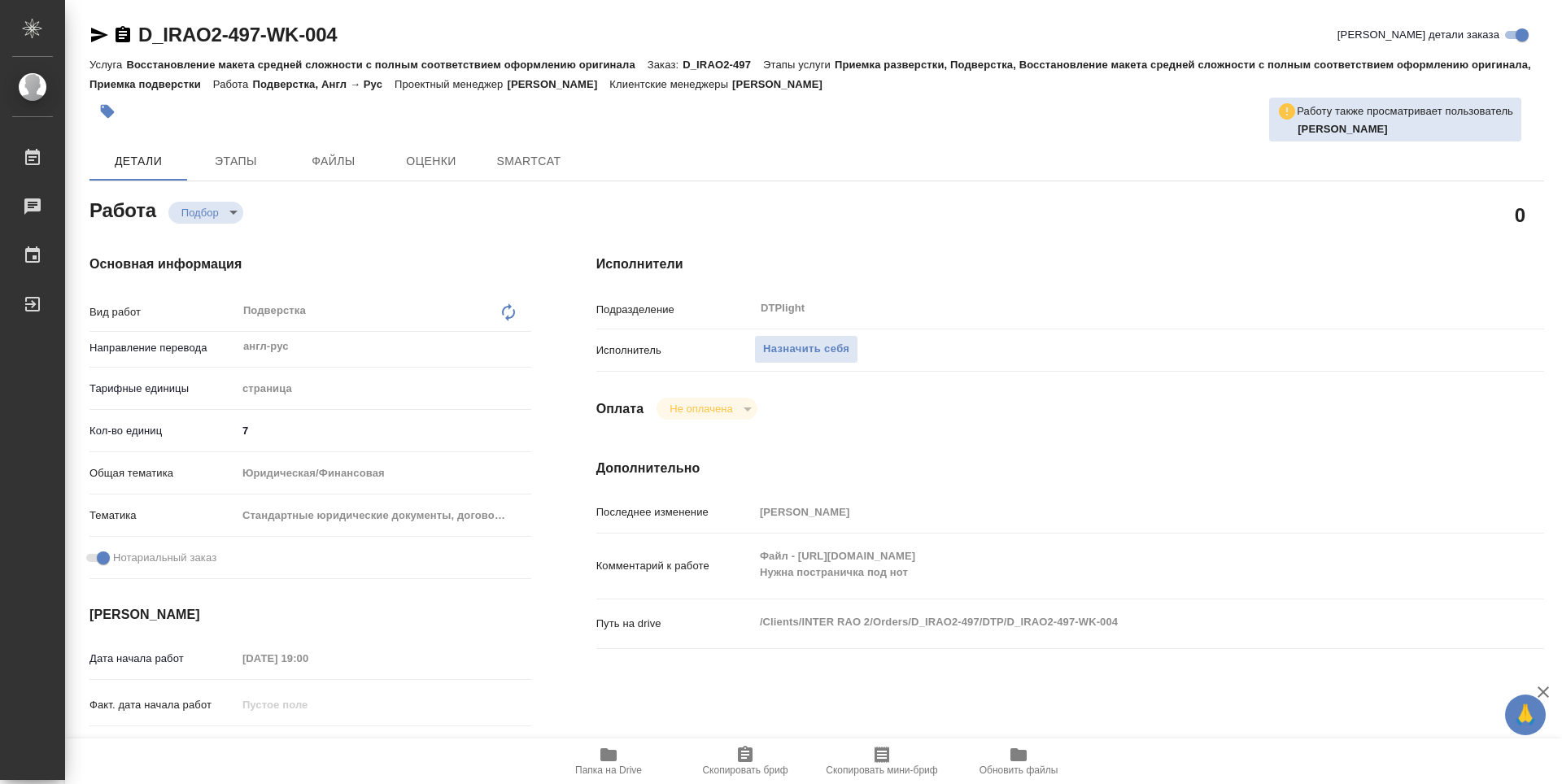
type textarea "x"
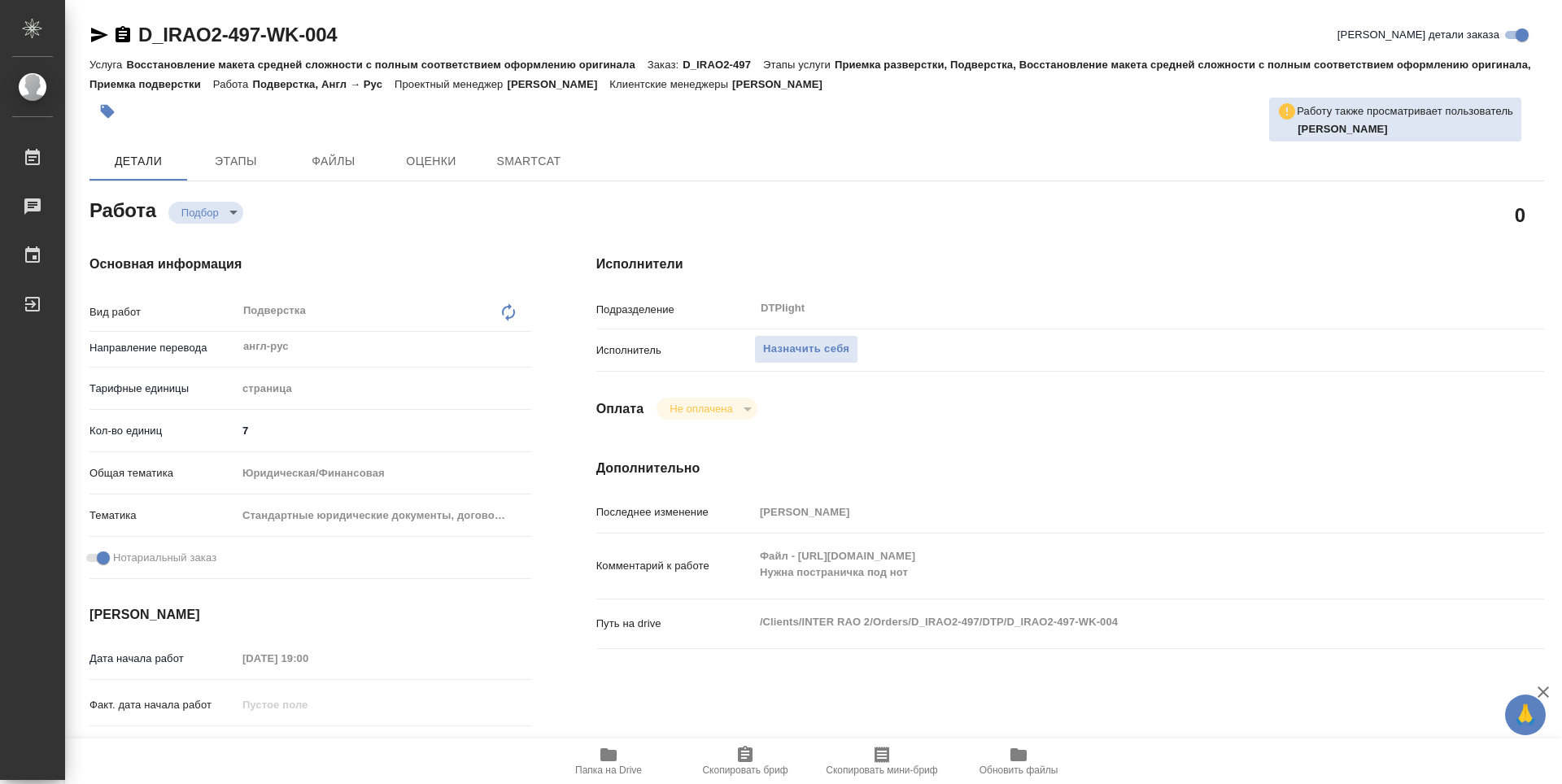
type textarea "x"
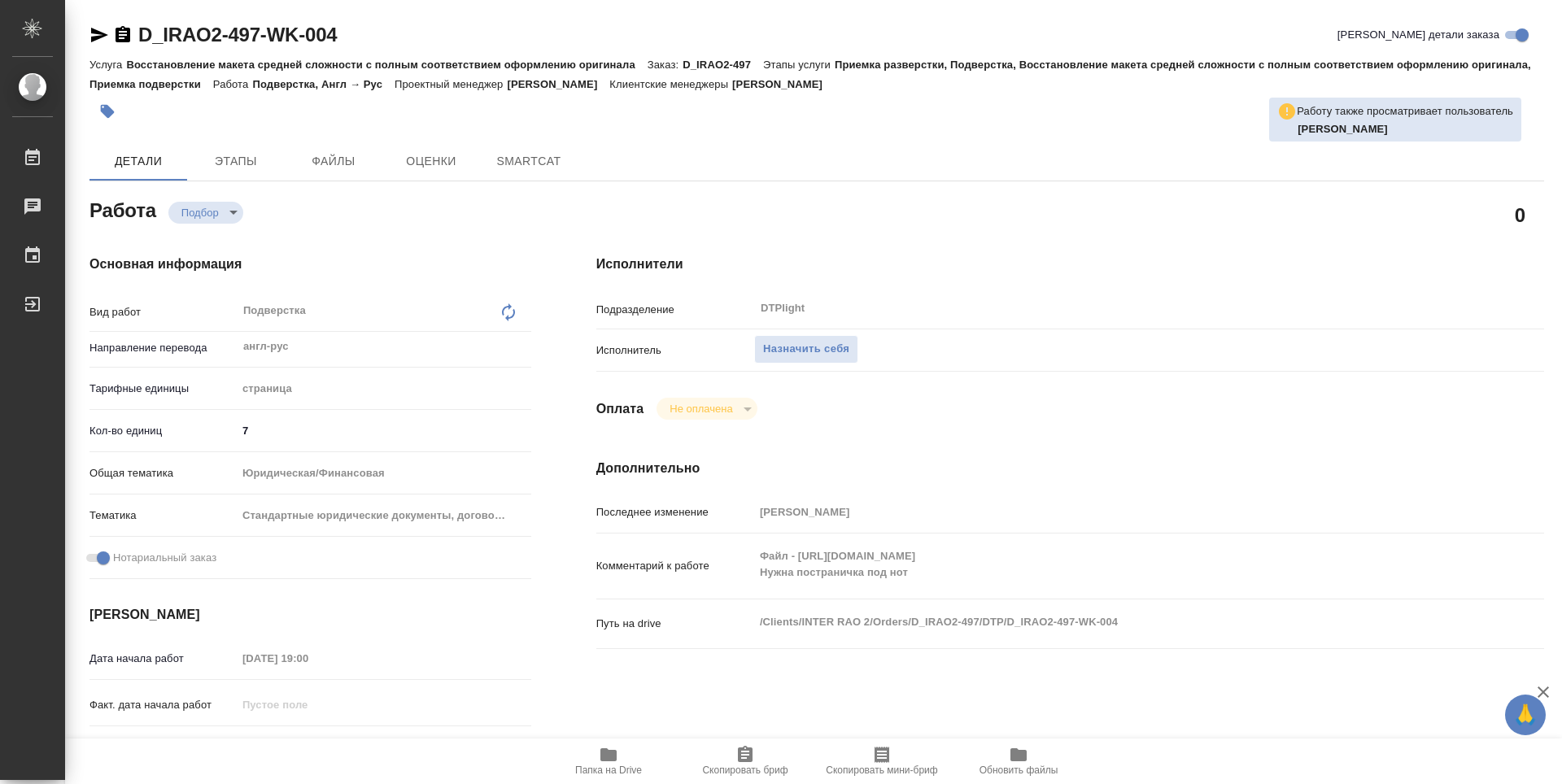
type textarea "x"
click at [608, 756] on icon "button" at bounding box center [608, 755] width 16 height 13
type textarea "x"
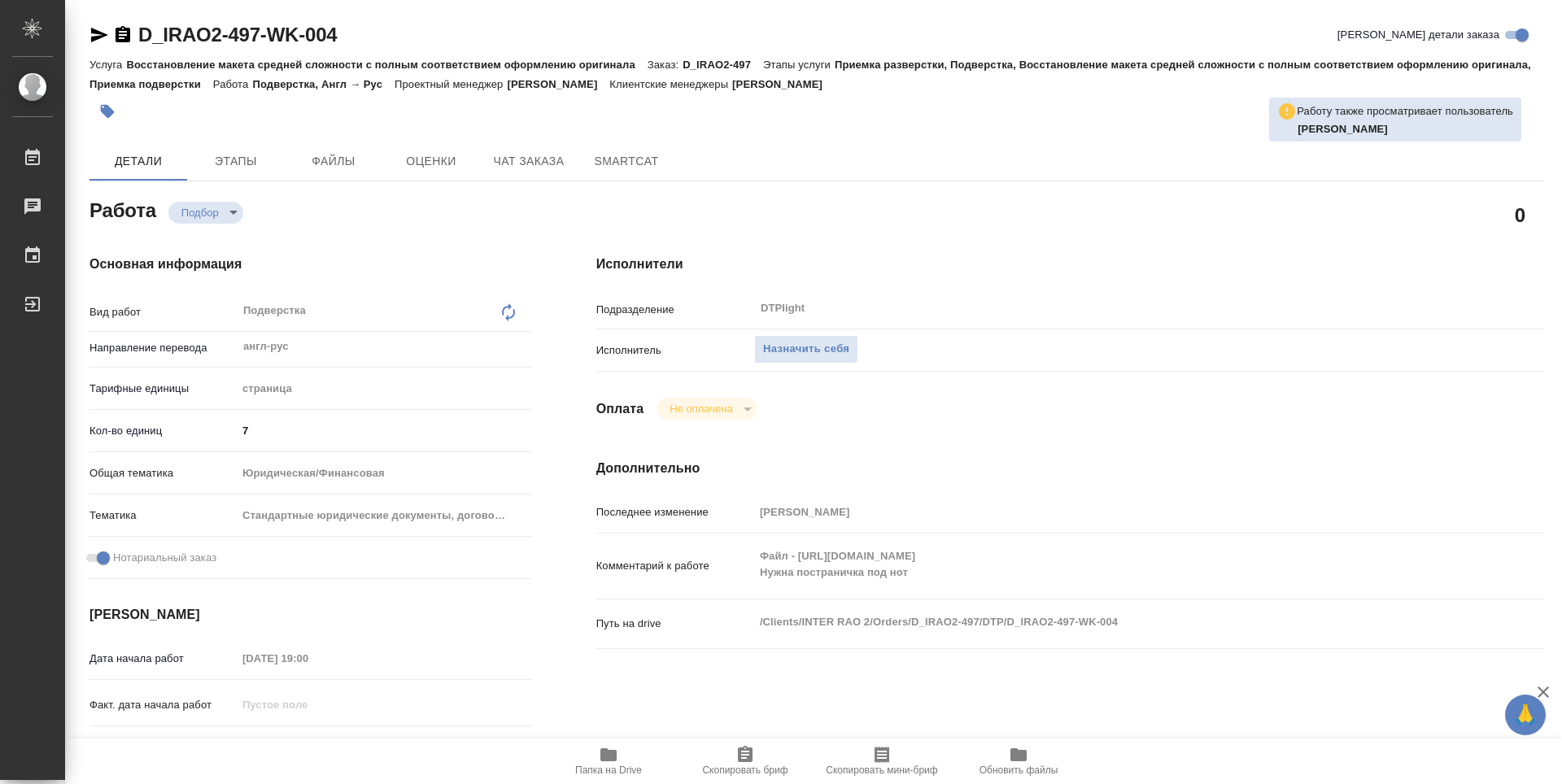
type textarea "x"
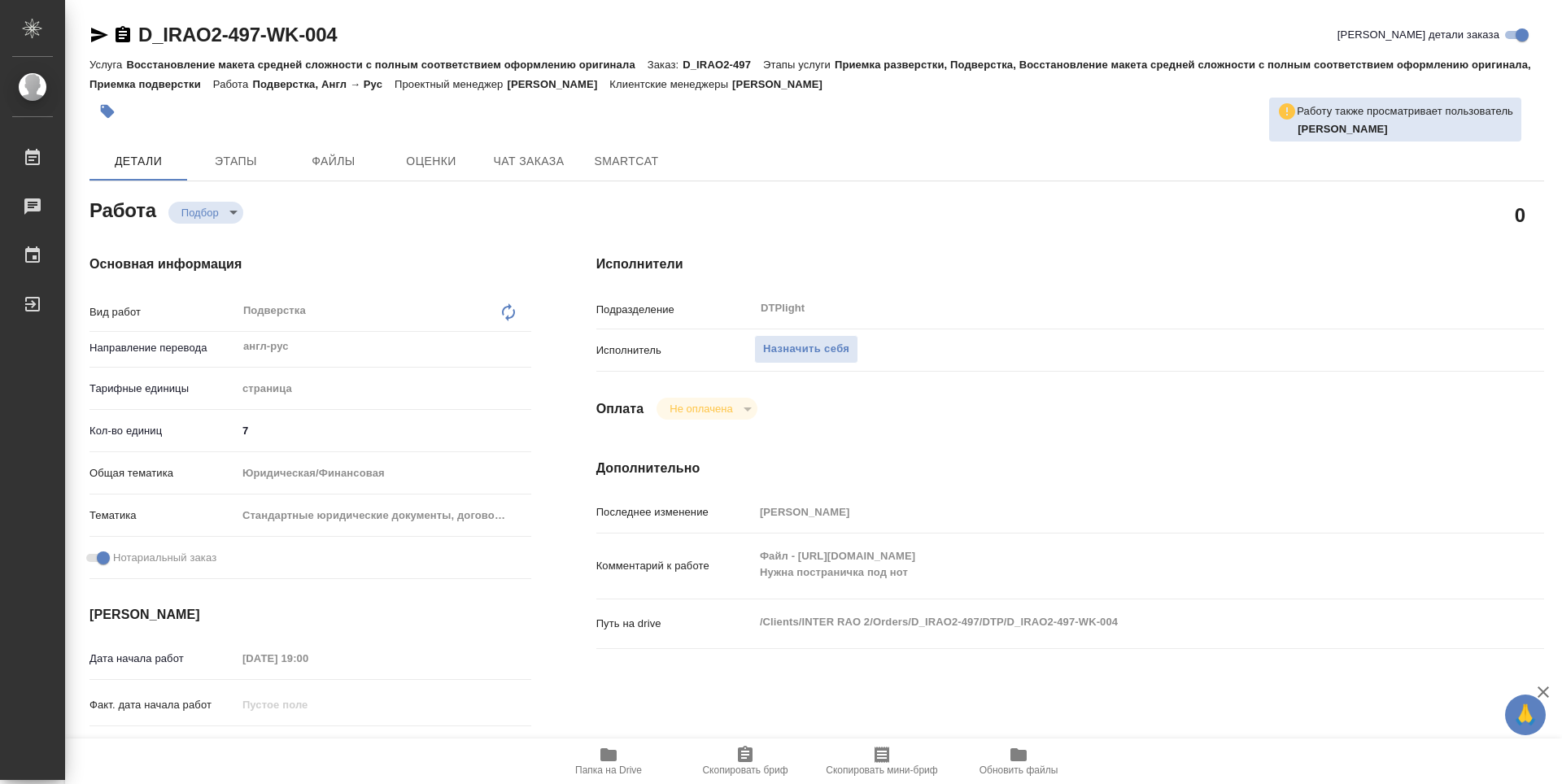
type textarea "x"
click at [838, 354] on span "Назначить себя" at bounding box center [806, 350] width 86 height 19
type textarea "x"
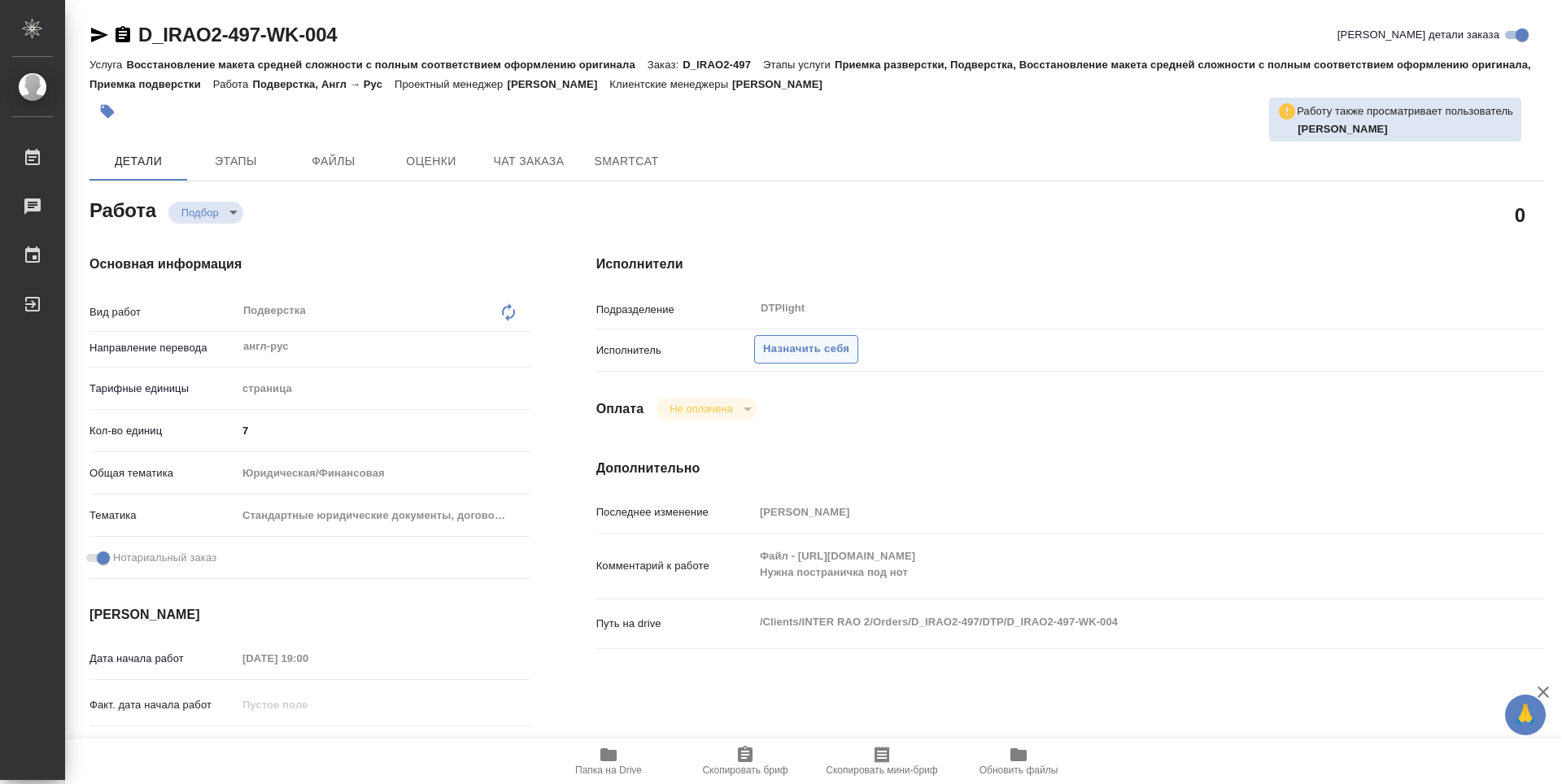
type textarea "x"
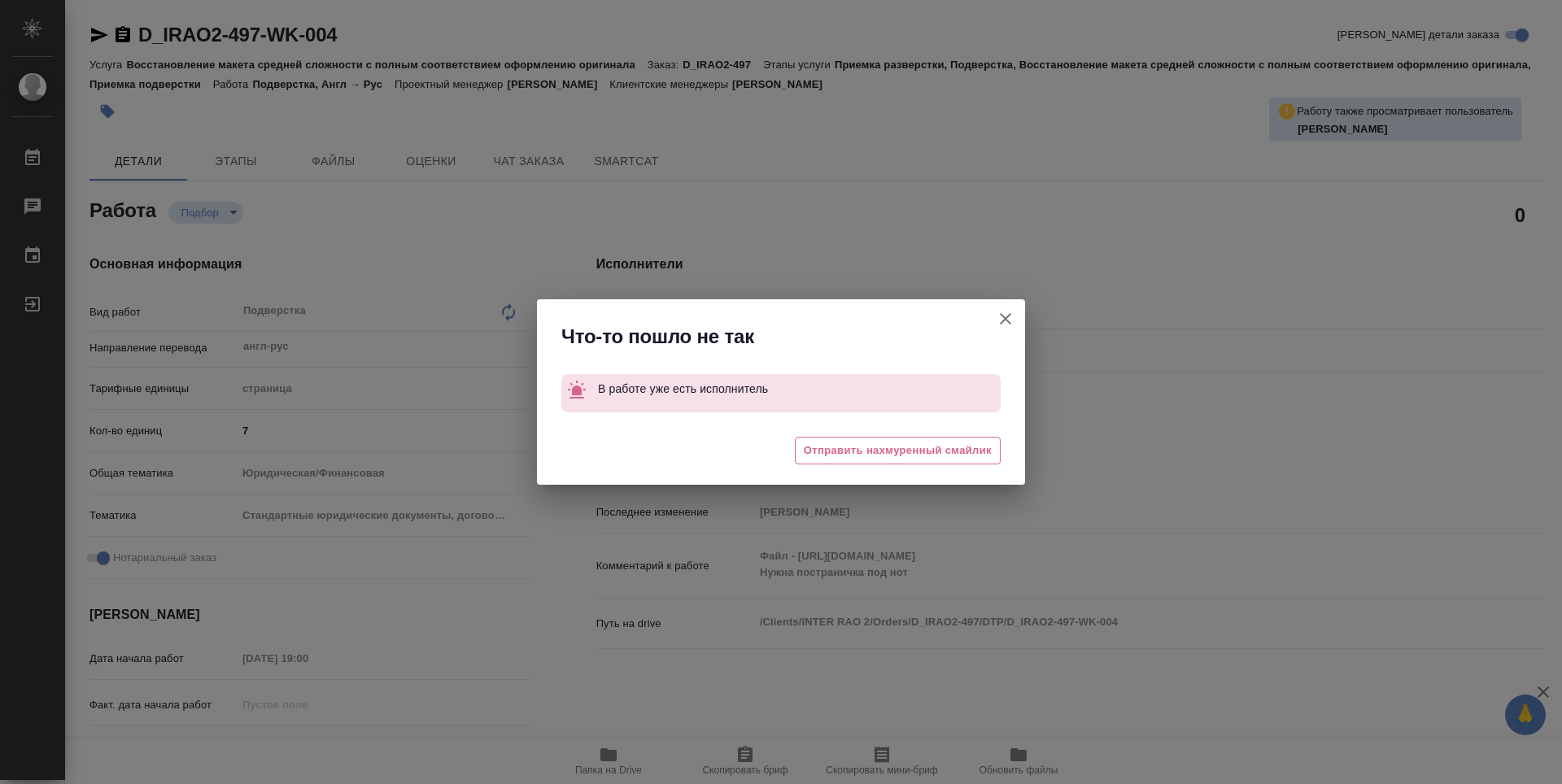
click at [1012, 317] on icon "button" at bounding box center [1005, 319] width 20 height 20
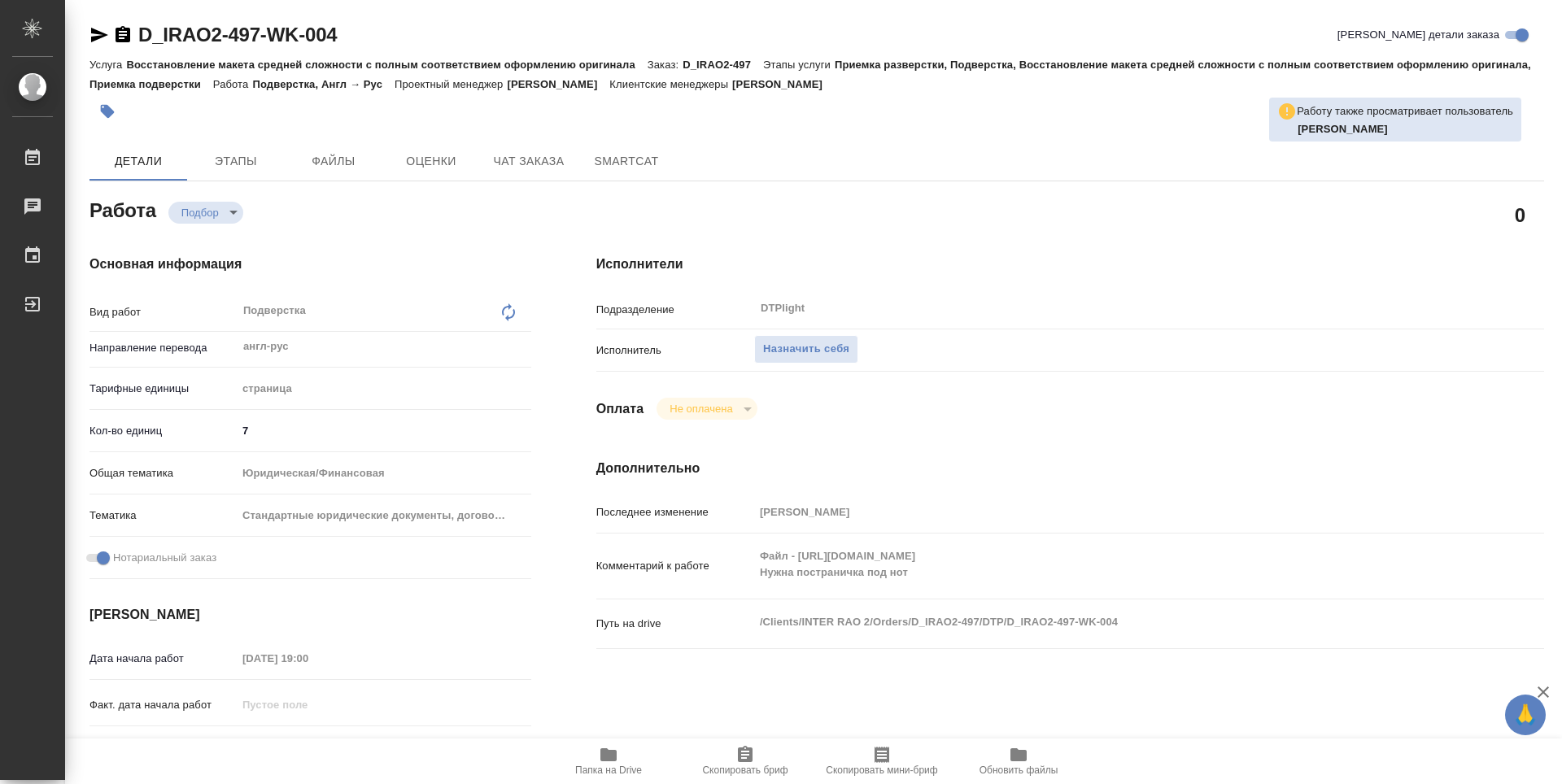
type textarea "x"
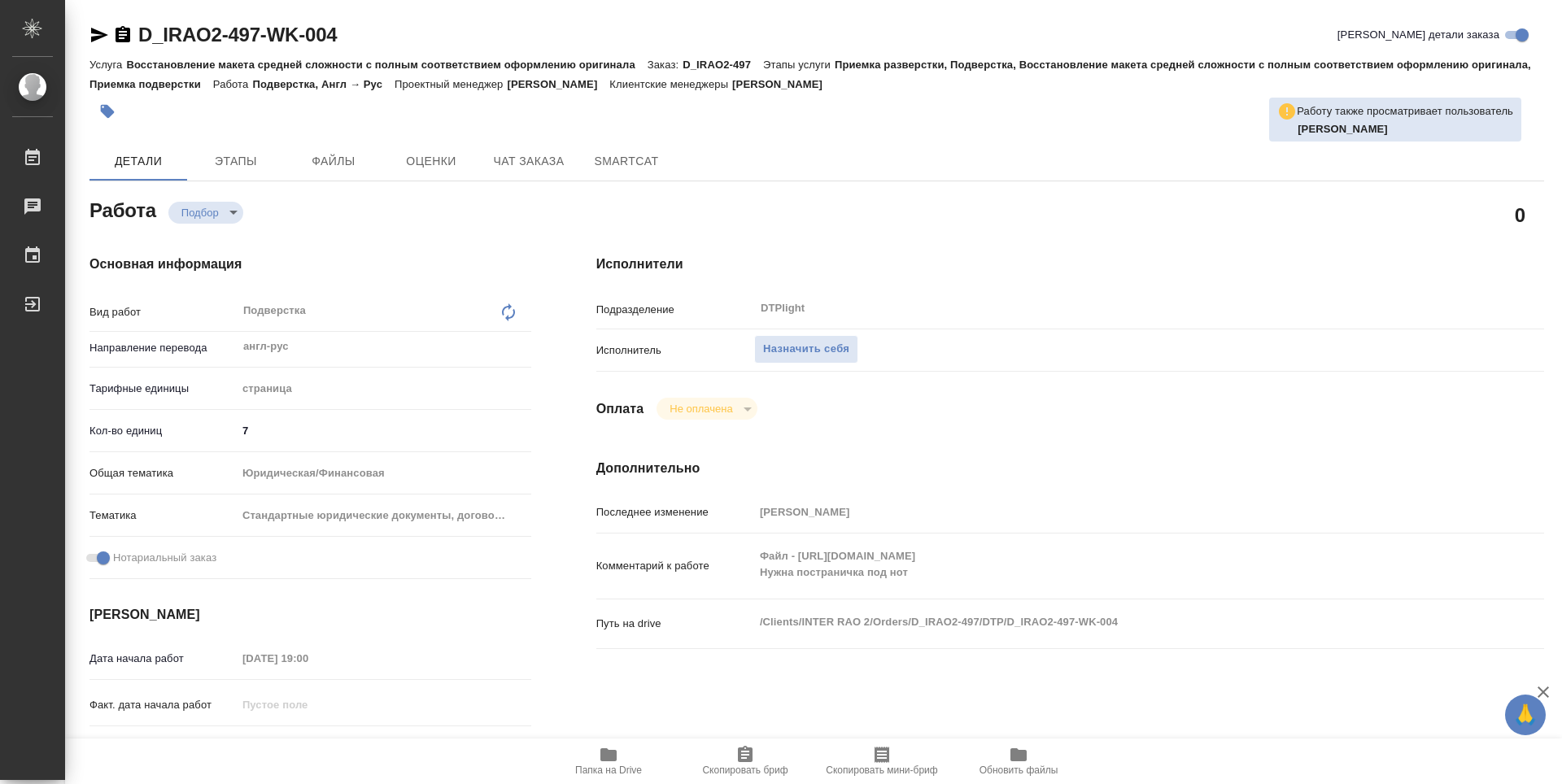
type textarea "x"
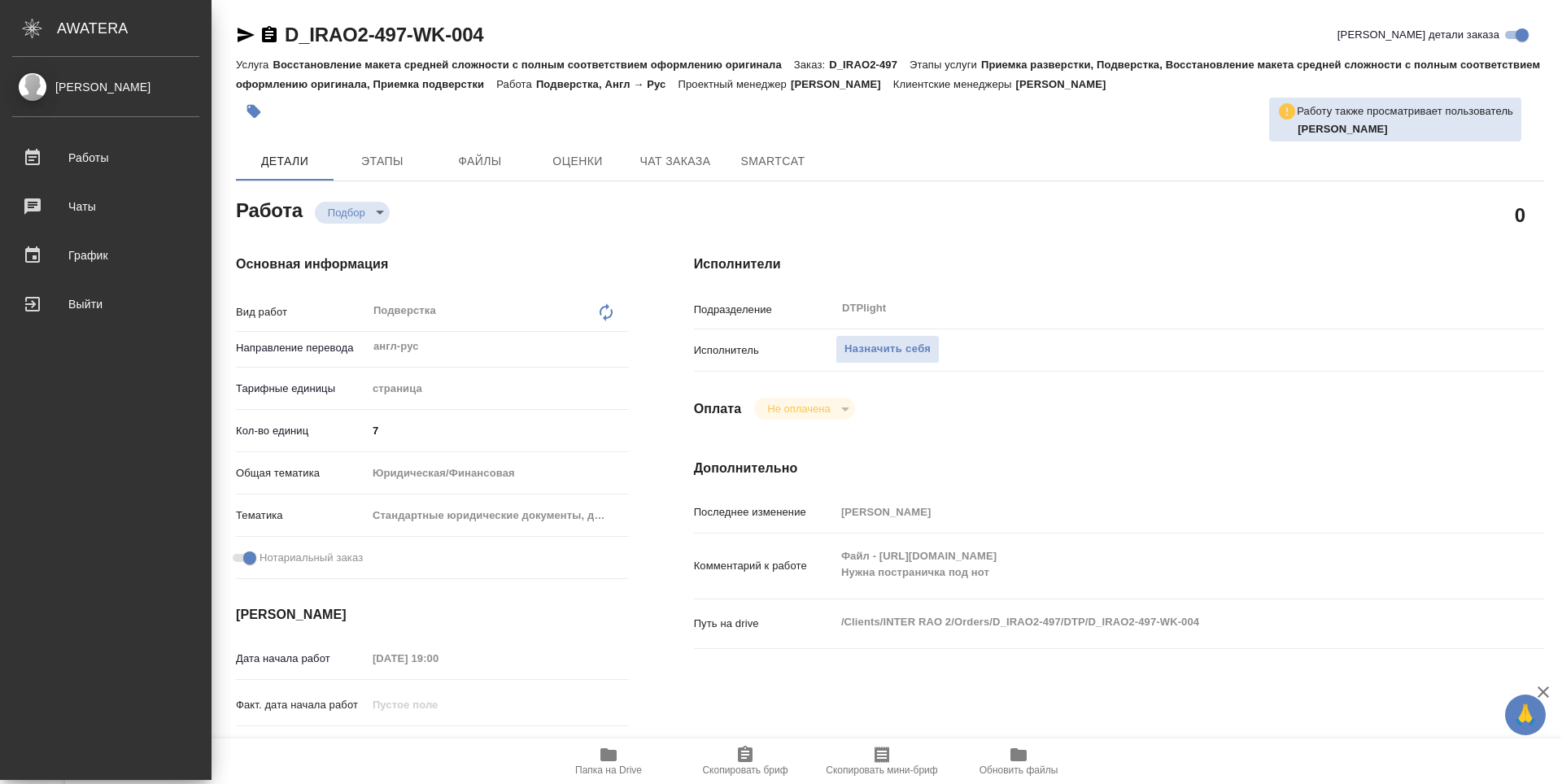
type textarea "x"
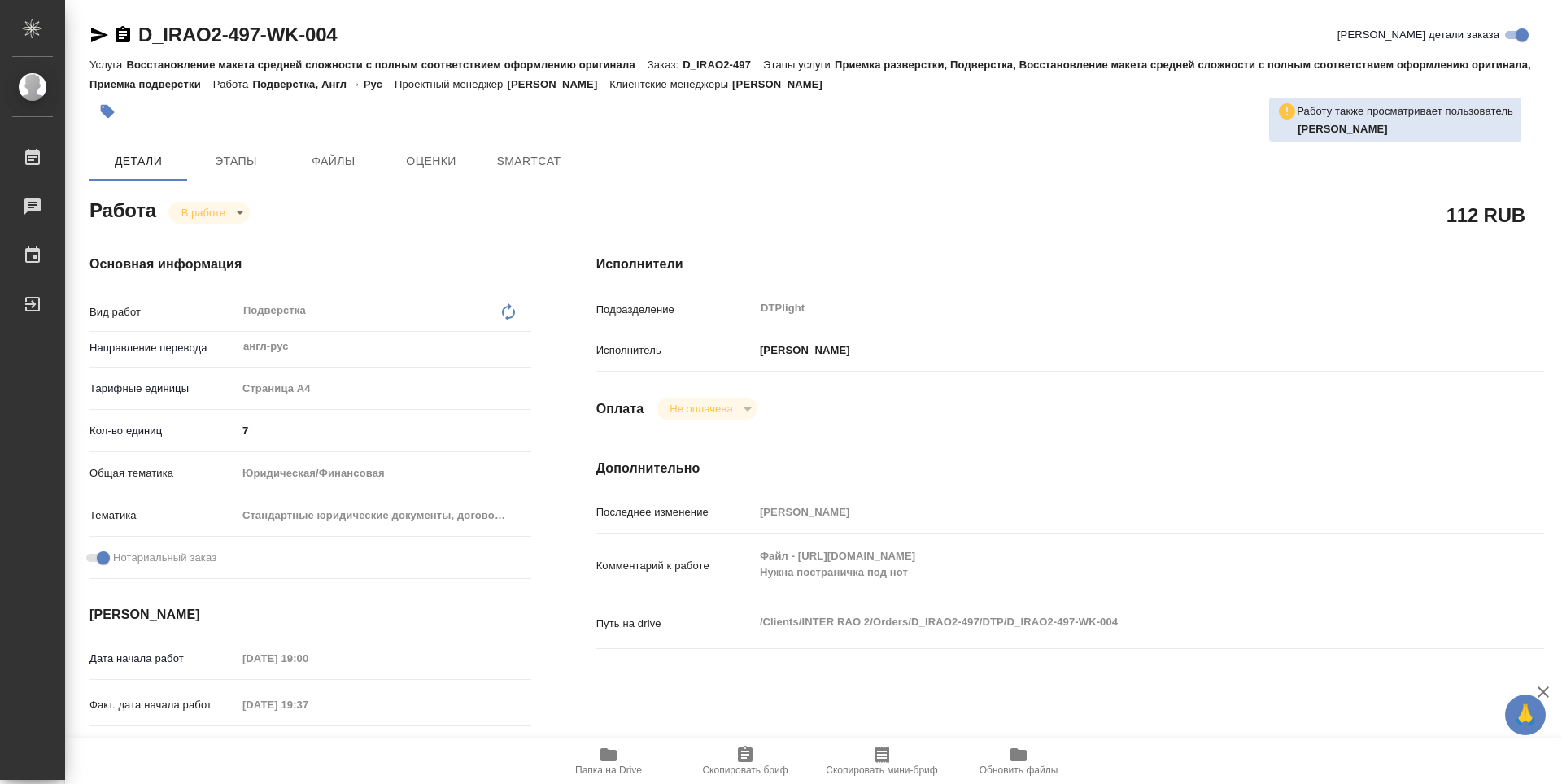
type textarea "x"
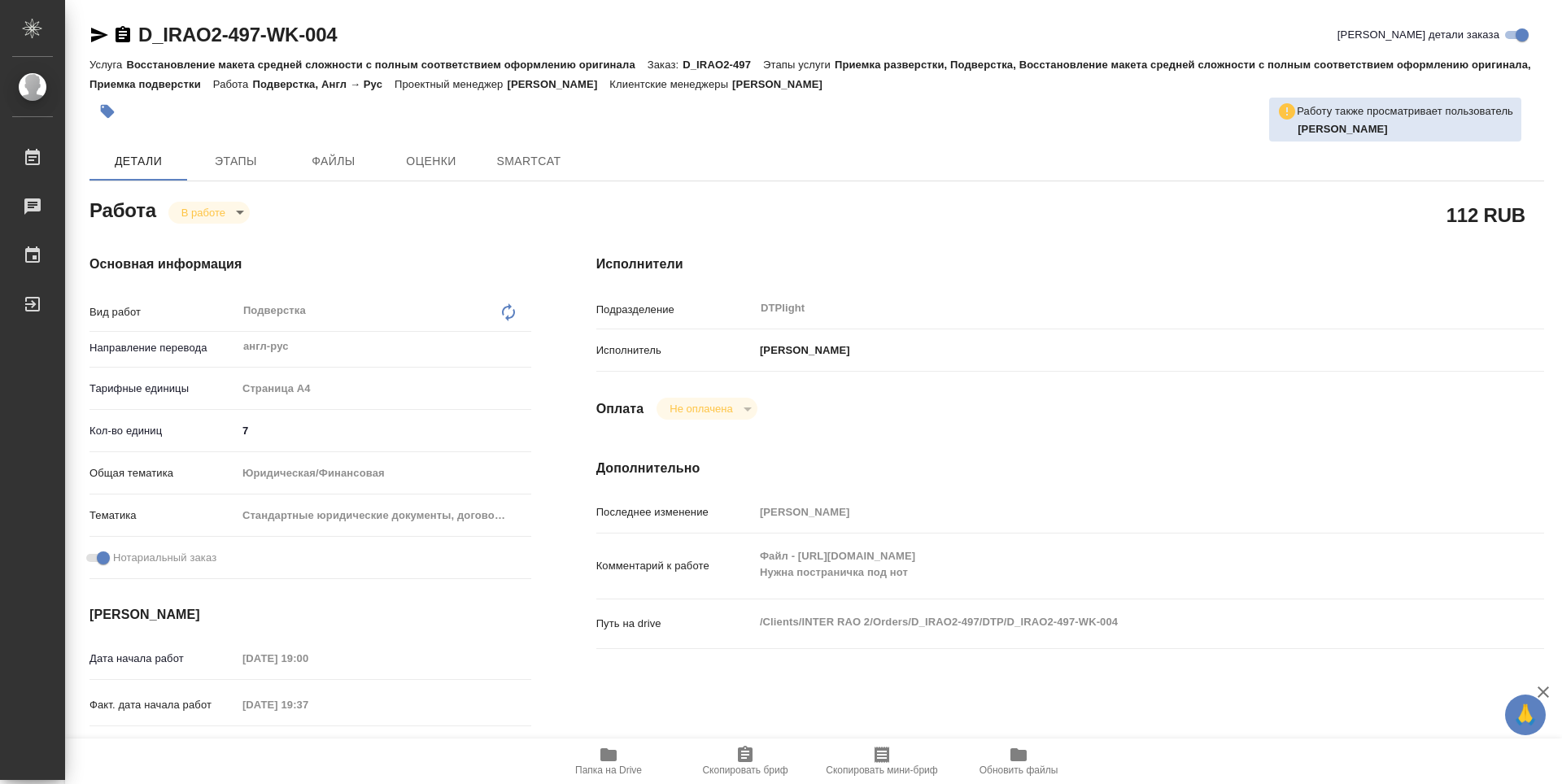
type textarea "x"
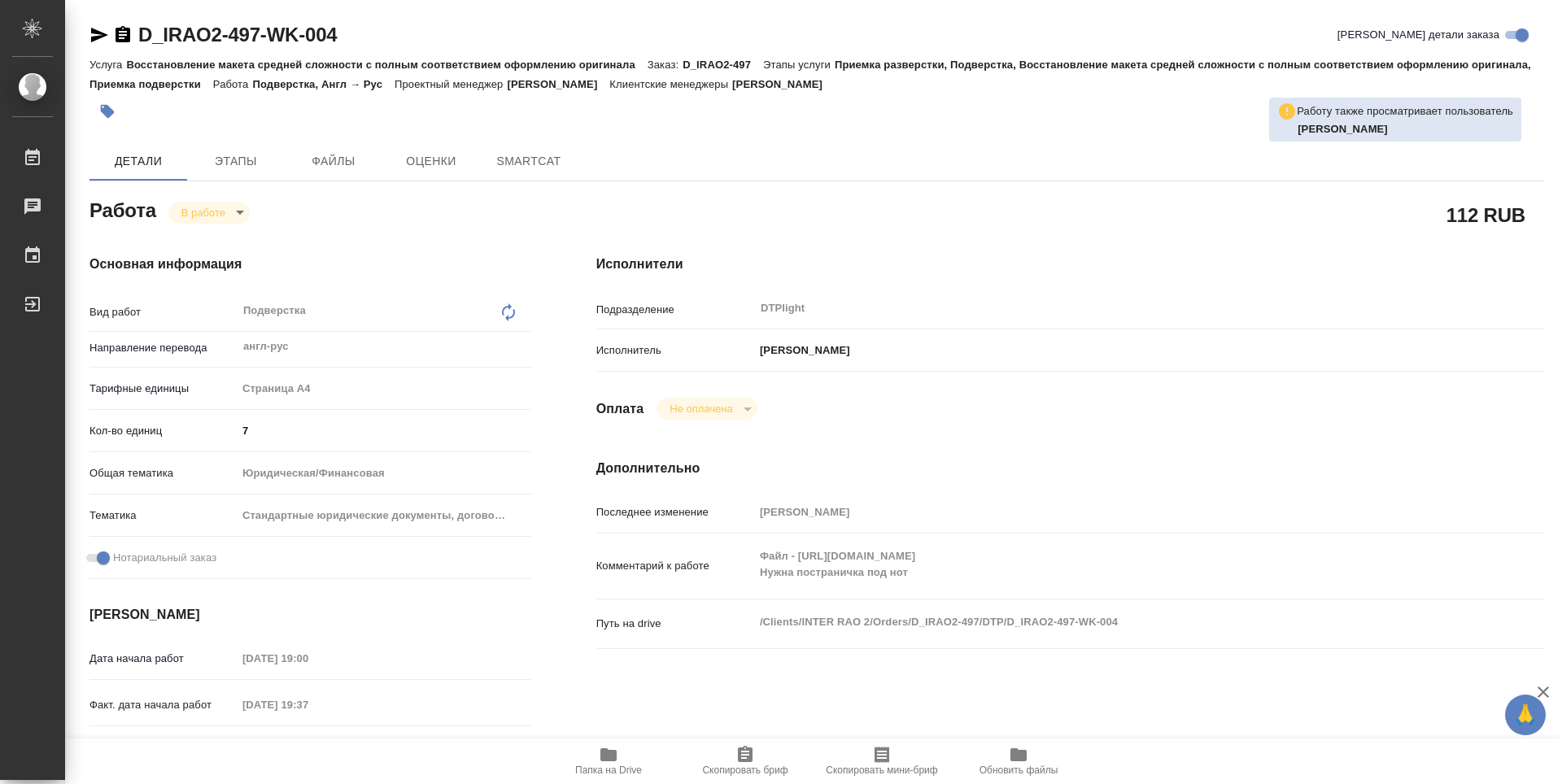
type textarea "x"
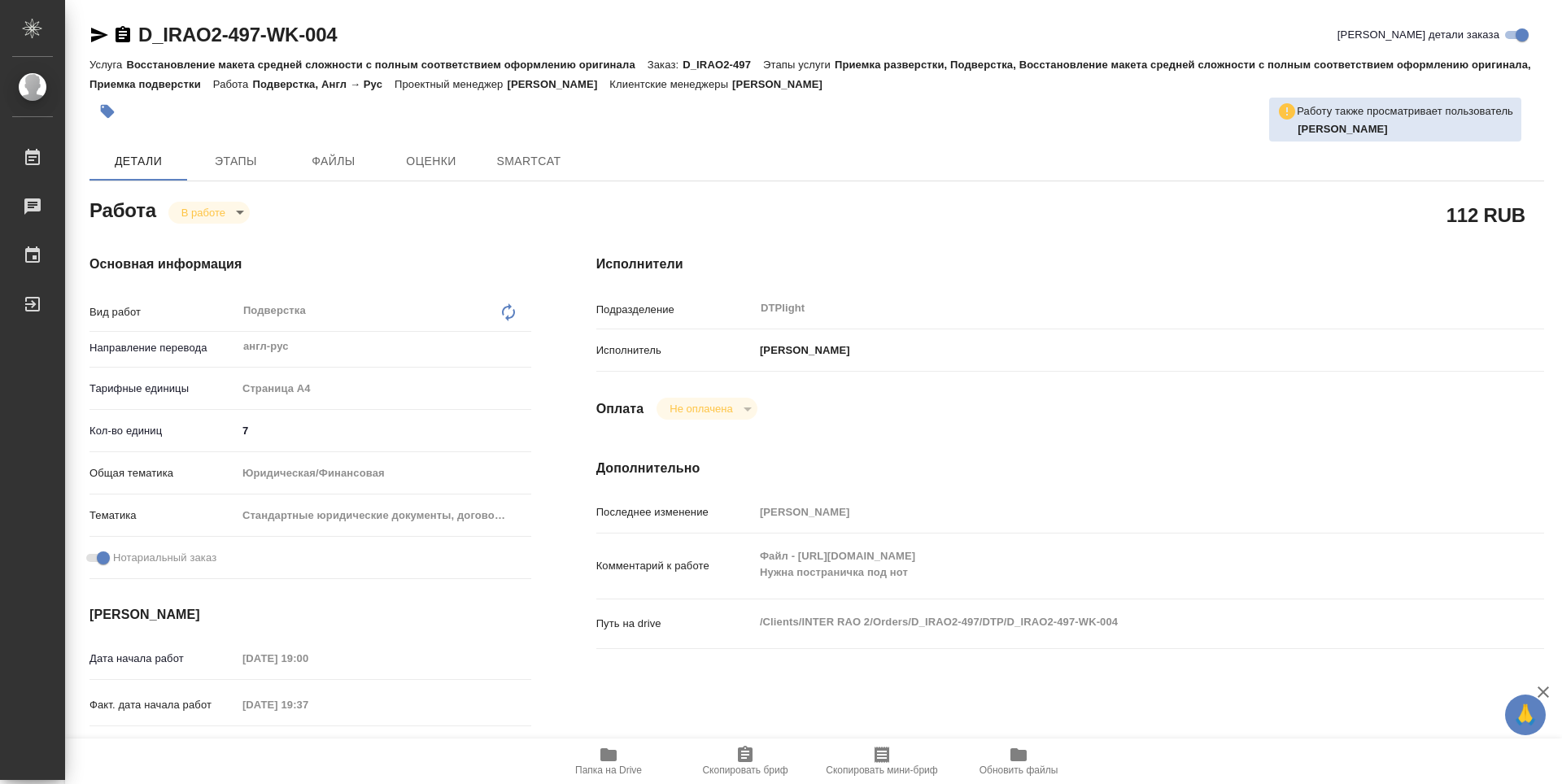
type textarea "x"
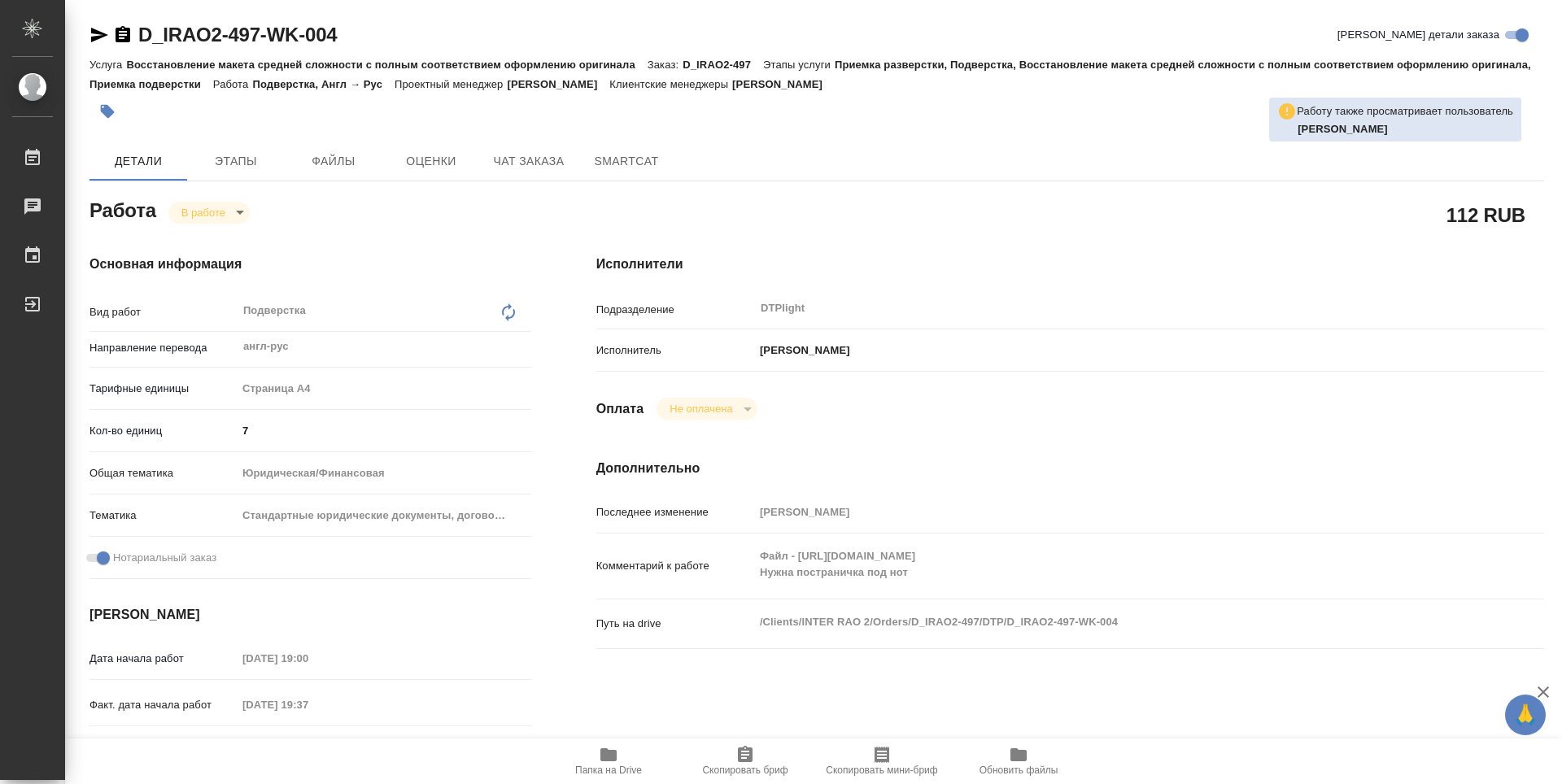
type textarea "x"
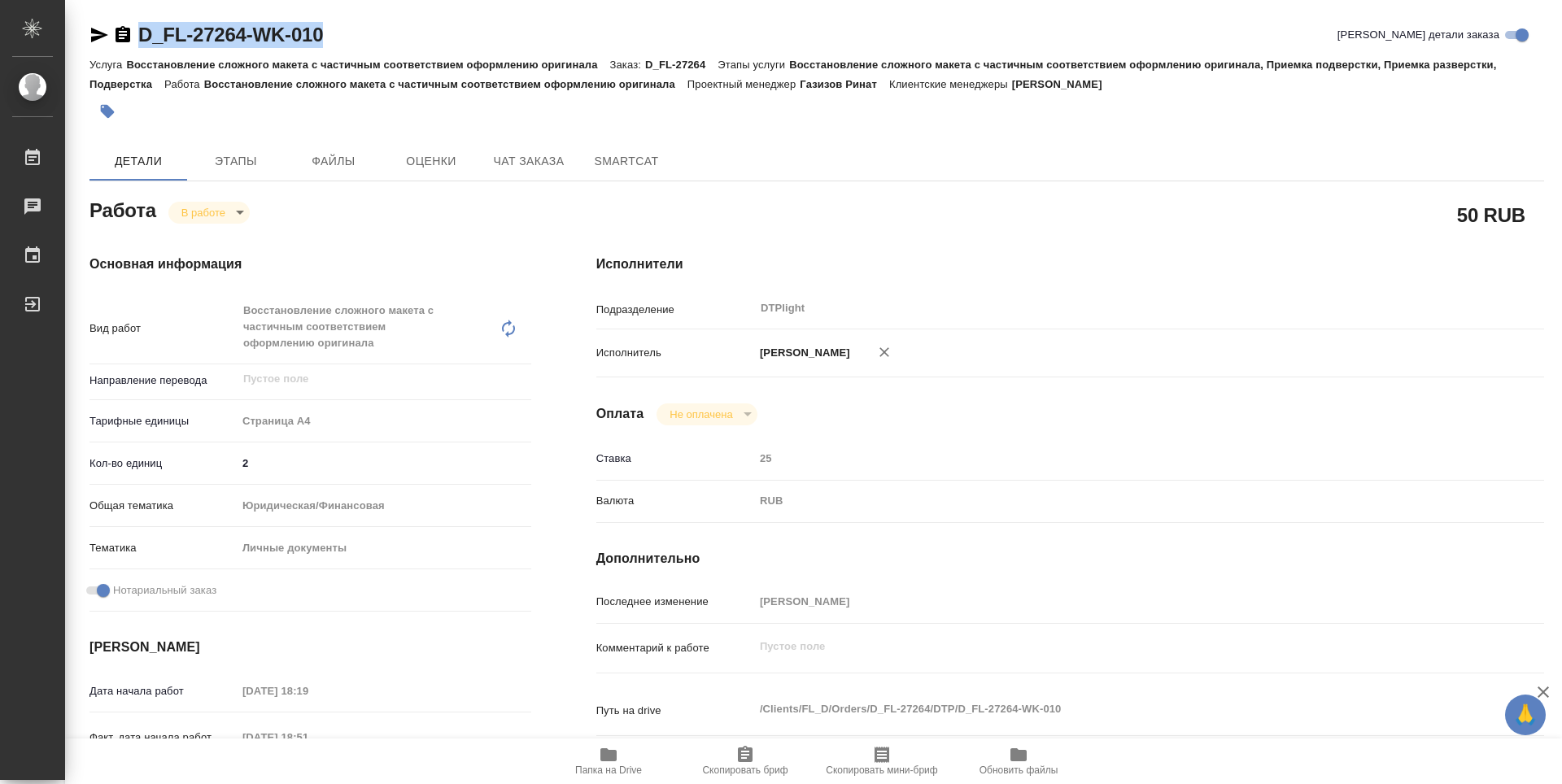
click at [601, 769] on span "Папка на Drive" at bounding box center [608, 770] width 66 height 11
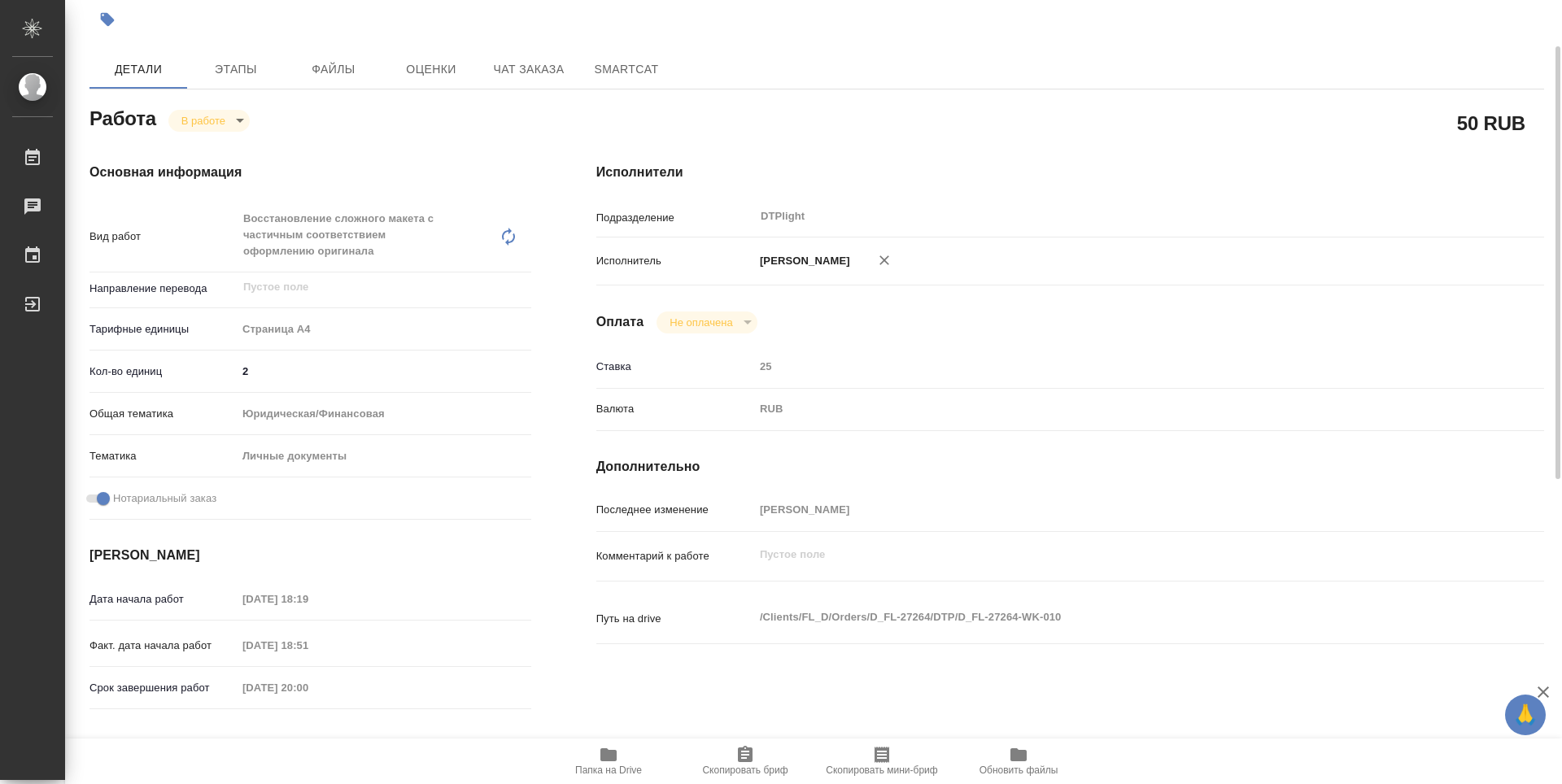
scroll to position [81, 0]
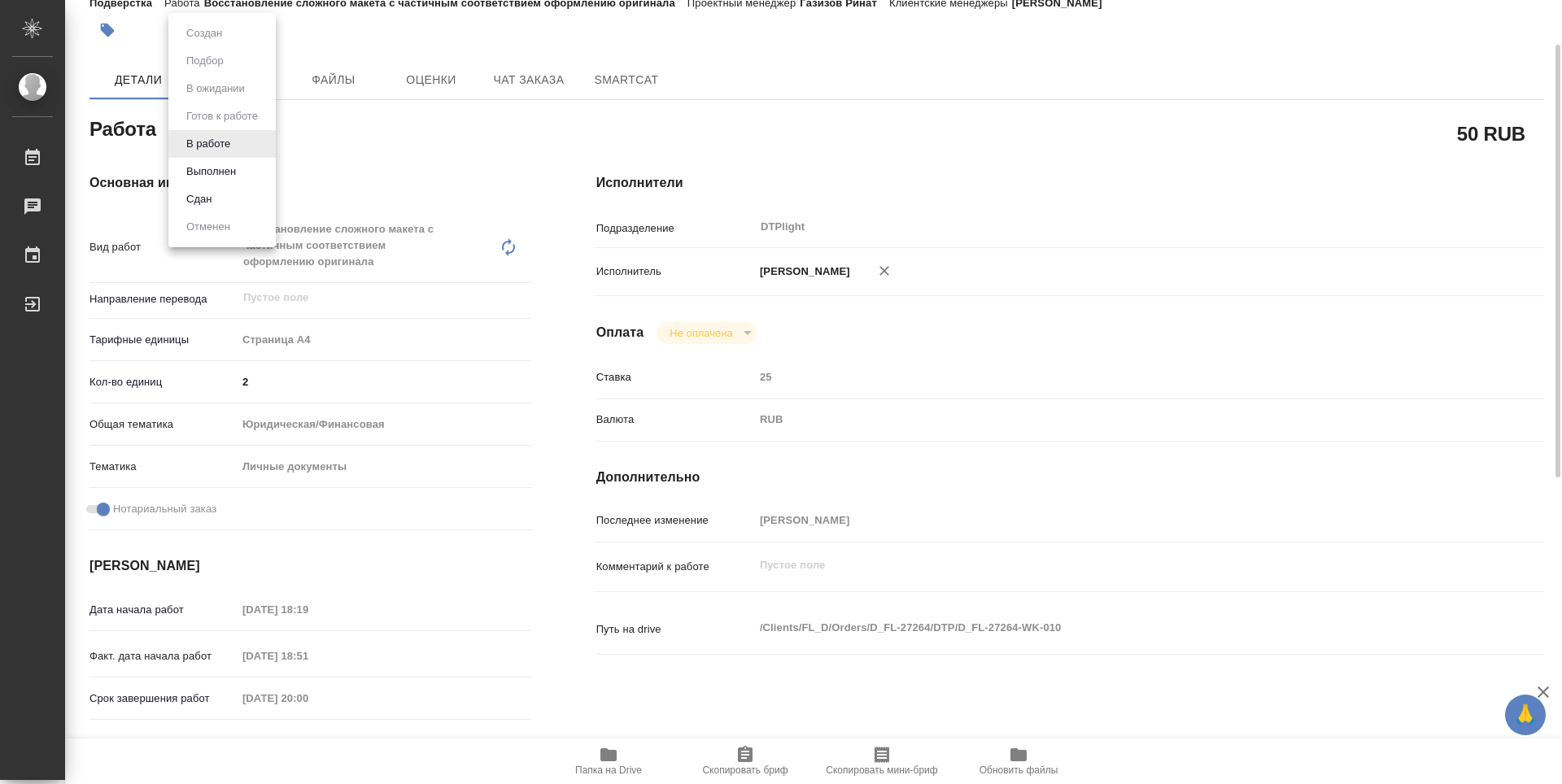
click at [218, 129] on body "🙏 .cls-1 fill:#fff; AWATERA Zubakova Viktoriya Работы 0 Чаты График Выйти D_FL-…" at bounding box center [781, 392] width 1562 height 784
click at [217, 168] on button "Выполнен" at bounding box center [211, 171] width 60 height 18
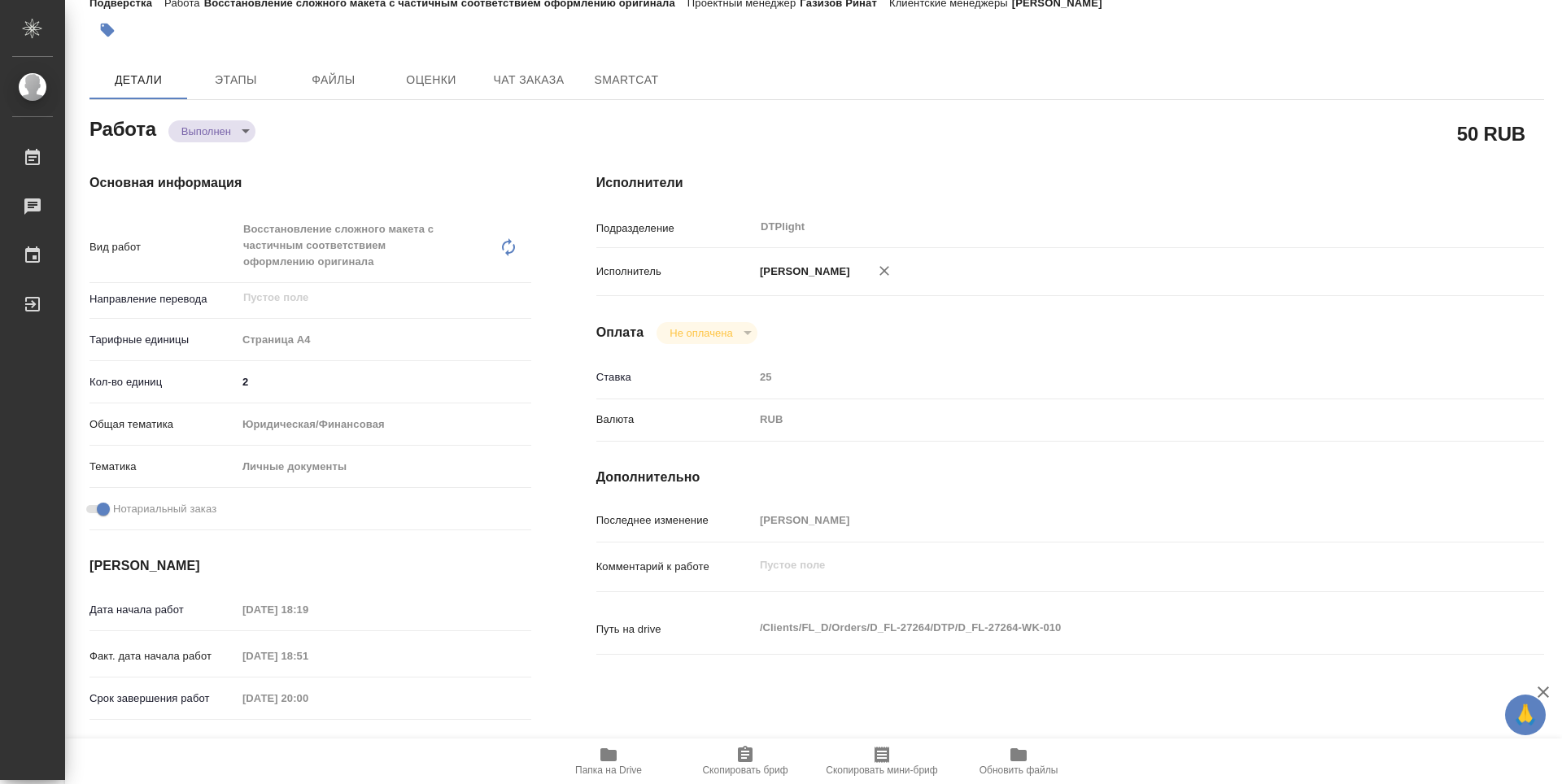
type textarea "x"
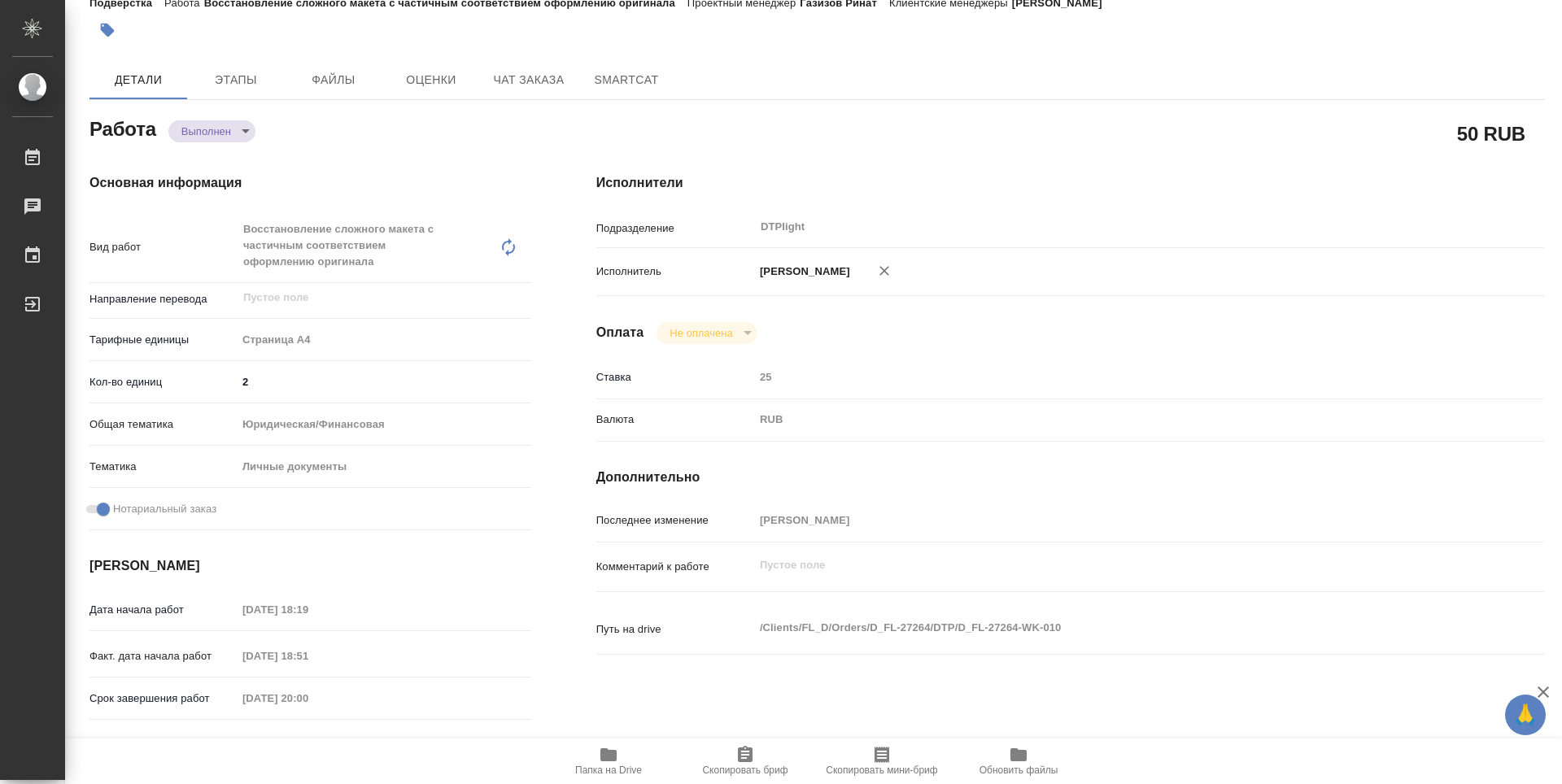
type textarea "x"
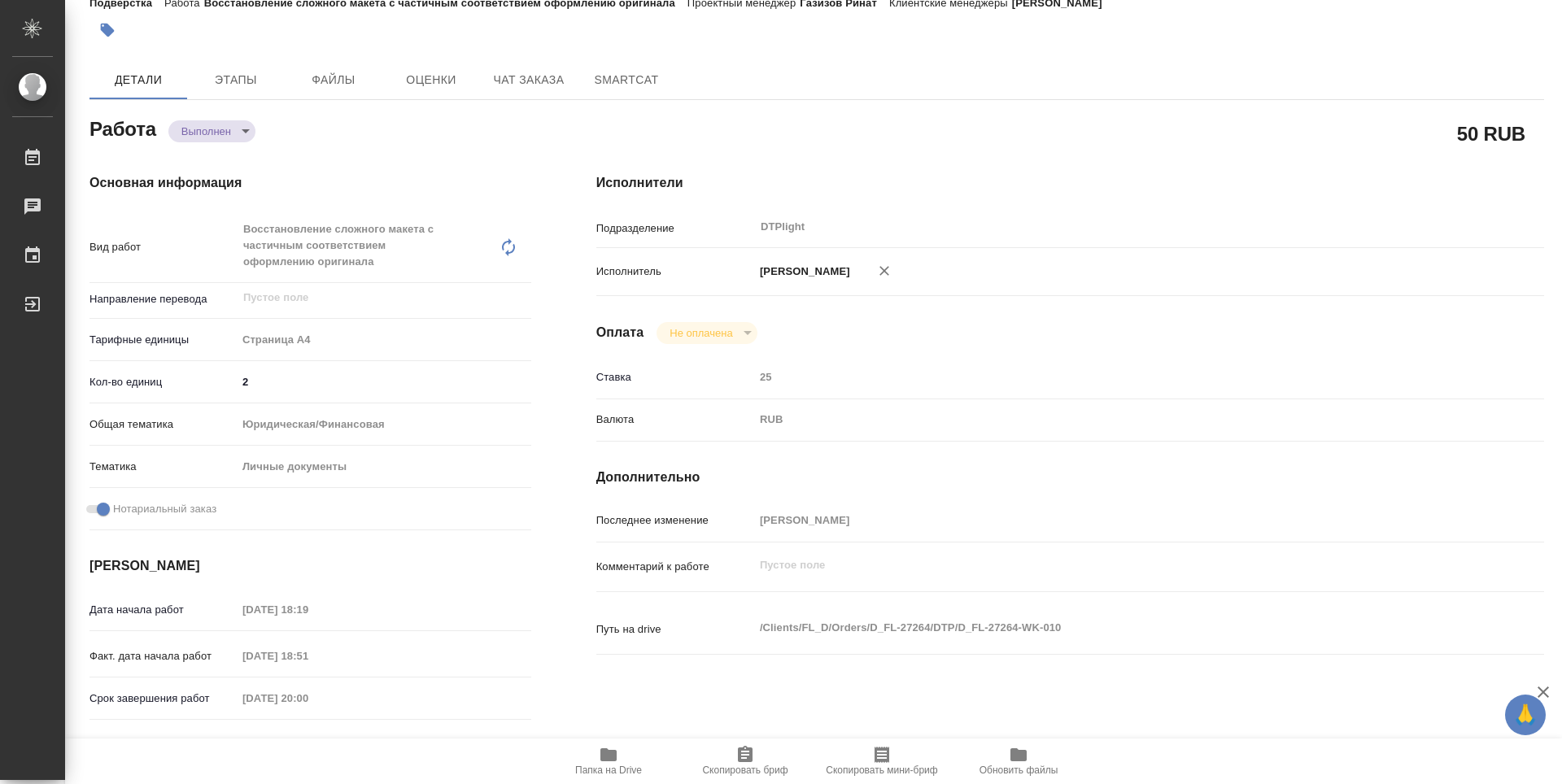
type textarea "x"
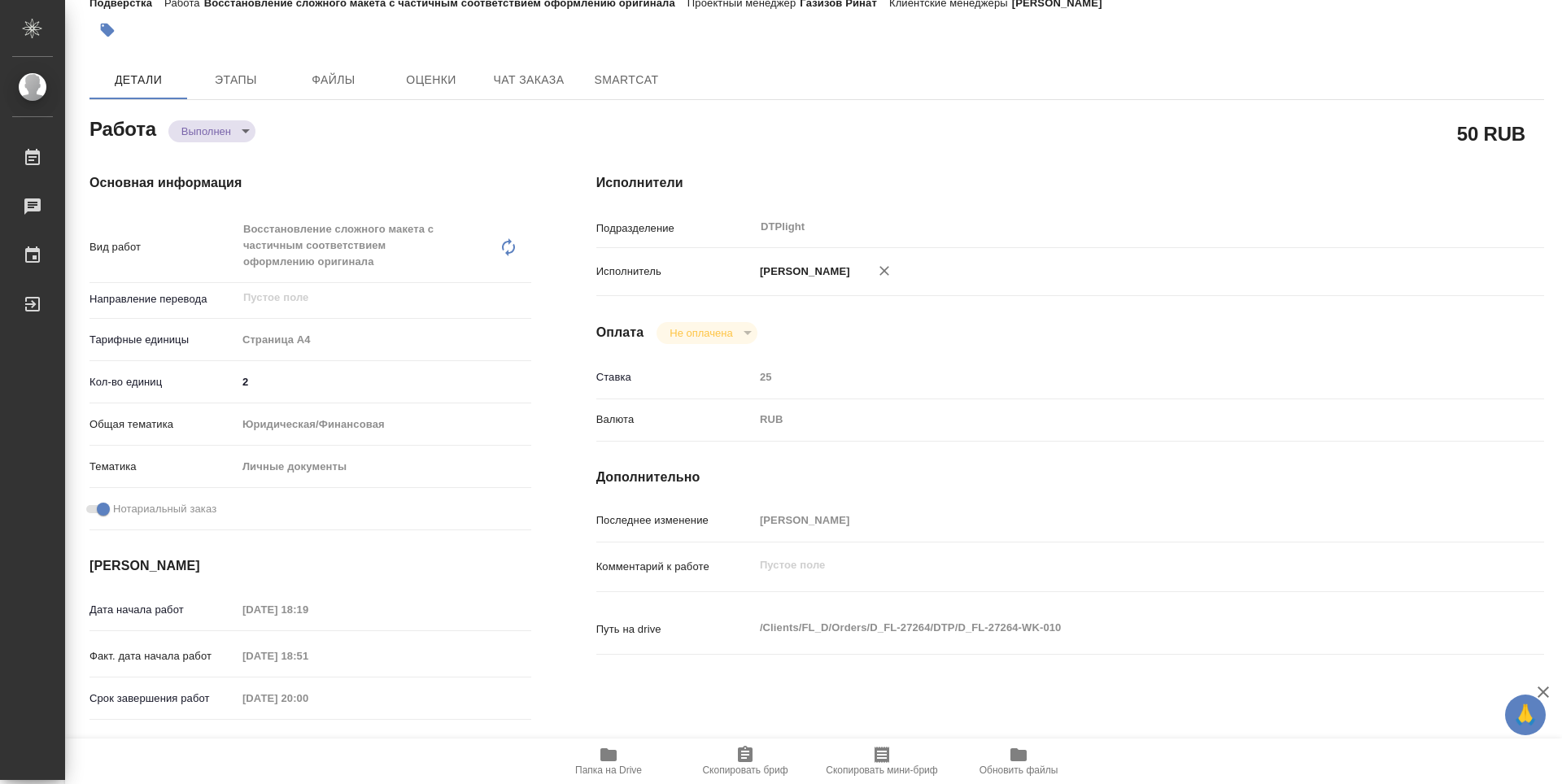
type textarea "x"
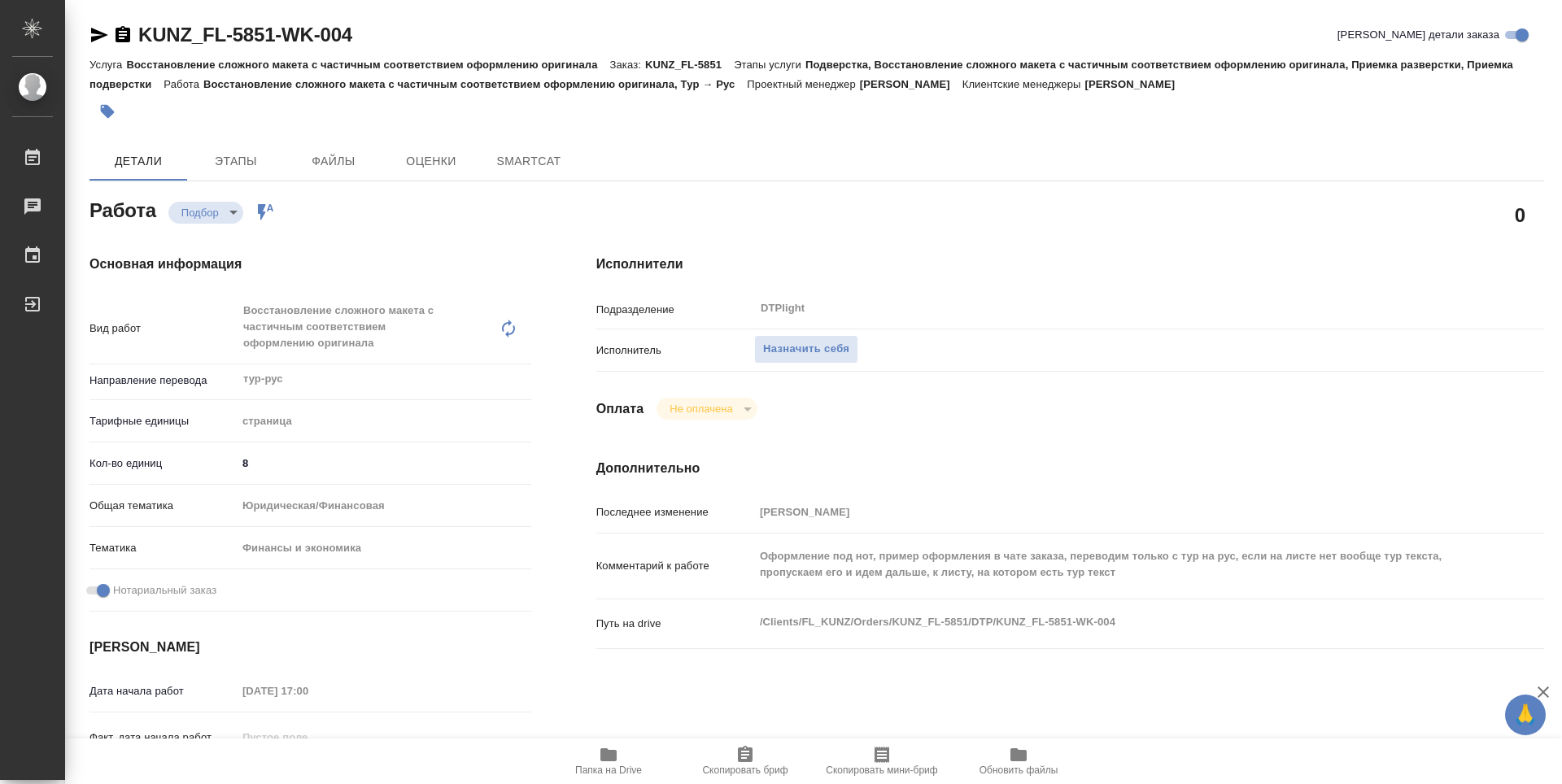
type textarea "x"
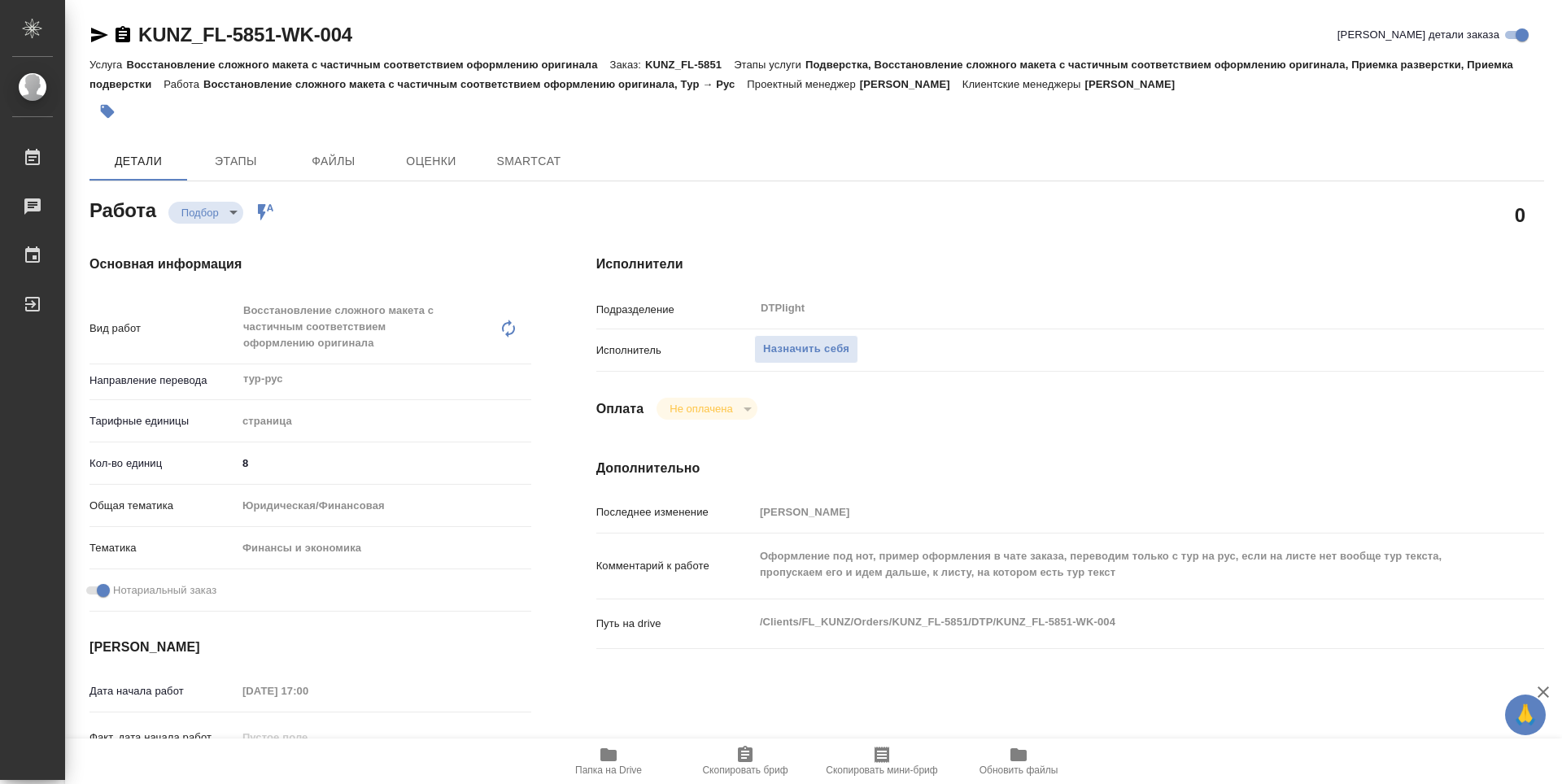
type textarea "x"
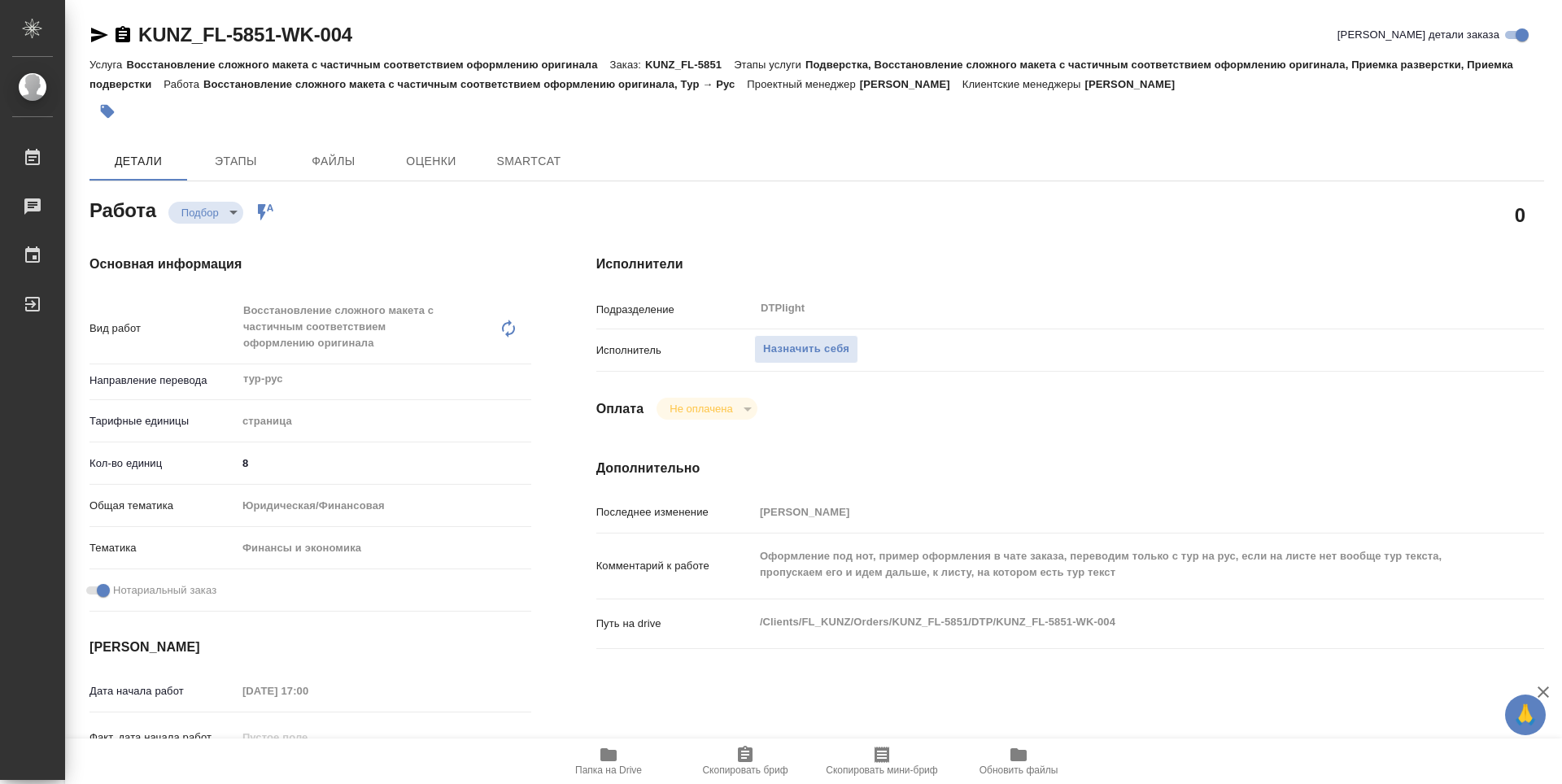
type textarea "x"
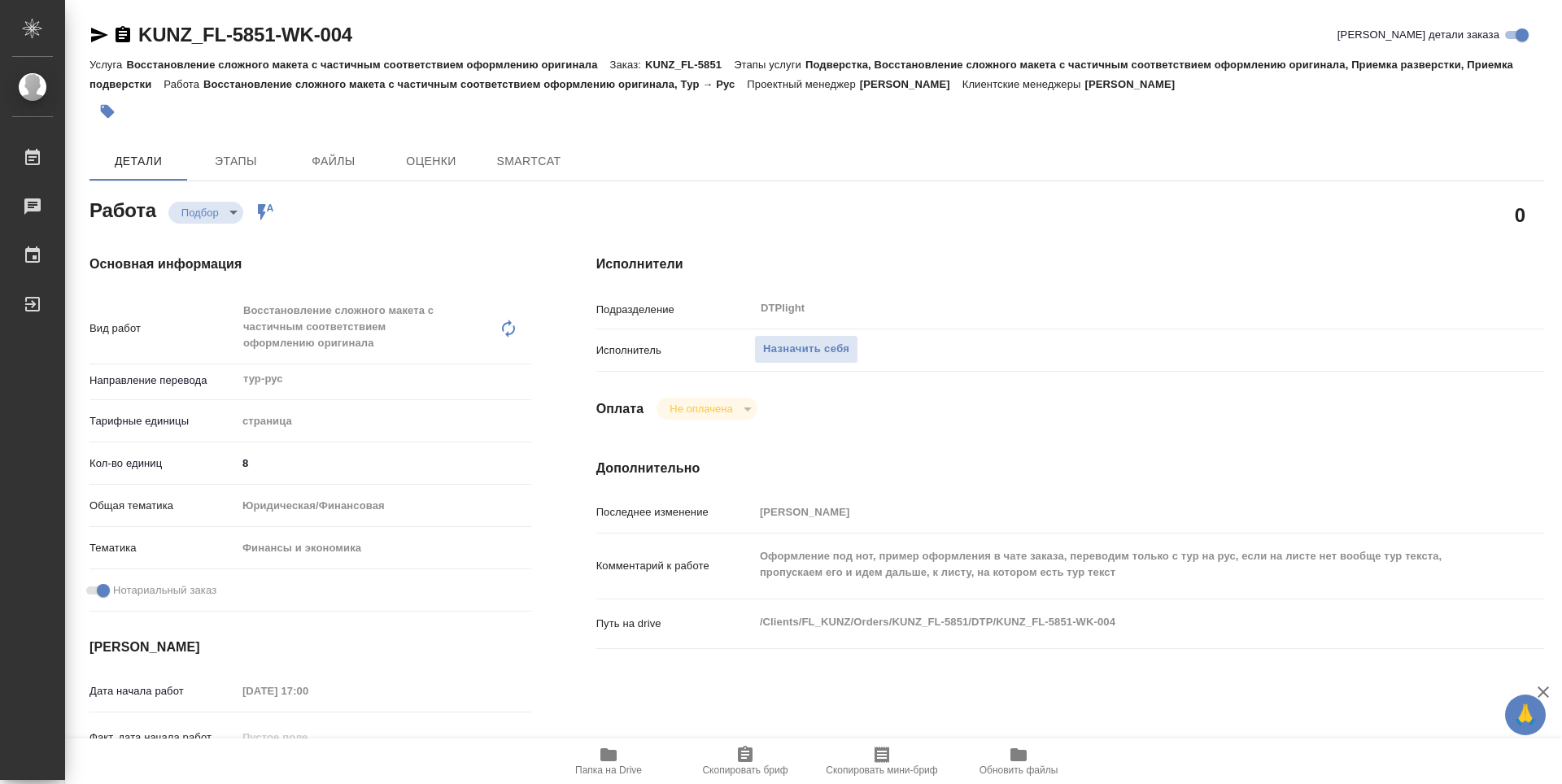
type textarea "x"
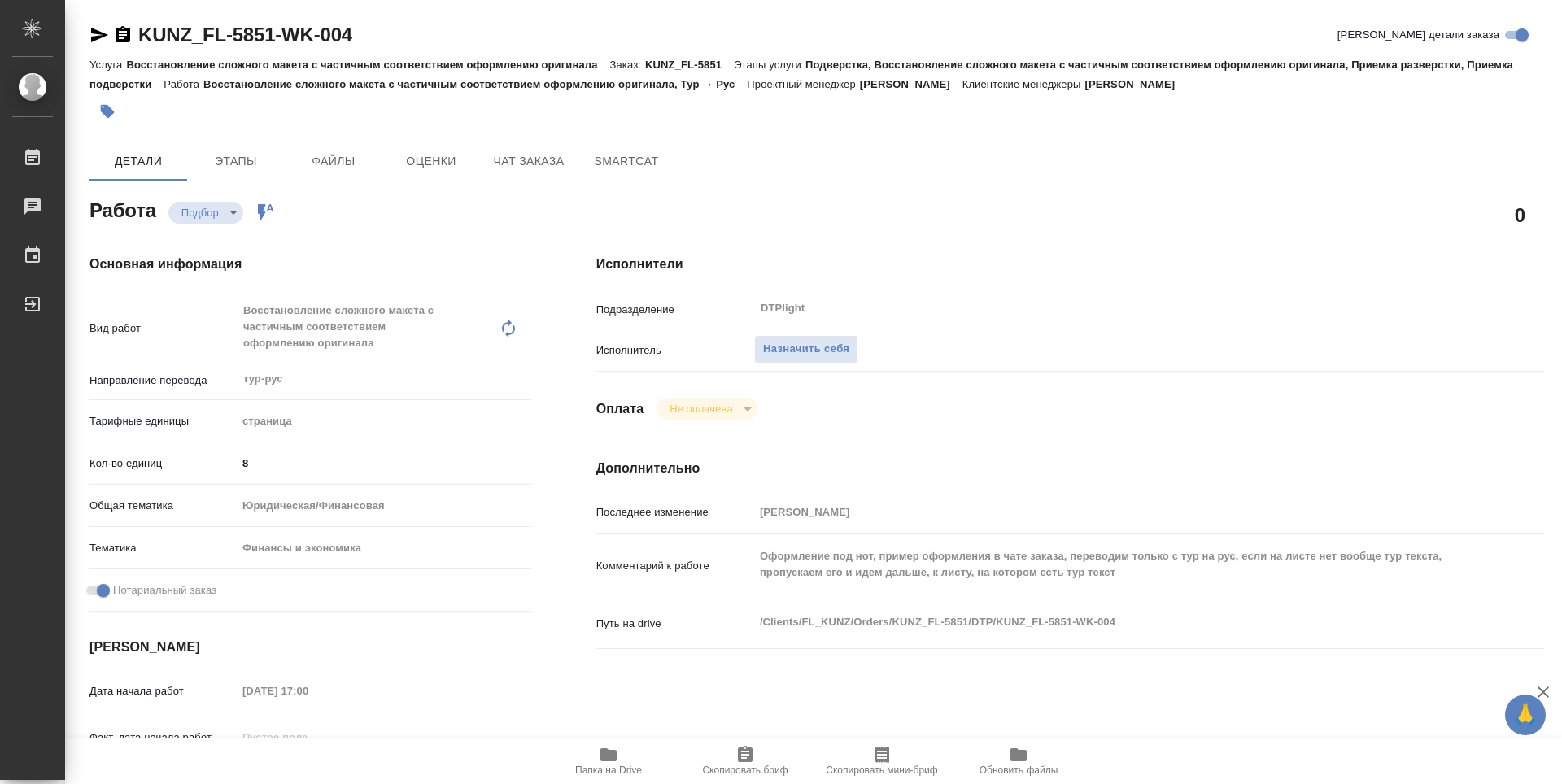
type textarea "x"
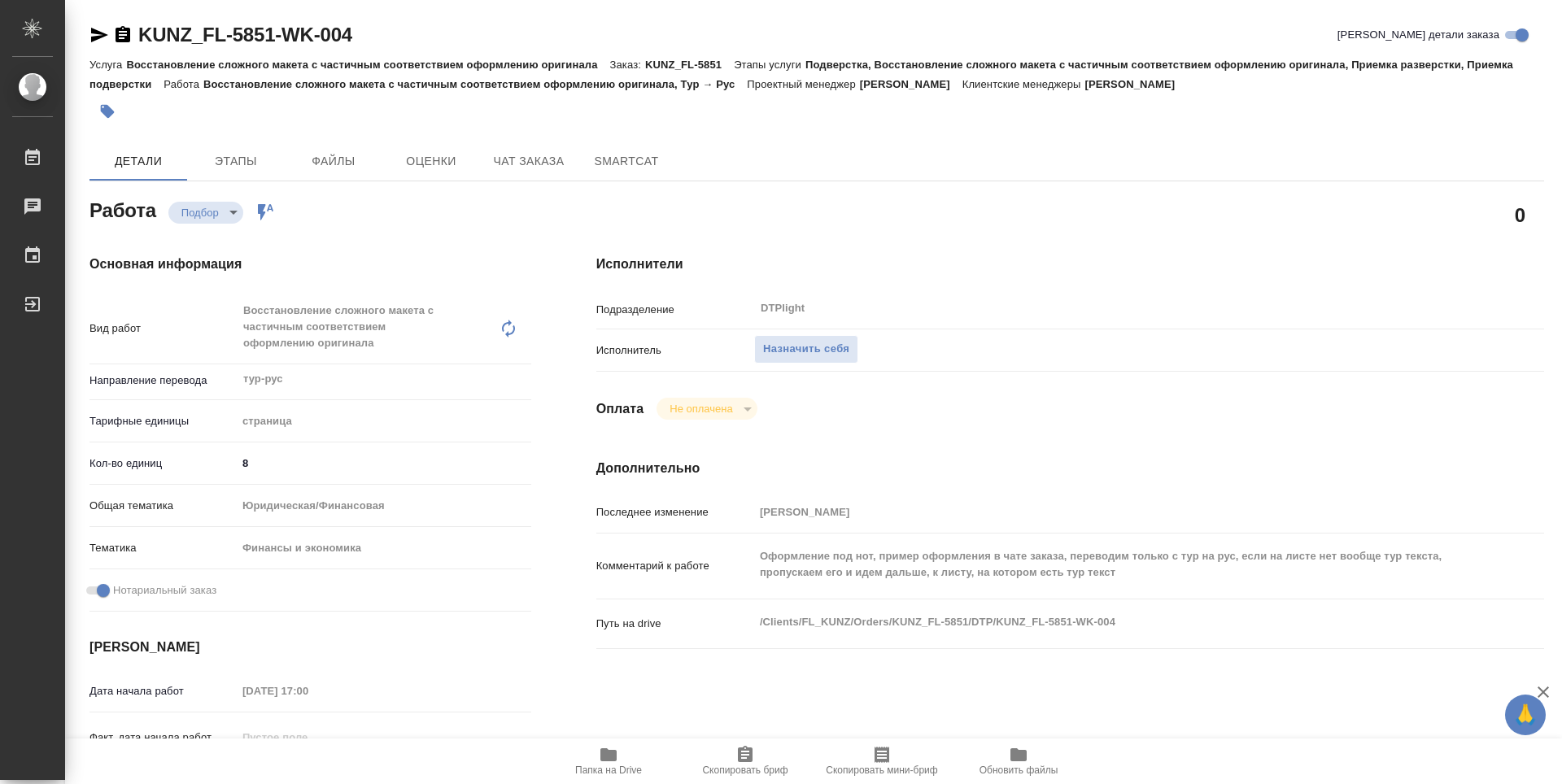
type textarea "x"
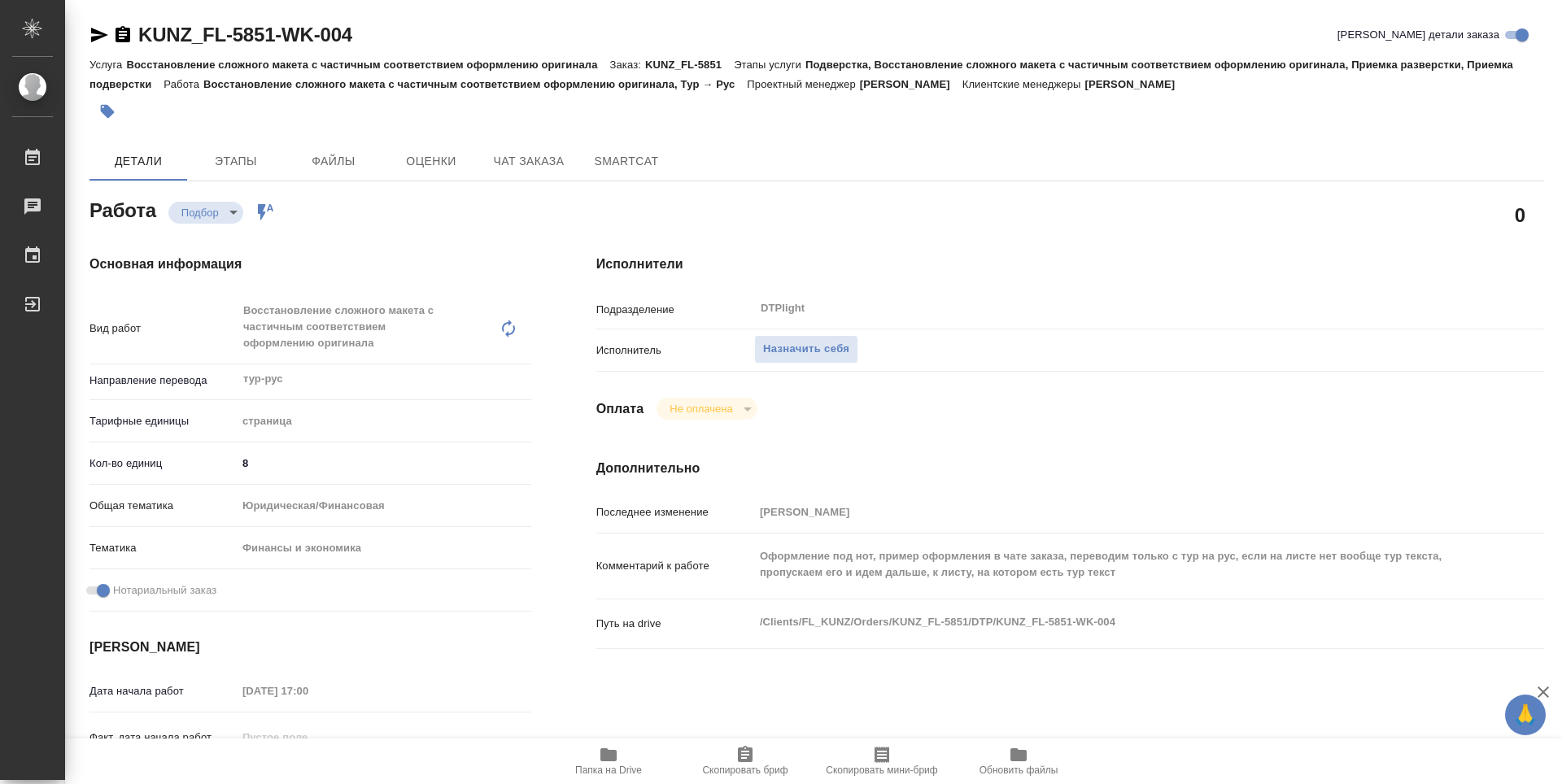
click at [292, 313] on div "Восстановление сложного макета с частичным соответствием оформлению оригинала x…" at bounding box center [367, 328] width 262 height 70
click at [930, 433] on div "Исполнители Подразделение DTPlight ​ Исполнитель Назначить себя Оплата Не оплач…" at bounding box center [1070, 585] width 1013 height 727
click at [819, 346] on span "Назначить себя" at bounding box center [806, 350] width 86 height 19
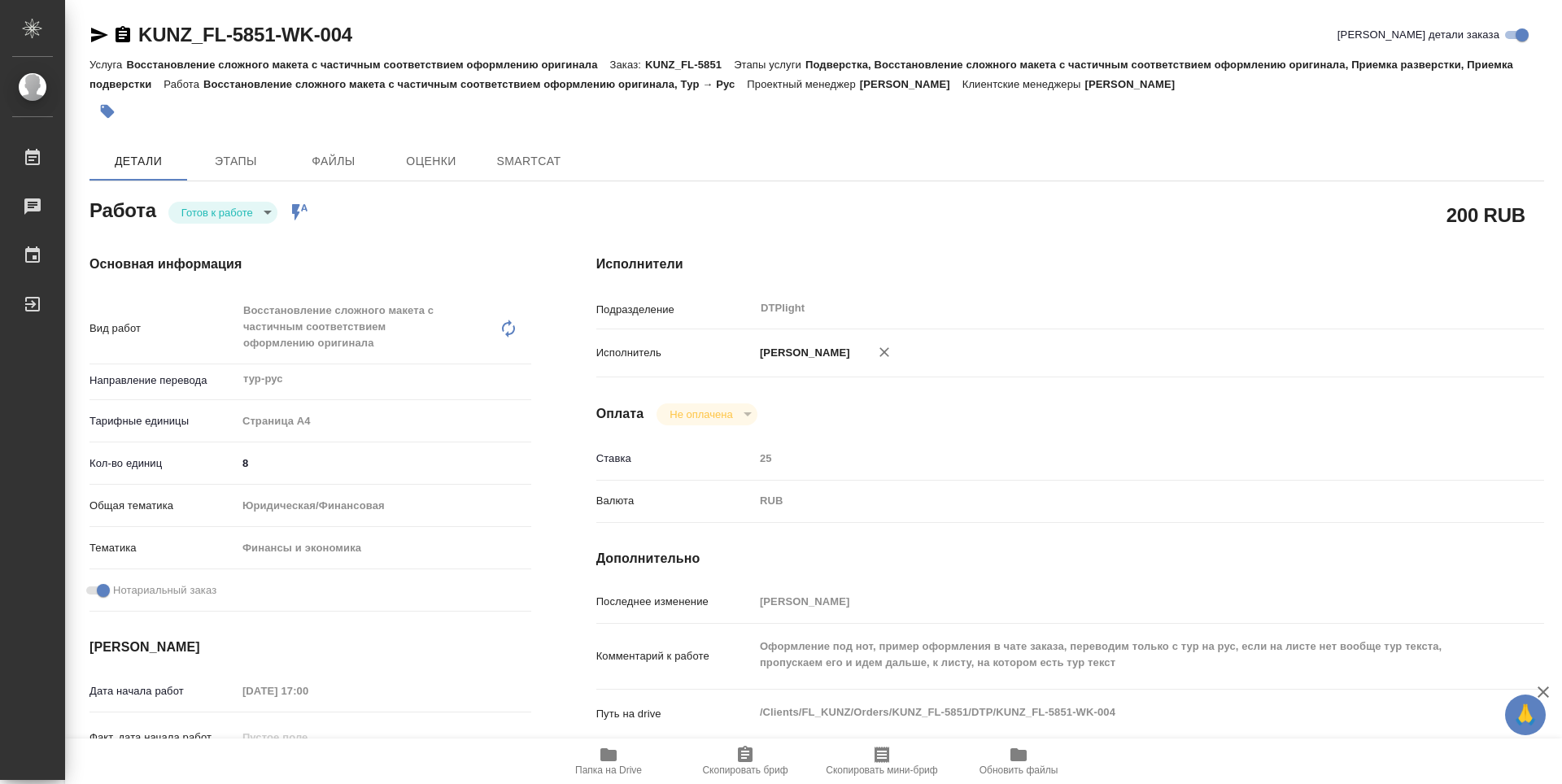
click at [198, 217] on body "🙏 .cls-1 fill:#fff; AWATERA Zubakova Viktoriya Работы Чаты График Выйти KUNZ_FL…" at bounding box center [781, 392] width 1562 height 784
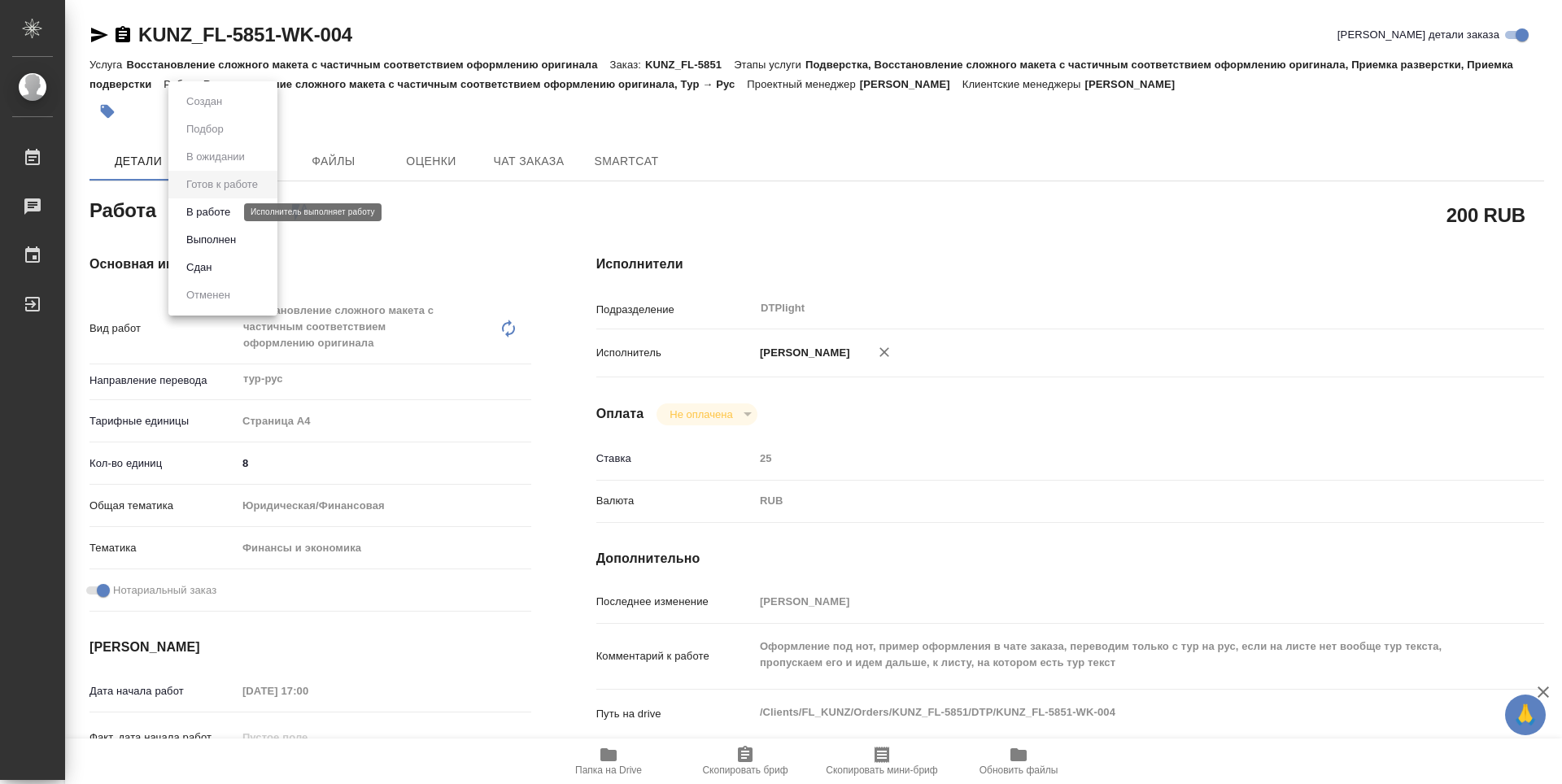
click at [199, 216] on button "В работе" at bounding box center [208, 212] width 54 height 18
type textarea "x"
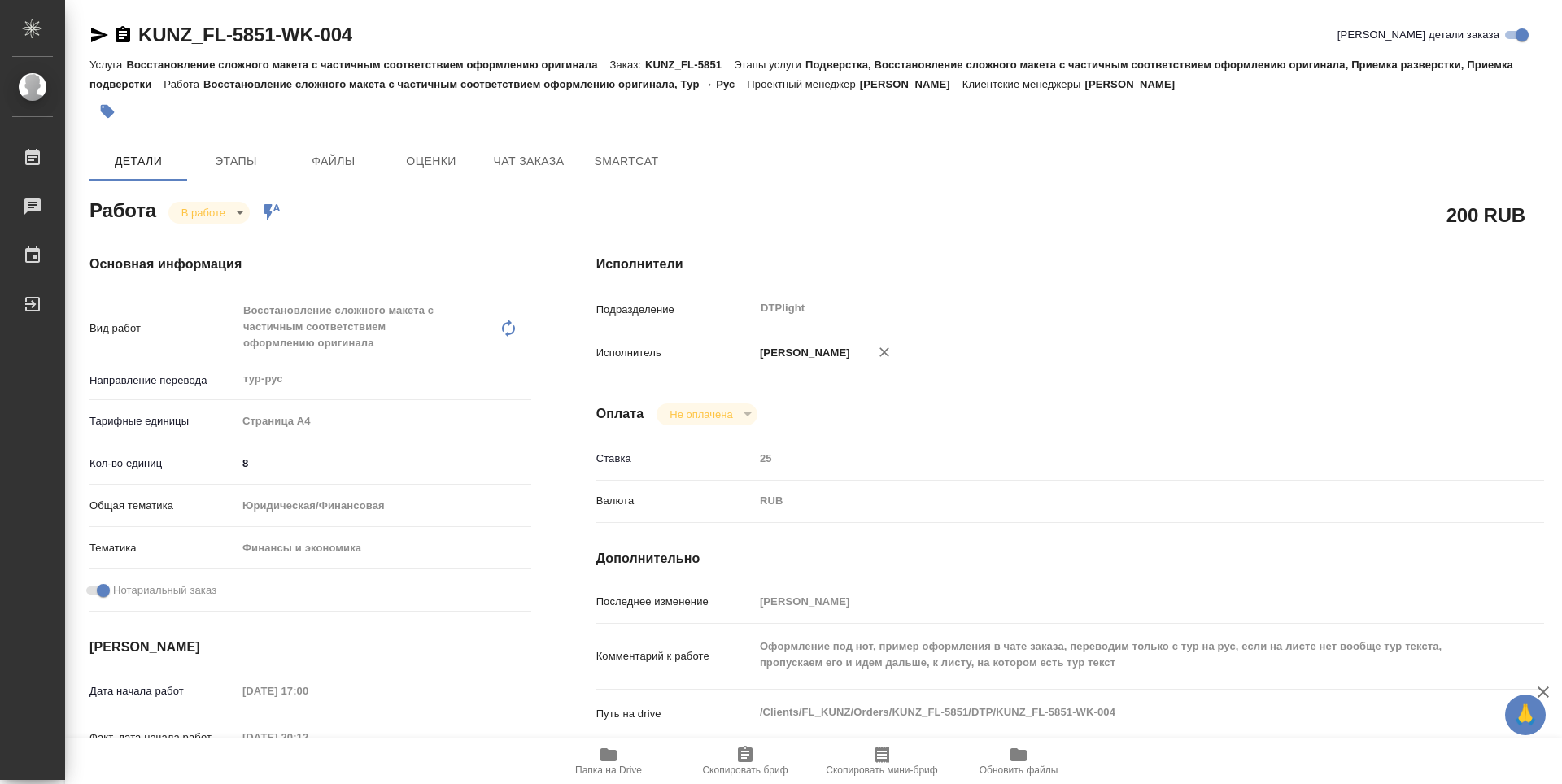
type textarea "x"
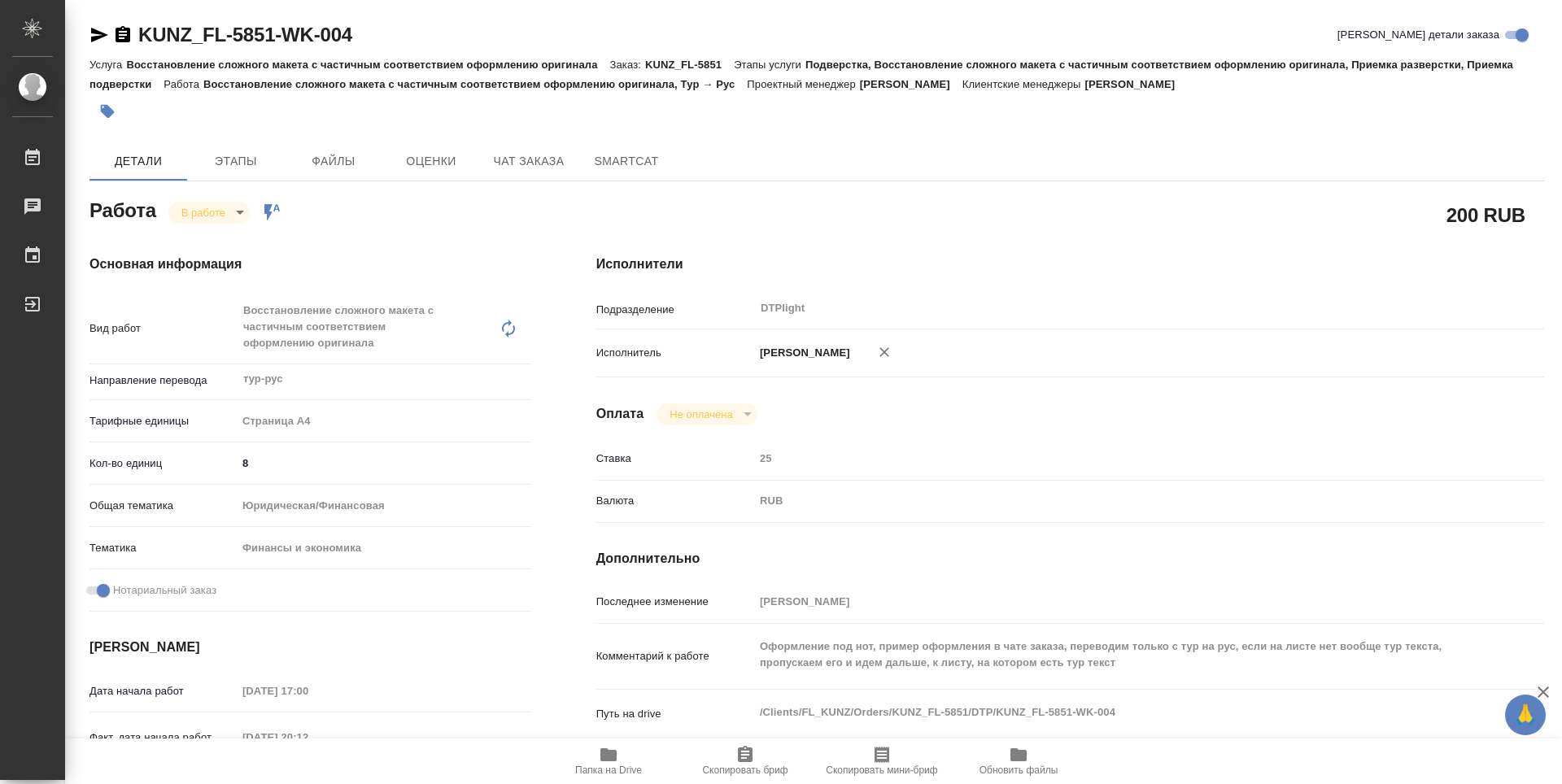
type textarea "x"
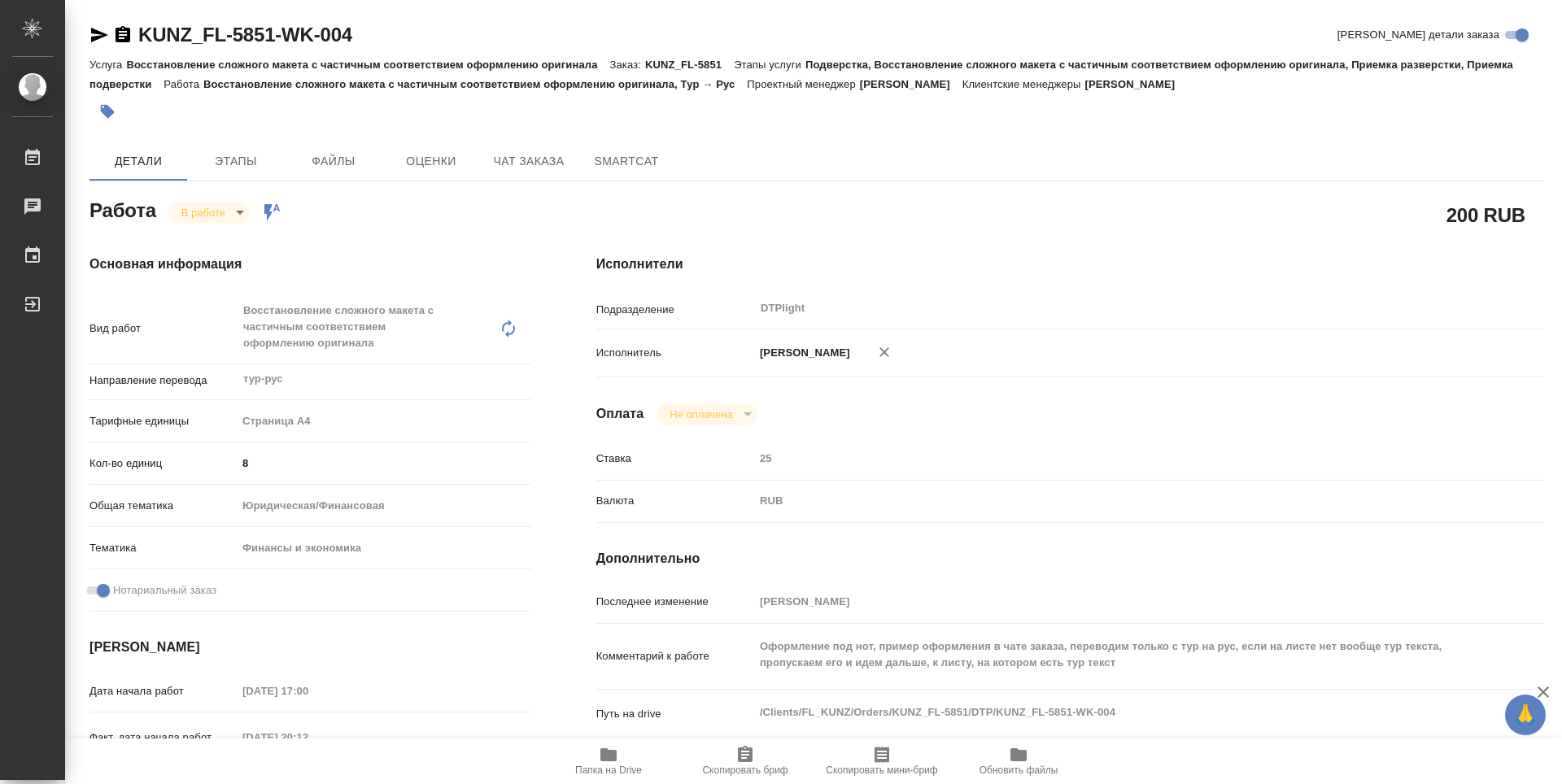
type textarea "x"
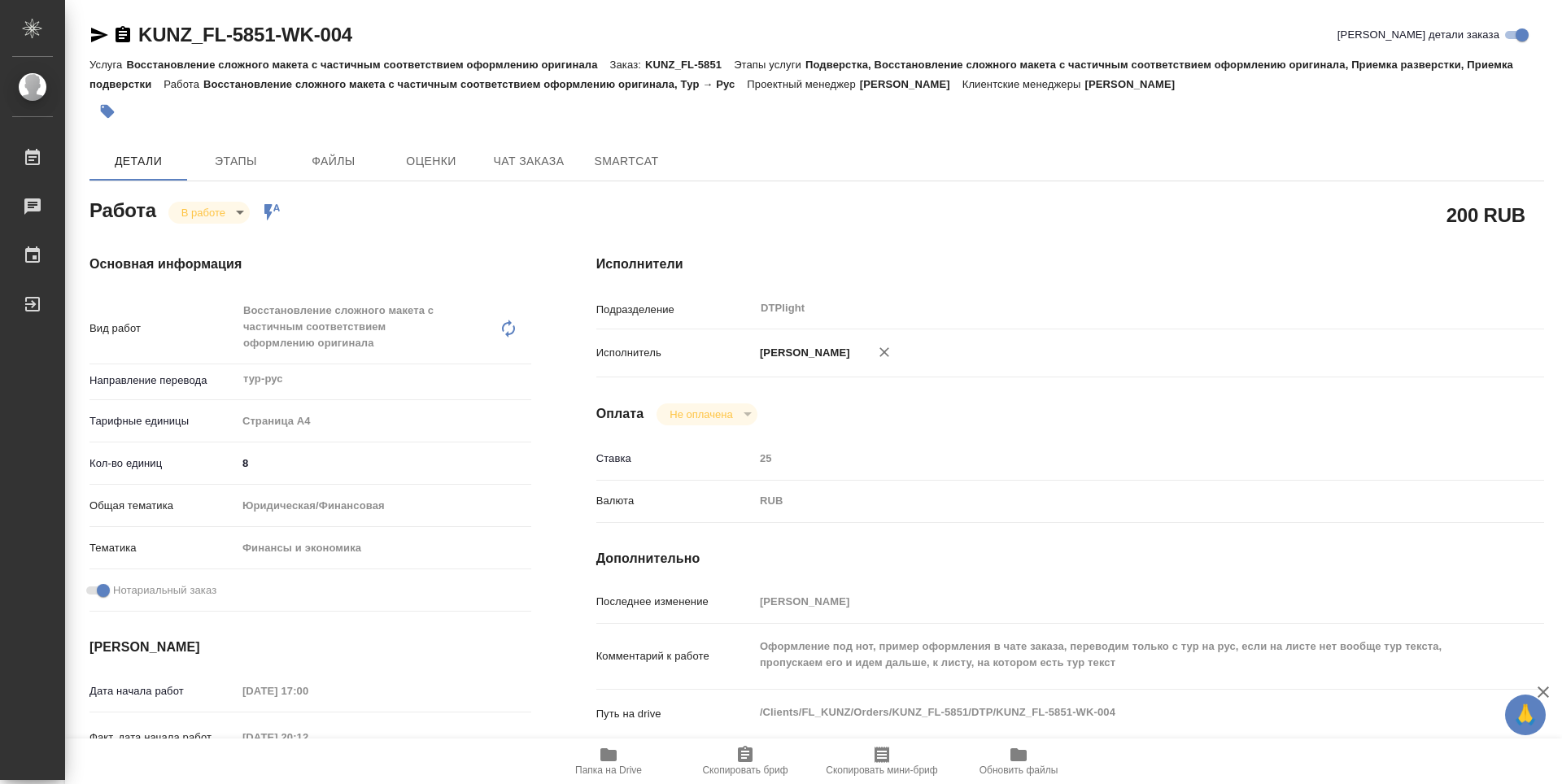
type textarea "x"
click at [97, 35] on icon "button" at bounding box center [99, 35] width 20 height 20
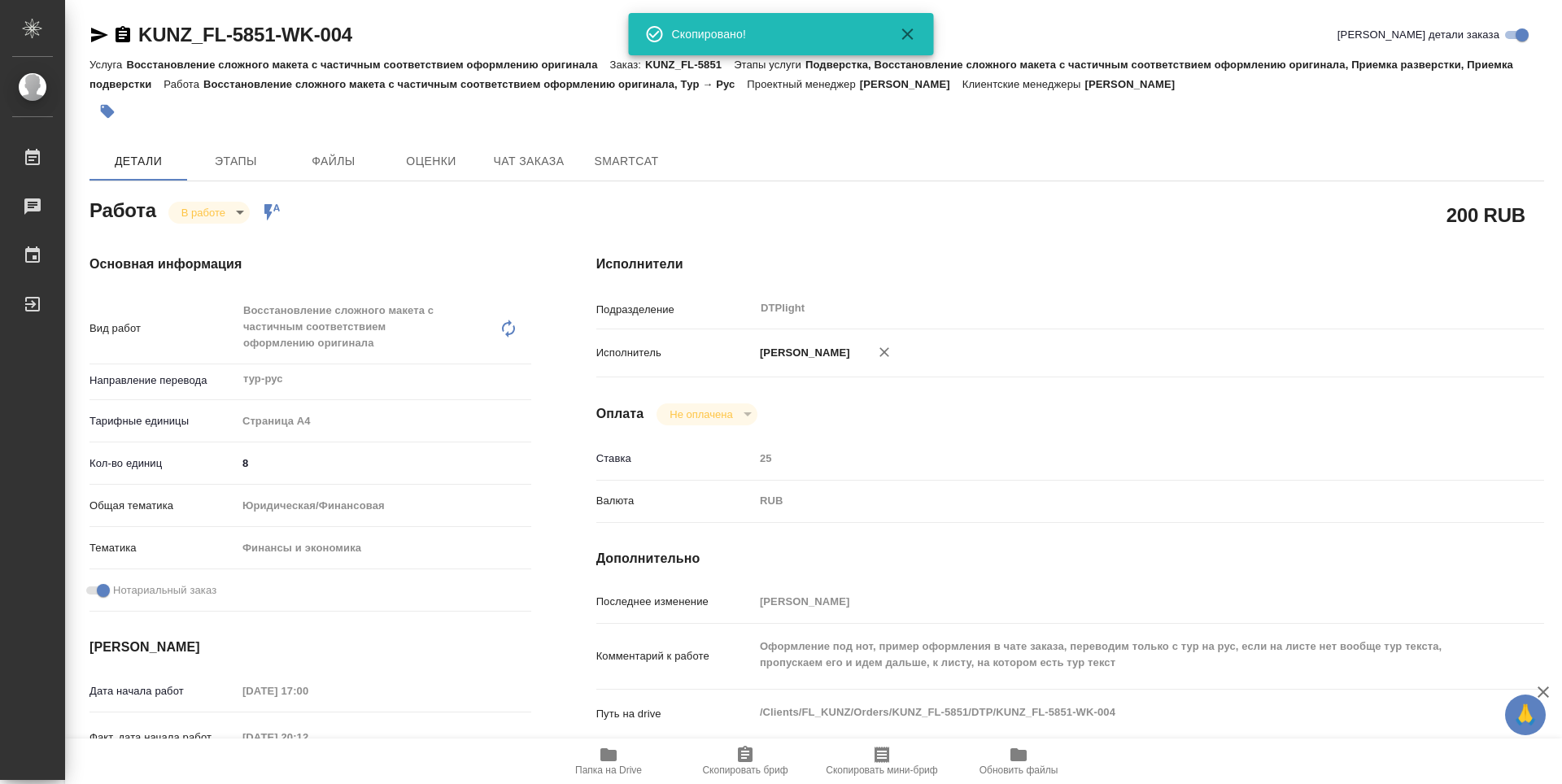
type textarea "x"
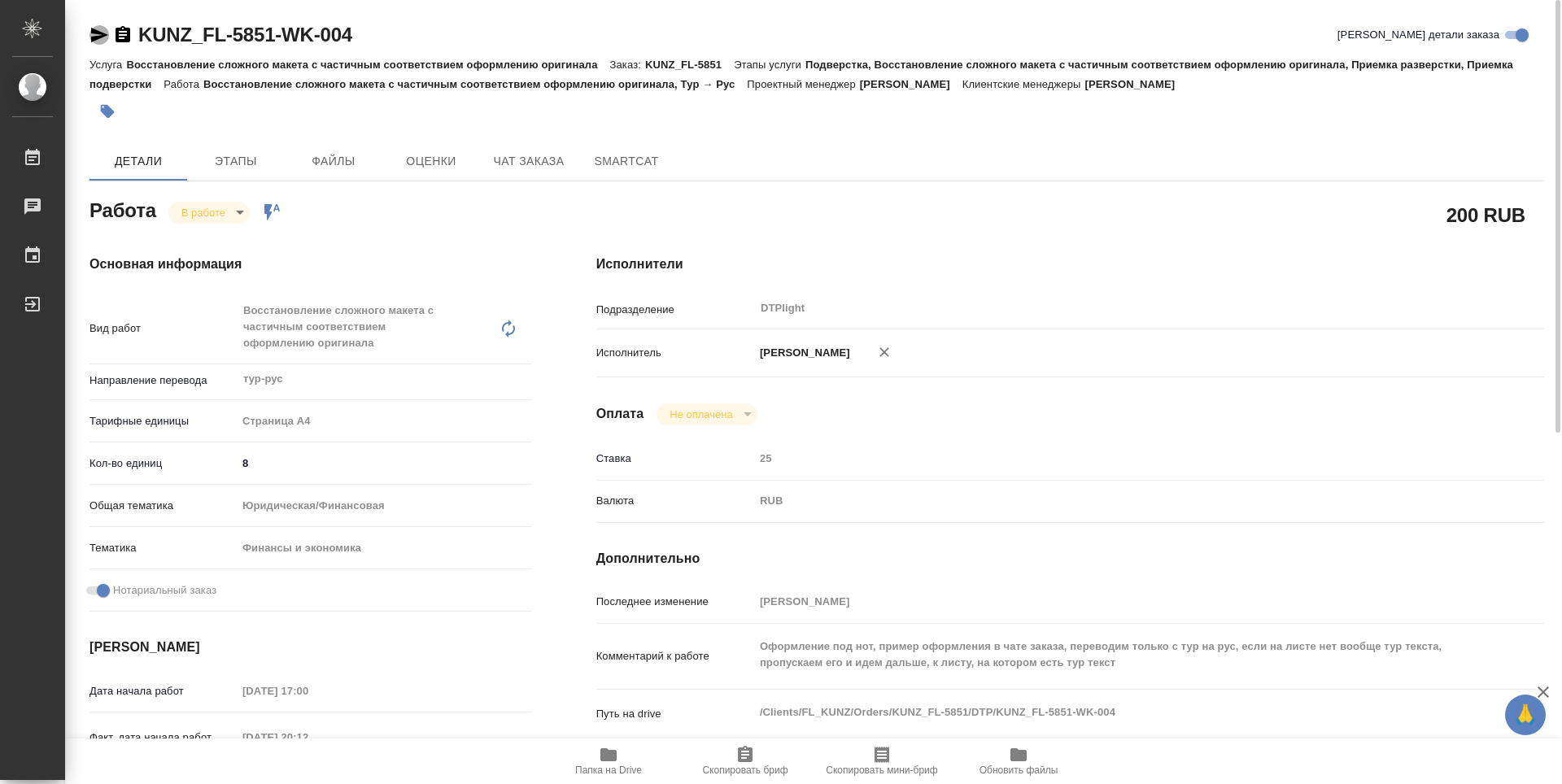
drag, startPoint x: 102, startPoint y: 35, endPoint x: 191, endPoint y: 7, distance: 93.3
click at [104, 34] on icon "button" at bounding box center [100, 35] width 17 height 15
drag, startPoint x: 377, startPoint y: 35, endPoint x: 141, endPoint y: 39, distance: 236.0
click at [141, 39] on div "KUNZ_FL-5851-WK-004 Кратко детали заказа" at bounding box center [817, 35] width 1455 height 26
copy link "KUNZ_FL-5851-WK-004"
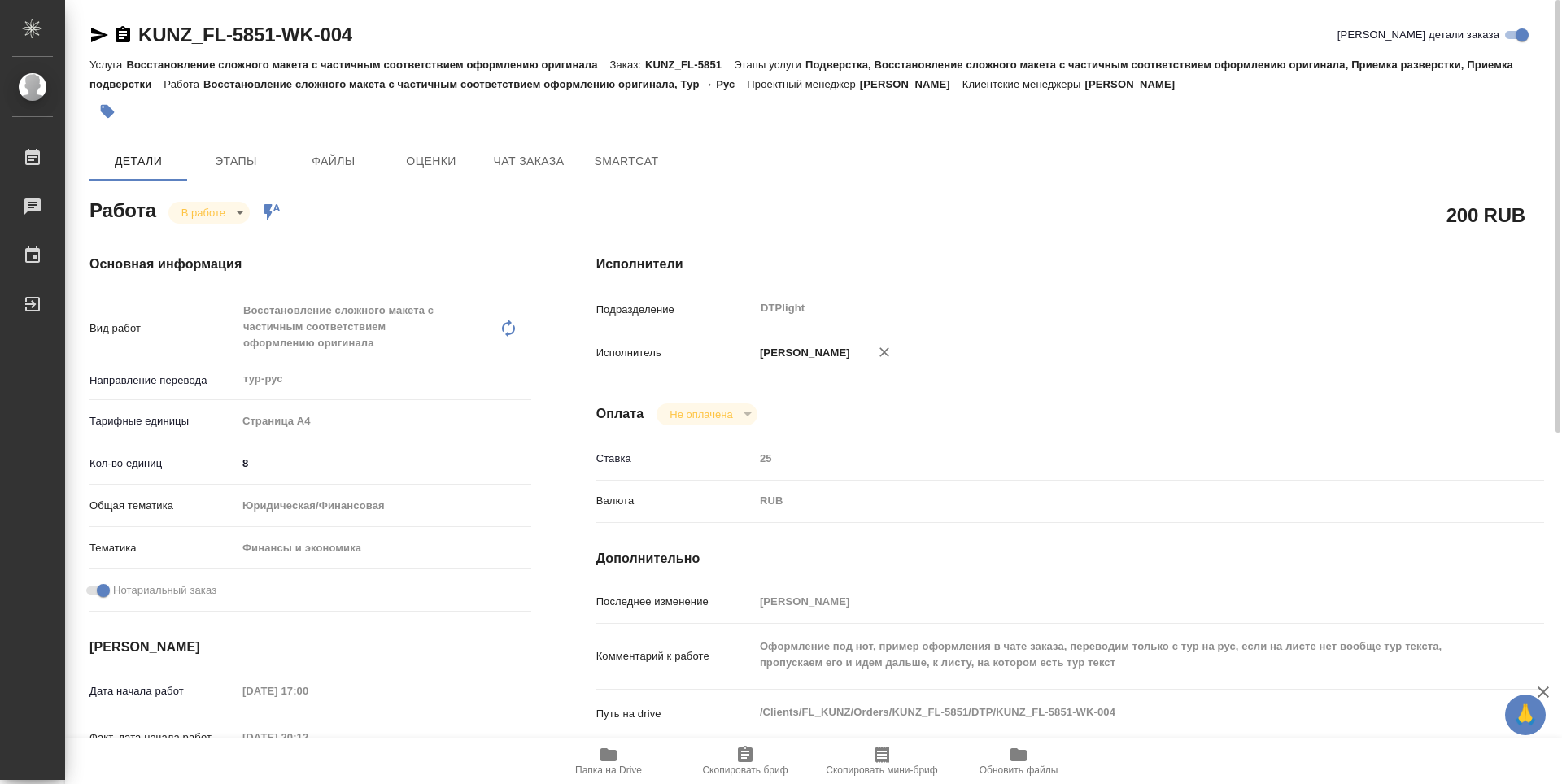
click at [870, 254] on div "Исполнители Подразделение DTPlight ​ Исполнитель Зубакова Виктория Оплата Не оп…" at bounding box center [1070, 585] width 1013 height 727
click at [906, 152] on div "Детали Этапы Файлы Оценки Чат заказа SmartCat" at bounding box center [817, 161] width 1455 height 39
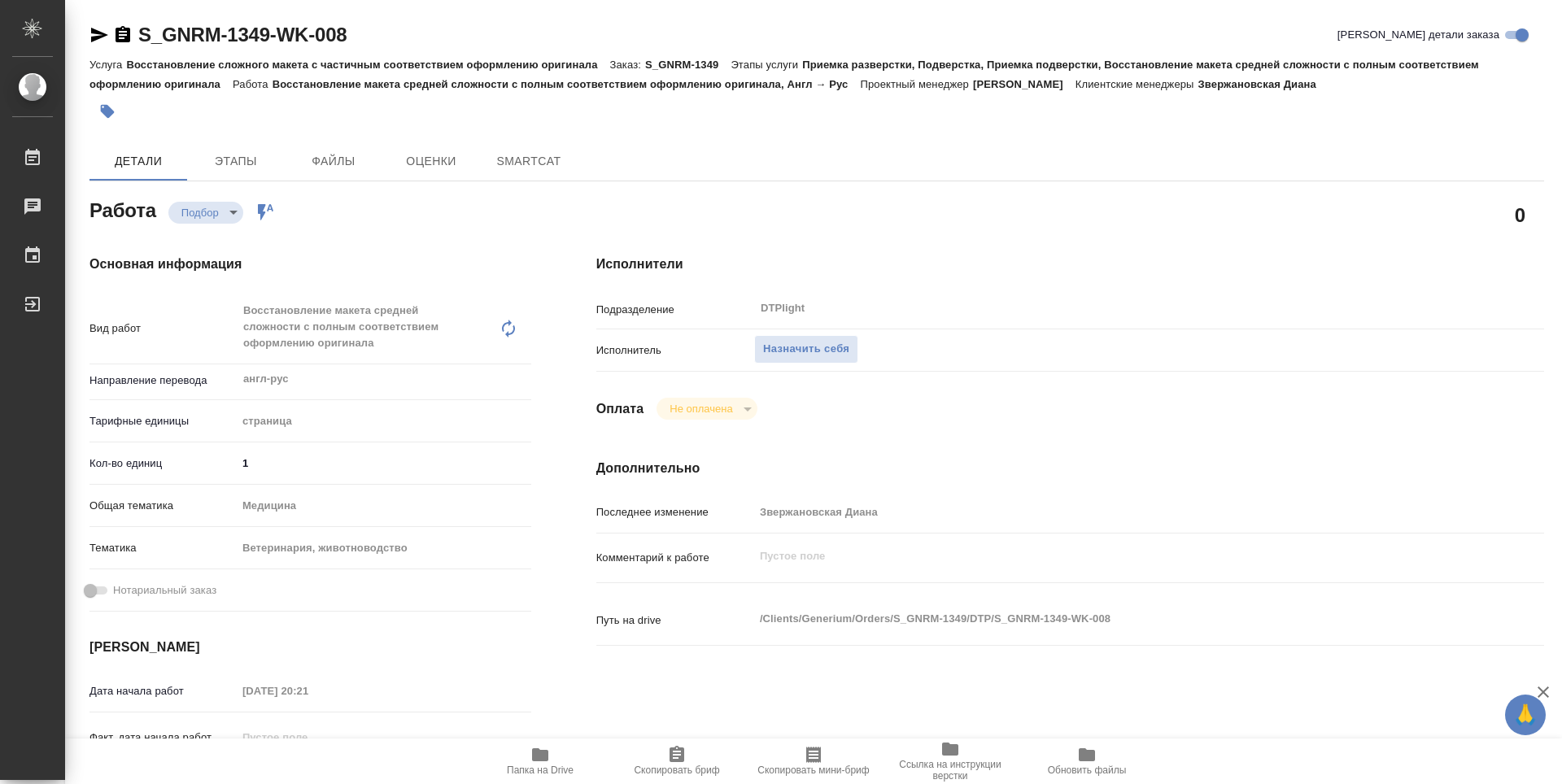
type textarea "x"
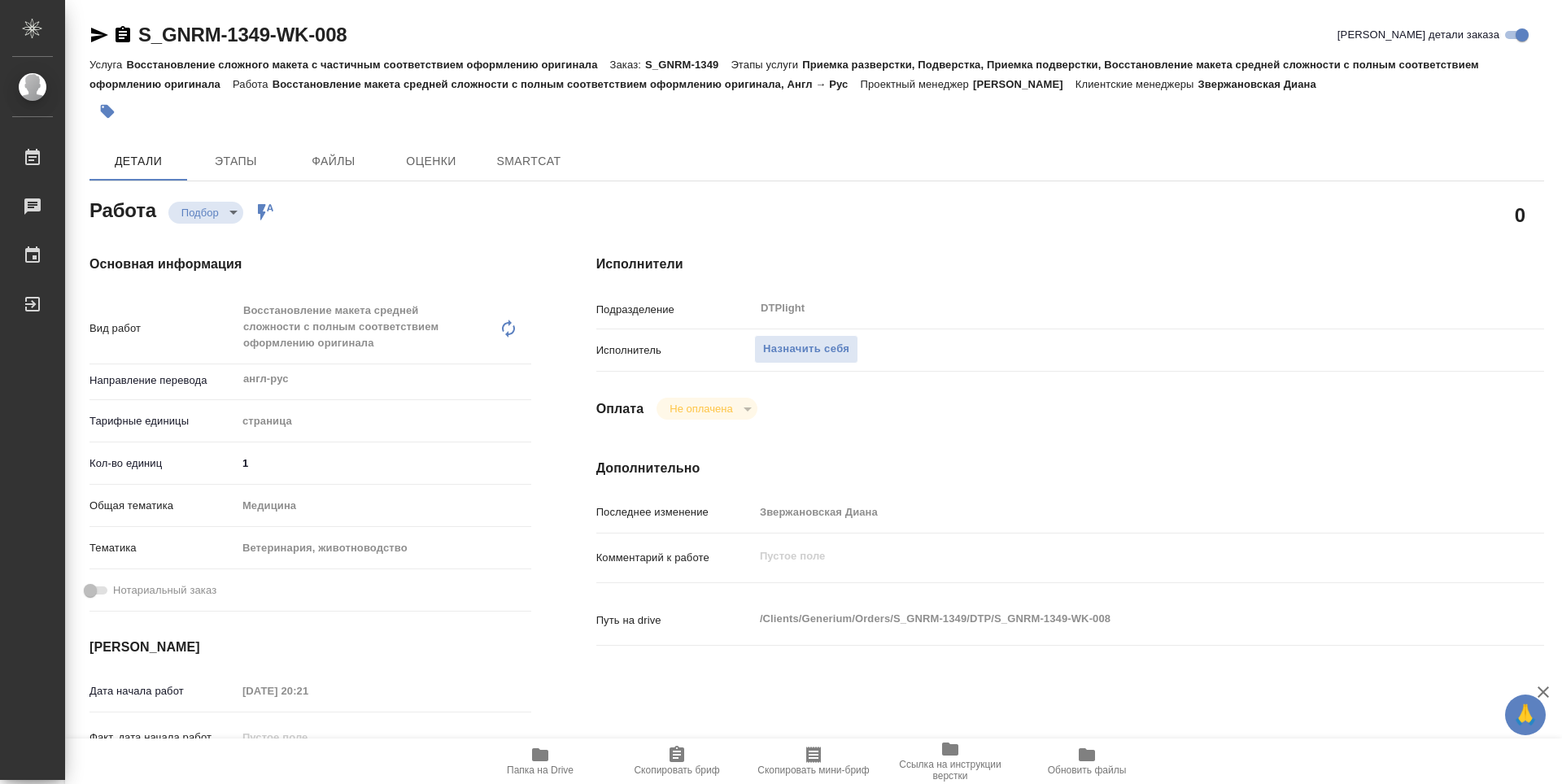
type textarea "x"
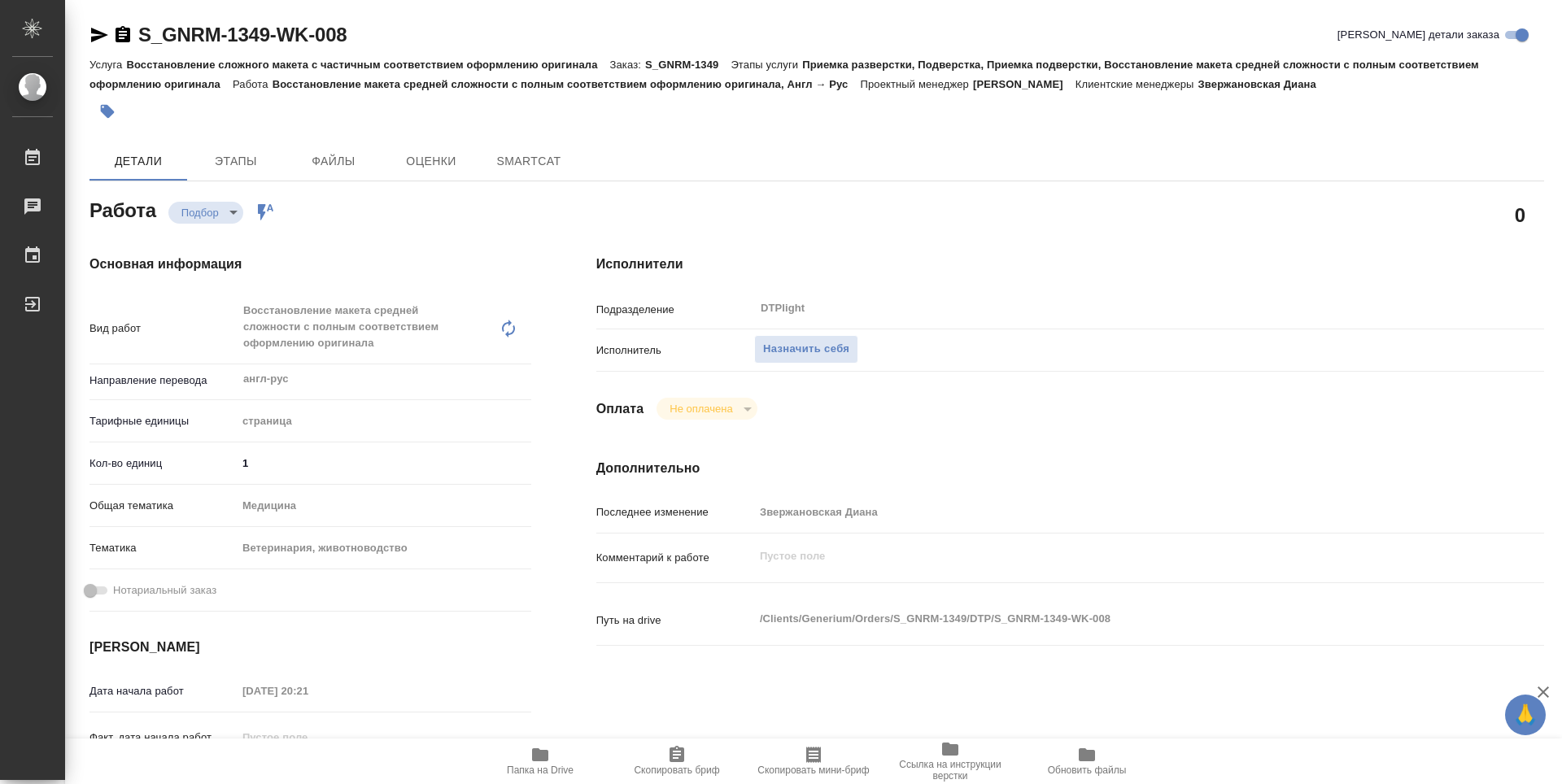
type textarea "x"
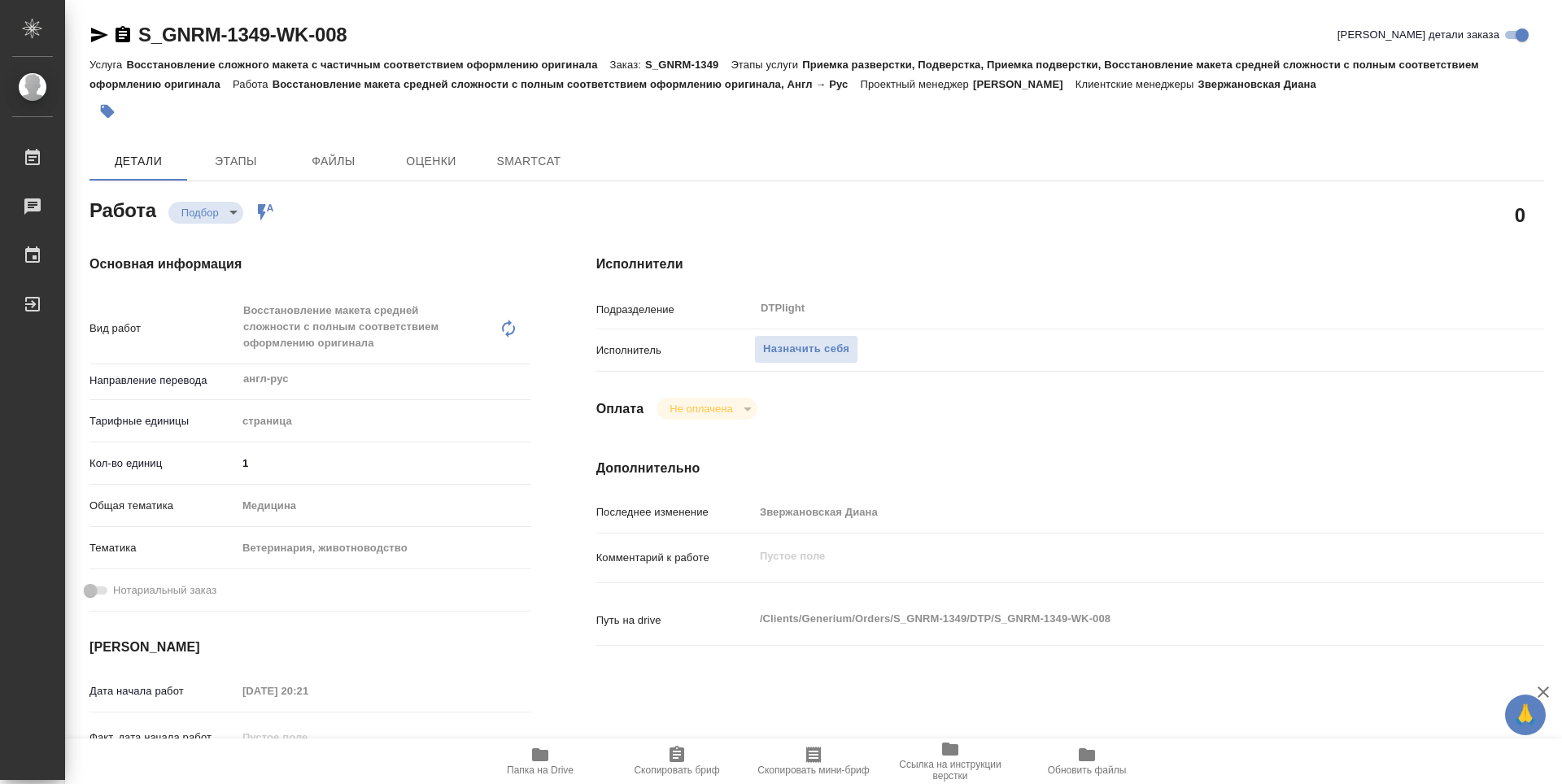
type textarea "x"
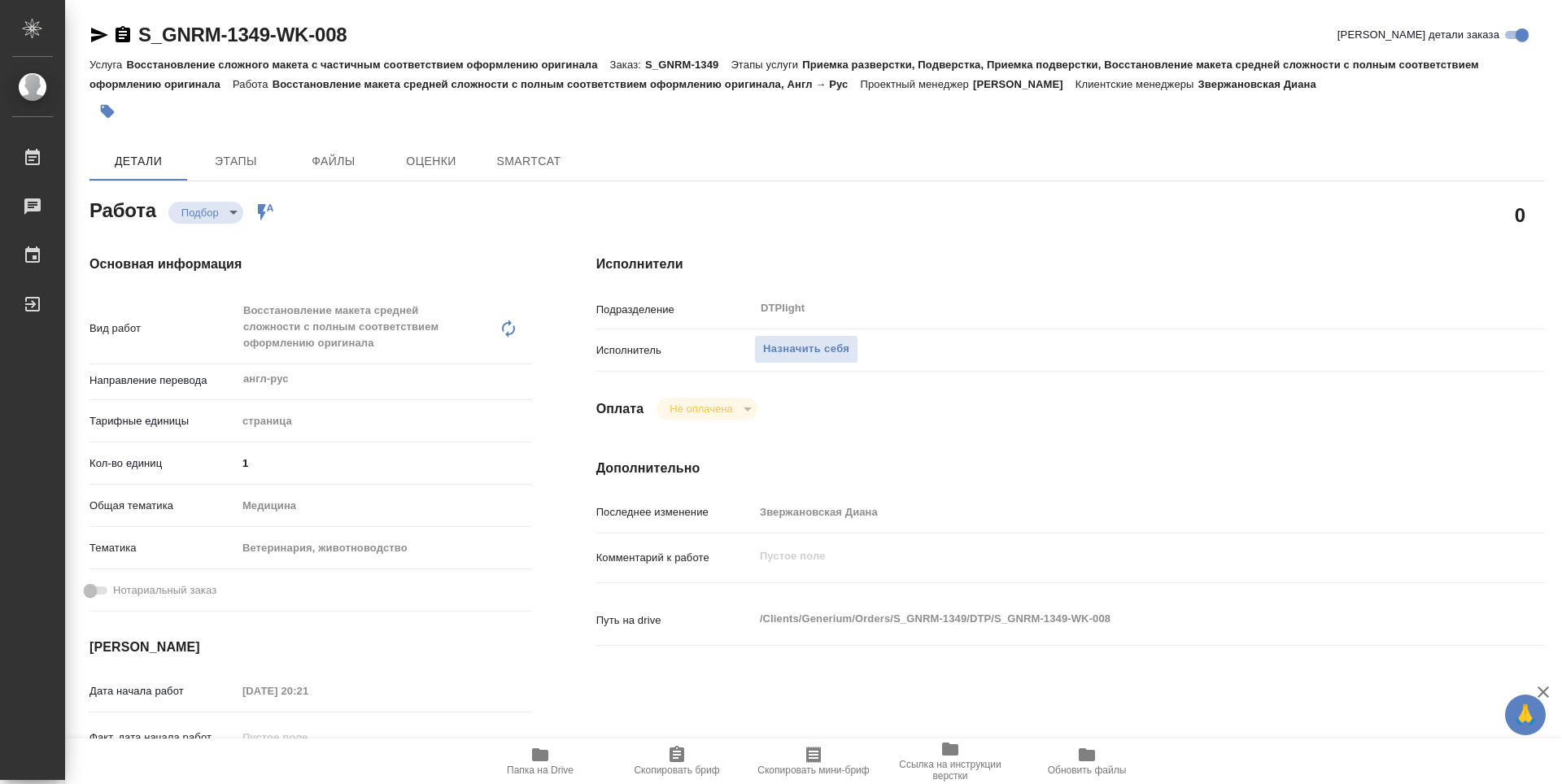
type textarea "x"
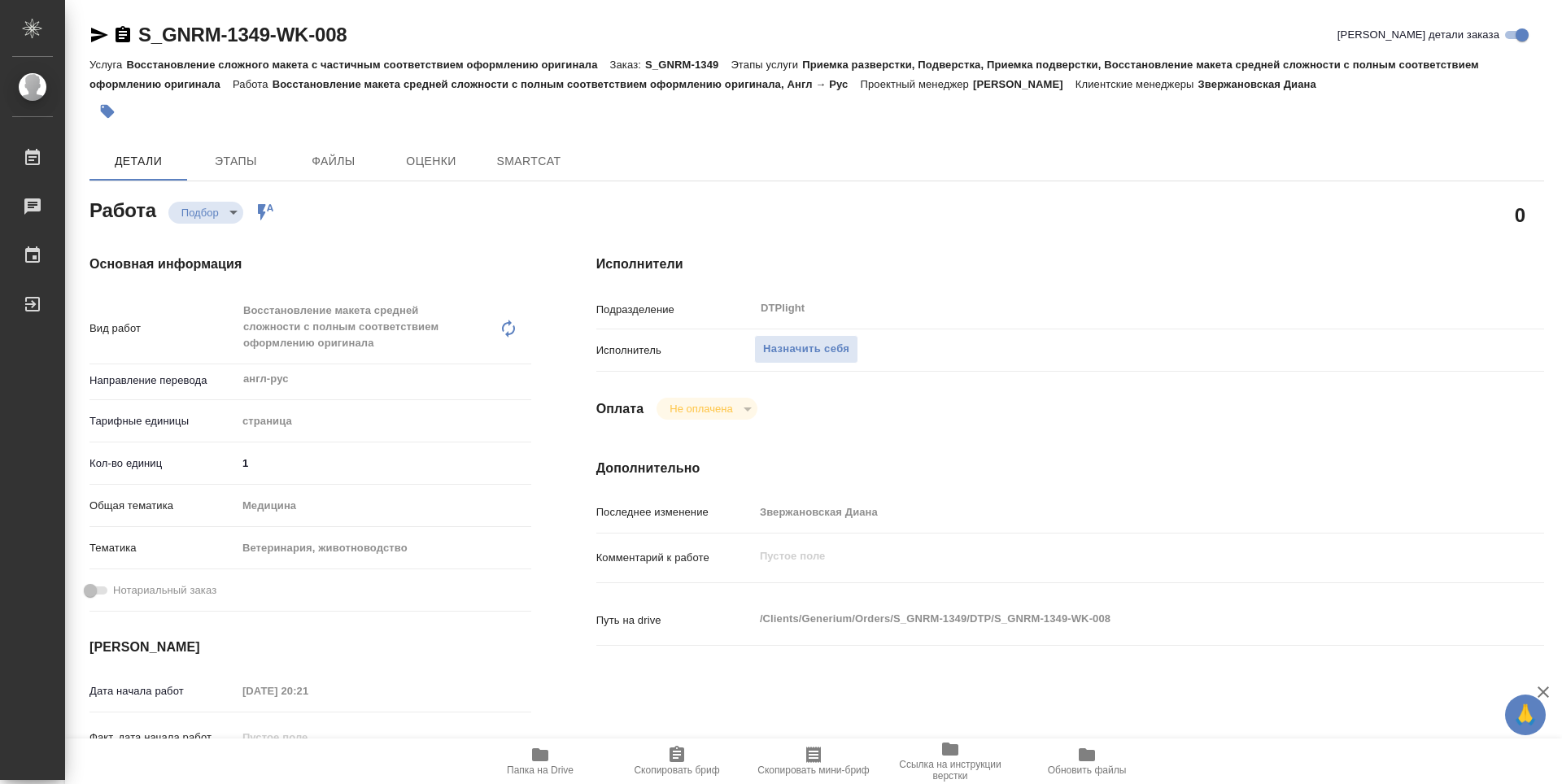
type textarea "x"
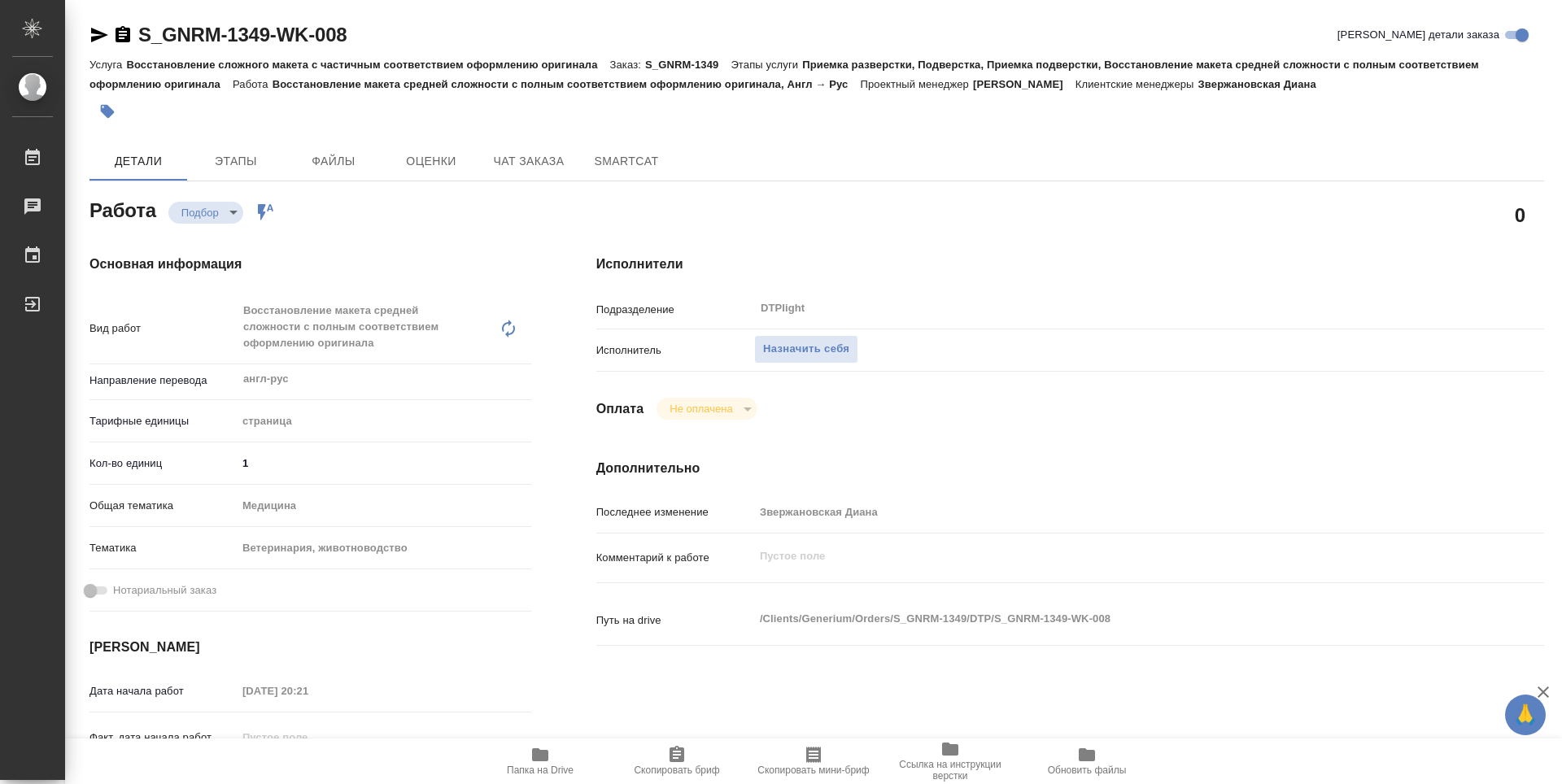
type textarea "x"
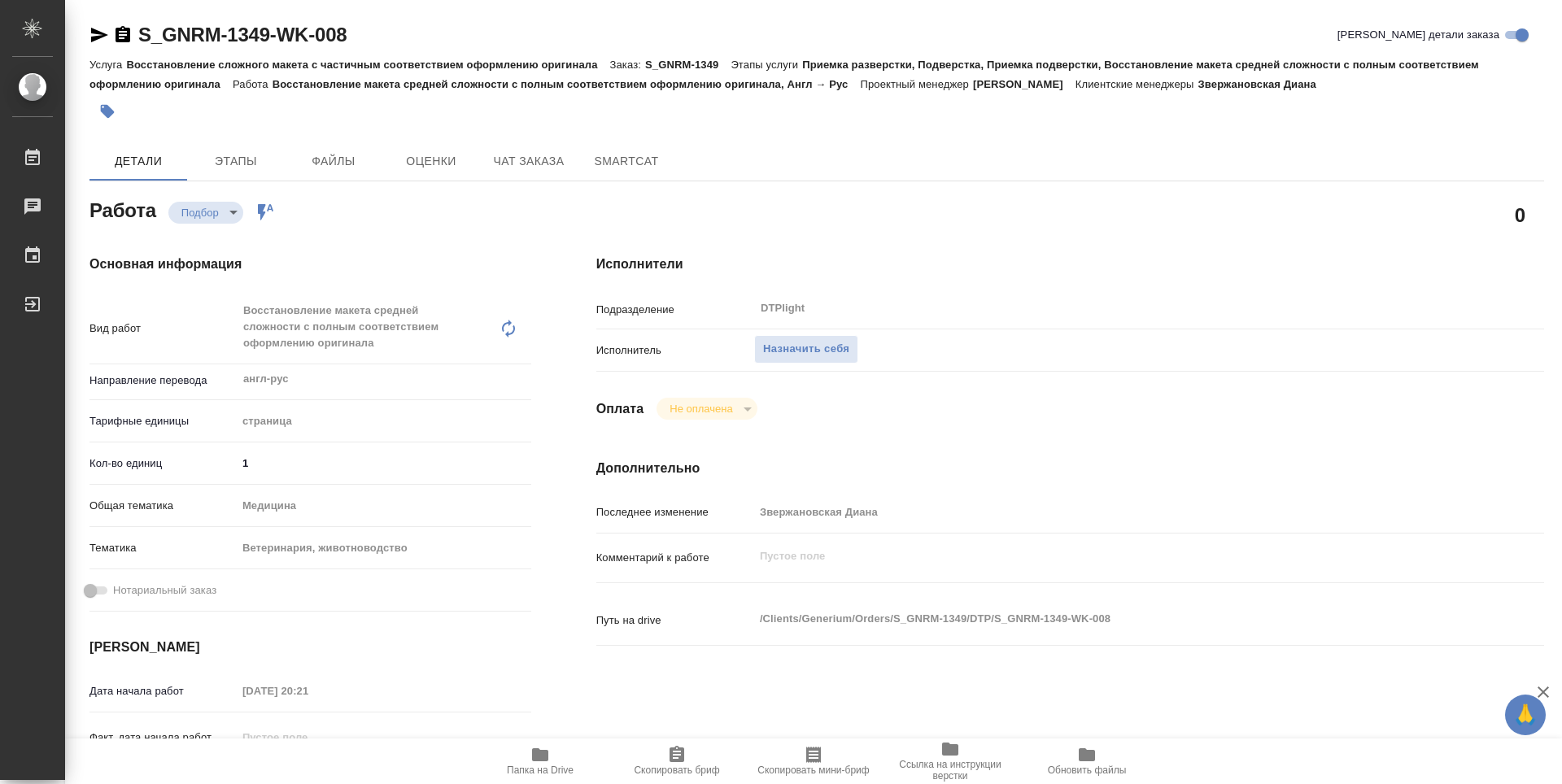
click at [543, 755] on icon "button" at bounding box center [540, 755] width 16 height 13
type textarea "x"
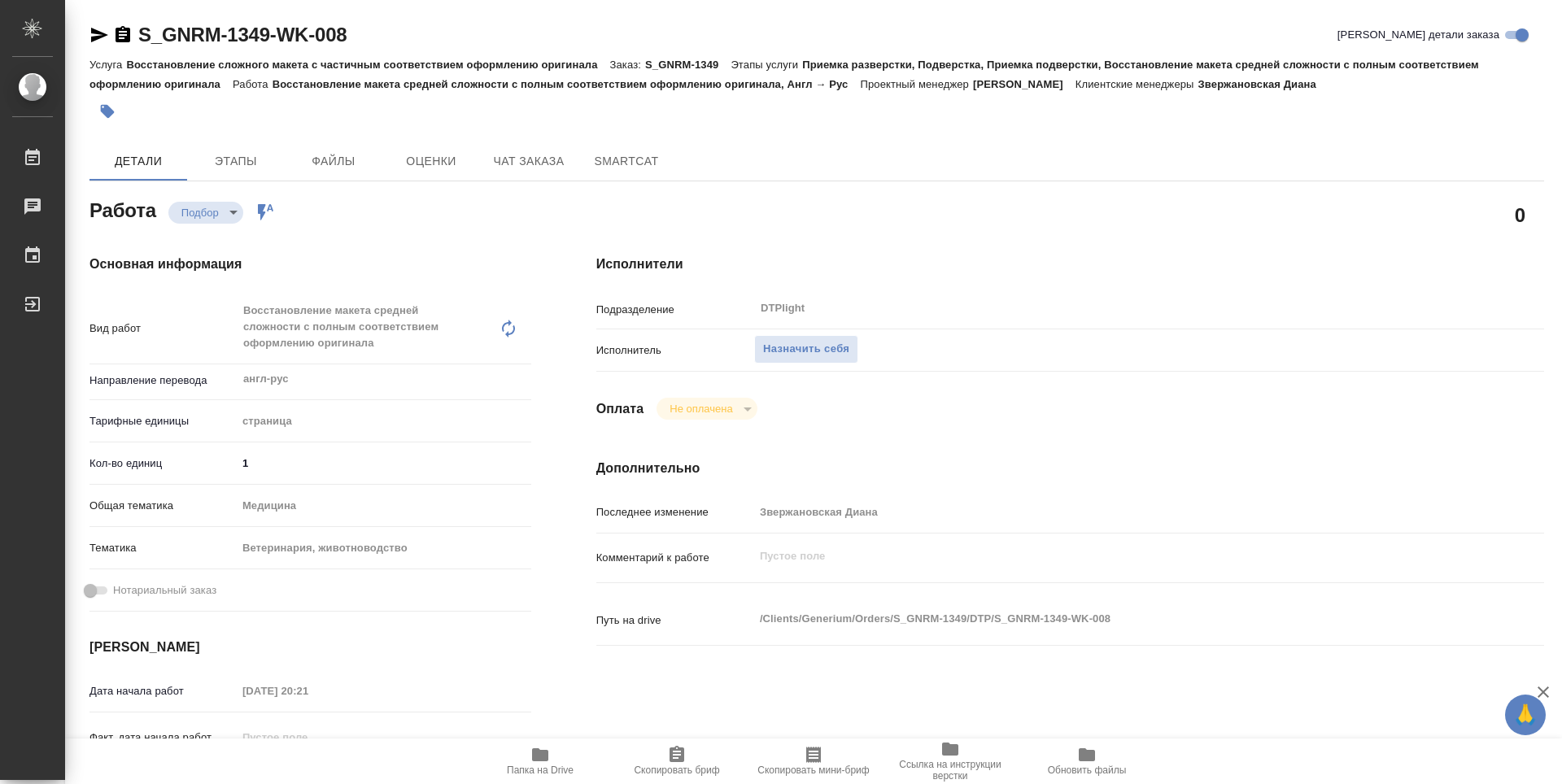
type textarea "x"
